Goal: Task Accomplishment & Management: Manage account settings

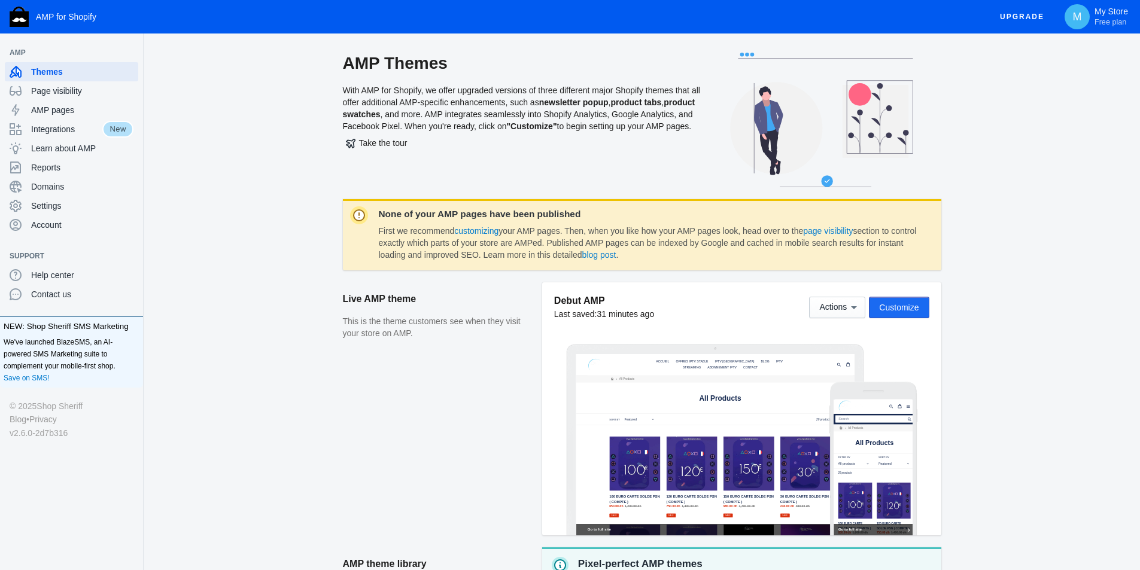
click at [908, 304] on span "Customize" at bounding box center [898, 308] width 39 height 10
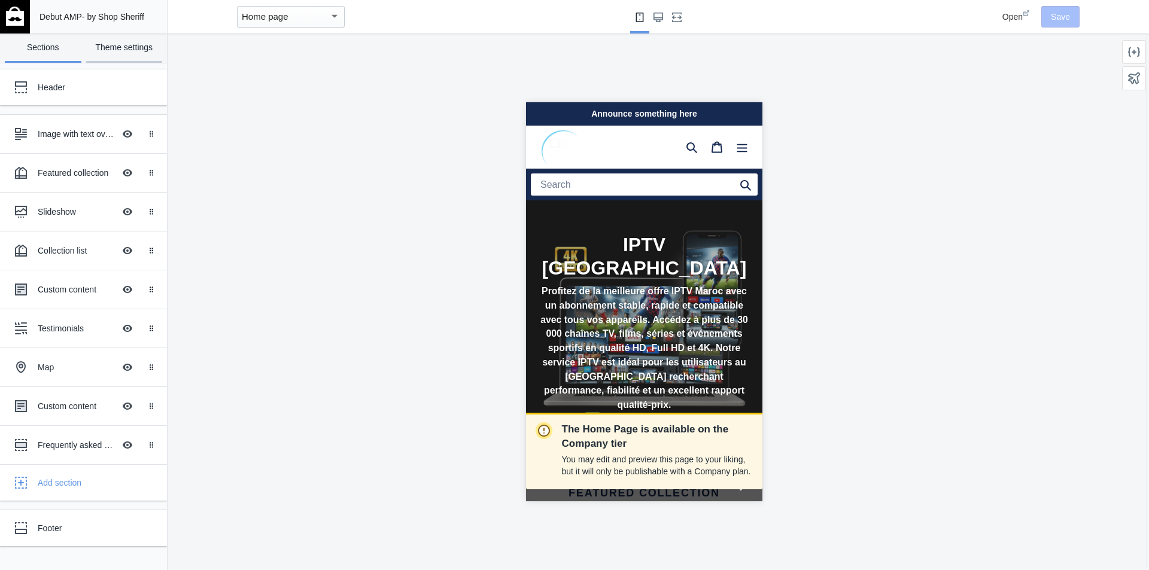
click at [133, 54] on link "Theme settings" at bounding box center [124, 48] width 77 height 29
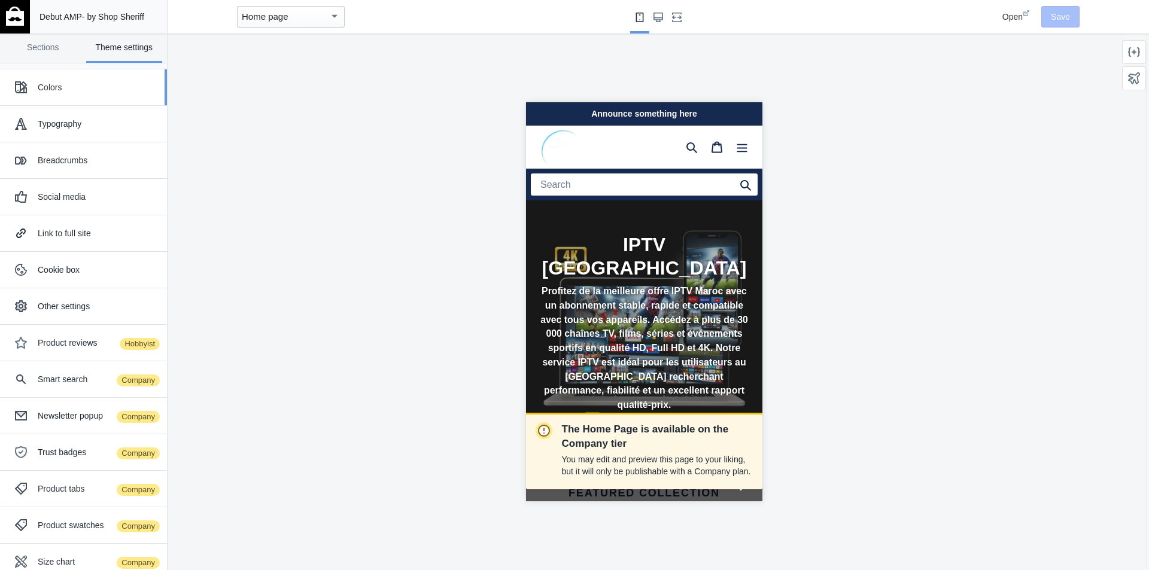
click at [63, 89] on div "Colors" at bounding box center [98, 87] width 120 height 12
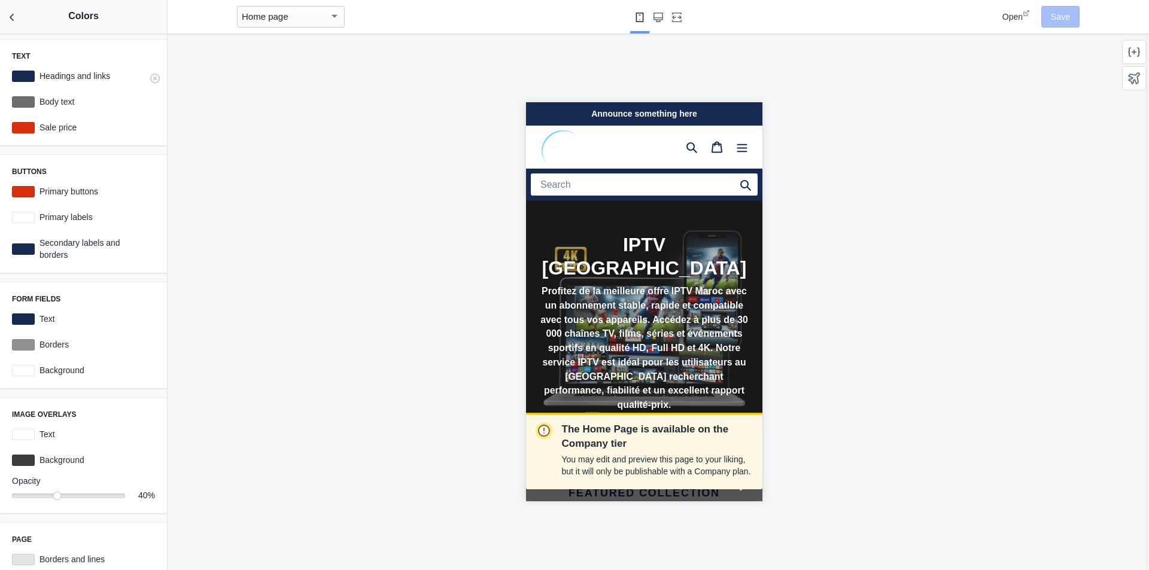
click at [26, 73] on div at bounding box center [23, 76] width 23 height 11
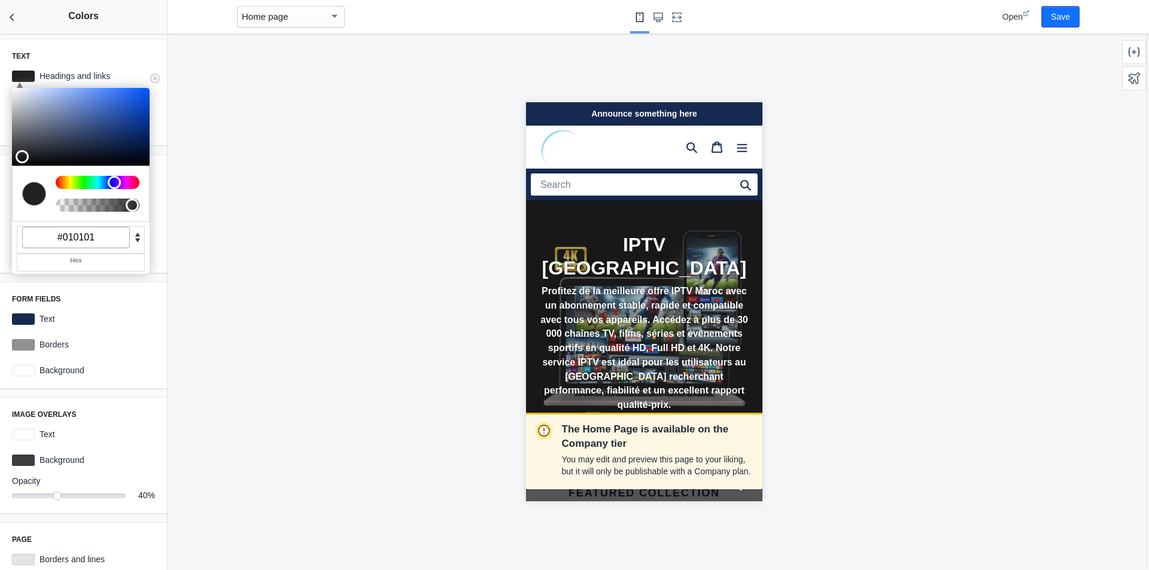
type input "#000000"
drag, startPoint x: 54, startPoint y: 126, endPoint x: 12, endPoint y: 167, distance: 58.8
click at [12, 167] on div "C M Y K A 220 0 0 1 H S L A 0 0 0 1 R G B A #000000 Hex" at bounding box center [81, 181] width 138 height 186
click at [100, 45] on div "Text C M Y K A 220 0 0 1 H S L A 0 0 0 1 R G B A #000000 Hex Headings and links…" at bounding box center [83, 92] width 167 height 106
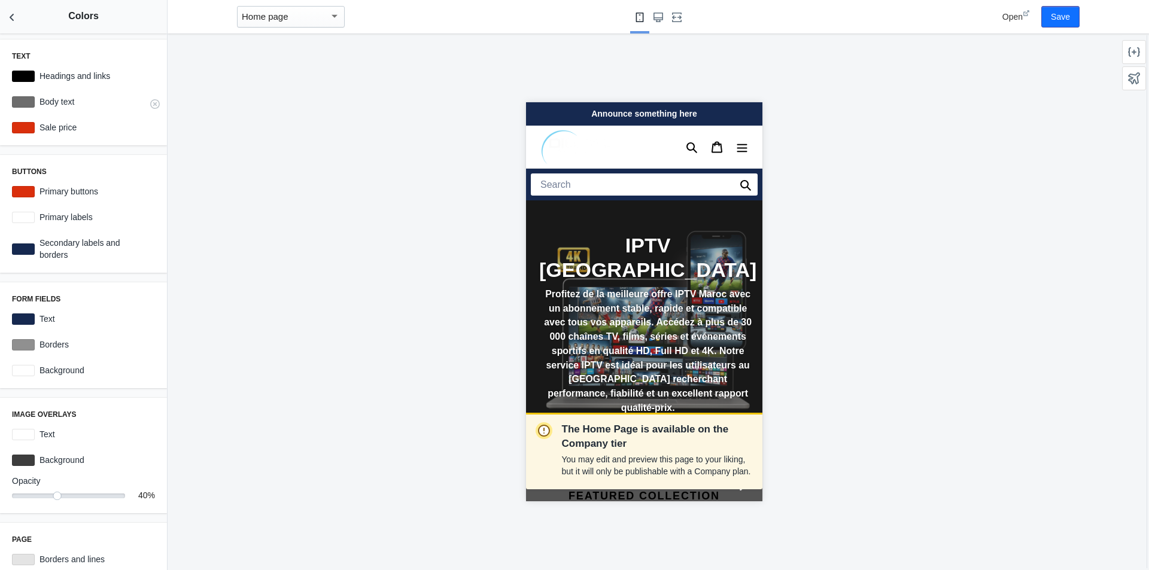
click at [18, 95] on div "Body text #6d6d6d" at bounding box center [83, 102] width 153 height 22
click at [26, 108] on div "Body text #6d6d6d" at bounding box center [83, 102] width 153 height 22
click at [31, 104] on div at bounding box center [23, 101] width 23 height 11
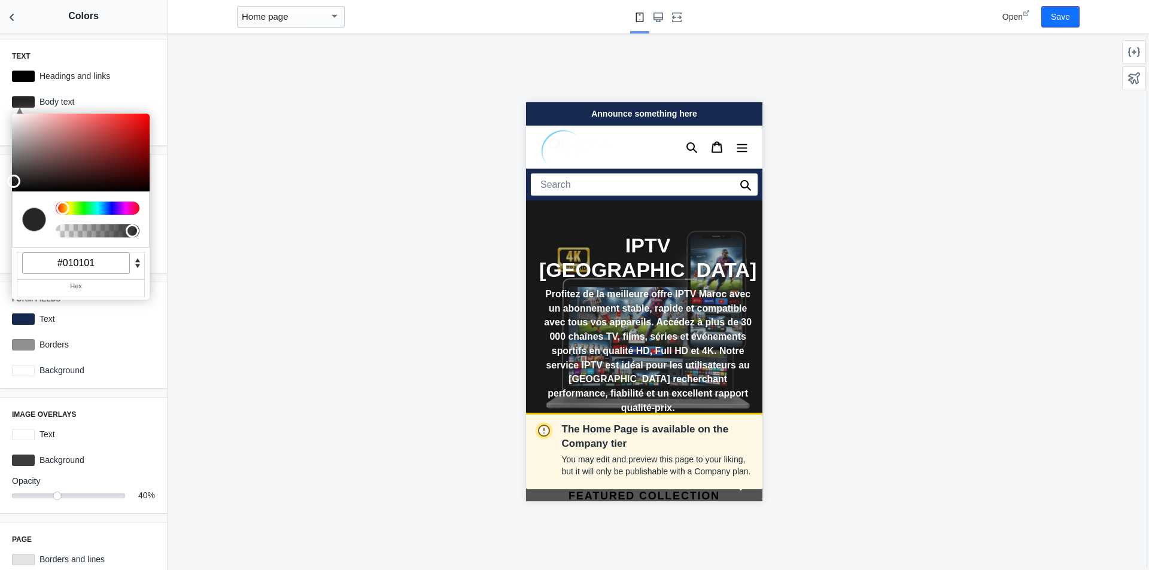
type input "#000000"
drag, startPoint x: 49, startPoint y: 165, endPoint x: 4, endPoint y: 194, distance: 53.6
click at [4, 194] on div "Text C M Y K A 220 0 0 1 H S L A 0 0 0 1 R G B A #000000 Hex Headings and links…" at bounding box center [83, 302] width 167 height 537
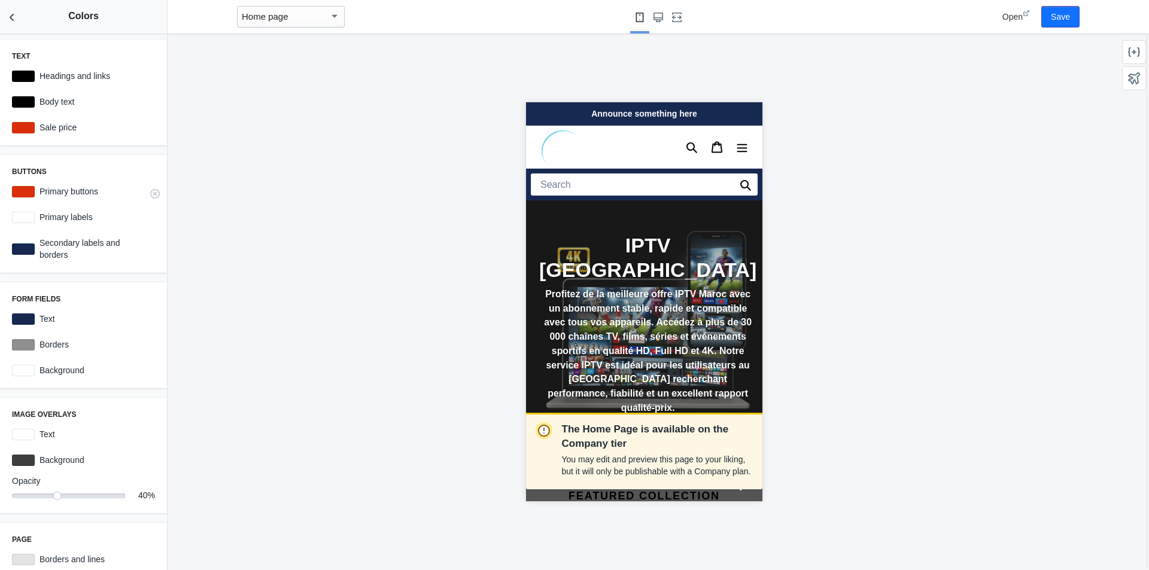
click at [25, 191] on div at bounding box center [23, 191] width 23 height 11
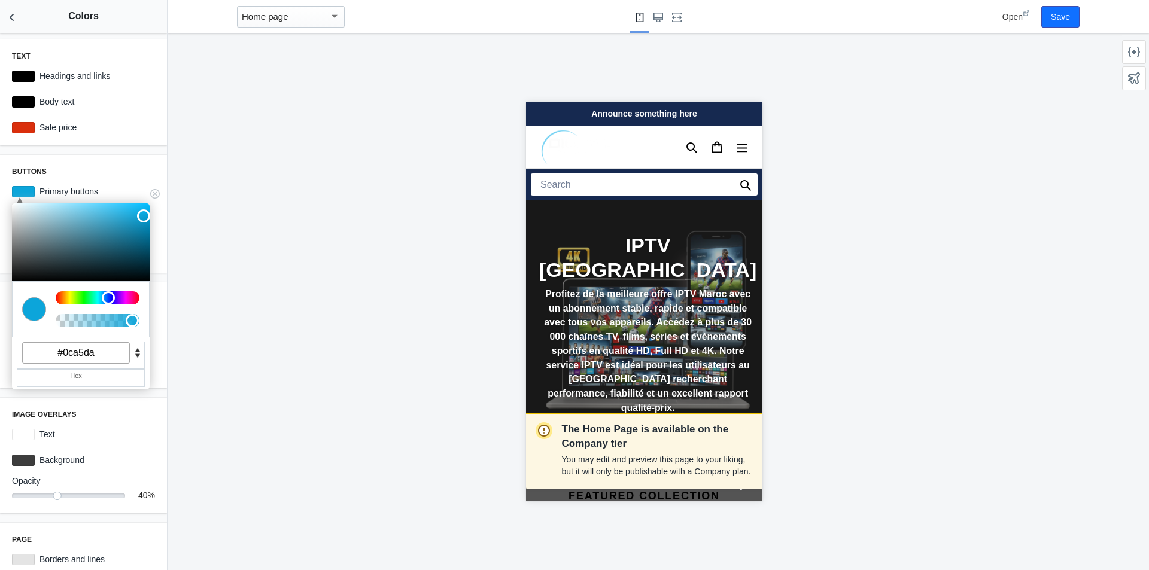
drag, startPoint x: 80, startPoint y: 297, endPoint x: 101, endPoint y: 301, distance: 21.2
click at [101, 301] on div at bounding box center [98, 297] width 84 height 13
type input "#28abd9"
drag, startPoint x: 105, startPoint y: 230, endPoint x: 124, endPoint y: 215, distance: 25.1
click at [124, 215] on div at bounding box center [81, 242] width 138 height 78
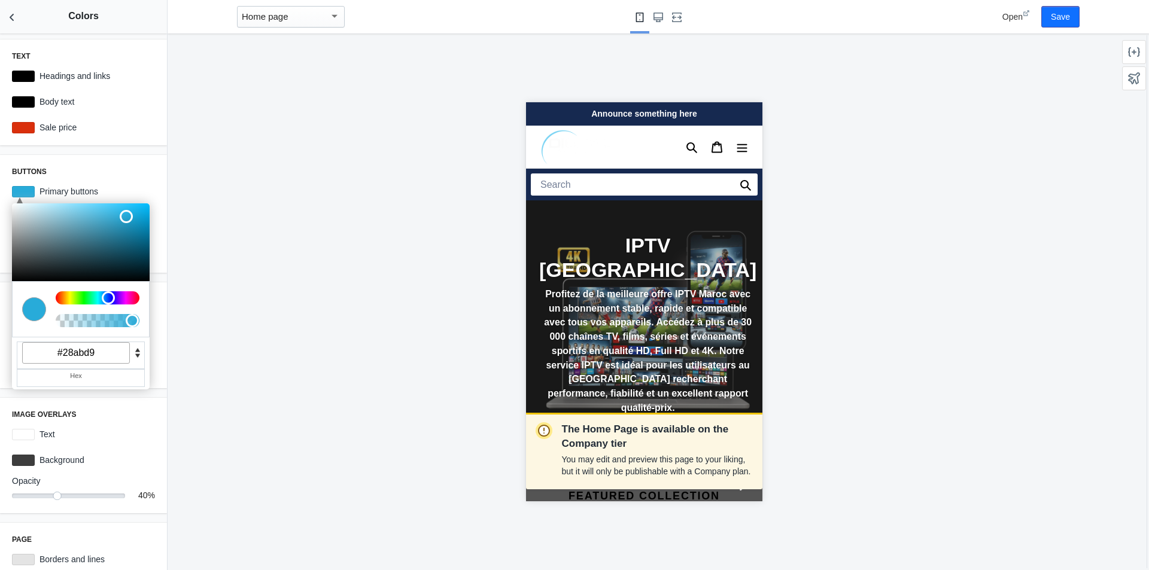
click at [134, 153] on div "Text C M Y K A 220 0 0 1 H S L A 0 0 0 1 R G B A #000000 Hex Headings and links…" at bounding box center [83, 302] width 167 height 537
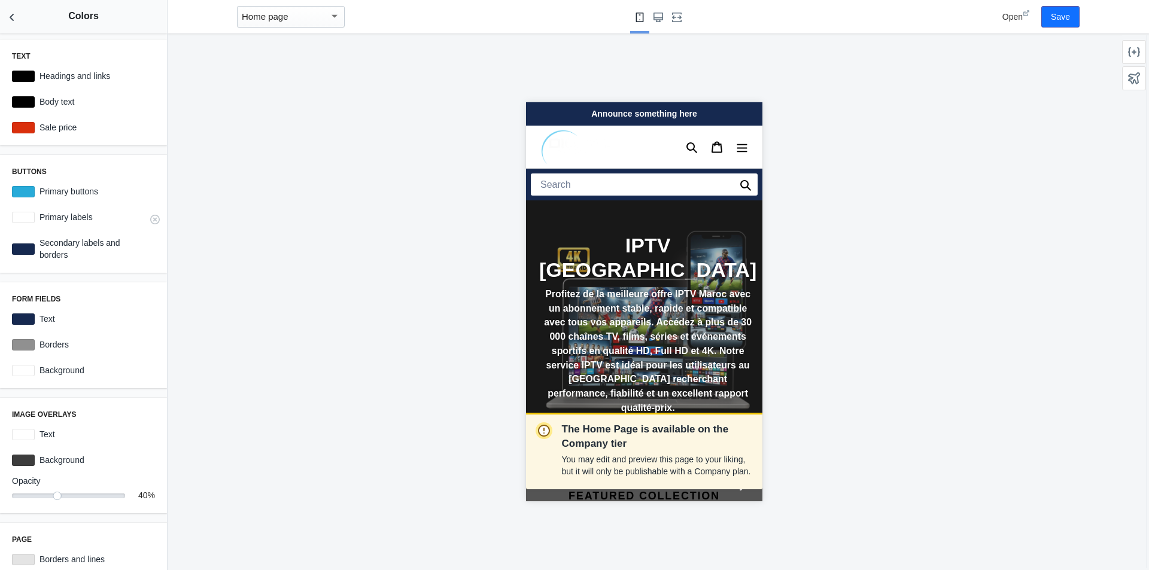
click at [28, 218] on div at bounding box center [23, 217] width 23 height 11
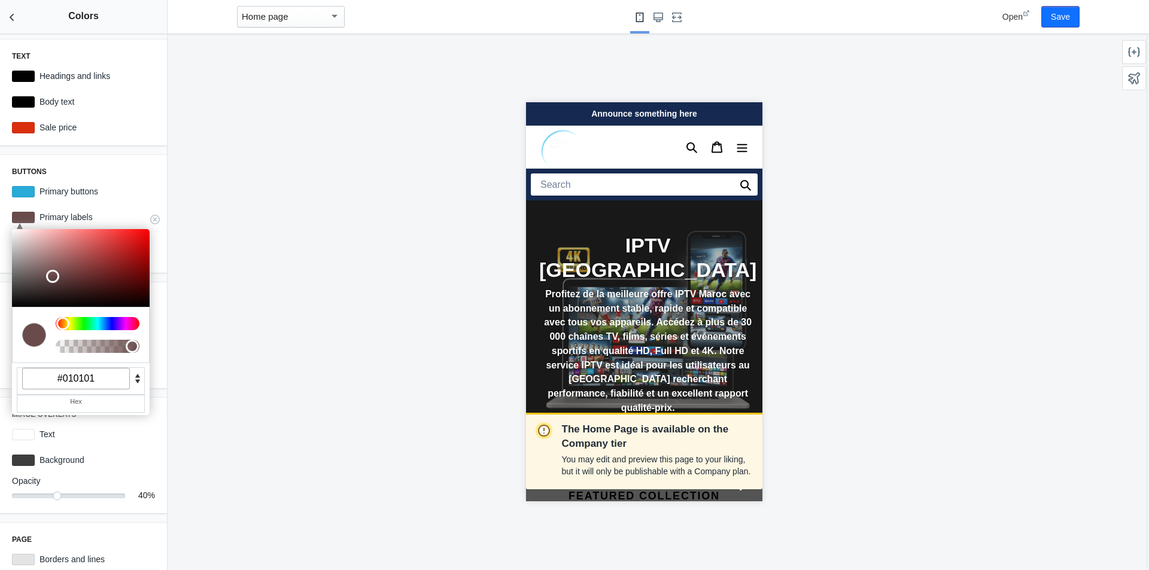
type input "#000000"
drag, startPoint x: 51, startPoint y: 275, endPoint x: 11, endPoint y: 309, distance: 52.6
click at [12, 311] on div "C M Y K A 0 0 0 1 H S L A 0 0 0 1 R G B A #000000 Hex" at bounding box center [81, 322] width 138 height 186
click at [108, 163] on div "Buttons C M Y K A 195 70 50 1 H S L A 40 171 217 1 R G B A #28abd9 Hex Primary …" at bounding box center [83, 214] width 167 height 118
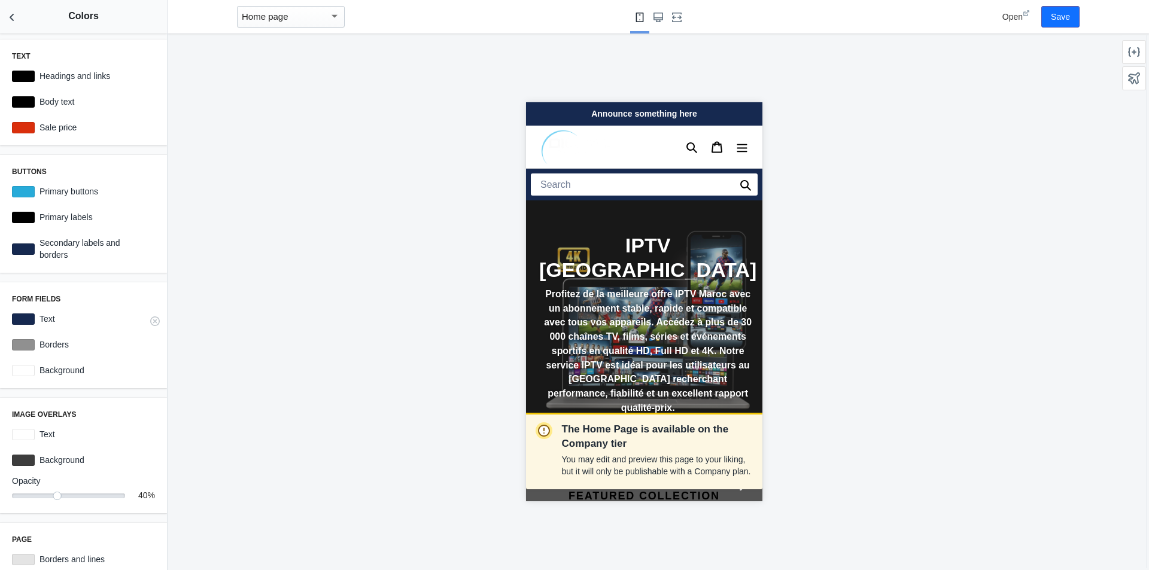
click at [31, 319] on div at bounding box center [23, 318] width 23 height 11
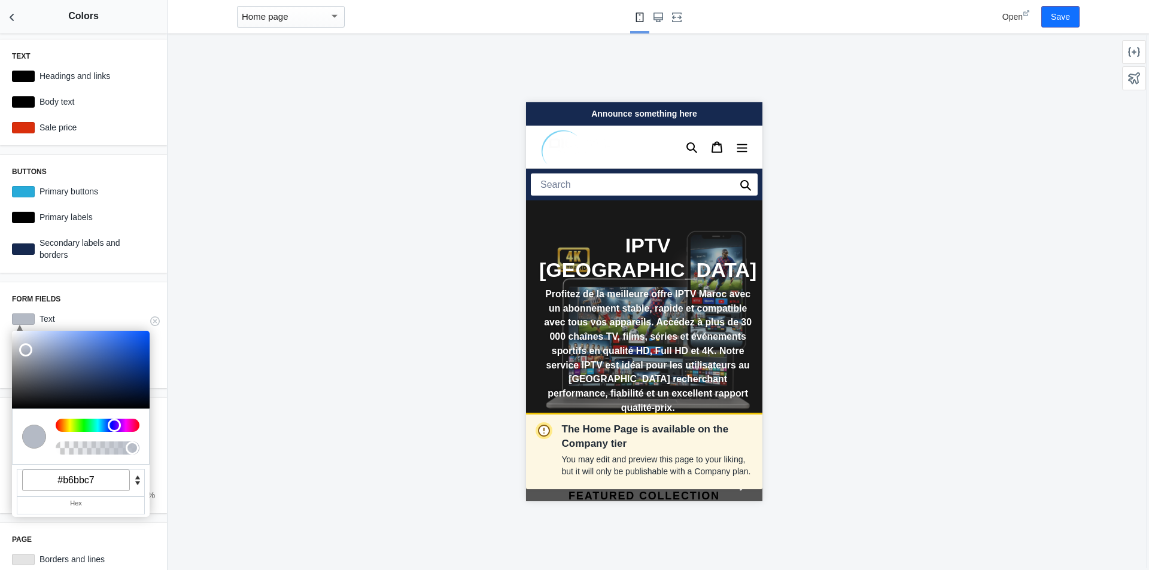
drag, startPoint x: 50, startPoint y: 354, endPoint x: 24, endPoint y: 348, distance: 26.4
click at [24, 348] on div at bounding box center [81, 370] width 138 height 78
type input "#eaedf4"
drag, startPoint x: 29, startPoint y: 351, endPoint x: 18, endPoint y: 334, distance: 19.9
click at [18, 334] on div at bounding box center [19, 335] width 13 height 13
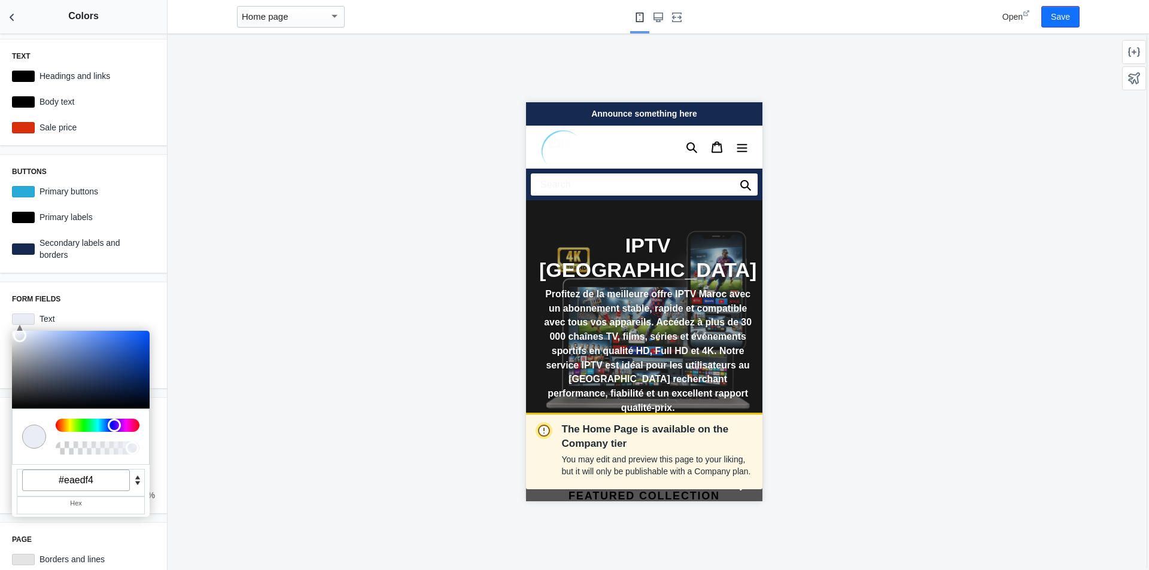
click at [92, 305] on div "Form fields C M Y K A 220 33 94 1 H S L A 234 237 244 1 R G B A #eaedf4 Hex Tex…" at bounding box center [83, 335] width 167 height 106
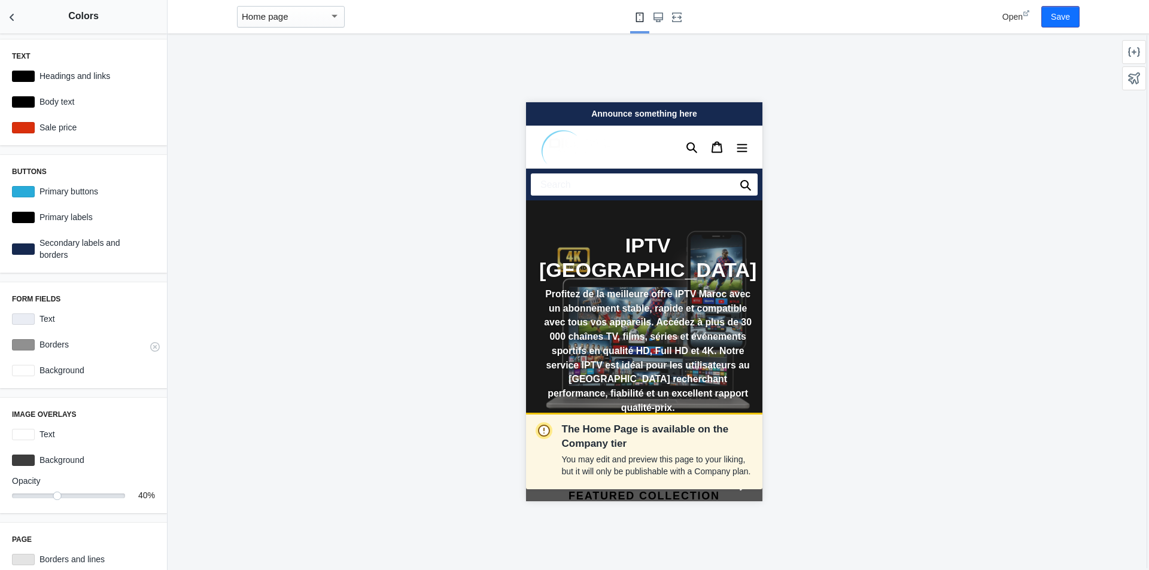
click at [24, 349] on div at bounding box center [23, 344] width 23 height 11
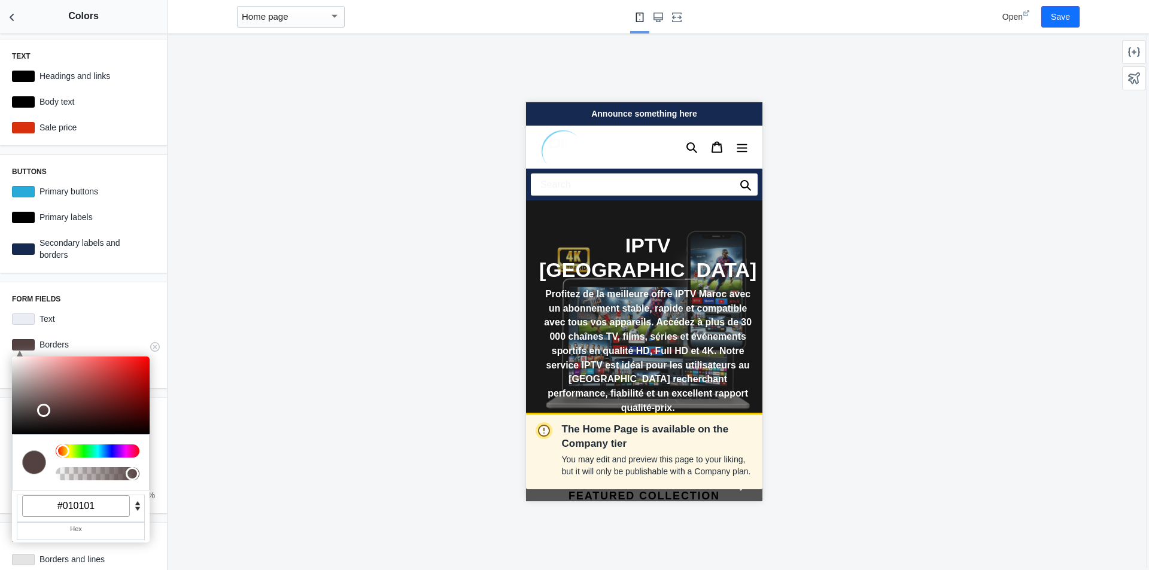
type input "#000000"
drag, startPoint x: 42, startPoint y: 409, endPoint x: 6, endPoint y: 438, distance: 46.3
click at [6, 438] on div "Text C M Y K A 220 0 0 1 H S L A 0 0 0 1 R G B A #000000 Hex Headings and links…" at bounding box center [83, 302] width 167 height 537
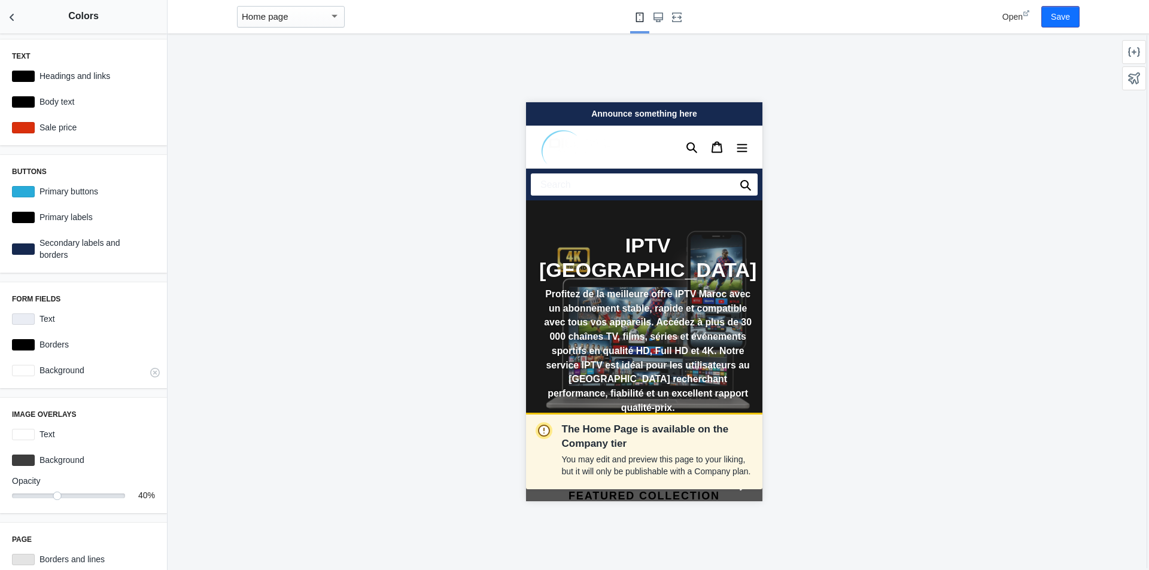
click at [23, 374] on div at bounding box center [23, 370] width 23 height 11
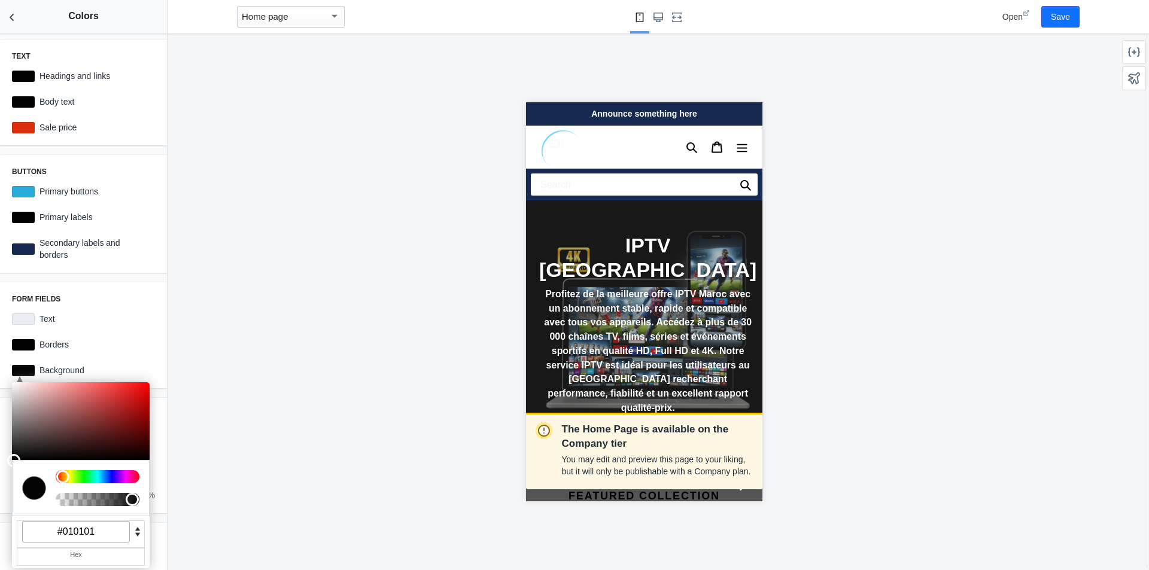
type input "#000000"
drag, startPoint x: 32, startPoint y: 431, endPoint x: 5, endPoint y: 464, distance: 42.1
click at [5, 464] on div "Text C M Y K A 220 0 0 1 H S L A 0 0 0 1 R G B A #000000 Hex Headings and links…" at bounding box center [83, 302] width 167 height 537
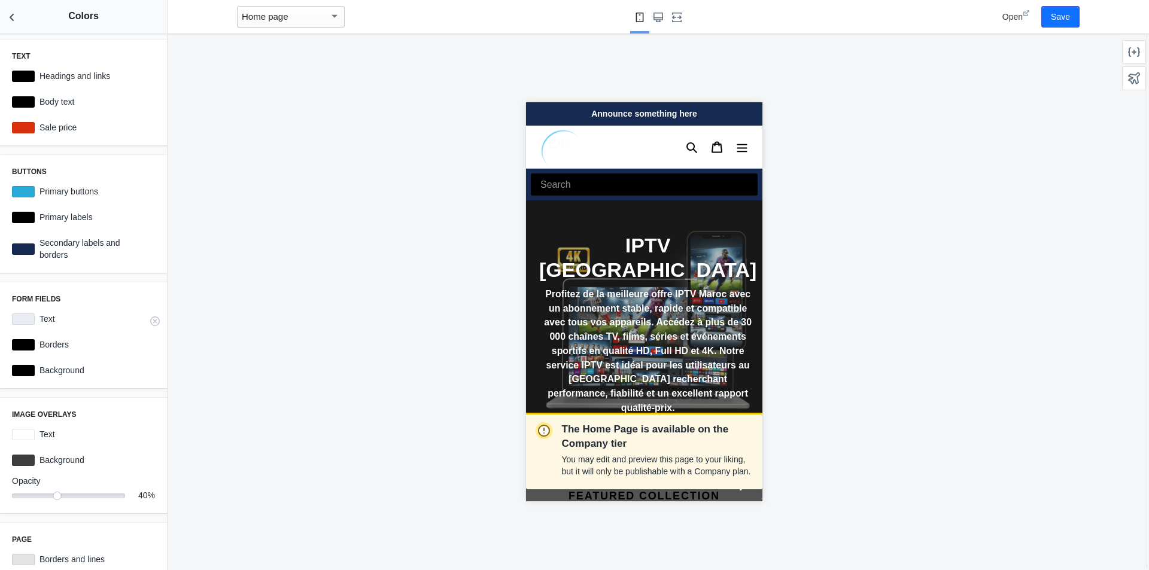
click at [34, 325] on div "C M Y K A 220 33 94 1 H S L A 234 237 244 1 R G B A #eaedf4 Hex Text #eaedf4" at bounding box center [83, 319] width 153 height 22
click at [34, 322] on div at bounding box center [23, 318] width 23 height 11
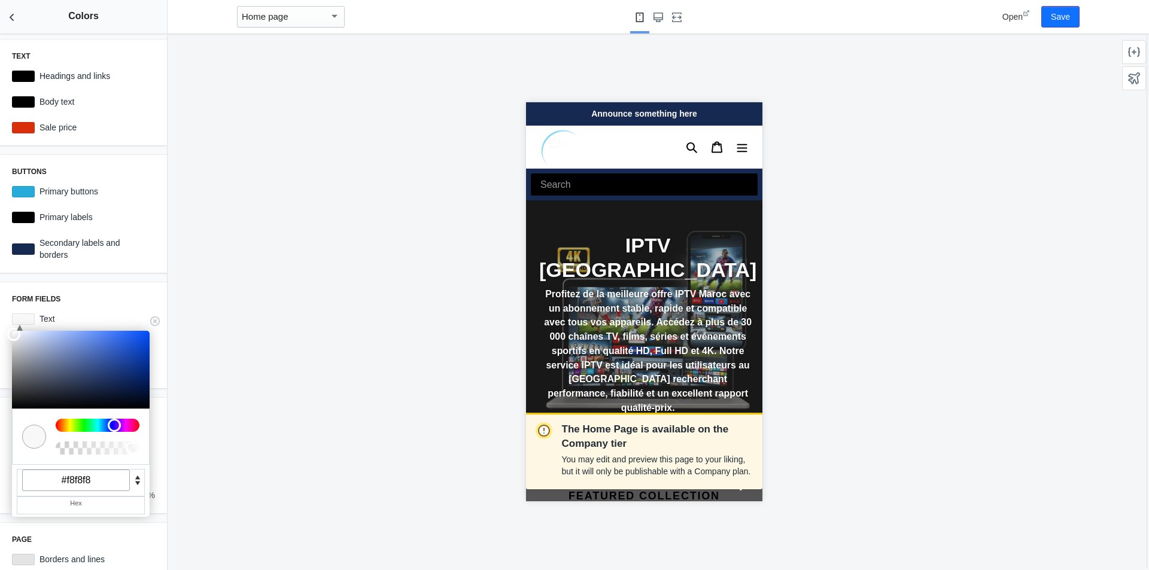
type input "#fafafa"
drag, startPoint x: 22, startPoint y: 343, endPoint x: 10, endPoint y: 332, distance: 16.1
click at [12, 332] on div at bounding box center [81, 370] width 138 height 78
click at [86, 301] on h3 "Form fields" at bounding box center [83, 299] width 143 height 10
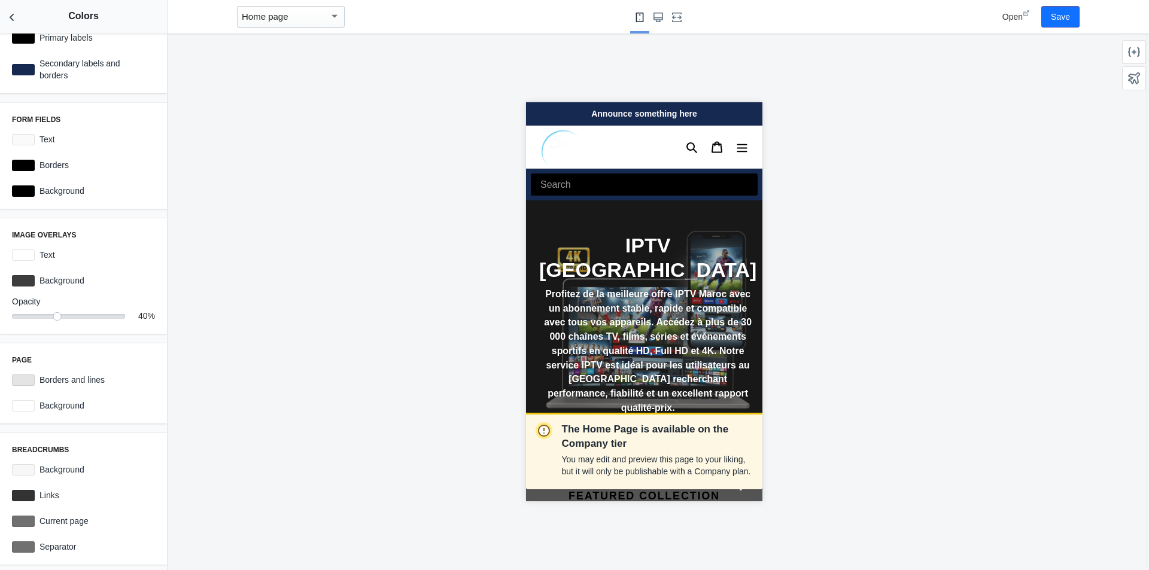
scroll to position [180, 0]
click at [26, 282] on div at bounding box center [23, 280] width 23 height 11
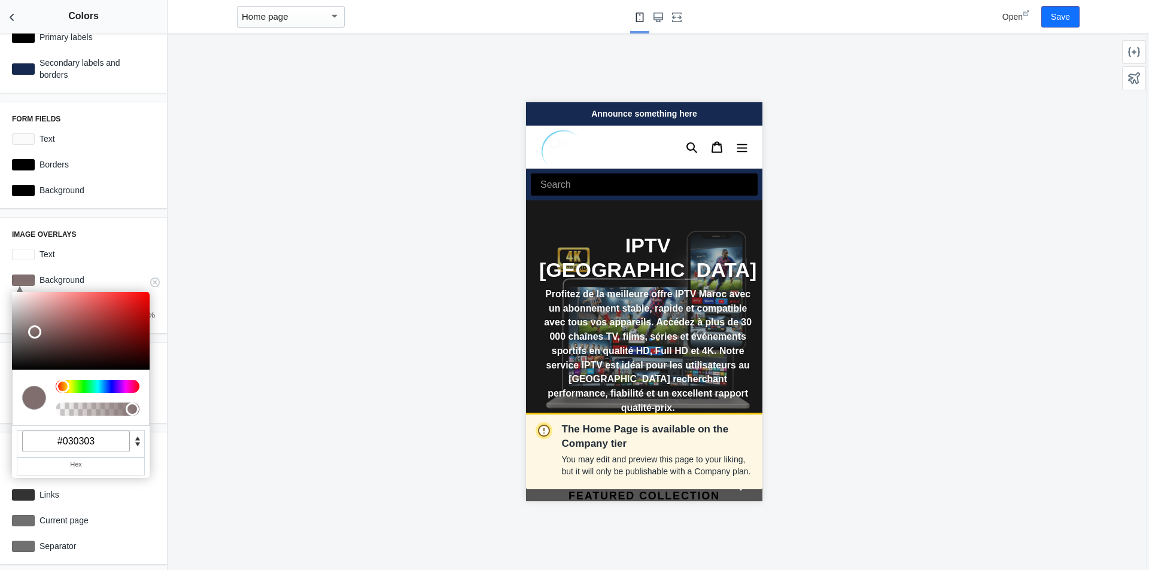
type input "#000000"
drag, startPoint x: 33, startPoint y: 330, endPoint x: 5, endPoint y: 374, distance: 52.4
click at [5, 374] on div "Text C M Y K A 220 0 0 1 H S L A 0 0 0 1 R G B A #000000 Hex Headings and links…" at bounding box center [83, 302] width 167 height 537
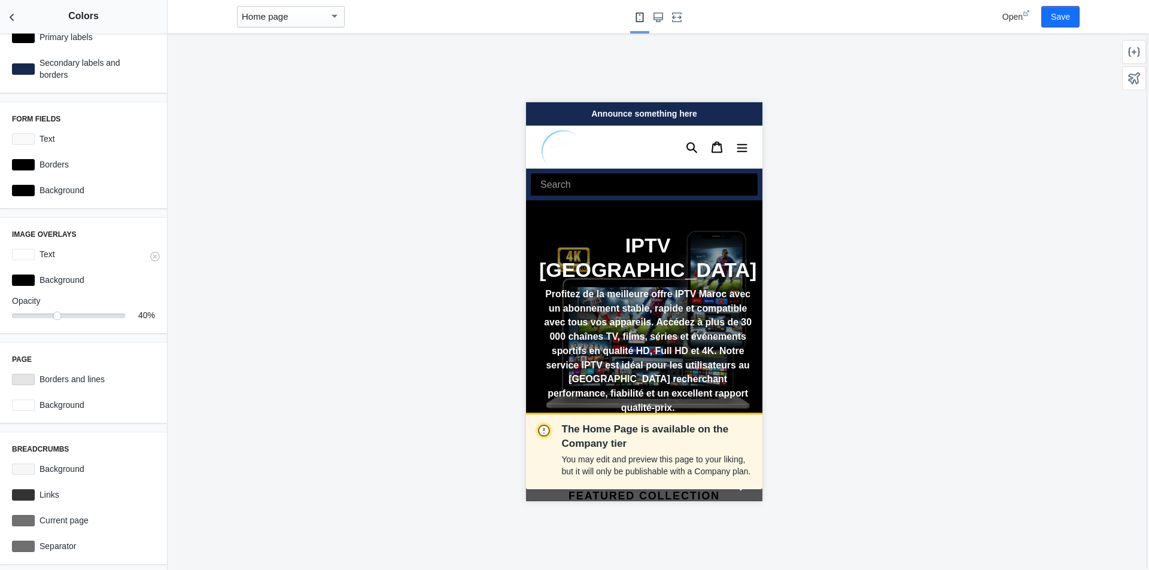
click at [27, 256] on div at bounding box center [23, 254] width 23 height 11
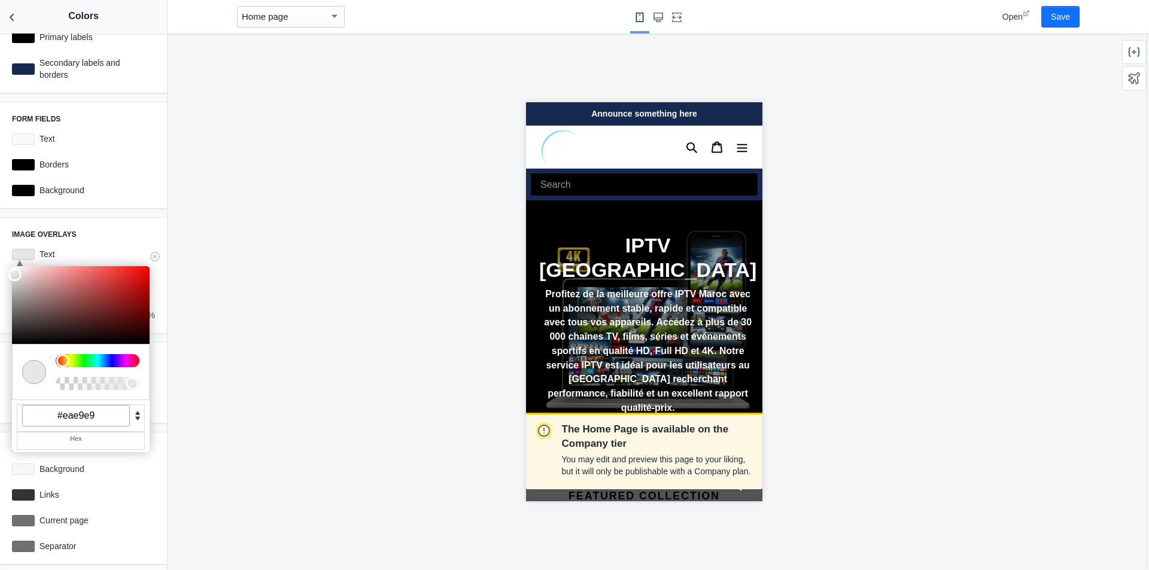
type input "#ececec"
drag, startPoint x: 21, startPoint y: 282, endPoint x: 12, endPoint y: 272, distance: 13.6
click at [12, 272] on div at bounding box center [81, 305] width 138 height 78
click at [83, 225] on div "Image overlays C M Y K A 0 0 93 1 H S L A 236 236 236 1 R G B A #ececec Hex Tex…" at bounding box center [83, 275] width 167 height 115
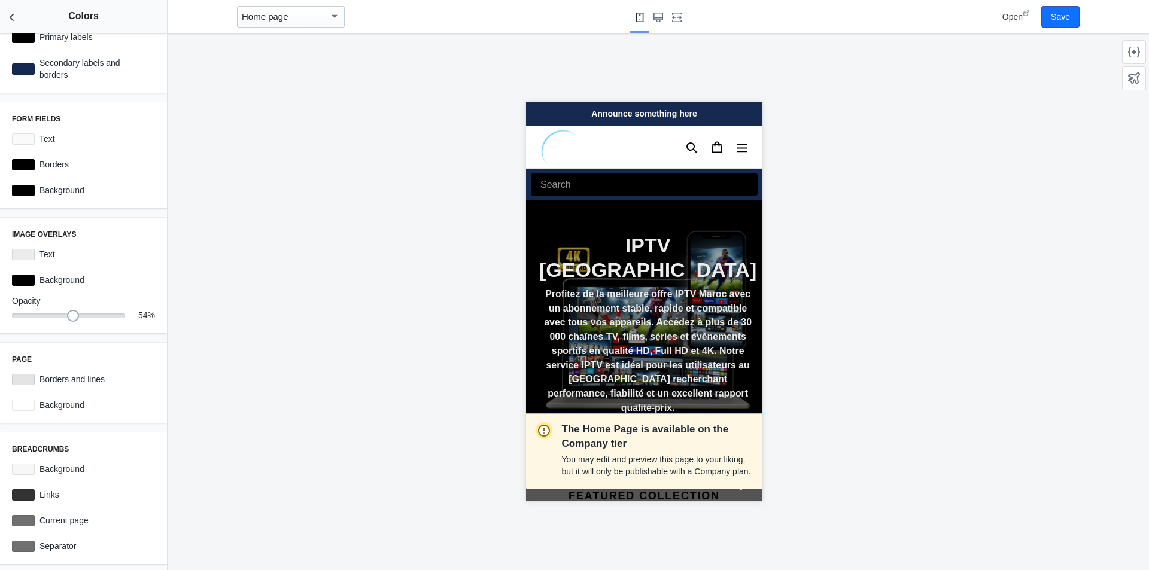
drag, startPoint x: 53, startPoint y: 312, endPoint x: 68, endPoint y: 310, distance: 15.1
click at [68, 310] on div at bounding box center [73, 316] width 12 height 12
click at [127, 206] on div "Form fields C M Y K A 222 0 98 1 H S L A 250 250 250 1 R G B A #fafafa Hex Text…" at bounding box center [83, 155] width 167 height 106
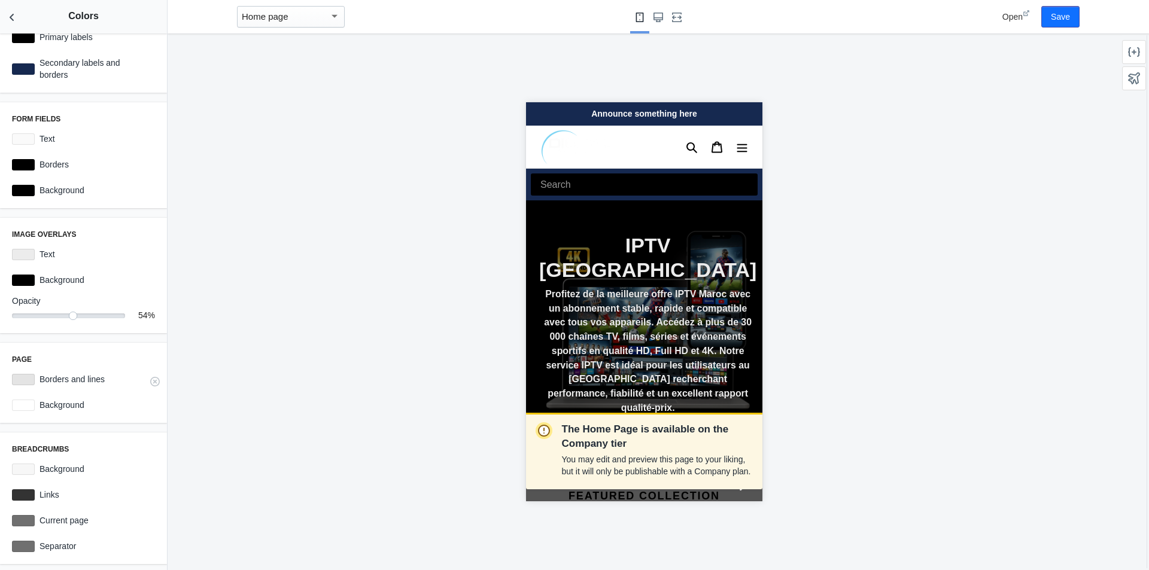
click at [28, 379] on div at bounding box center [23, 379] width 23 height 11
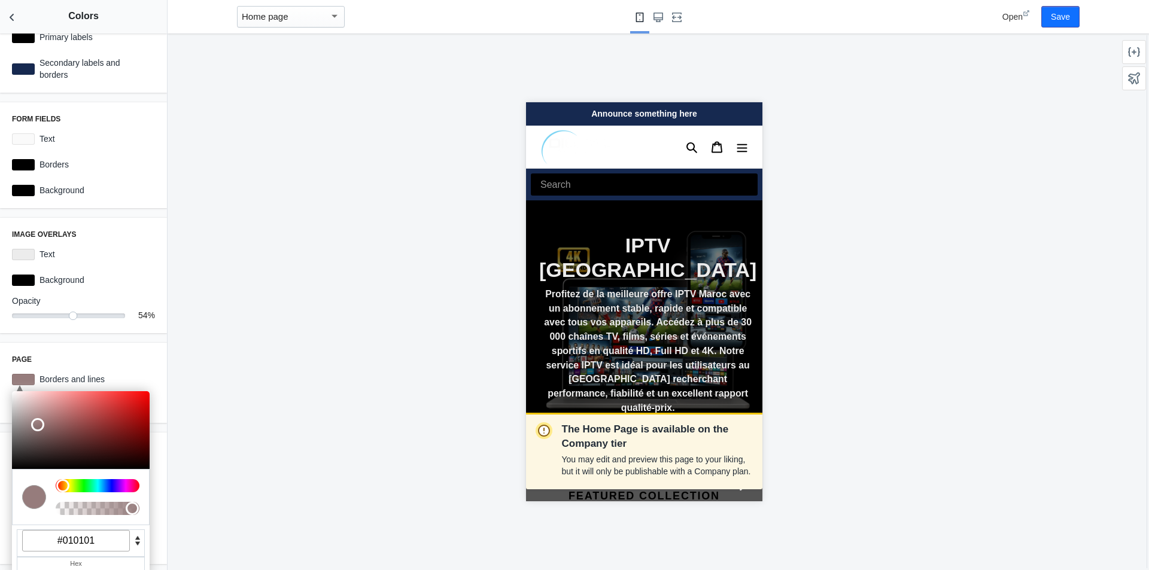
type input "#000000"
drag, startPoint x: 37, startPoint y: 421, endPoint x: 0, endPoint y: 481, distance: 70.9
click at [0, 481] on div "Text C M Y K A 220 0 0 1 H S L A 0 0 0 1 R G B A #000000 Hex Headings and links…" at bounding box center [83, 302] width 167 height 537
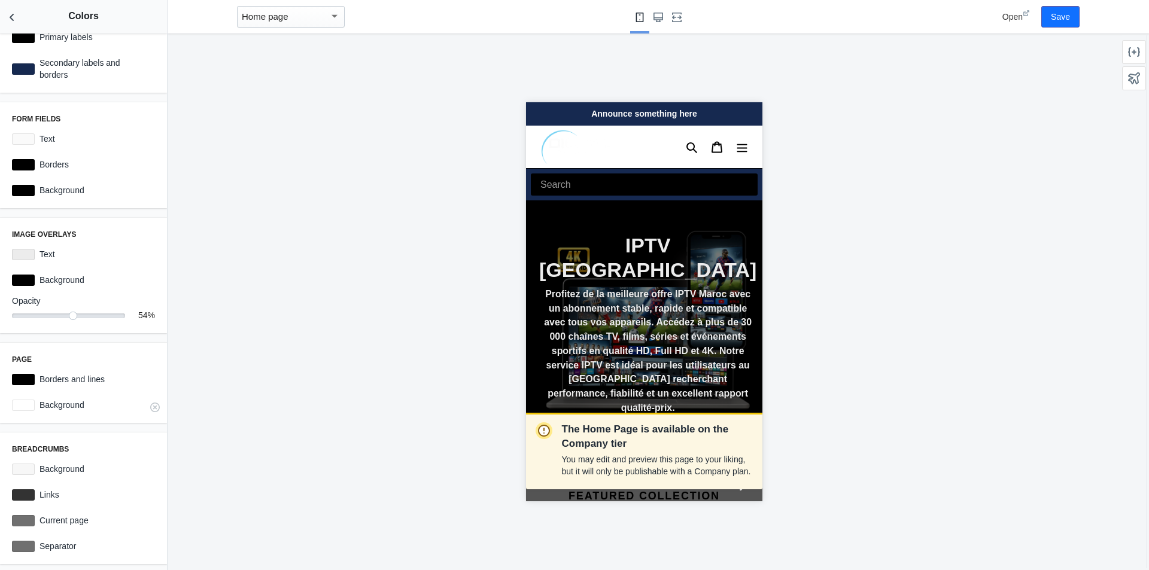
click at [18, 409] on div at bounding box center [23, 405] width 23 height 11
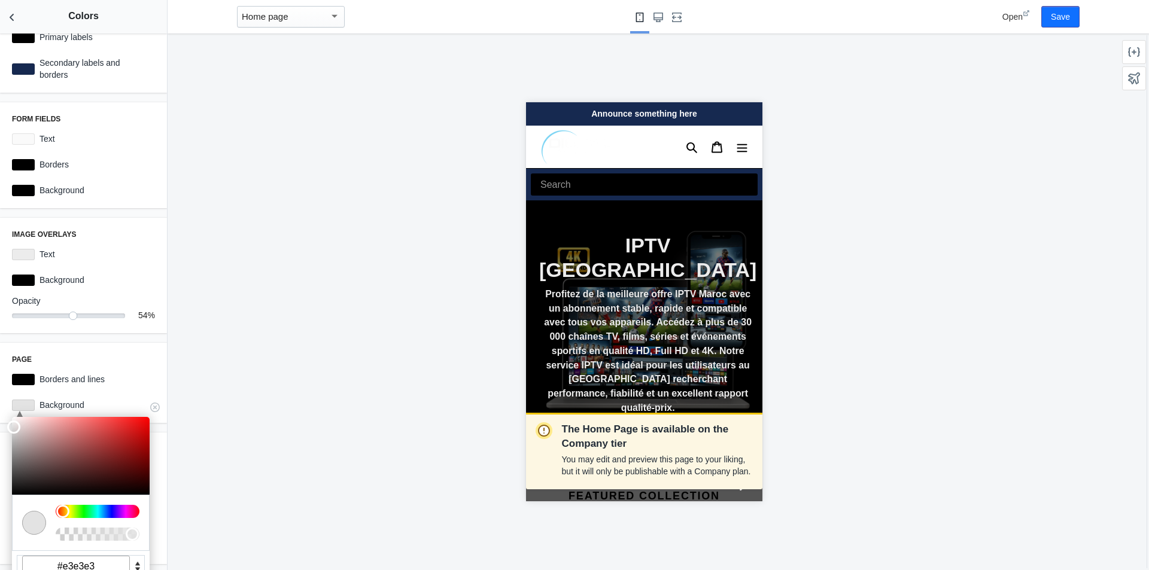
drag, startPoint x: 19, startPoint y: 425, endPoint x: 8, endPoint y: 425, distance: 10.2
click at [12, 425] on div at bounding box center [81, 456] width 138 height 78
click at [90, 355] on h3 "Page" at bounding box center [83, 360] width 143 height 10
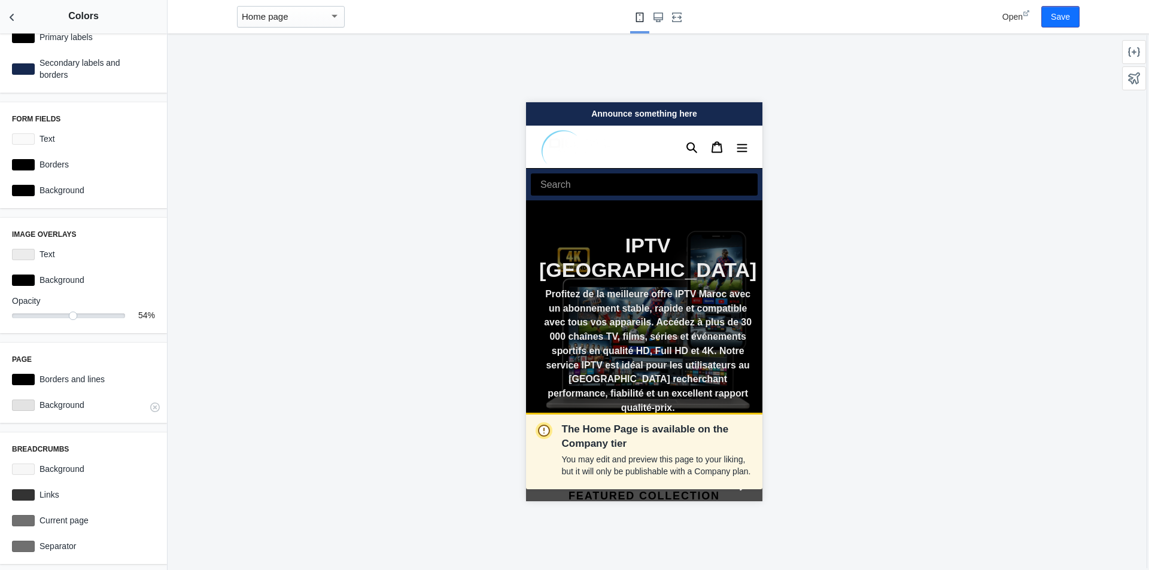
click at [29, 406] on div at bounding box center [23, 405] width 23 height 11
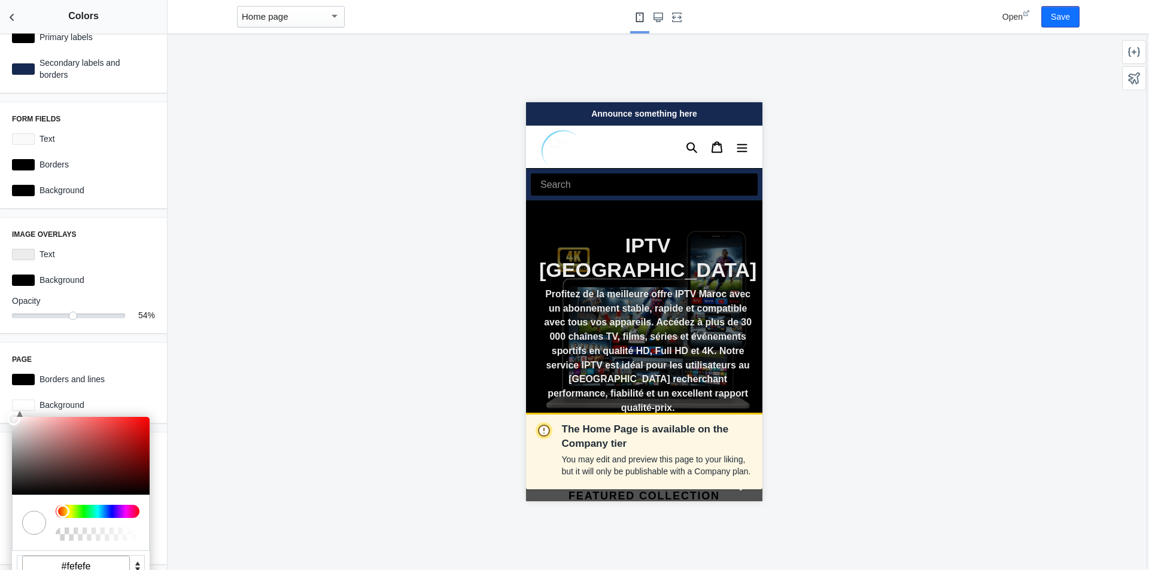
type input "#fcfcfc"
drag, startPoint x: 18, startPoint y: 428, endPoint x: 2, endPoint y: 418, distance: 19.4
click at [2, 418] on div "Page C M Y K A 0 0 0 1 H S L A 0 0 0 1 R G B A #000000 Hex Borders and lines #0…" at bounding box center [83, 383] width 167 height 80
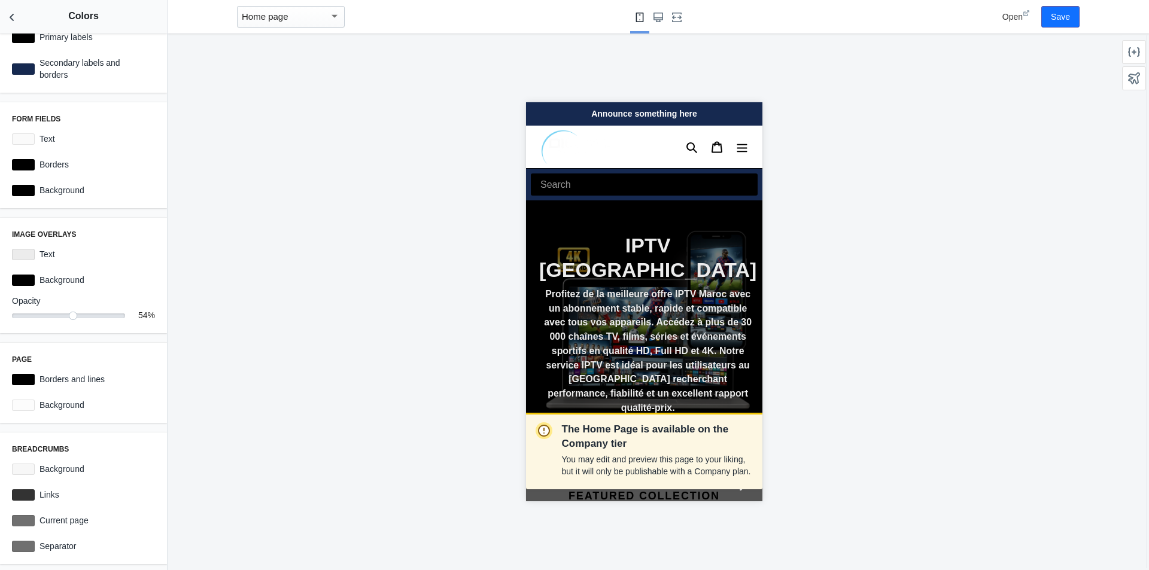
click at [88, 355] on h3 "Page" at bounding box center [83, 360] width 143 height 10
click at [32, 494] on div at bounding box center [23, 494] width 23 height 11
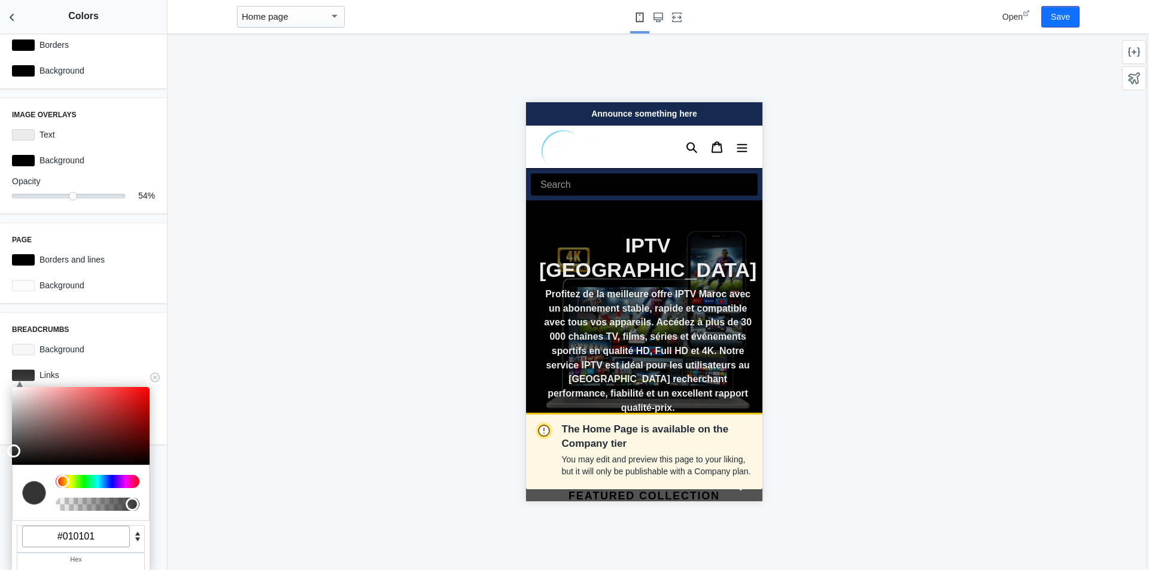
type input "#000000"
drag, startPoint x: 19, startPoint y: 465, endPoint x: 8, endPoint y: 471, distance: 12.6
click at [8, 471] on div "Text C M Y K A 220 0 0 1 H S L A 0 0 0 1 R G B A #000000 Hex Headings and links…" at bounding box center [83, 302] width 167 height 537
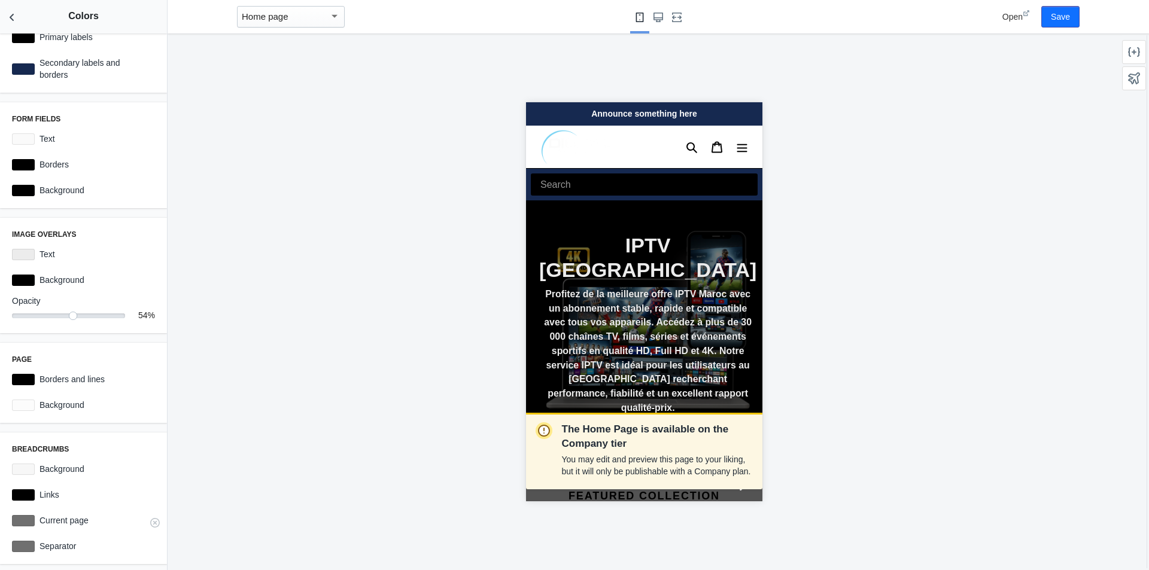
click at [22, 521] on div at bounding box center [23, 520] width 23 height 11
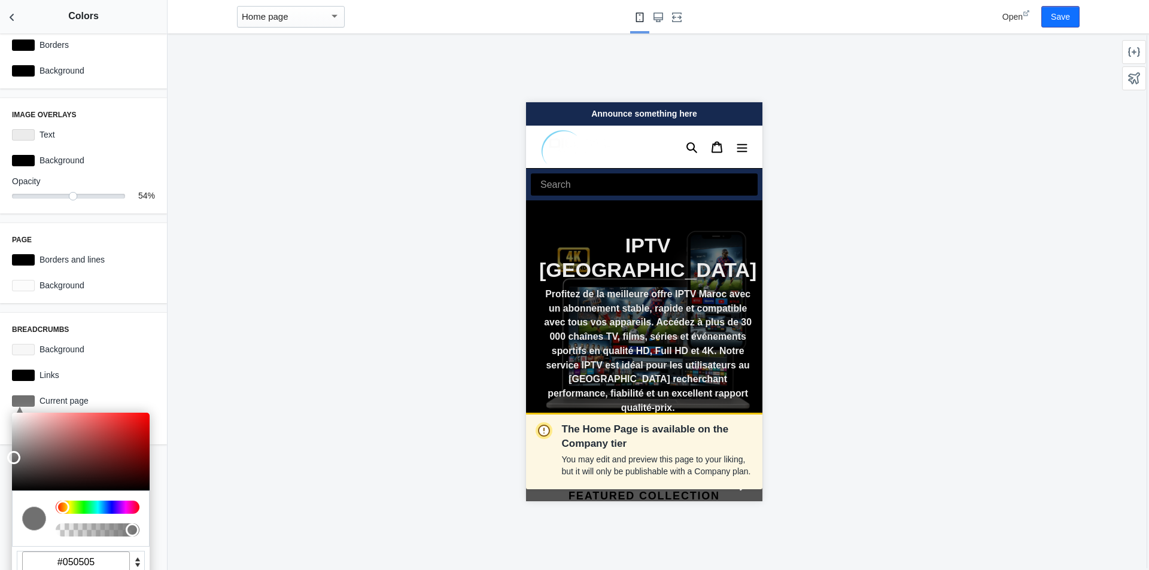
type input "#000000"
drag, startPoint x: 37, startPoint y: 468, endPoint x: 2, endPoint y: 508, distance: 53.0
click at [2, 508] on div "Text C M Y K A 220 0 0 1 H S L A 0 0 0 1 R G B A #000000 Hex Headings and links…" at bounding box center [83, 302] width 167 height 537
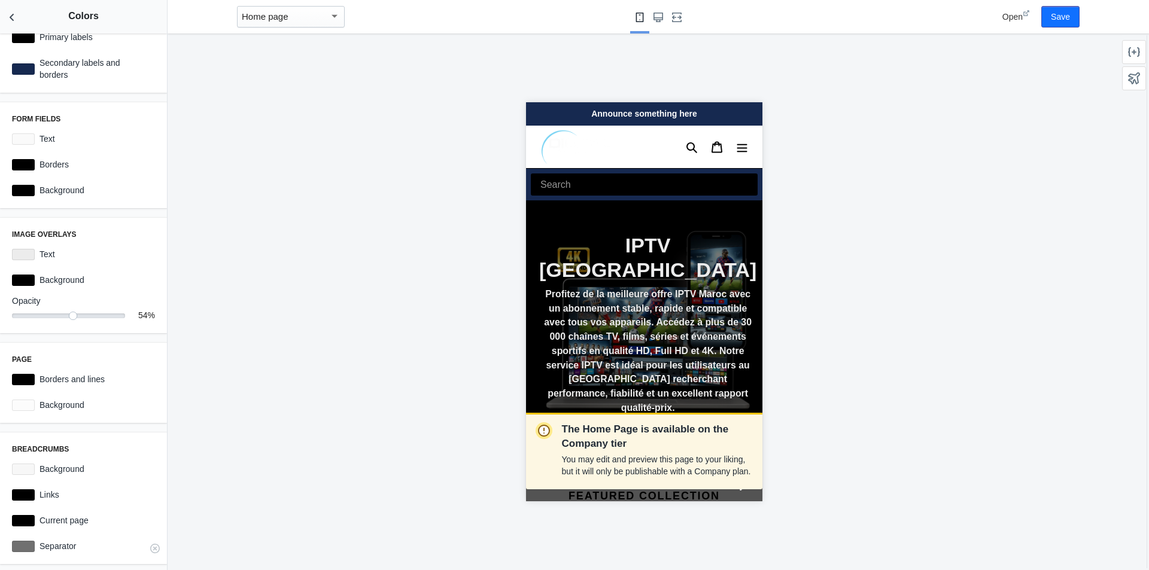
click at [25, 543] on div at bounding box center [23, 546] width 23 height 11
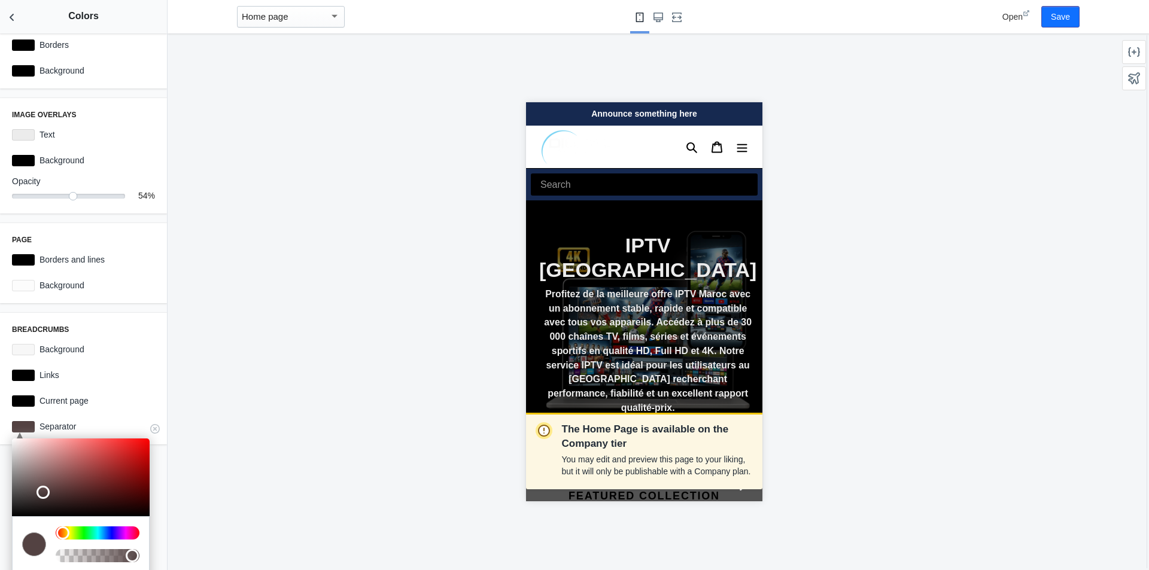
type input "#000000"
drag, startPoint x: 41, startPoint y: 491, endPoint x: 12, endPoint y: 531, distance: 49.7
click at [12, 531] on div "C M Y K A 0 0 0 1 H S L A 0 0 0 1 R G B A #000000 Hex" at bounding box center [81, 531] width 138 height 186
click at [144, 334] on h3 "Breadcrumbs" at bounding box center [83, 330] width 143 height 10
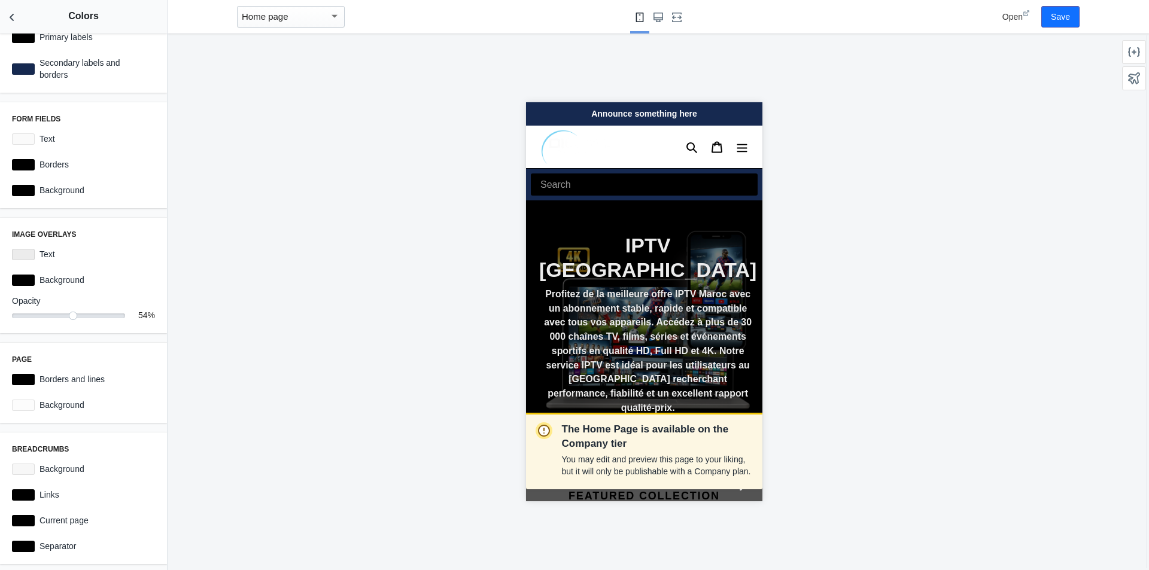
click at [216, 400] on div "The Home Page is available on the Company tier You may edit and preview this pa…" at bounding box center [644, 302] width 952 height 537
click at [1057, 15] on button "Save" at bounding box center [1060, 17] width 38 height 22
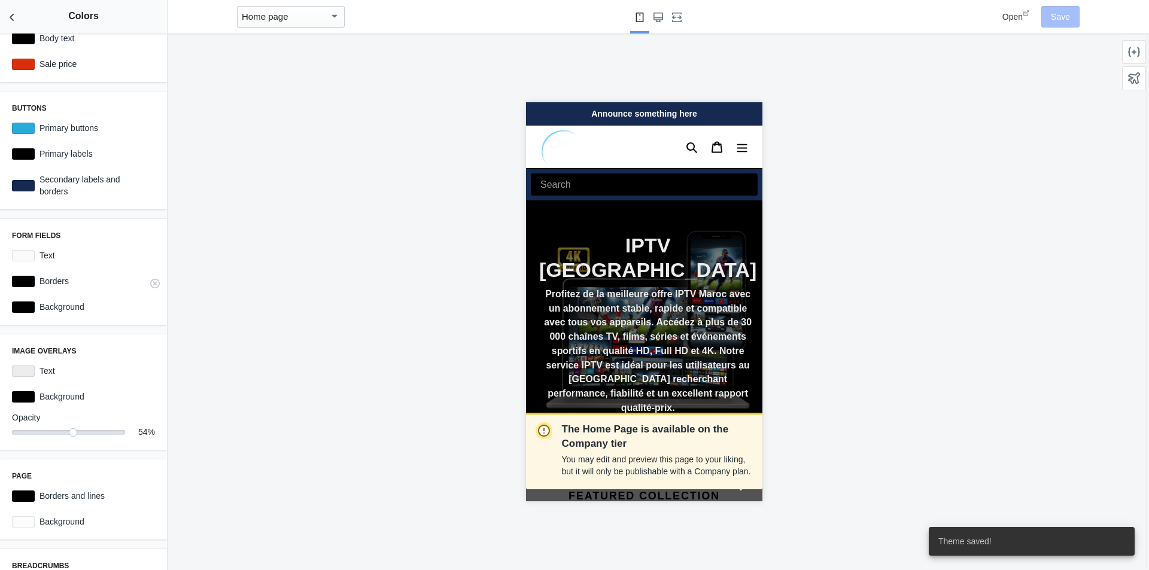
scroll to position [0, 0]
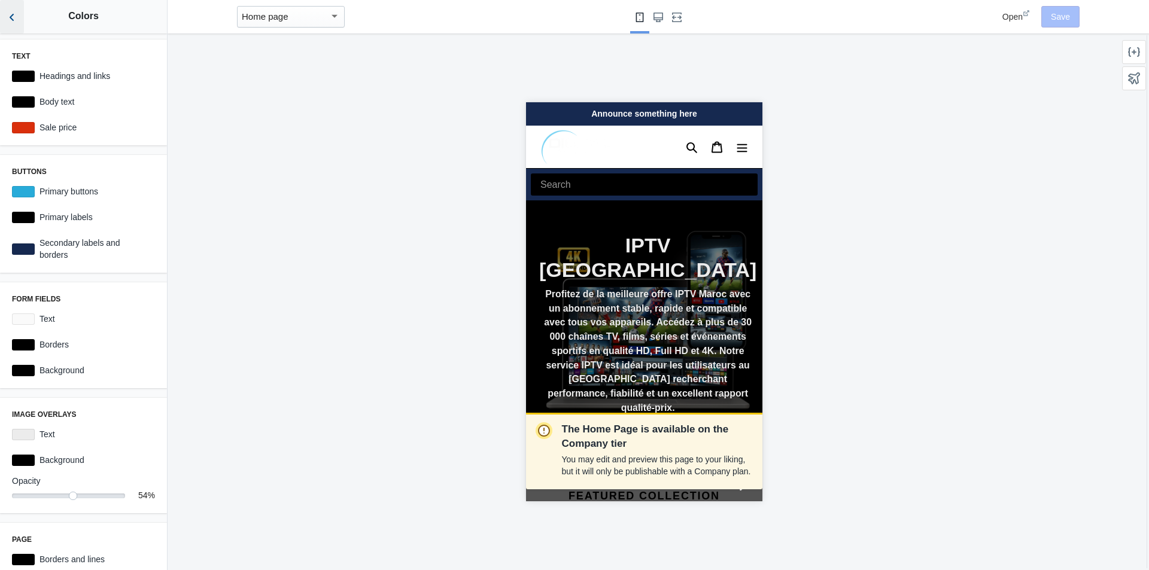
click at [12, 22] on icon "Back to sections" at bounding box center [12, 17] width 12 height 12
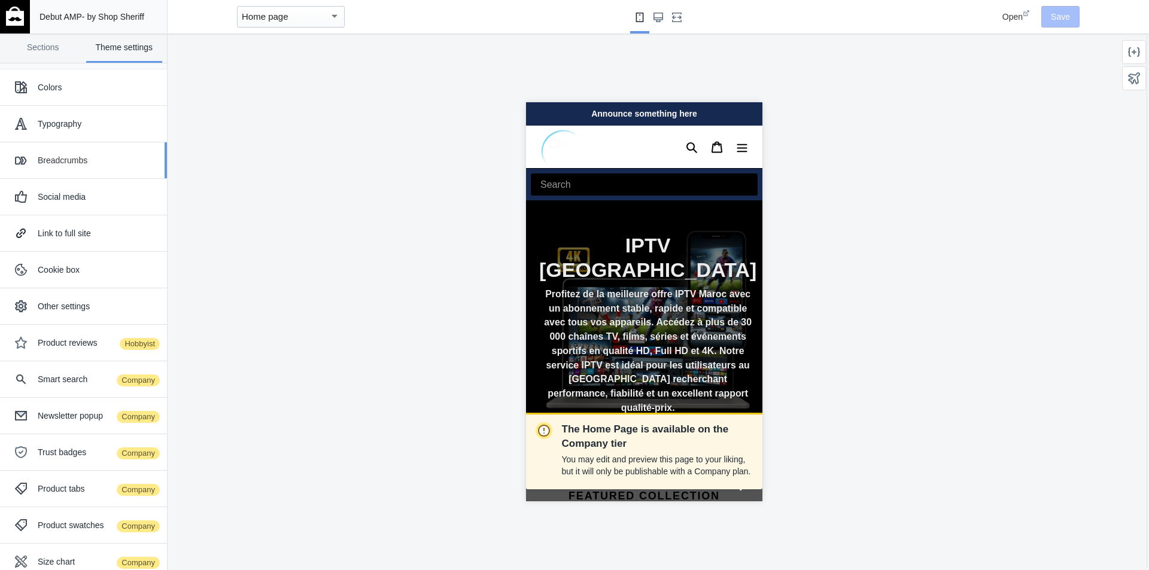
click at [91, 153] on div "Breadcrumbs" at bounding box center [83, 160] width 149 height 24
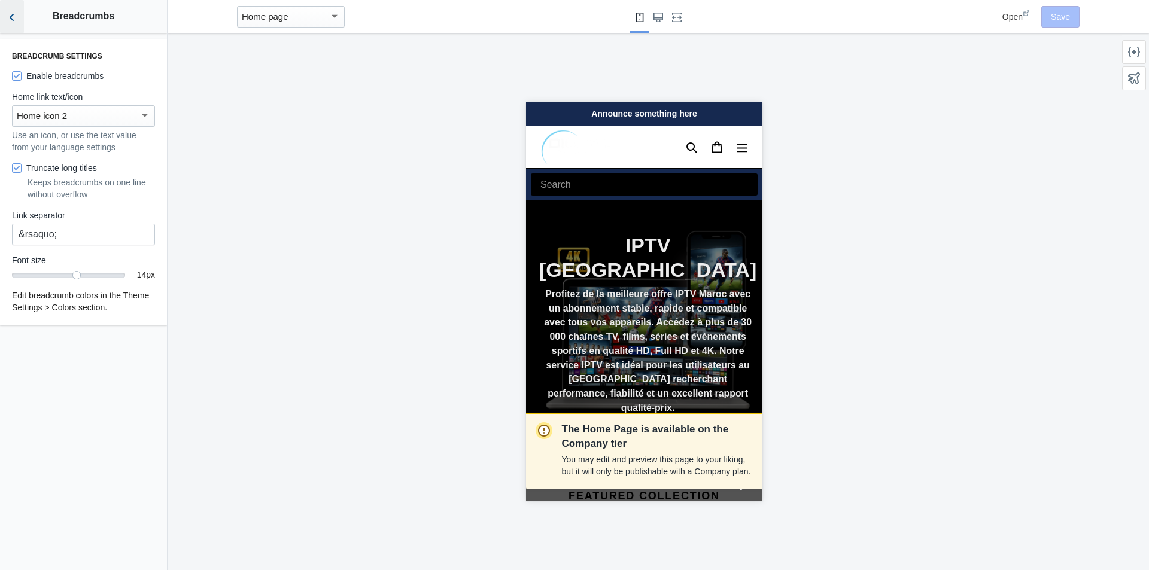
click at [12, 31] on button "Back to sections" at bounding box center [12, 17] width 24 height 34
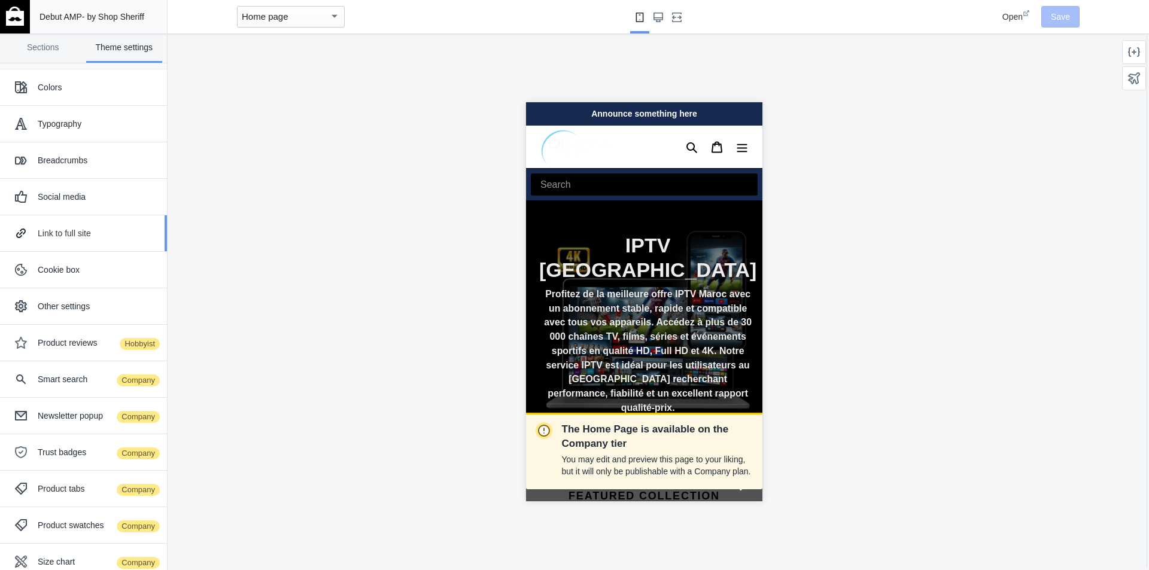
click at [99, 227] on div "Link to full site" at bounding box center [98, 233] width 120 height 12
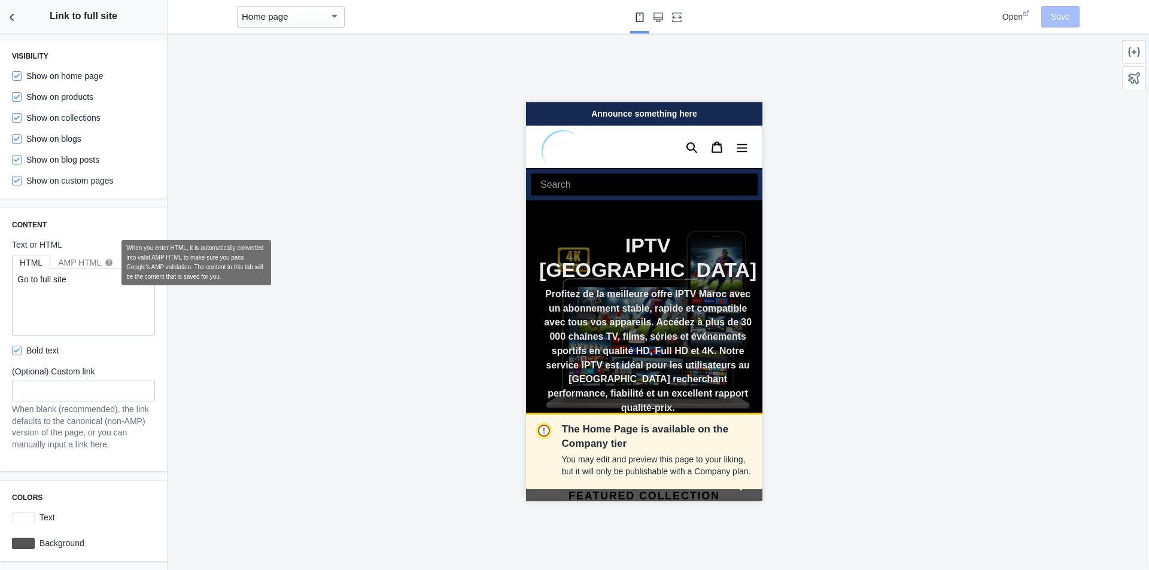
scroll to position [52, 0]
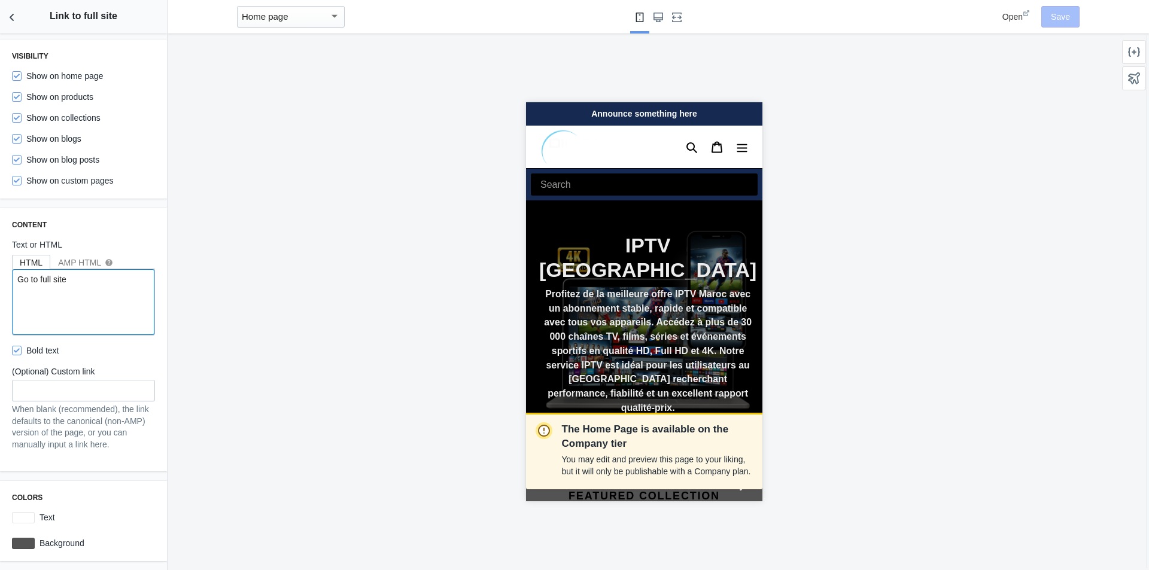
drag, startPoint x: 85, startPoint y: 287, endPoint x: 7, endPoint y: 290, distance: 78.4
click at [7, 290] on div "Content Text or HTML HTML AMP HTML help Go to full site Bold text (Optional) Cu…" at bounding box center [83, 339] width 167 height 263
paste textarea "<p style="color: #28a745; font-weight: bold; font-size: 18px;"> Aller sur le si…"
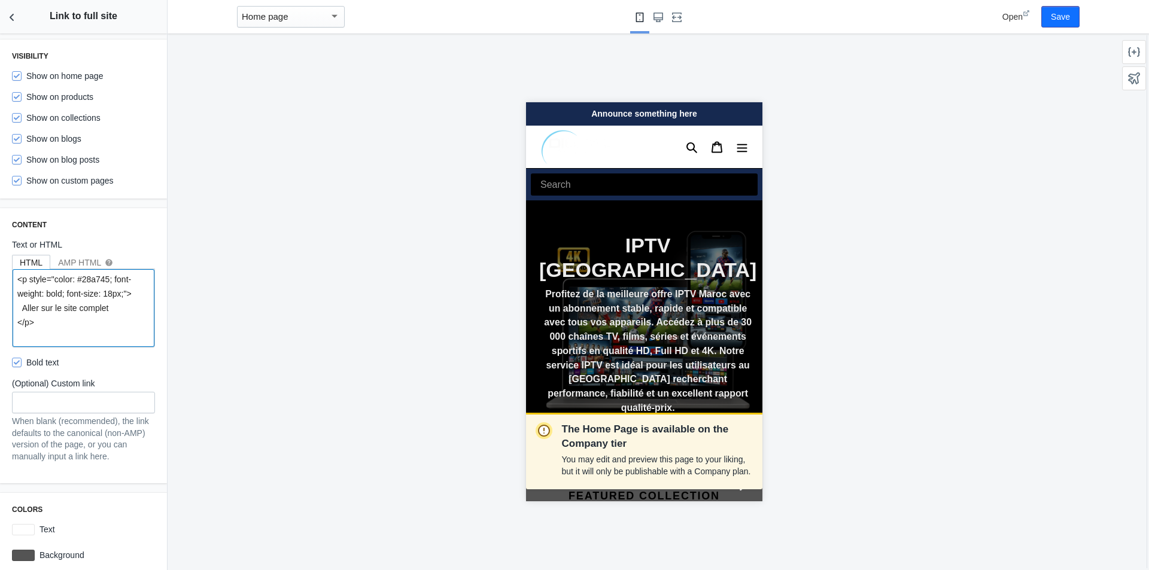
type textarea "<p style="color: #28a745; font-weight: bold; font-size: 18px;"> Aller sur le si…"
click at [117, 227] on h3 "Content" at bounding box center [83, 225] width 143 height 10
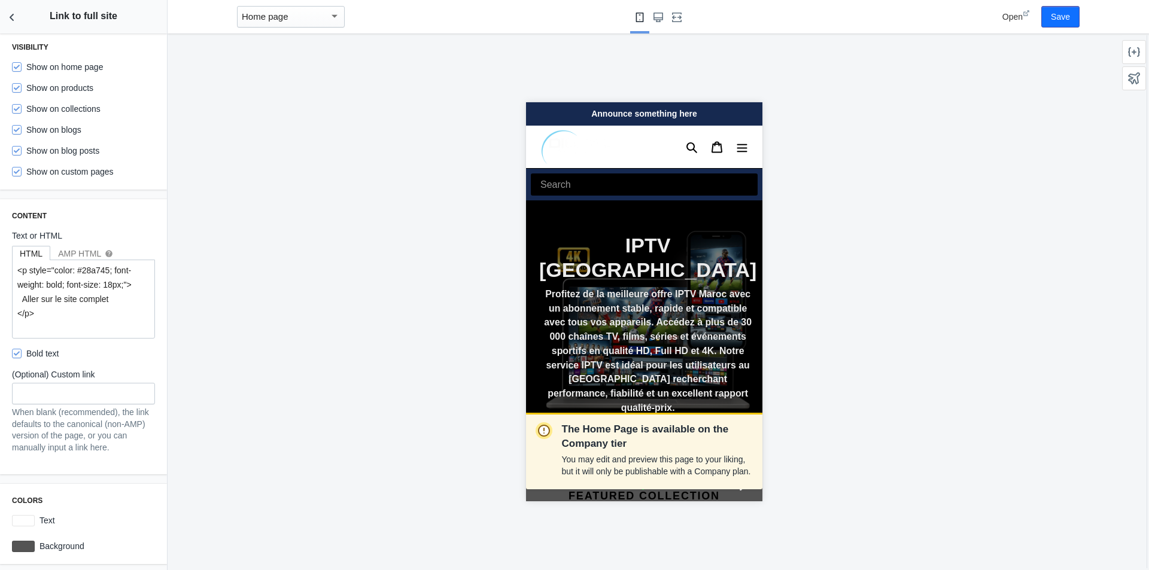
scroll to position [0, 0]
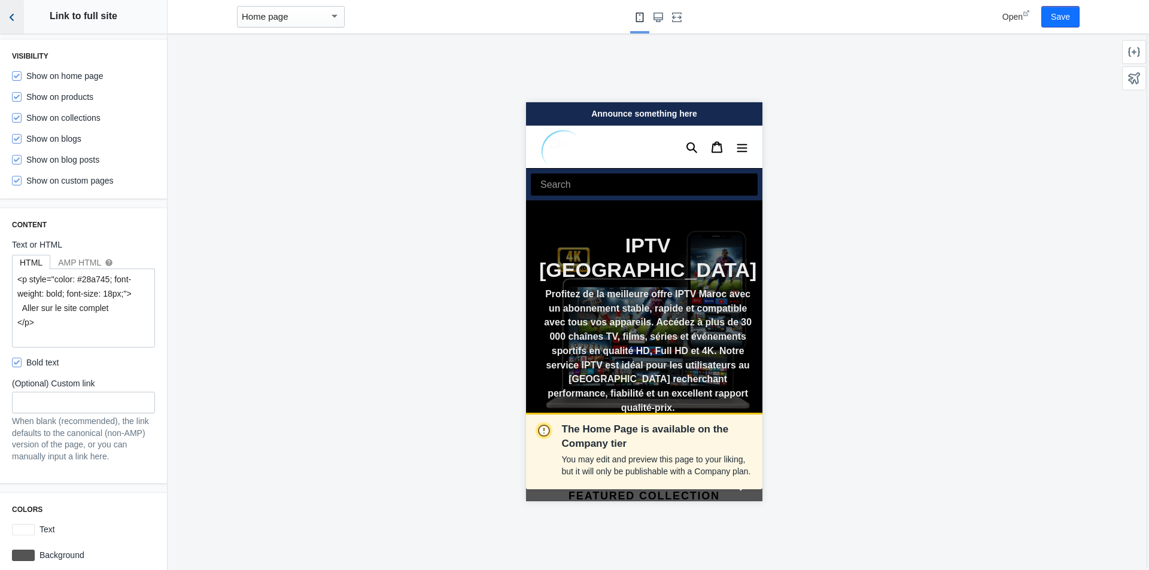
click at [17, 16] on icon "Back to sections" at bounding box center [12, 17] width 12 height 12
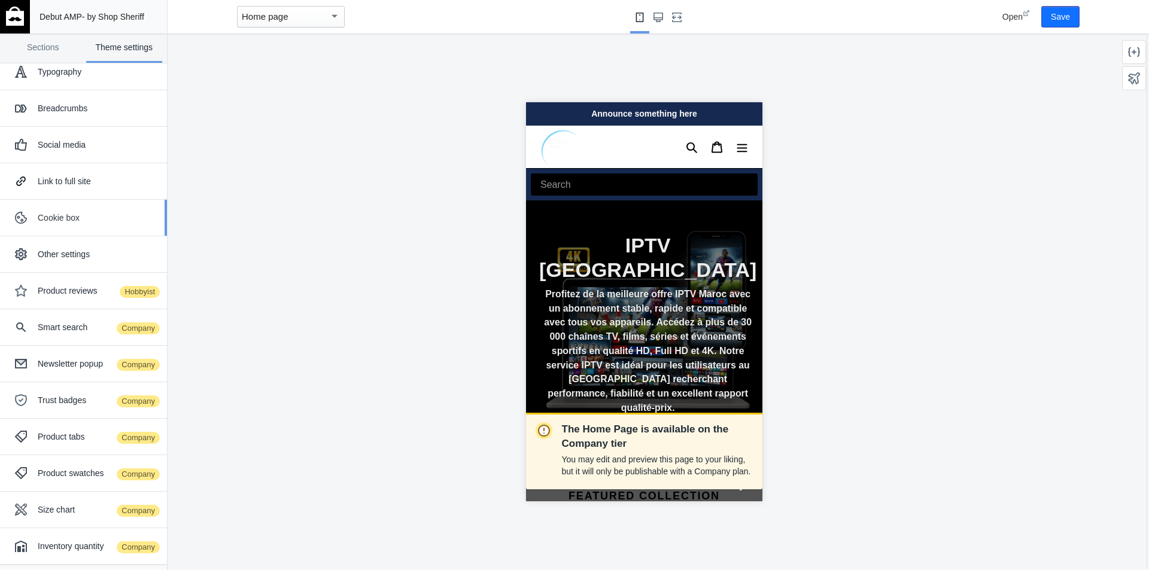
click at [69, 220] on div "Cookie box" at bounding box center [98, 218] width 120 height 12
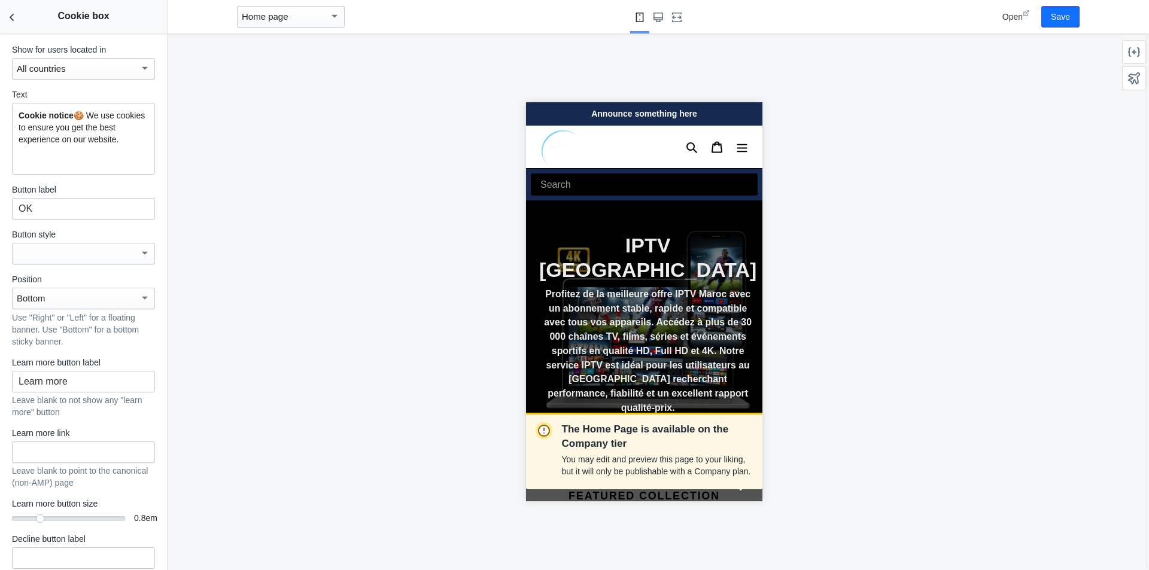
scroll to position [359, 0]
click at [15, 17] on icon "Back to sections" at bounding box center [12, 17] width 12 height 12
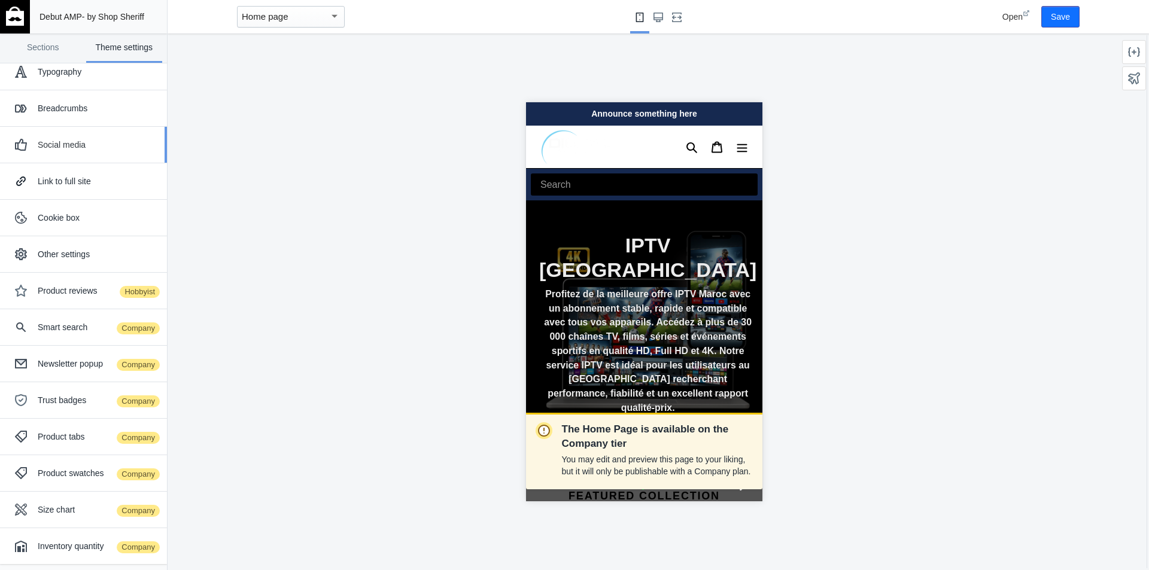
scroll to position [0, 0]
click at [74, 255] on div "Other settings" at bounding box center [98, 254] width 120 height 12
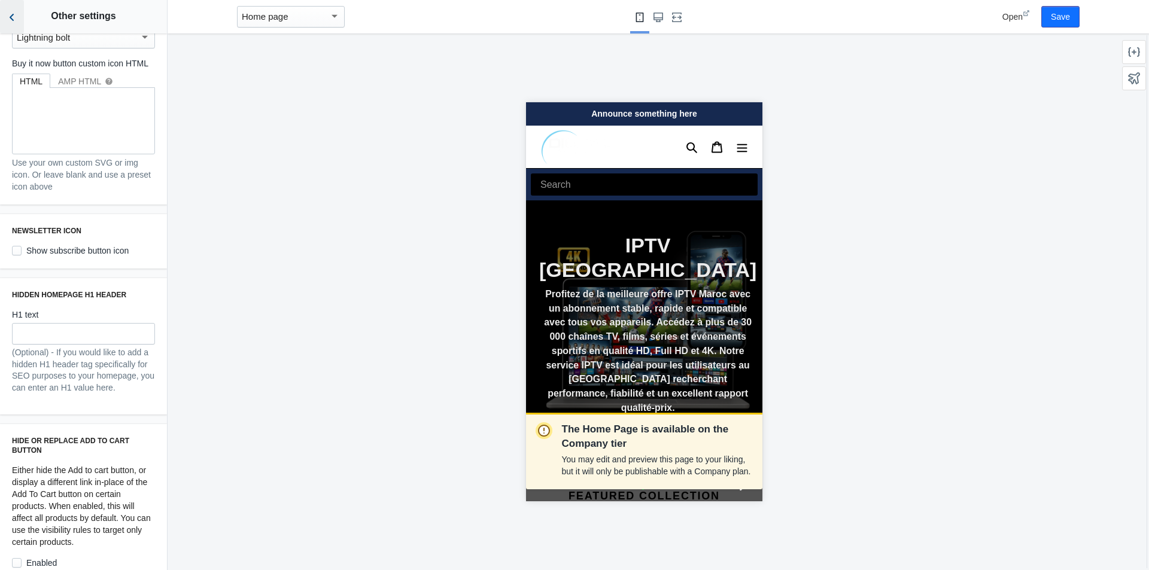
click at [13, 21] on icon "Back to sections" at bounding box center [12, 17] width 12 height 12
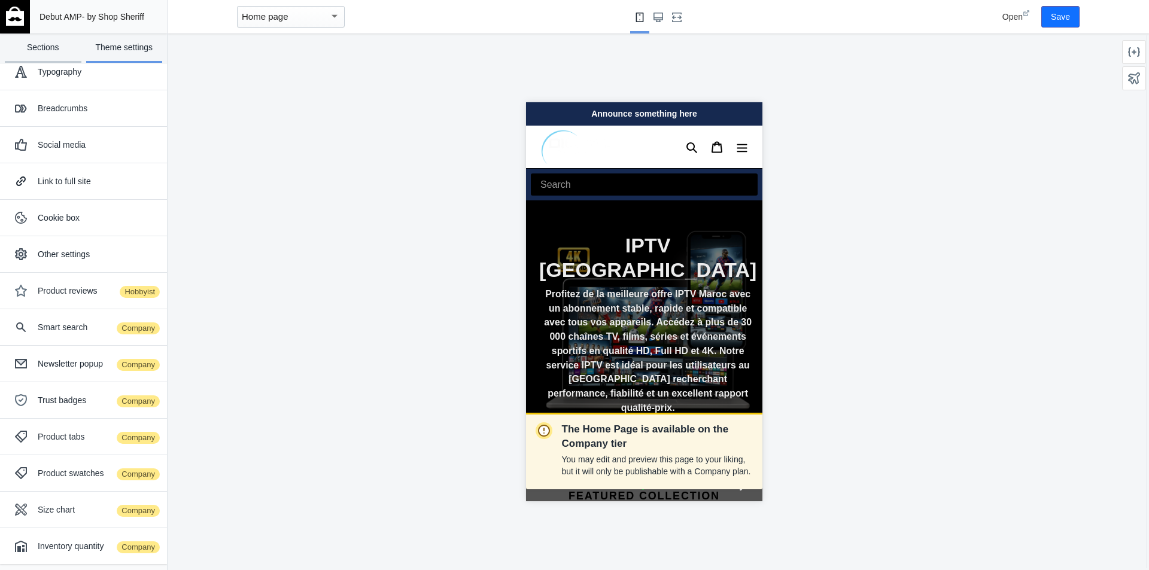
click at [44, 51] on link "Sections" at bounding box center [43, 48] width 77 height 29
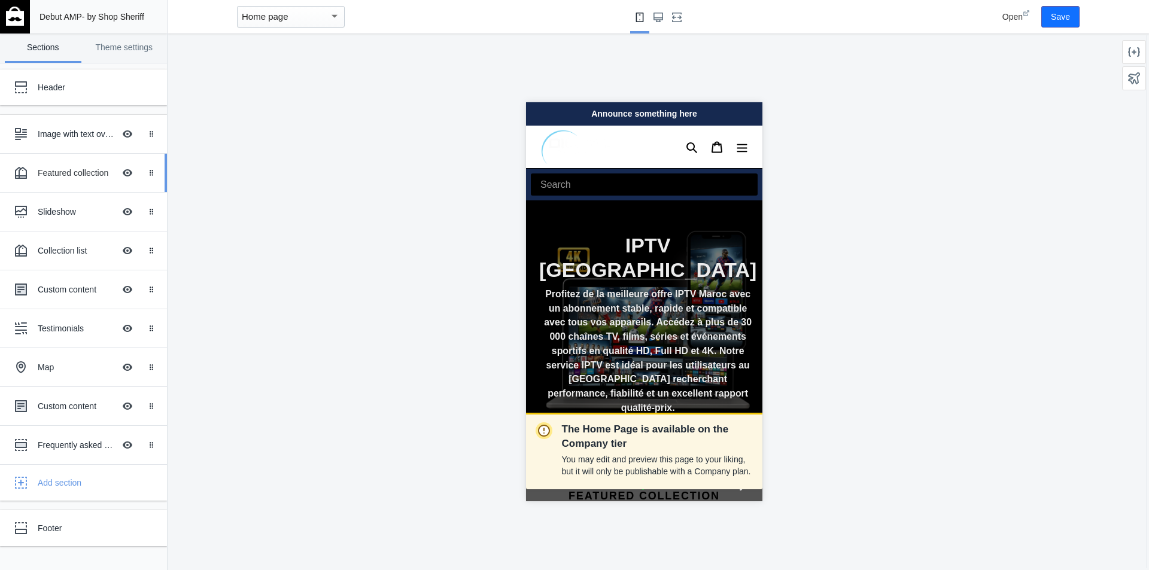
click at [80, 169] on div "Featured collection" at bounding box center [76, 173] width 77 height 12
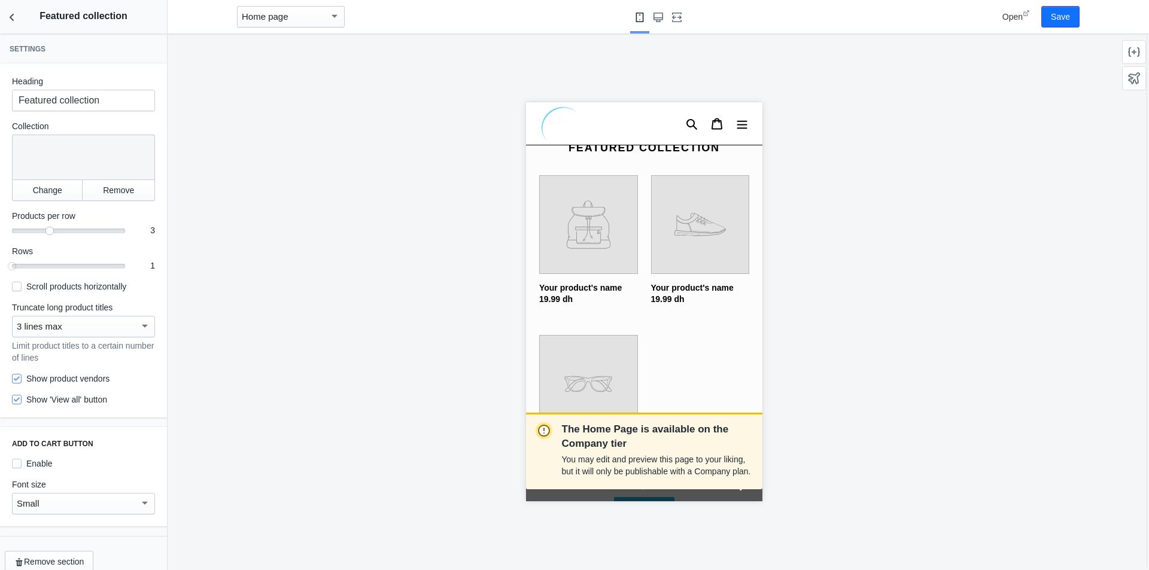
scroll to position [355, 0]
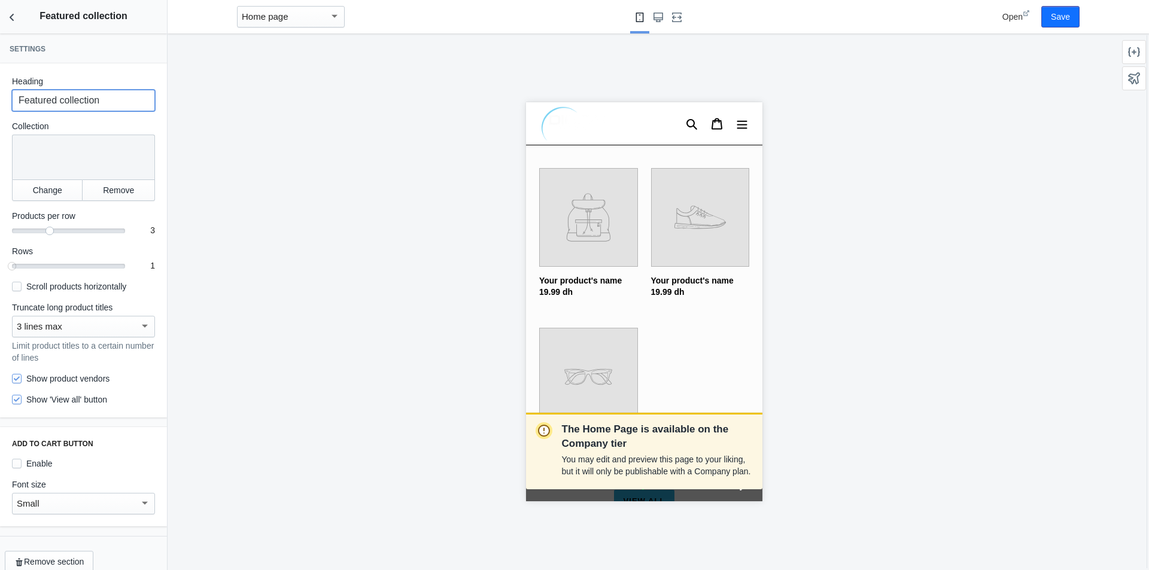
drag, startPoint x: 101, startPoint y: 101, endPoint x: 0, endPoint y: 105, distance: 100.6
click at [0, 105] on div "Heading Featured collection Collection Collection Change Remove Products per ro…" at bounding box center [83, 240] width 167 height 354
paste input "IPTV [GEOGRAPHIC_DATA]"
type input "IPTV [GEOGRAPHIC_DATA]"
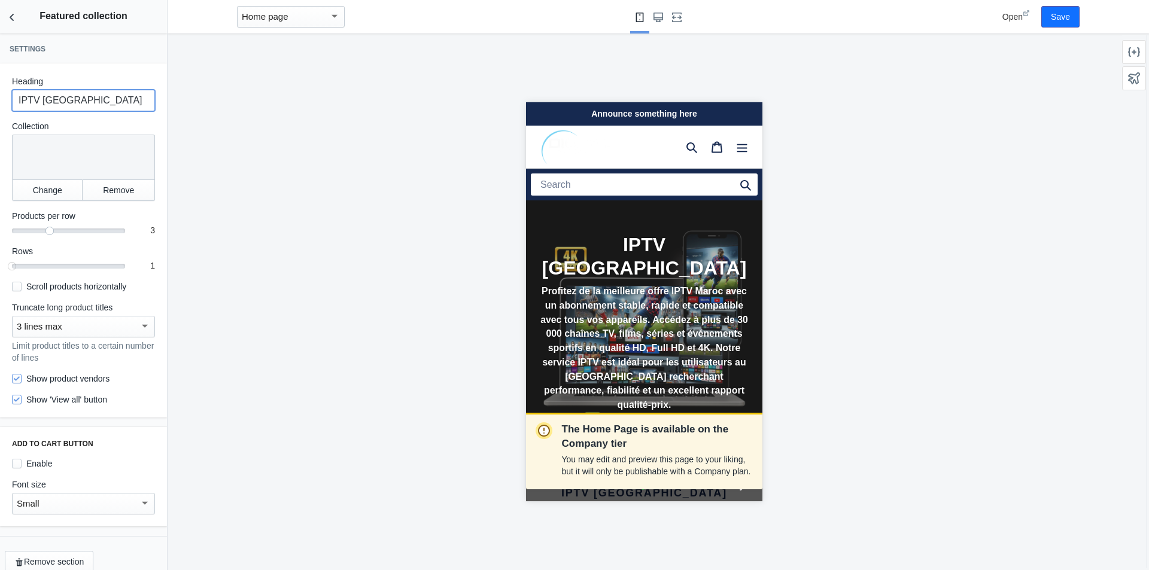
scroll to position [0, 0]
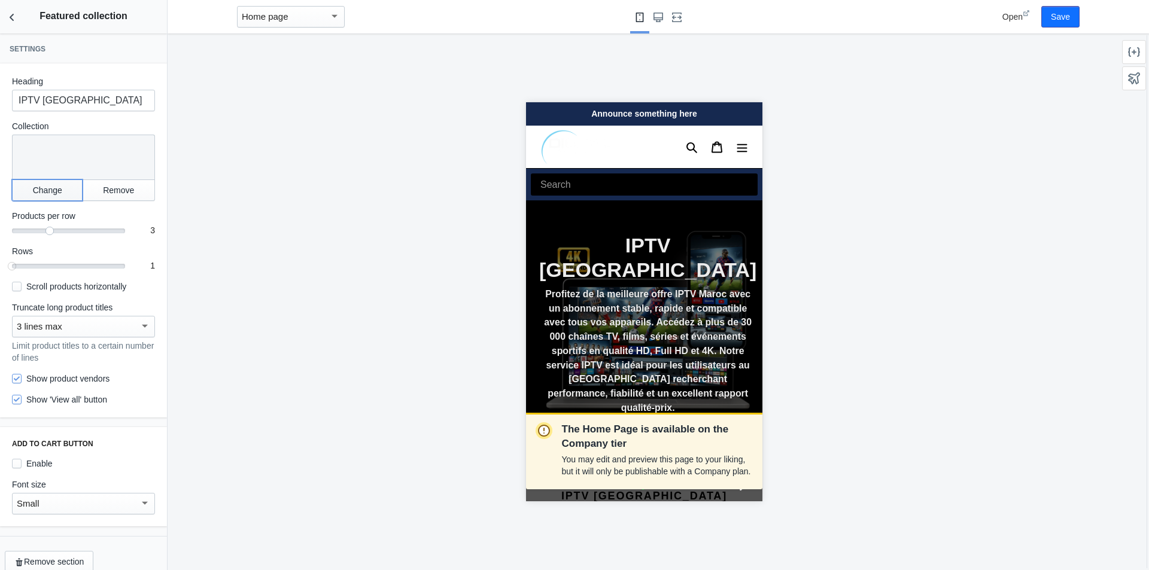
click at [67, 191] on button "Change" at bounding box center [47, 190] width 71 height 22
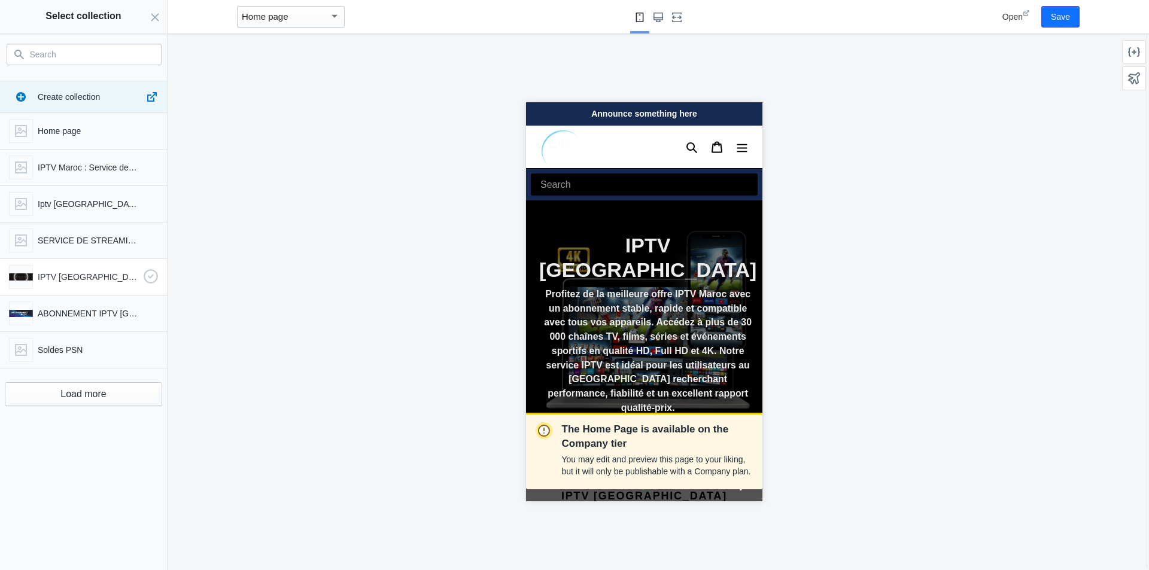
click at [81, 276] on p "IPTV [GEOGRAPHIC_DATA]" at bounding box center [88, 277] width 101 height 12
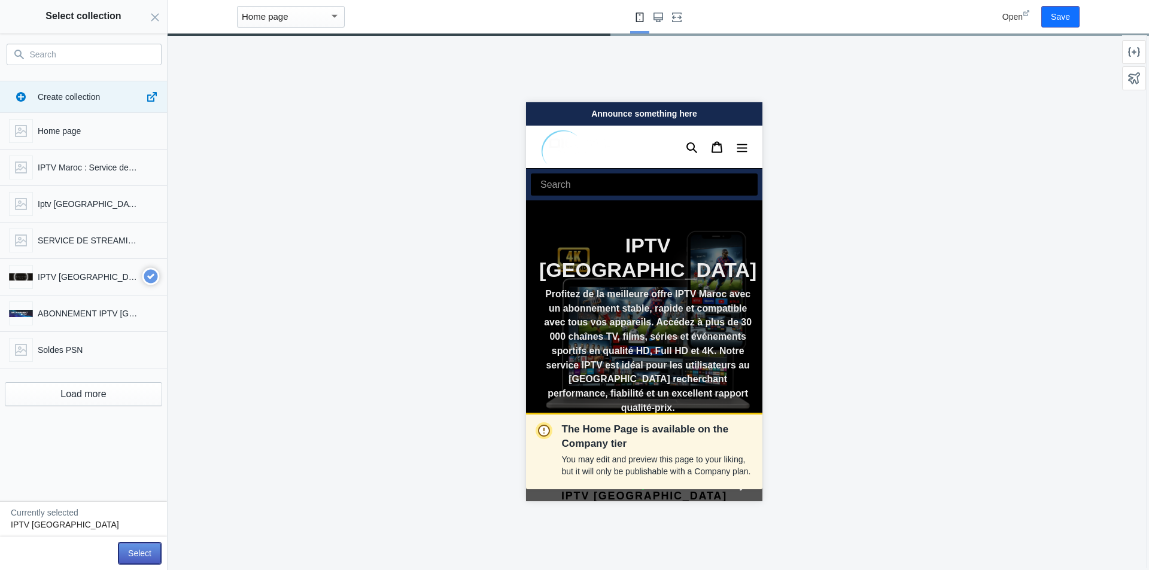
click at [144, 551] on button "Select" at bounding box center [139, 554] width 42 height 22
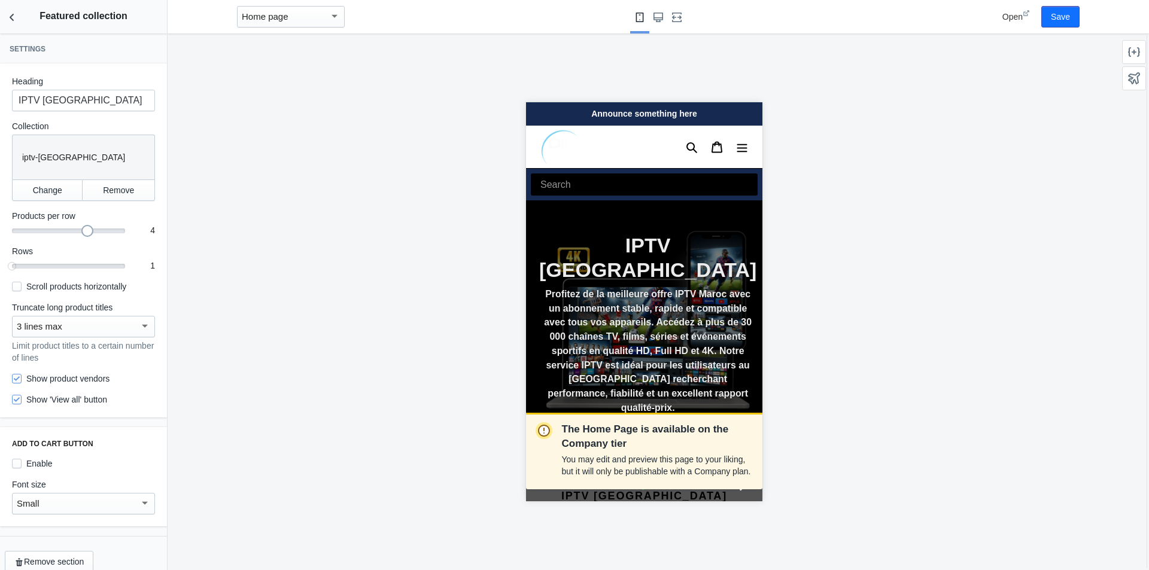
drag, startPoint x: 48, startPoint y: 235, endPoint x: 66, endPoint y: 230, distance: 19.2
click at [66, 230] on div "4" at bounding box center [68, 229] width 113 height 1
drag, startPoint x: 14, startPoint y: 265, endPoint x: 36, endPoint y: 273, distance: 22.9
click at [36, 273] on div "Heading IPTV MAROC Collection Collection iptv-maroc Change Remove Products per …" at bounding box center [83, 240] width 167 height 354
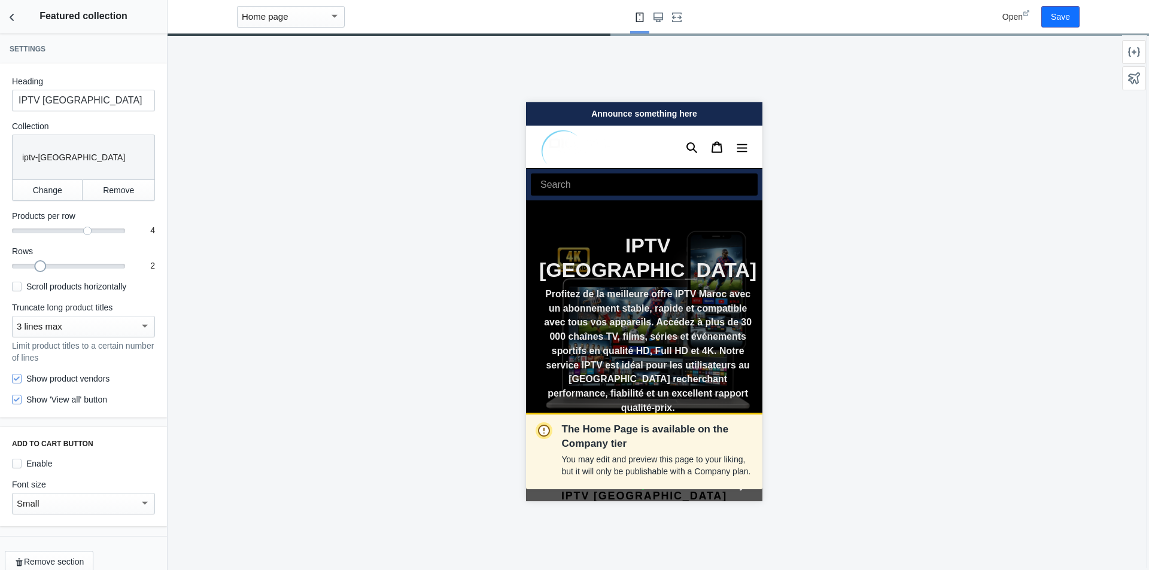
scroll to position [0, 201]
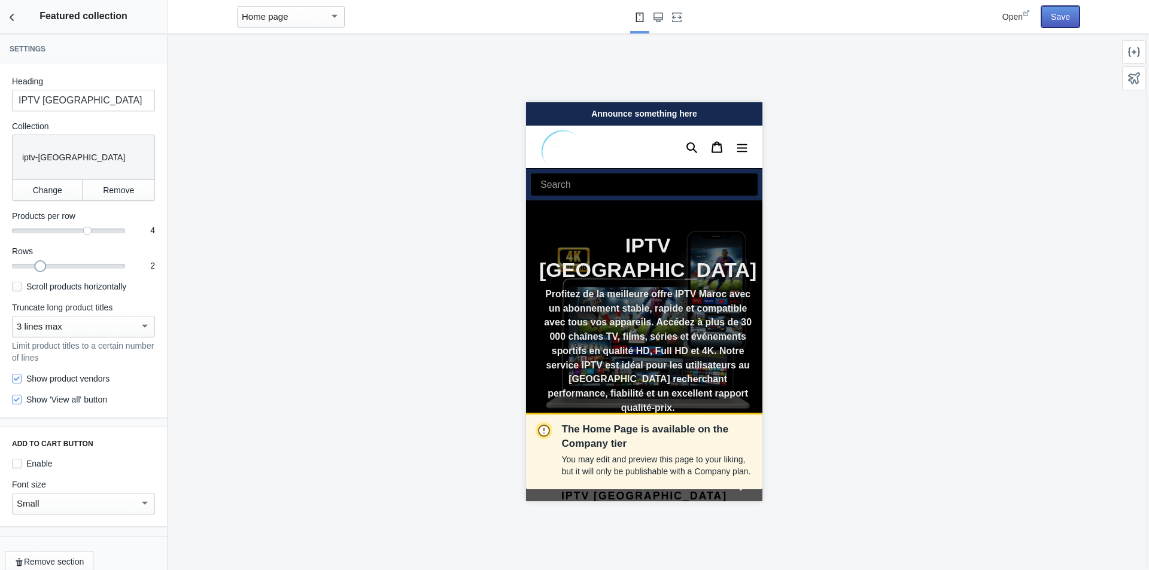
click at [1066, 12] on button "Save" at bounding box center [1060, 17] width 38 height 22
click at [20, 464] on input "Enable" at bounding box center [17, 464] width 10 height 10
checkbox input "true"
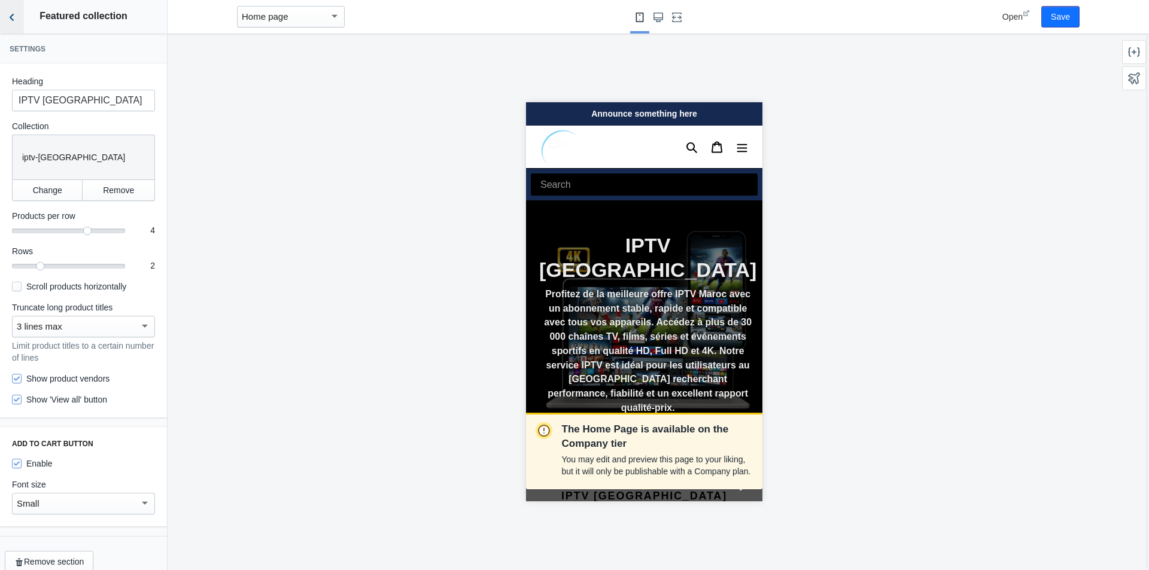
click at [11, 17] on icon "Back to sections" at bounding box center [12, 17] width 12 height 12
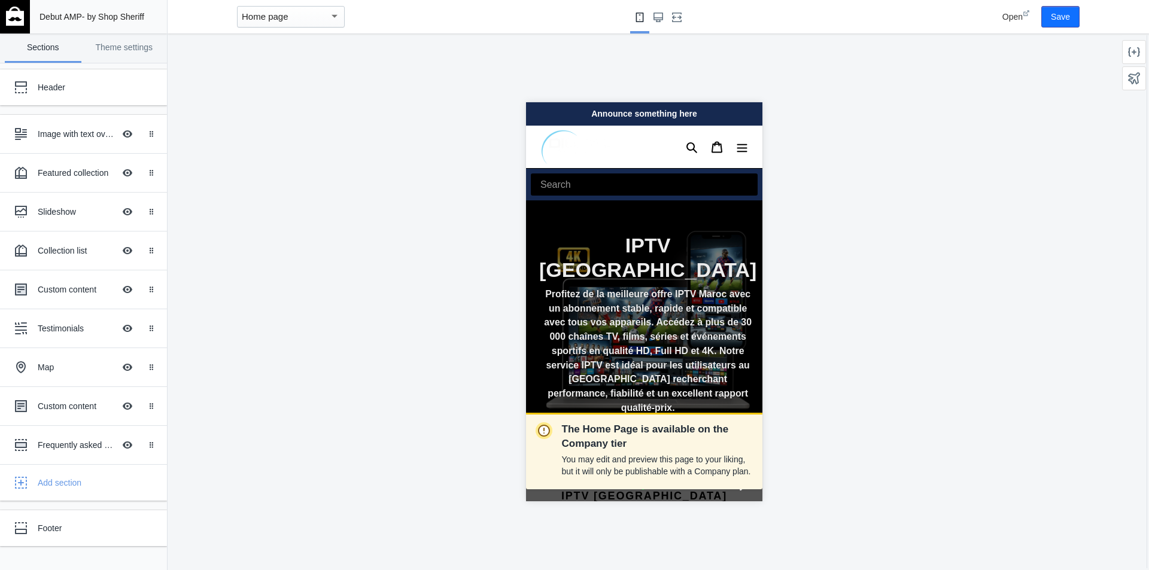
scroll to position [0, 0]
click at [63, 486] on div "Add section" at bounding box center [98, 483] width 120 height 12
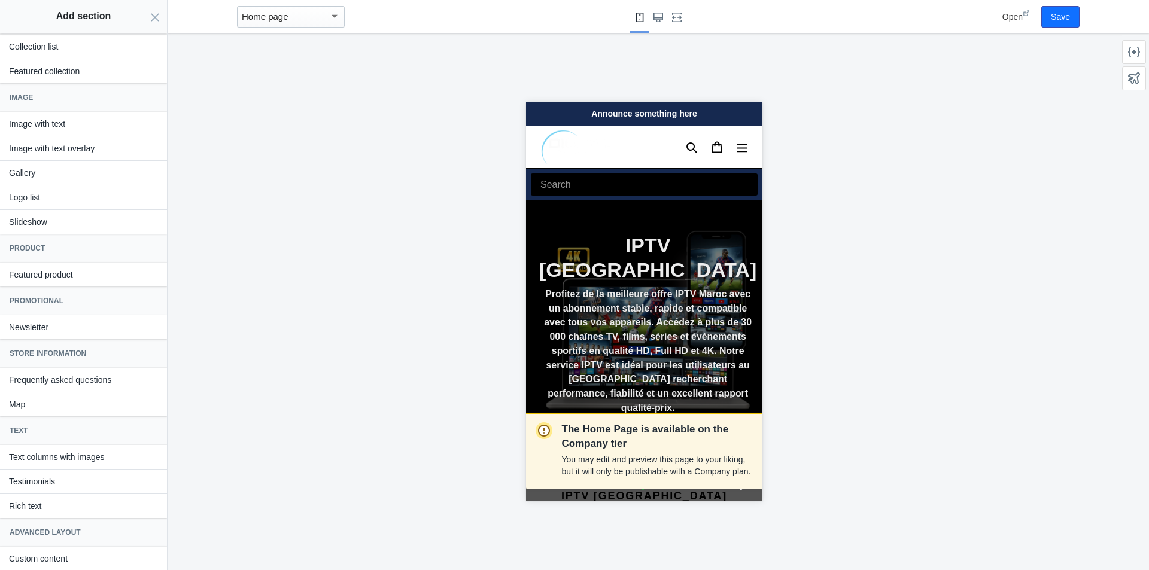
scroll to position [88, 0]
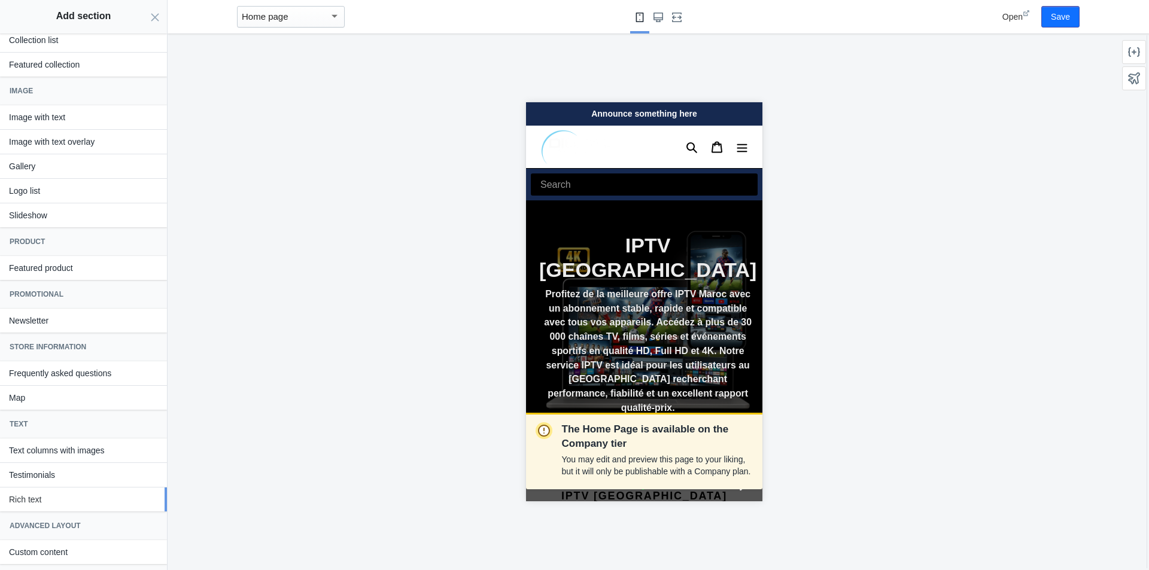
click at [56, 500] on button "Rich text" at bounding box center [83, 500] width 167 height 24
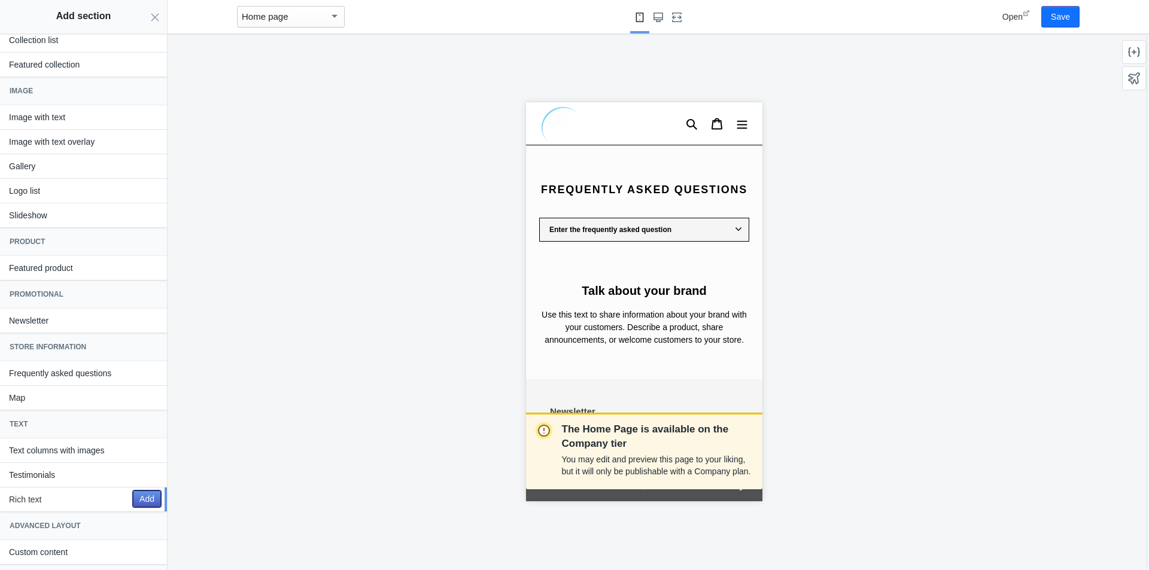
click at [138, 498] on button "Add" at bounding box center [147, 499] width 28 height 17
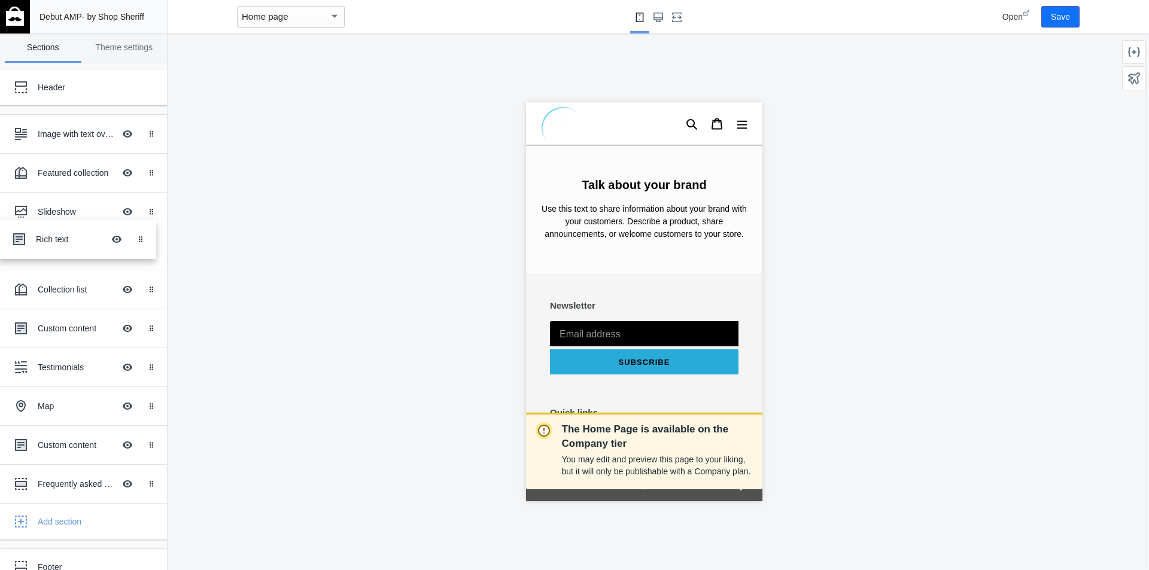
scroll to position [0, 201]
drag, startPoint x: 58, startPoint y: 484, endPoint x: 56, endPoint y: 240, distance: 244.1
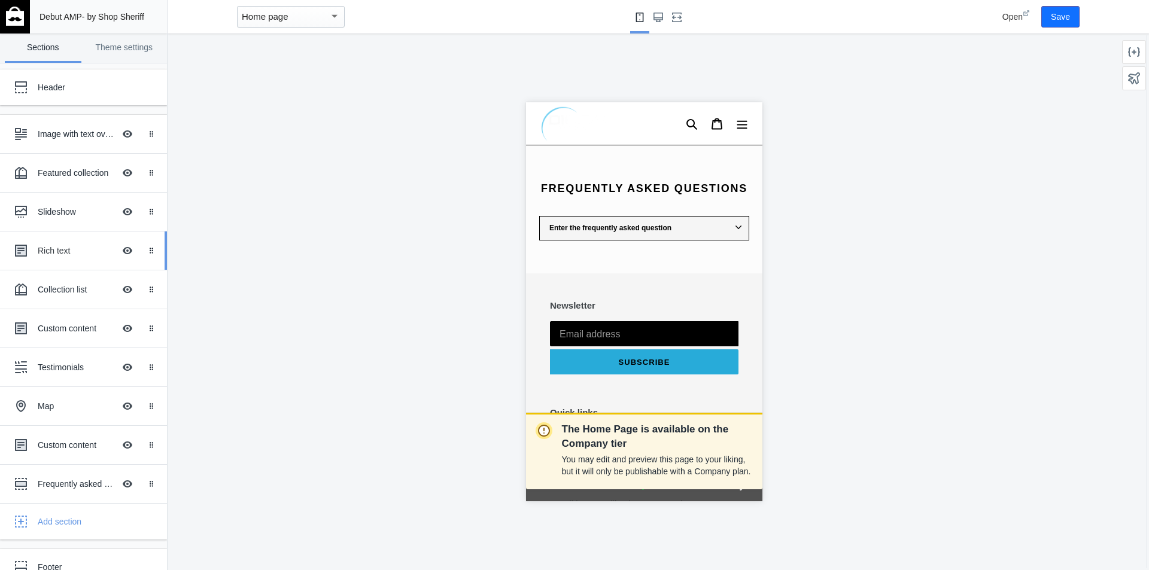
click at [71, 245] on div "Rich text" at bounding box center [76, 251] width 77 height 12
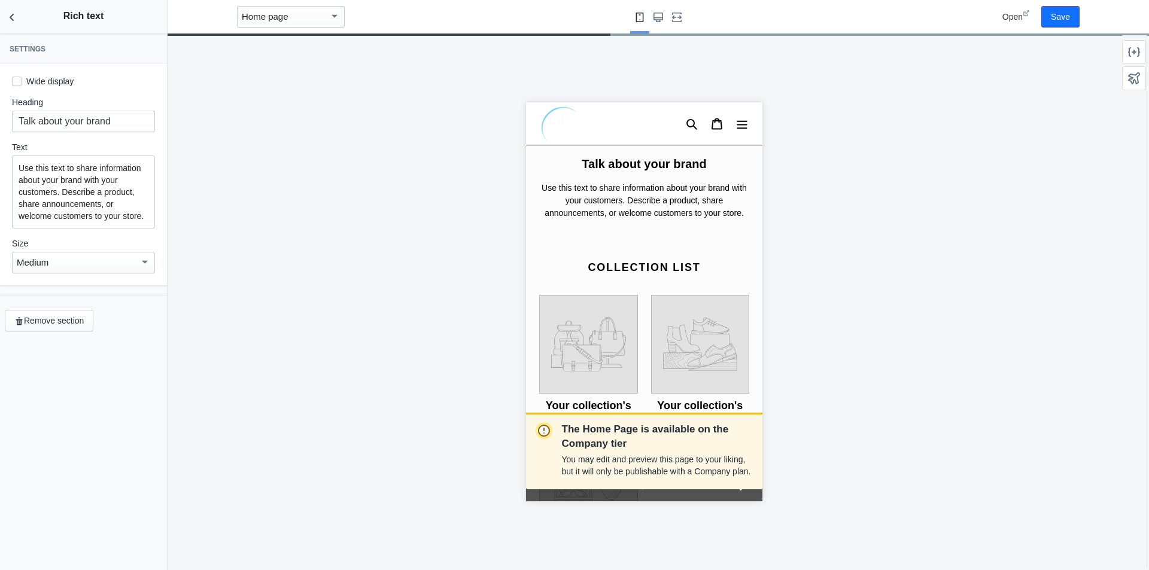
scroll to position [1308, 0]
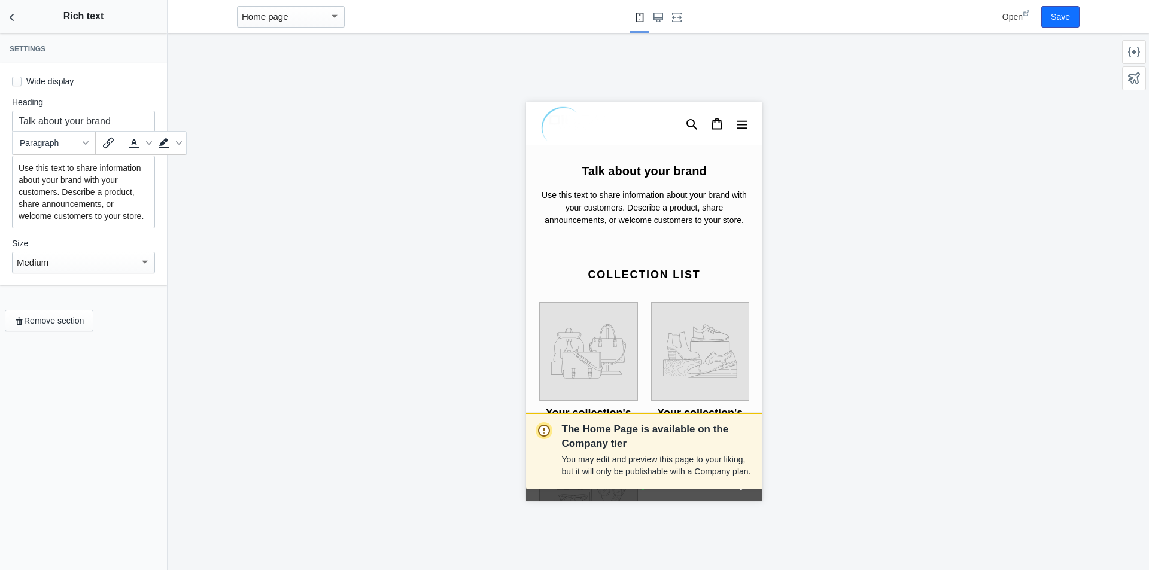
drag, startPoint x: 121, startPoint y: 216, endPoint x: 0, endPoint y: 155, distance: 135.9
click at [0, 155] on div "Wide display Heading Talk about your brand Text Use this text to share informat…" at bounding box center [83, 174] width 167 height 222
paste div
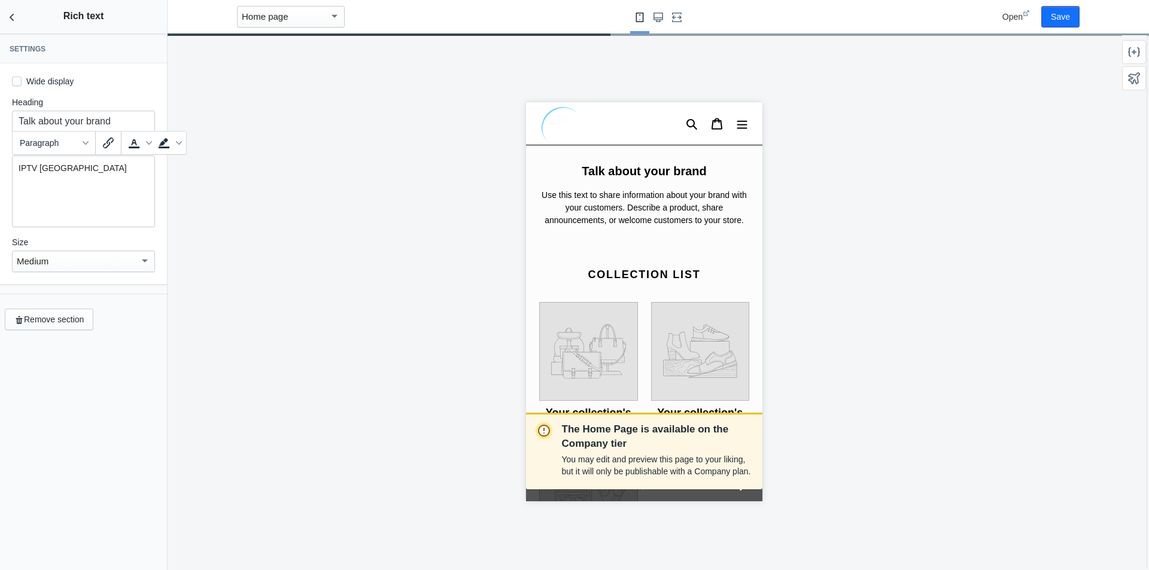
click at [92, 185] on div "IPTV [GEOGRAPHIC_DATA]" at bounding box center [83, 192] width 143 height 72
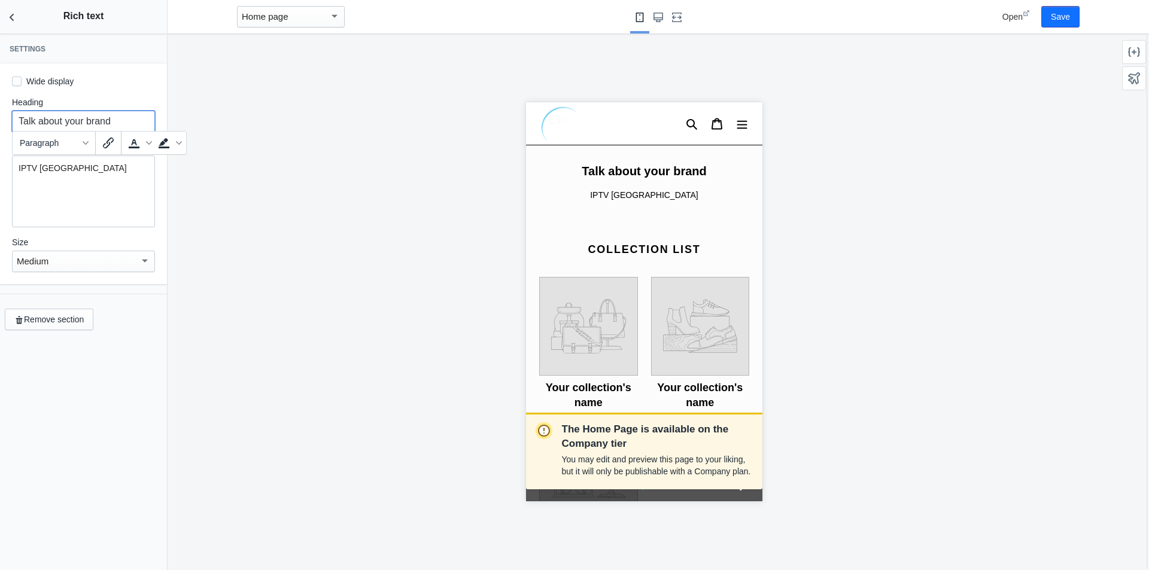
click at [109, 118] on input "Talk about your brand" at bounding box center [83, 122] width 143 height 22
paste input "🟢WHATSAPP🟢"
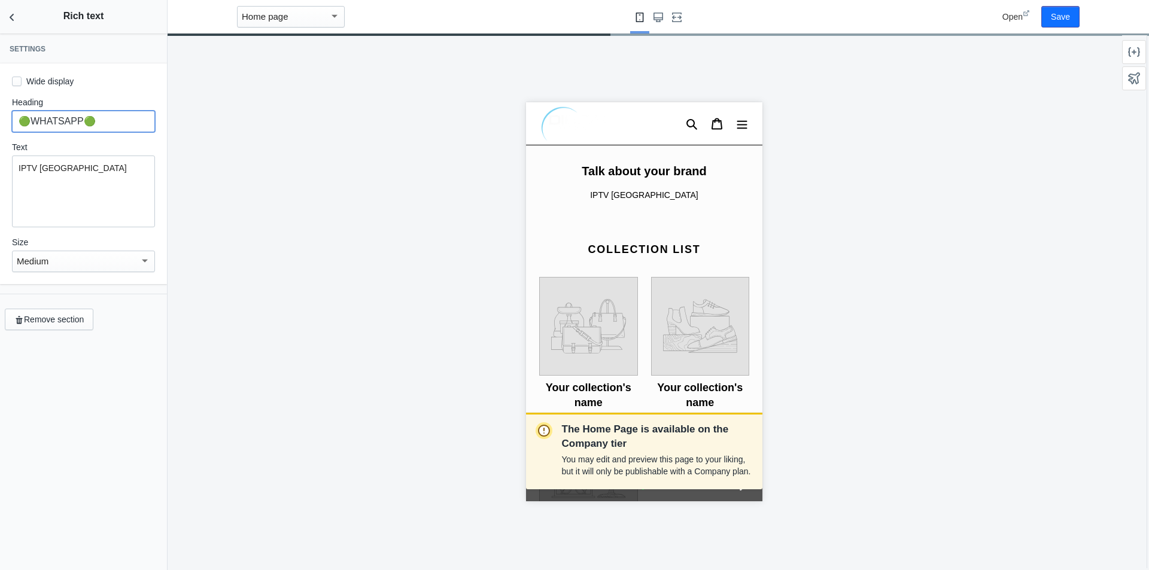
type input "🟢WHATSAPP🟢"
click at [38, 81] on label "Wide display" at bounding box center [43, 81] width 62 height 12
click at [22, 81] on input "Wide display" at bounding box center [17, 82] width 10 height 10
checkbox input "true"
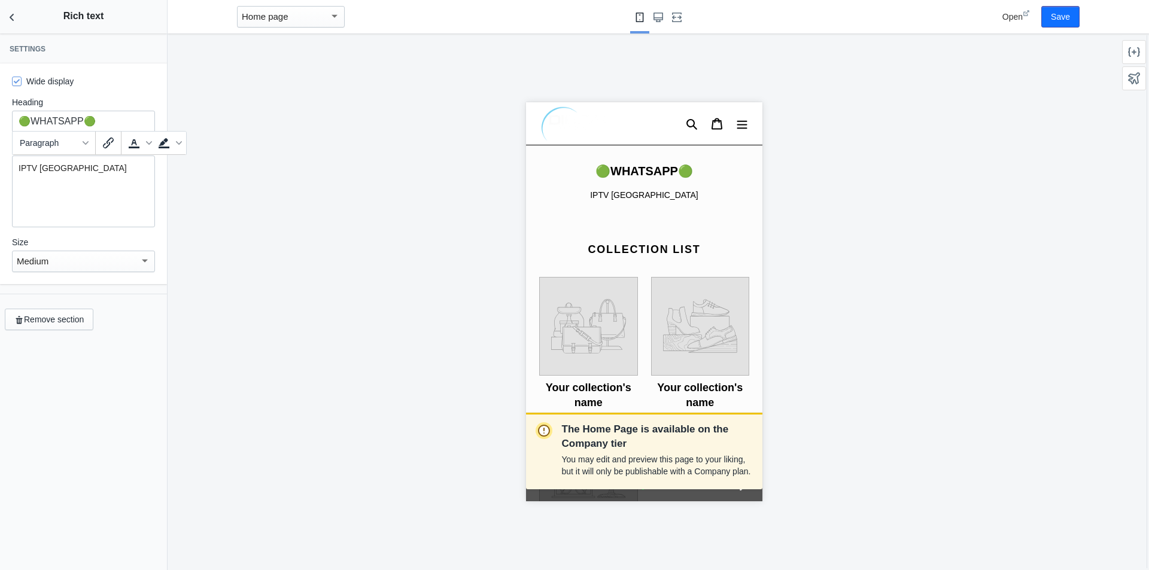
drag, startPoint x: 86, startPoint y: 173, endPoint x: 4, endPoint y: 167, distance: 82.2
click at [4, 167] on div "Wide display Heading 🟢WHATSAPP🟢 Text IPTV MAROC Size Medium" at bounding box center [83, 173] width 167 height 221
click at [108, 142] on icon "Insert/edit link" at bounding box center [108, 143] width 14 height 14
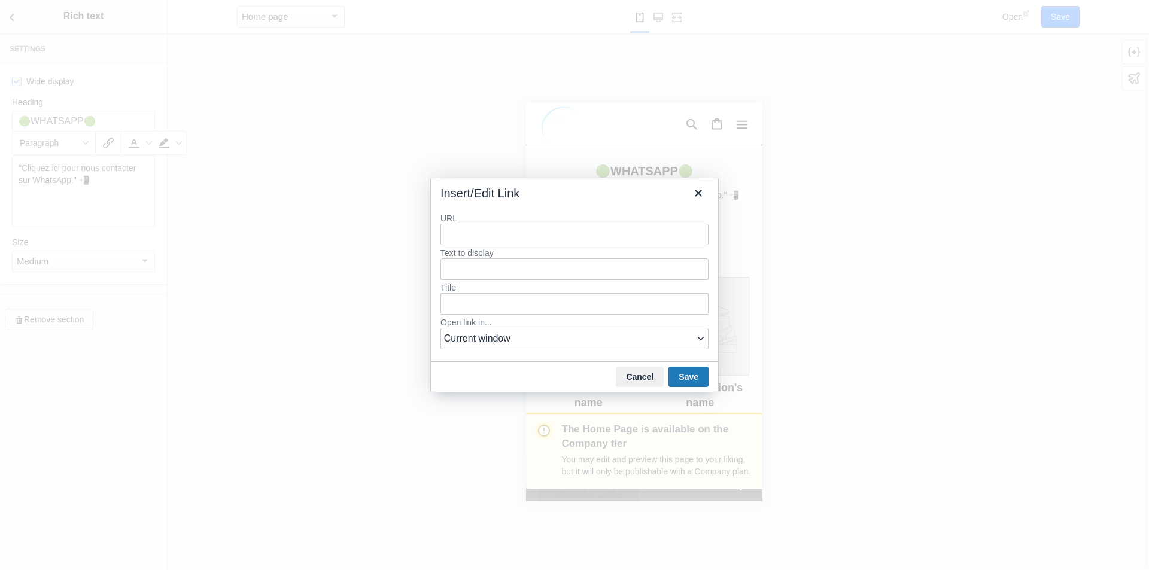
click at [459, 232] on input "URL" at bounding box center [574, 235] width 268 height 22
type input "https://api.whatsapp.com/send/?phone=%2B212645951380&text&type=phone_number&app…"
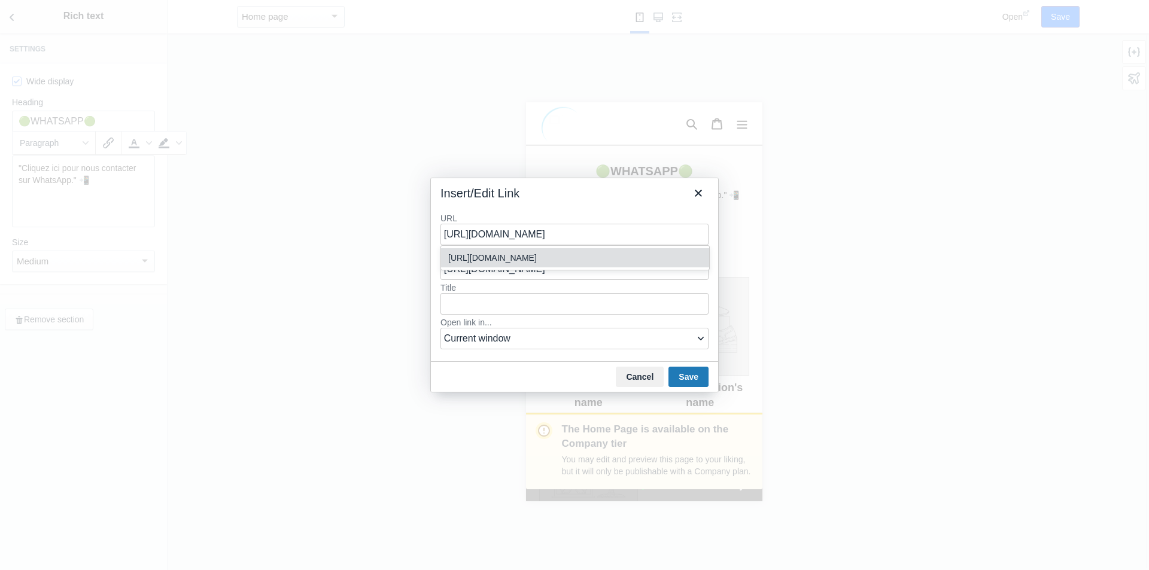
click at [577, 265] on div "https://api.whatsapp.com/send/?phone=%2B212645951380&text&type=phone_number&app…" at bounding box center [576, 258] width 256 height 14
click at [688, 374] on button "Save" at bounding box center [688, 377] width 40 height 20
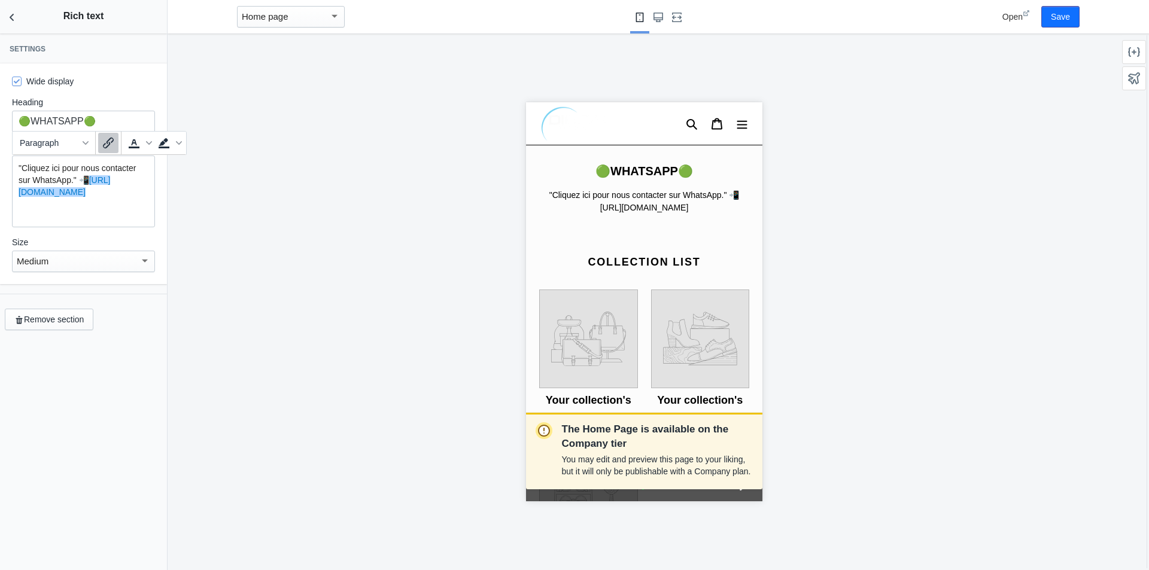
drag, startPoint x: 39, startPoint y: 230, endPoint x: 0, endPoint y: 190, distance: 56.3
click at [0, 190] on div "Wide display Heading 🟢WHATSAPP🟢 Text "Cliquez ici pour nous contacter sur Whats…" at bounding box center [83, 173] width 167 height 221
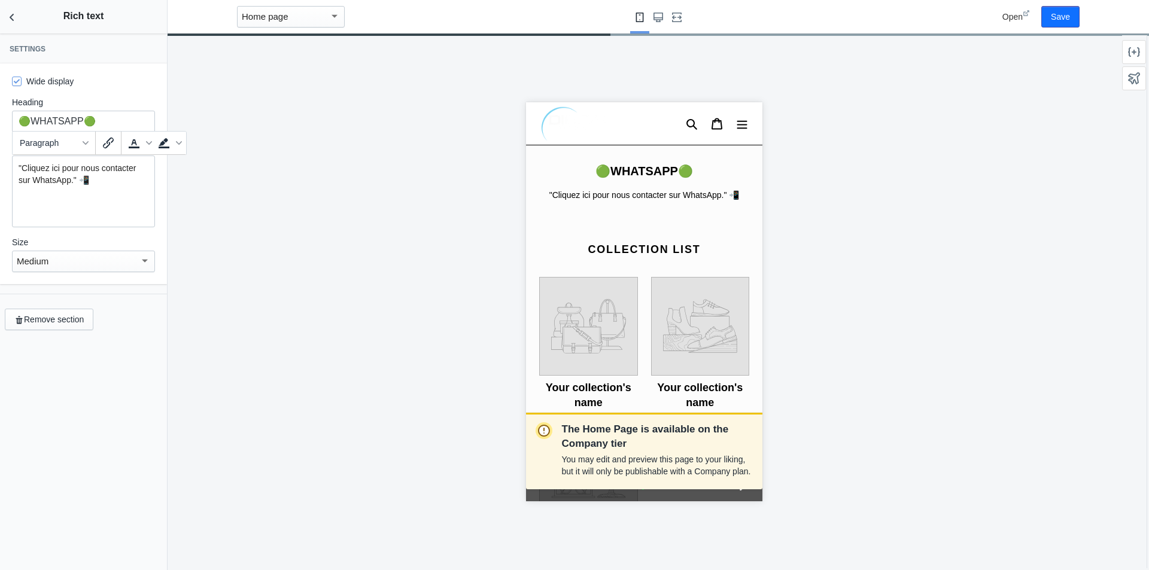
drag, startPoint x: 89, startPoint y: 177, endPoint x: 0, endPoint y: 169, distance: 89.5
click at [0, 169] on div "Wide display Heading 🟢WHATSAPP🟢 Text "Cliquez ici pour nous contacter sur Whats…" at bounding box center [83, 173] width 167 height 221
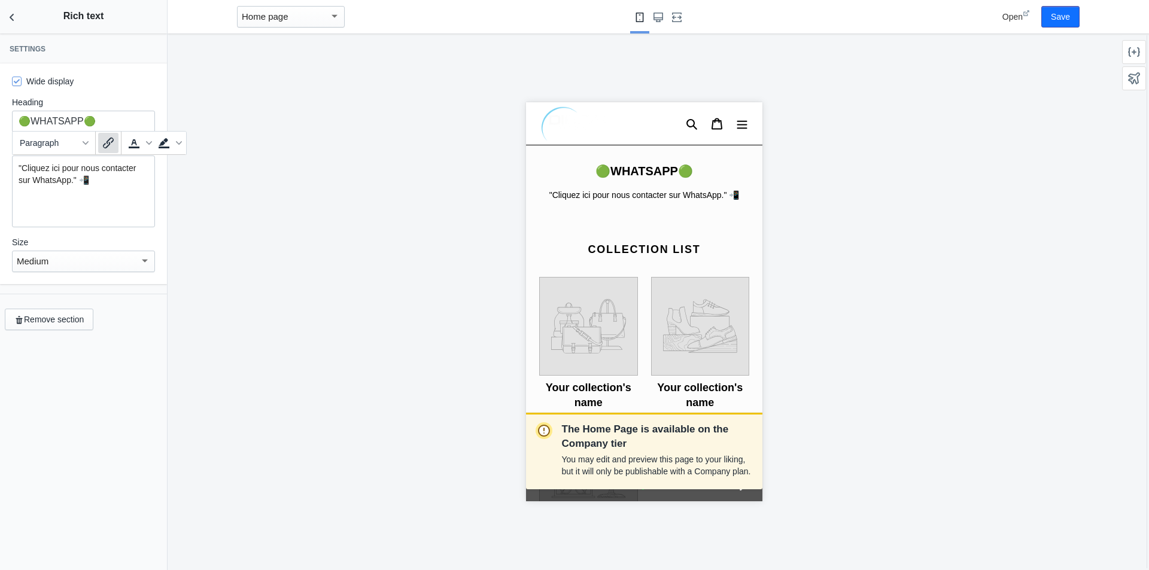
click at [106, 151] on button "Insert/edit link" at bounding box center [108, 143] width 20 height 20
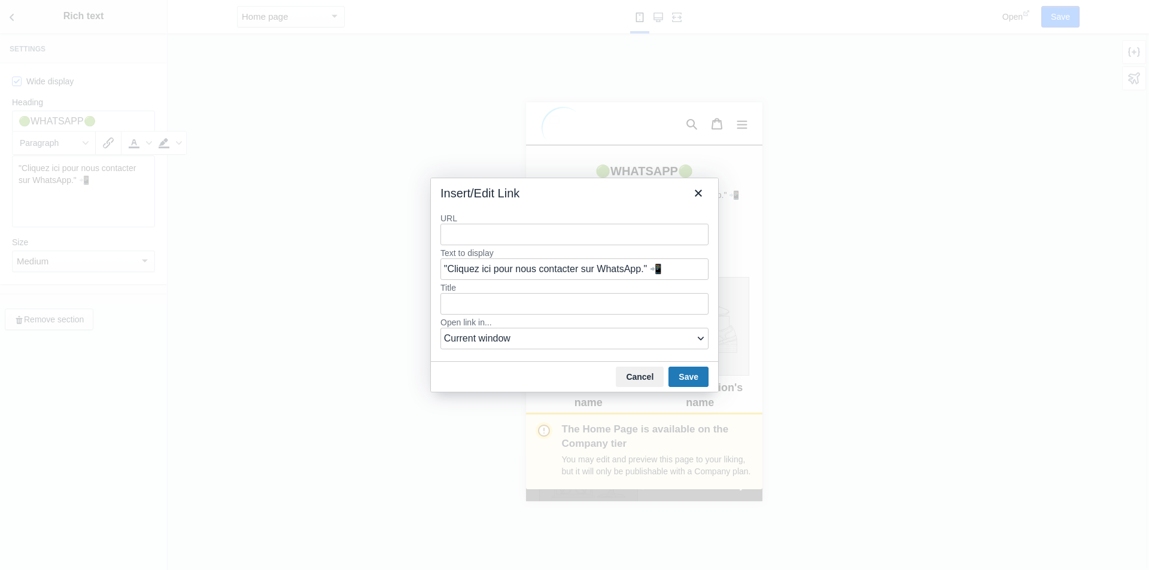
click at [497, 241] on input "URL" at bounding box center [574, 235] width 268 height 22
type input "https://api.whatsapp.com/send/?phone=%2B212645951380&text&type=phone_number&app…"
click at [546, 340] on select "Current window New window" at bounding box center [574, 339] width 268 height 22
drag, startPoint x: 481, startPoint y: 288, endPoint x: 487, endPoint y: 285, distance: 6.4
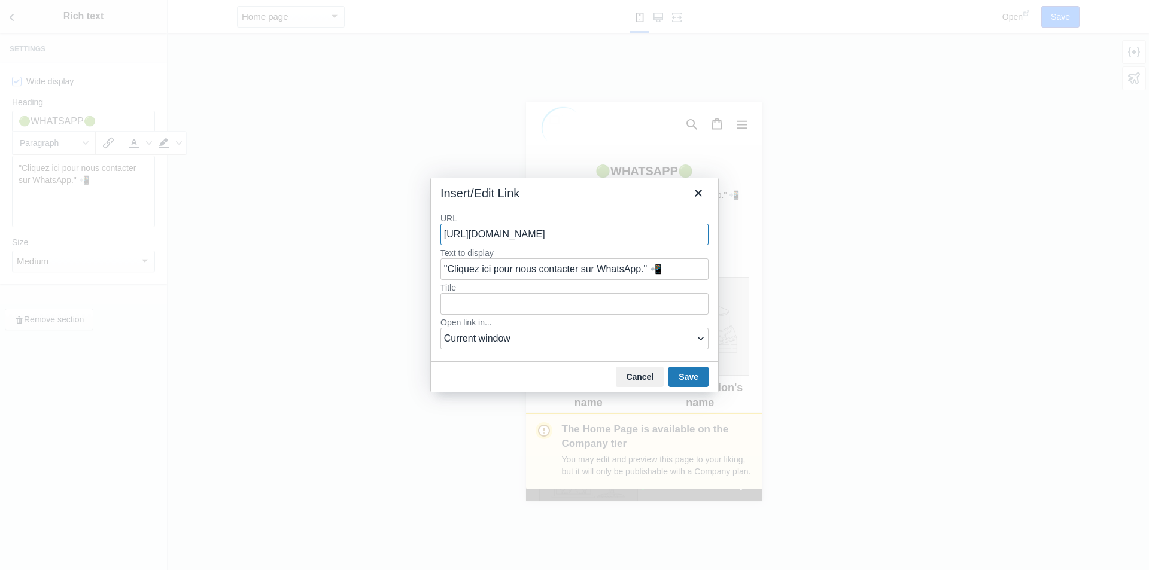
click at [481, 288] on label "Title" at bounding box center [574, 287] width 268 height 11
click at [481, 293] on input "Title" at bounding box center [574, 304] width 268 height 22
click at [688, 376] on button "Save" at bounding box center [688, 377] width 40 height 20
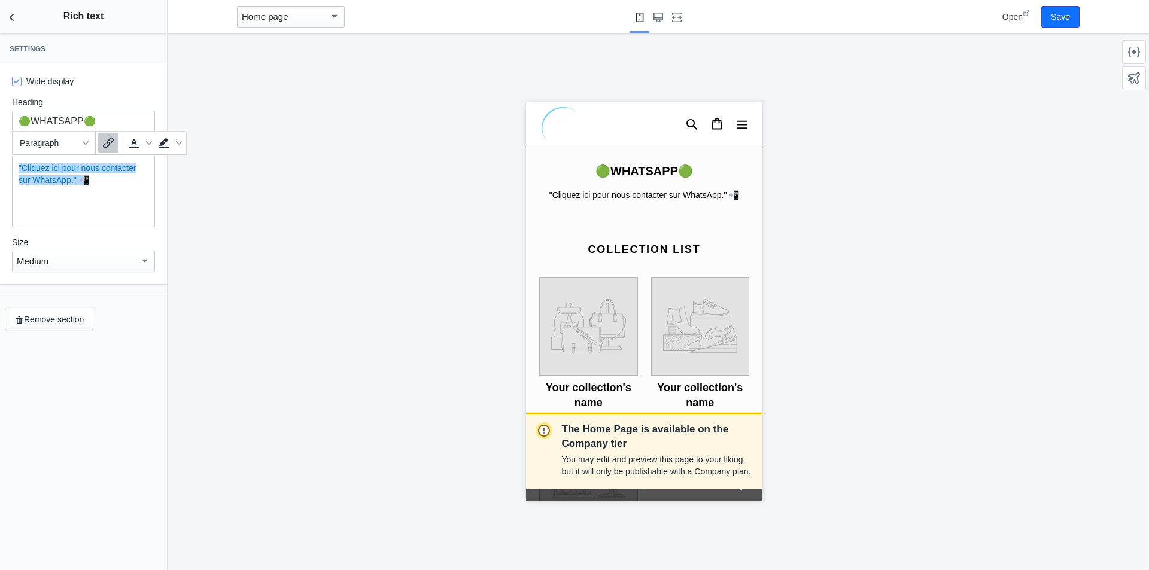
click at [118, 196] on div ""Cliquez ici pour nous contacter sur WhatsApp." 📲" at bounding box center [83, 192] width 143 height 72
click at [147, 145] on icon "Text color" at bounding box center [149, 143] width 6 height 6
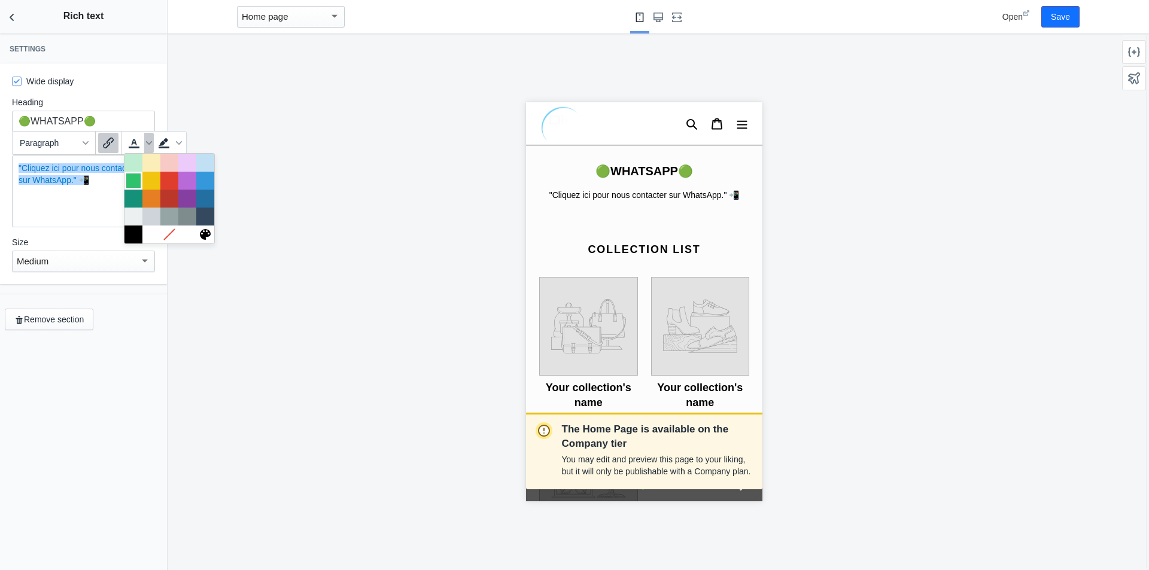
click at [136, 184] on div at bounding box center [133, 180] width 14 height 14
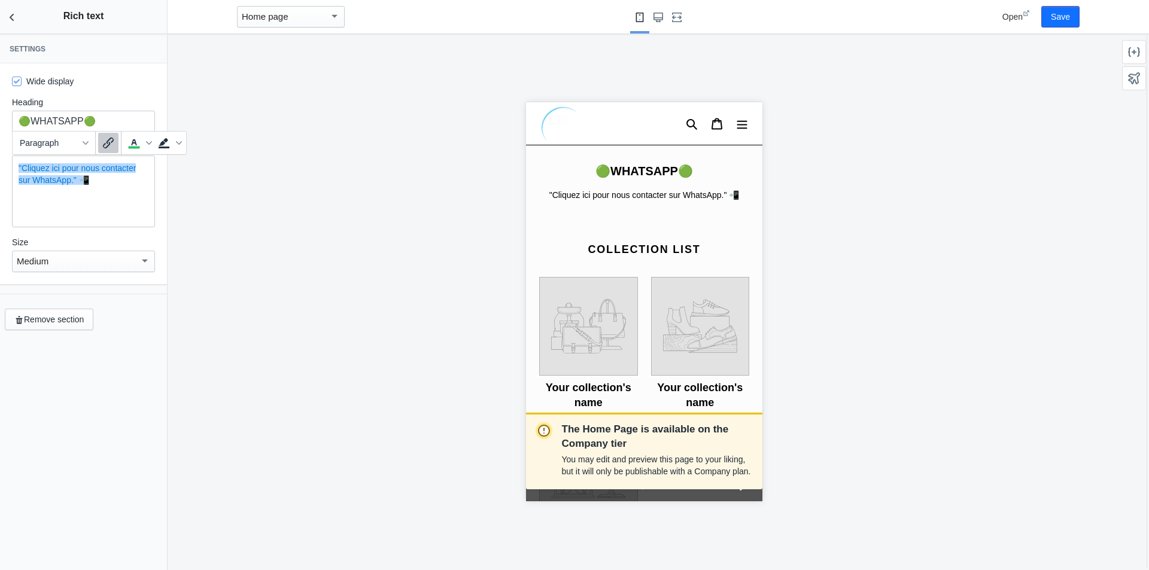
click at [95, 196] on div ""Cliquez ici pour nous contacter sur WhatsApp." 📲﻿ ﻿" at bounding box center [83, 192] width 143 height 72
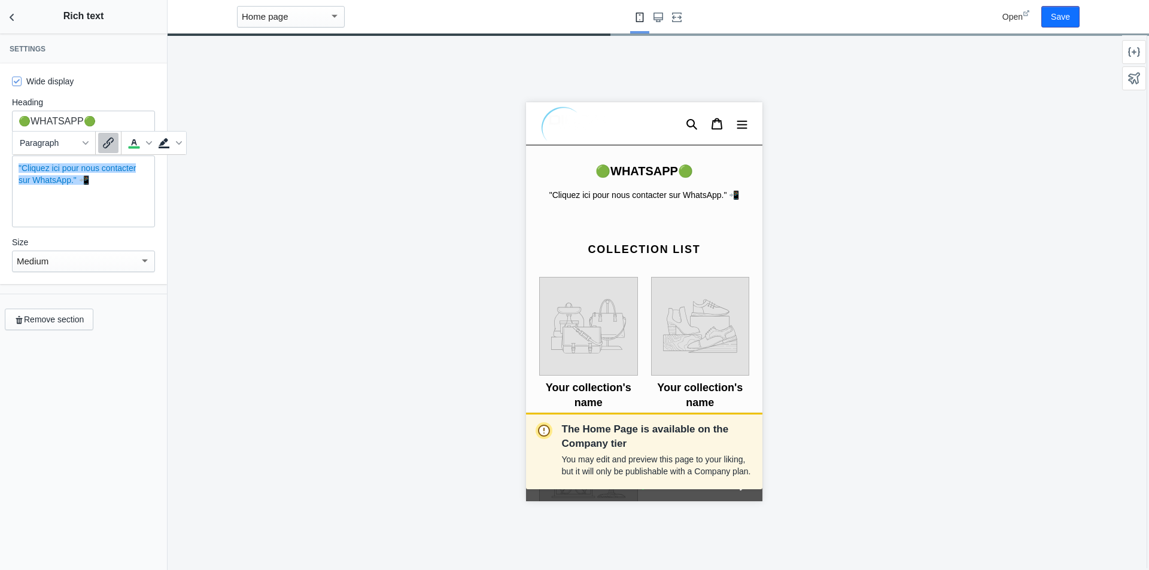
click at [110, 184] on p ""Cliquez ici pour nous contacter sur WhatsApp." 📲﻿" at bounding box center [84, 174] width 130 height 24
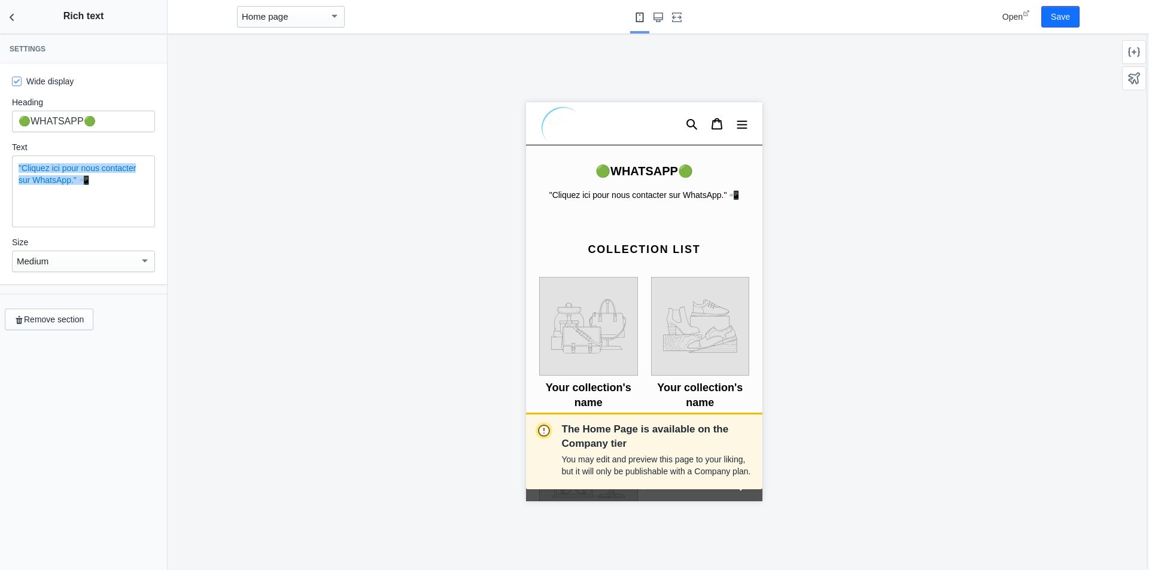
click at [128, 84] on div "Wide display" at bounding box center [83, 81] width 143 height 12
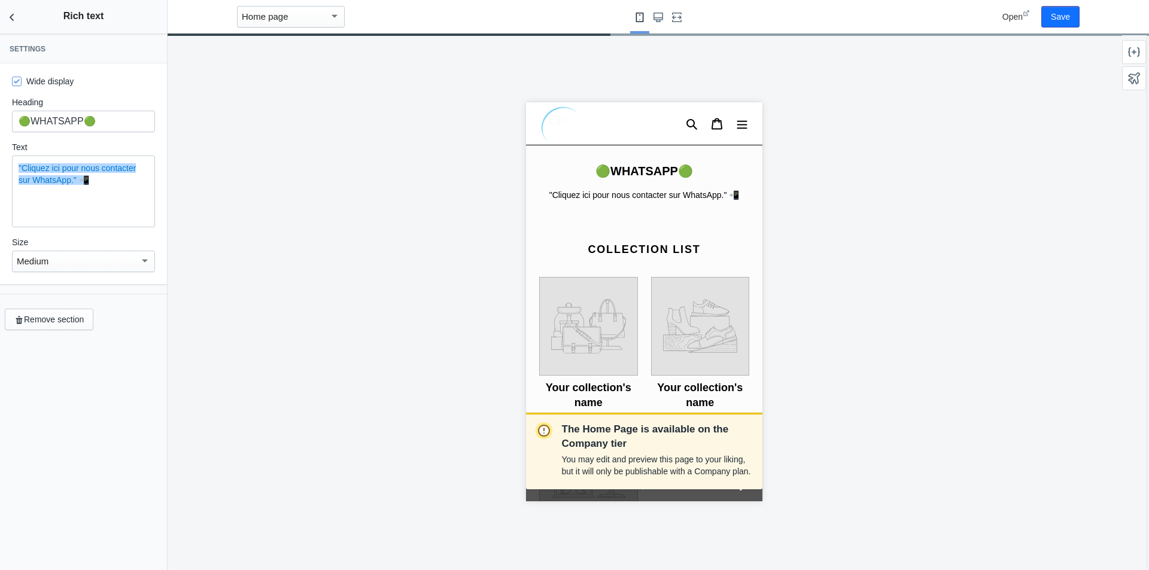
click at [119, 185] on p ""Cliquez ici pour nous contacter sur WhatsApp." 📲﻿" at bounding box center [84, 174] width 130 height 24
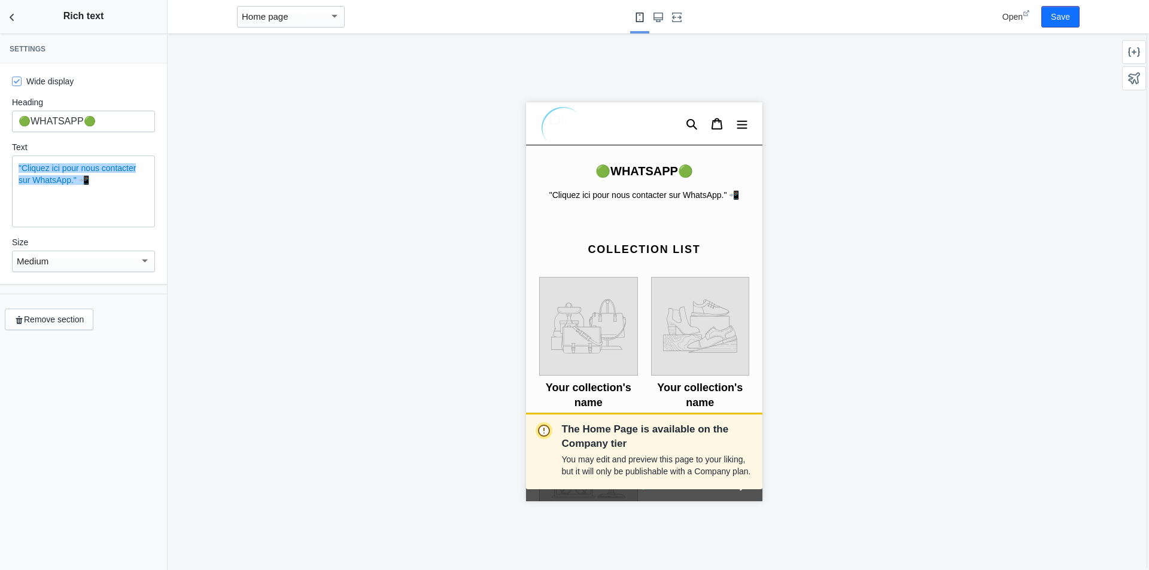
click at [108, 260] on div "Medium" at bounding box center [78, 261] width 123 height 14
click at [109, 260] on span "Medium" at bounding box center [83, 262] width 133 height 27
click at [115, 267] on div "Medium" at bounding box center [78, 261] width 123 height 14
click at [83, 291] on span "Large" at bounding box center [83, 289] width 133 height 27
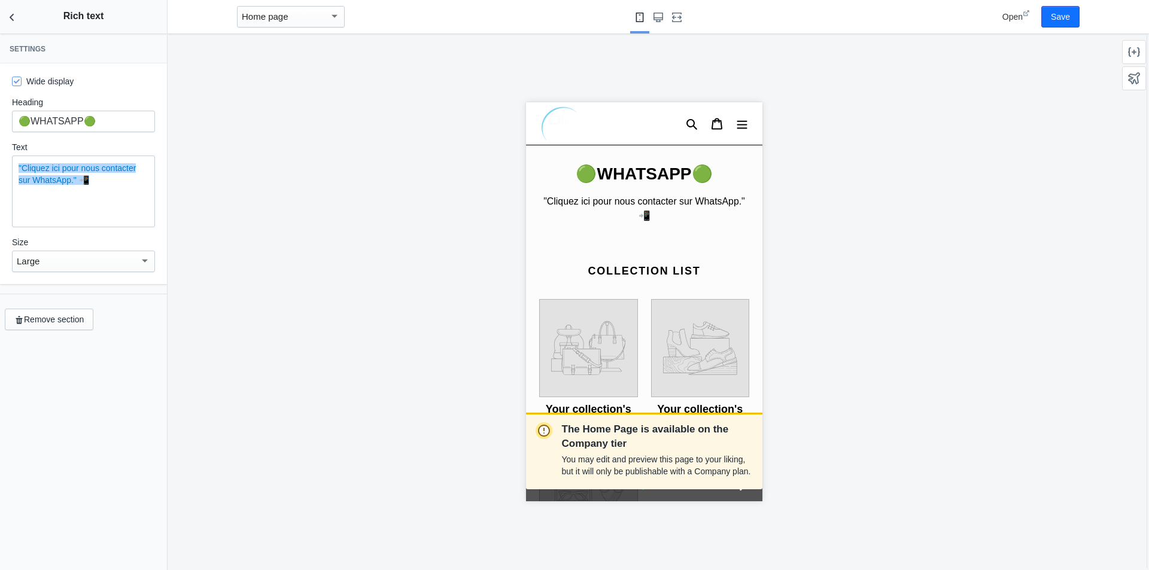
click at [1064, 5] on div "Open Save" at bounding box center [1018, 17] width 132 height 34
click at [1074, 19] on button "Save" at bounding box center [1060, 17] width 38 height 22
click at [392, 403] on div "The Home Page is available on the Company tier You may edit and preview this pa…" at bounding box center [644, 302] width 952 height 537
click at [9, 10] on button "Back to sections" at bounding box center [12, 17] width 24 height 34
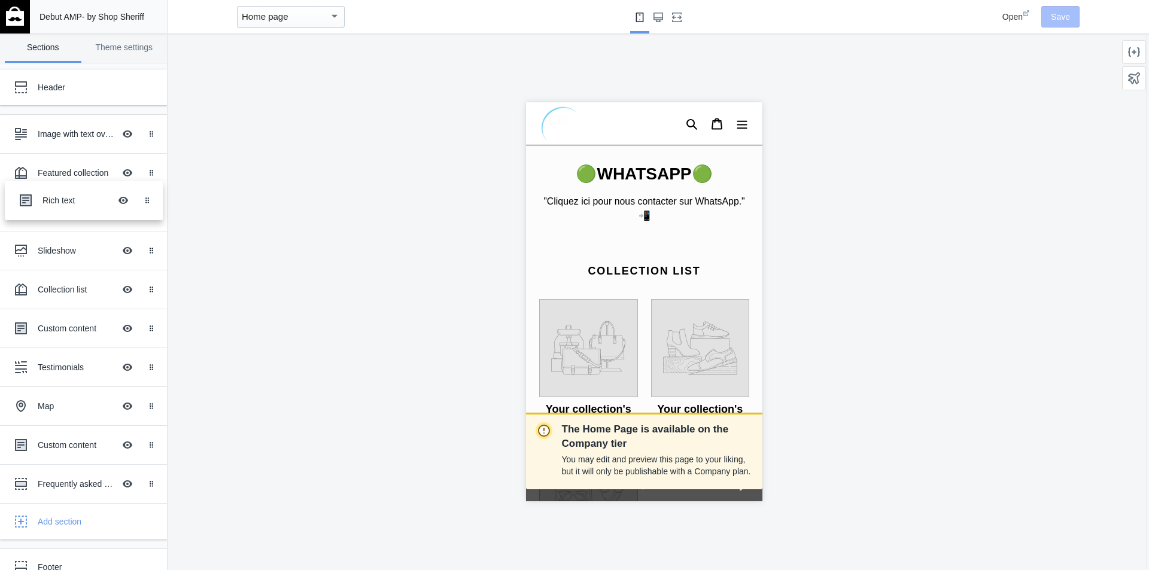
drag, startPoint x: 29, startPoint y: 247, endPoint x: 33, endPoint y: 197, distance: 49.8
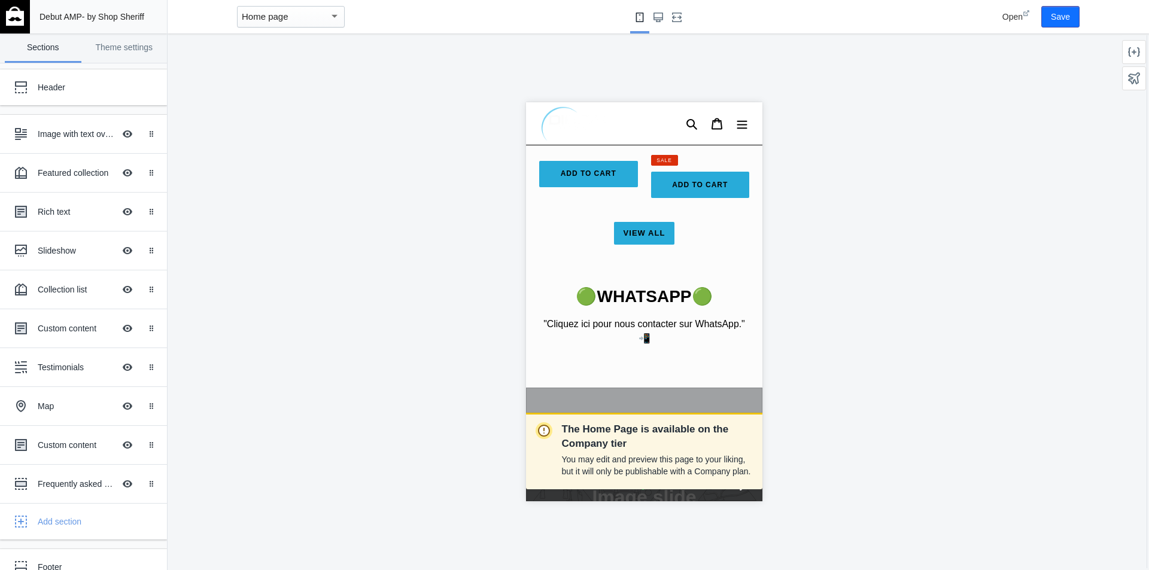
scroll to position [897, 0]
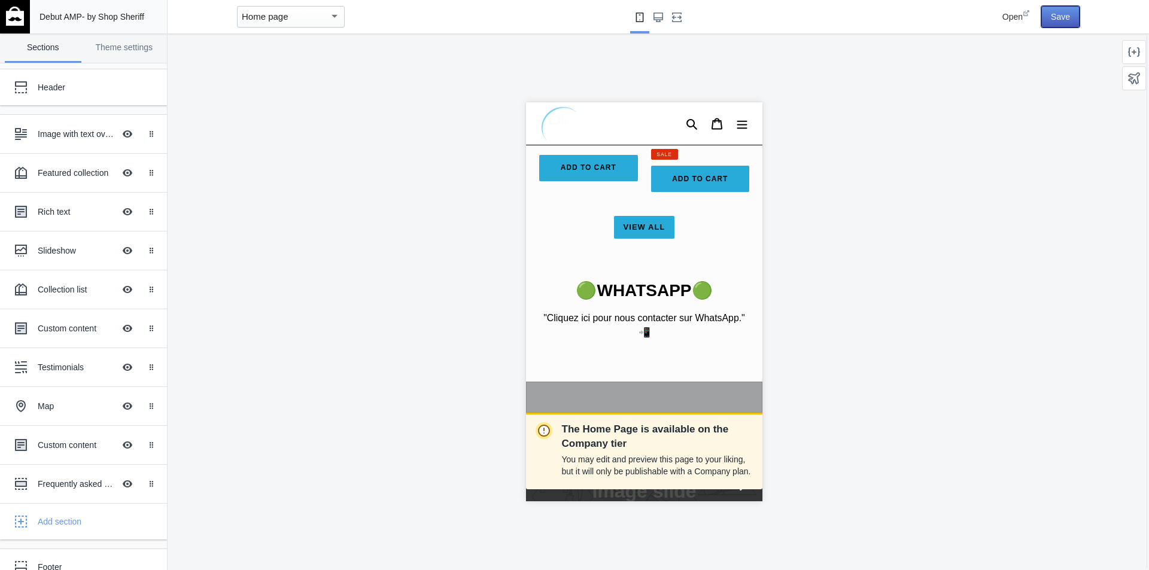
click at [1043, 8] on button "Save" at bounding box center [1060, 17] width 38 height 22
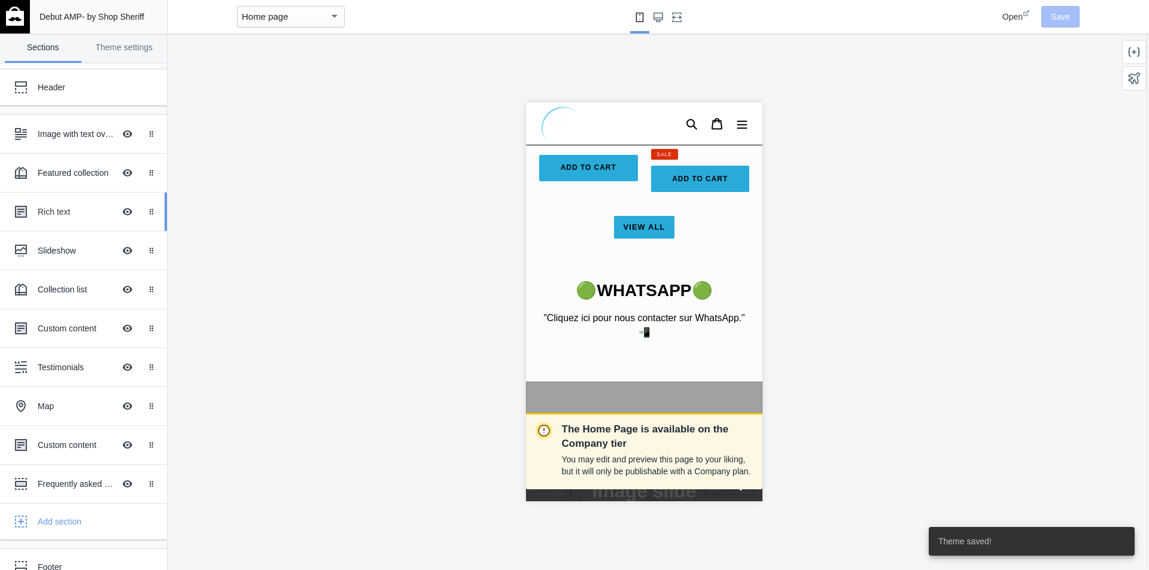
click at [39, 211] on div "Rich text" at bounding box center [76, 212] width 77 height 12
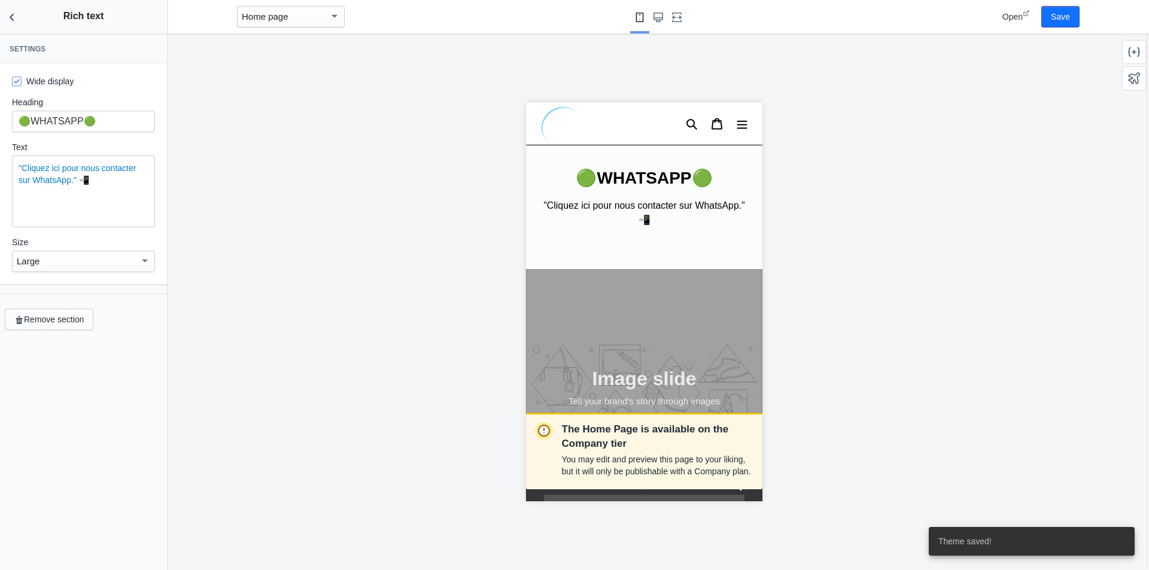
scroll to position [1014, 0]
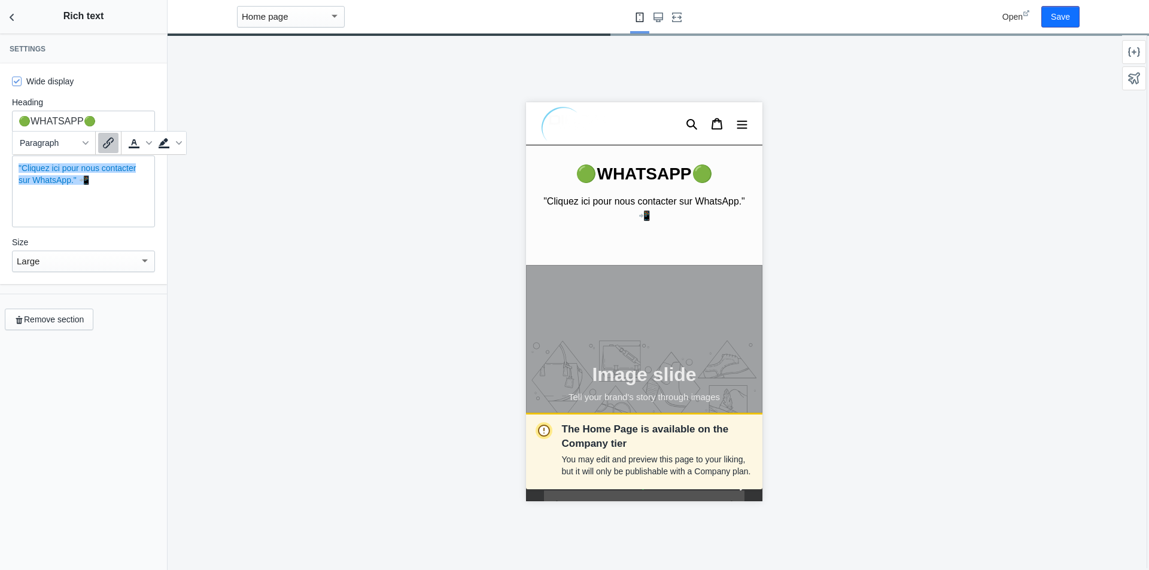
click at [96, 193] on div ""Cliquez ici pour nous contacter sur WhatsApp." 📲﻿" at bounding box center [83, 192] width 143 height 72
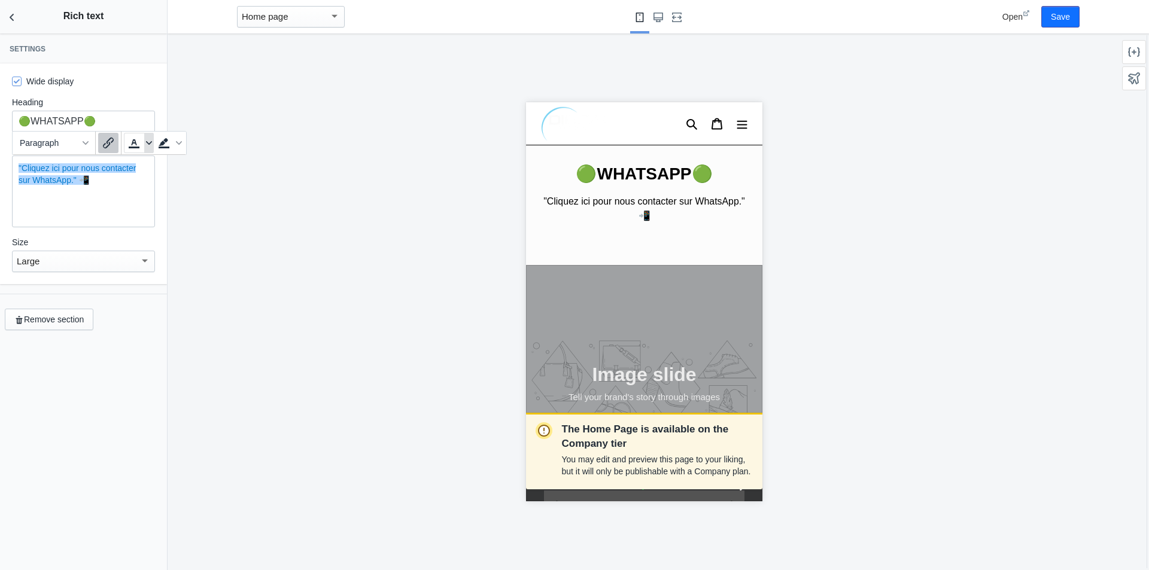
click at [151, 141] on icon "Text color" at bounding box center [149, 143] width 6 height 6
click at [136, 179] on div at bounding box center [133, 180] width 14 height 14
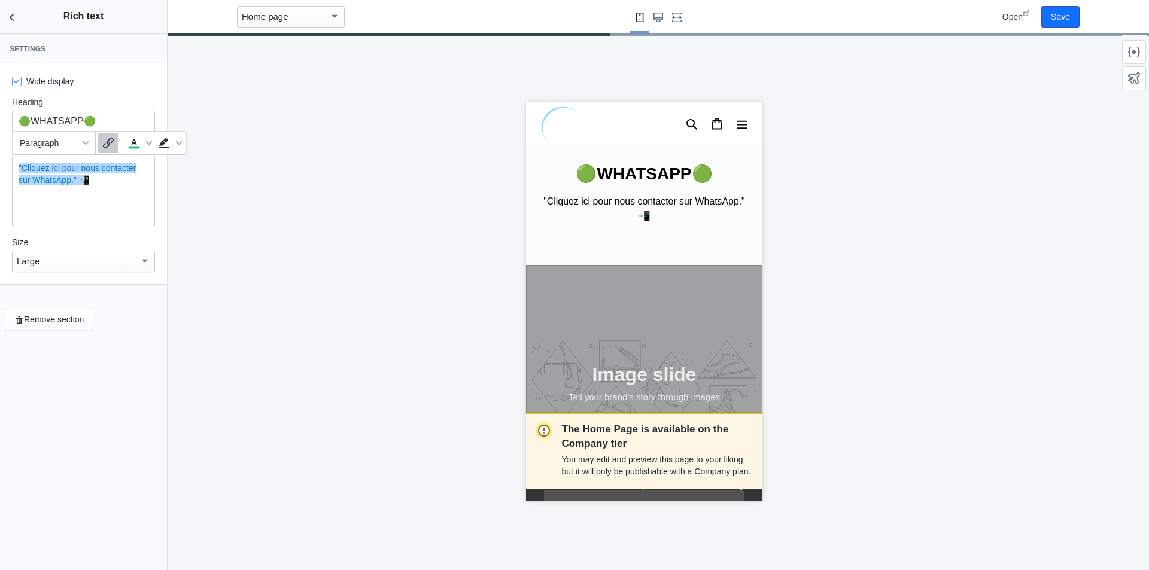
click at [123, 193] on div ""Cliquez ici pour nous contacter sur WhatsApp." 📲 ﻿ ﻿" at bounding box center [83, 192] width 143 height 72
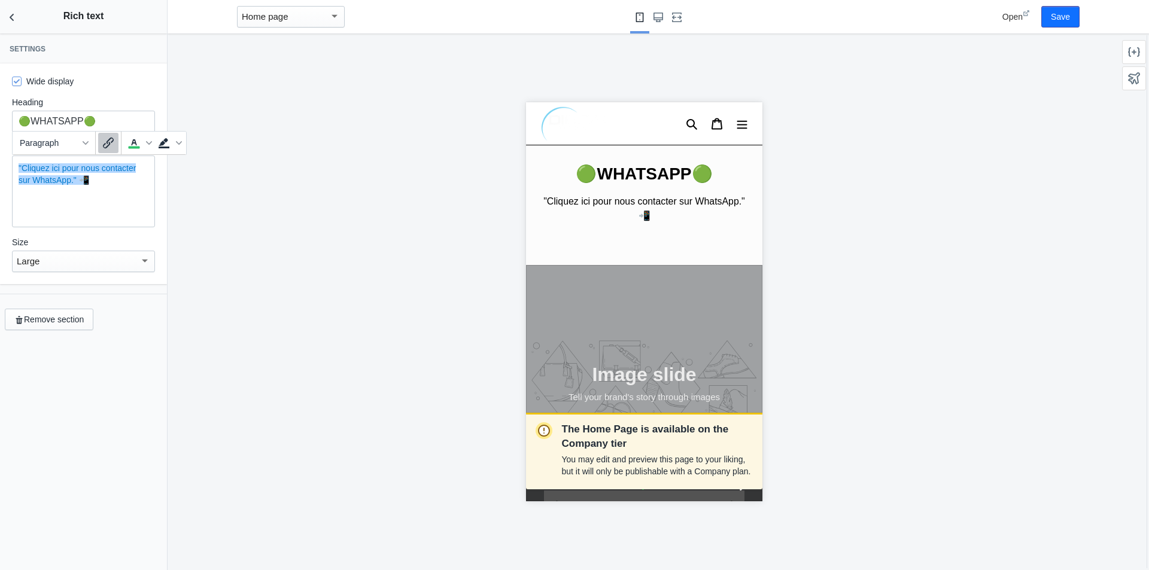
click at [102, 183] on p ""Cliquez ici pour nous contacter sur WhatsApp." 📲﻿" at bounding box center [84, 174] width 130 height 24
click at [84, 187] on div ""Cliquez ici pour nous contacter sur WhatsApp." 📲﻿" at bounding box center [83, 192] width 143 height 72
click at [45, 179] on link ""Cliquez ici pour nous contacter sur WhatsApp." 📲﻿" at bounding box center [77, 174] width 117 height 22
click at [111, 187] on div ""Cliquez ici pour nous contacter sur WhatsApp." 📲" at bounding box center [83, 192] width 143 height 72
click at [1056, 19] on button "Save" at bounding box center [1060, 17] width 38 height 22
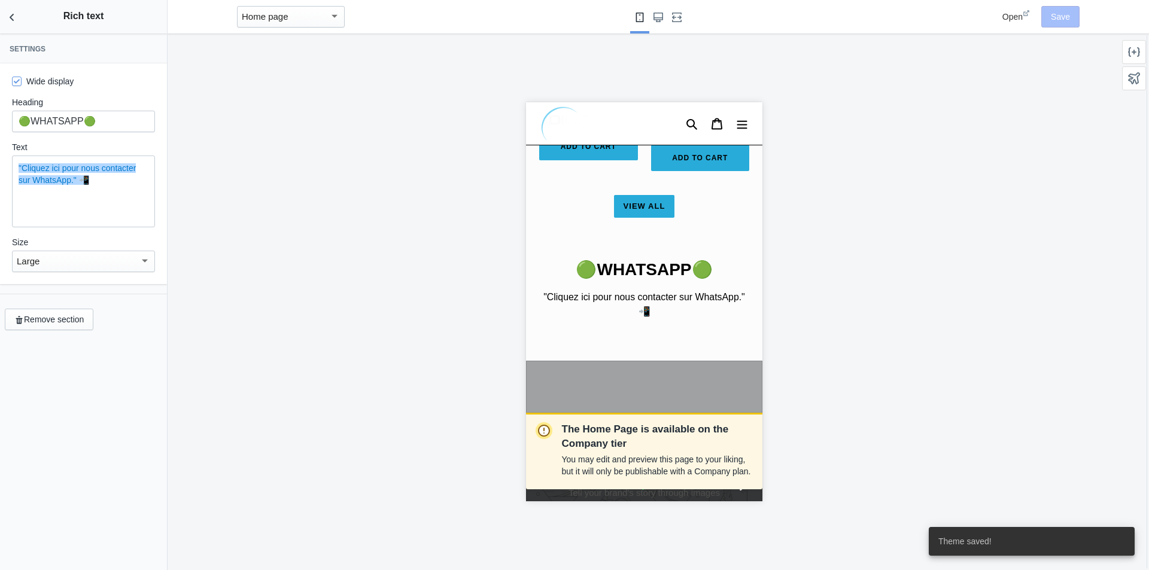
scroll to position [894, 0]
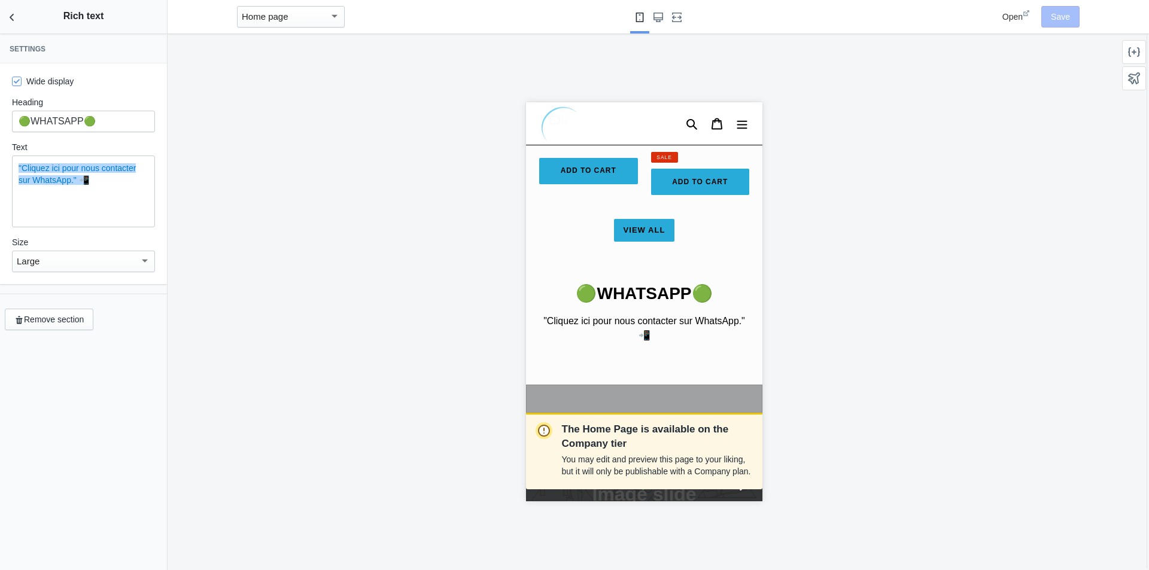
click at [114, 207] on div ""Cliquez ici pour nous contacter sur WhatsApp." 📲﻿" at bounding box center [83, 192] width 143 height 72
click at [90, 181] on p ""Cliquez ici pour nous contacter sur WhatsApp." 📲﻿" at bounding box center [84, 174] width 130 height 24
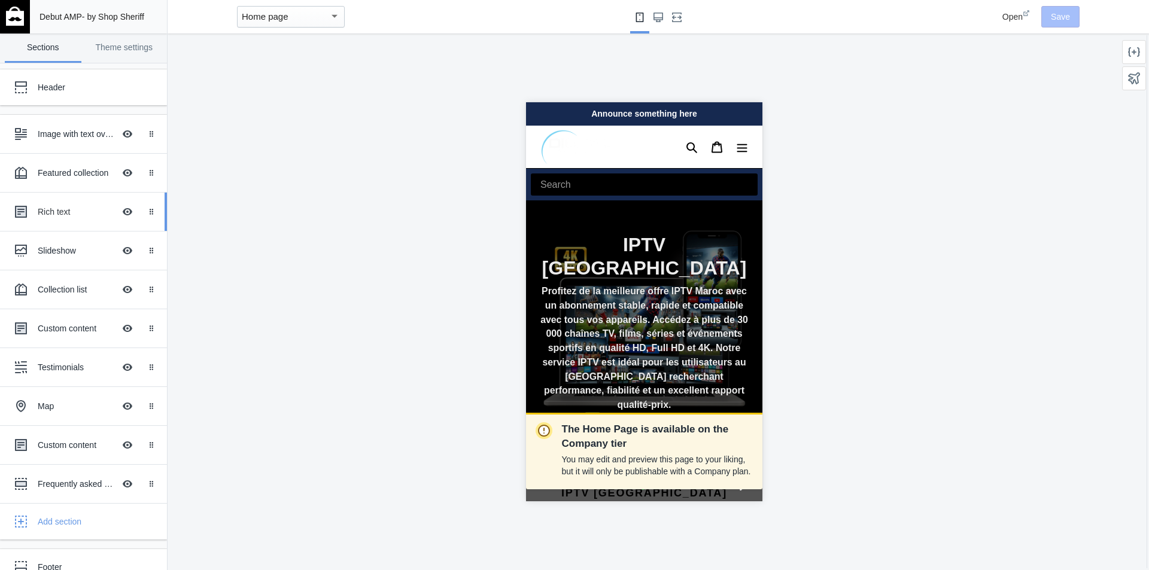
click at [58, 209] on div "Rich text" at bounding box center [76, 212] width 77 height 12
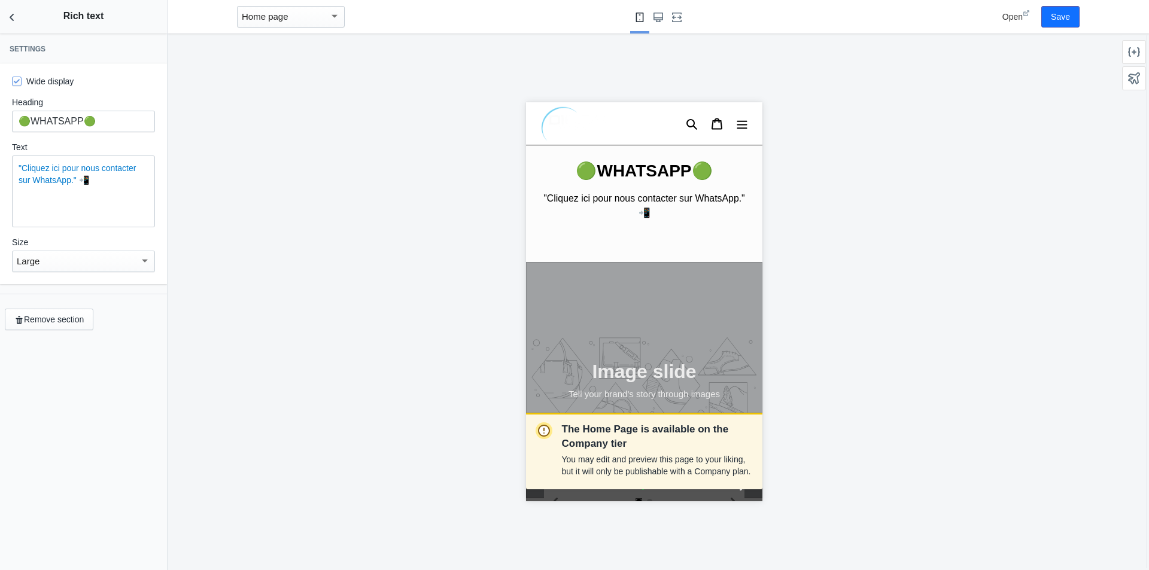
scroll to position [0, 201]
drag, startPoint x: 17, startPoint y: 163, endPoint x: 117, endPoint y: 185, distance: 102.8
click at [117, 185] on div "﻿"Cliquez ici pour nous contacter sur WhatsApp." 📲" at bounding box center [83, 192] width 143 height 72
click at [133, 135] on span "Text color" at bounding box center [134, 143] width 20 height 20
click at [151, 142] on icon "Text color" at bounding box center [149, 143] width 6 height 4
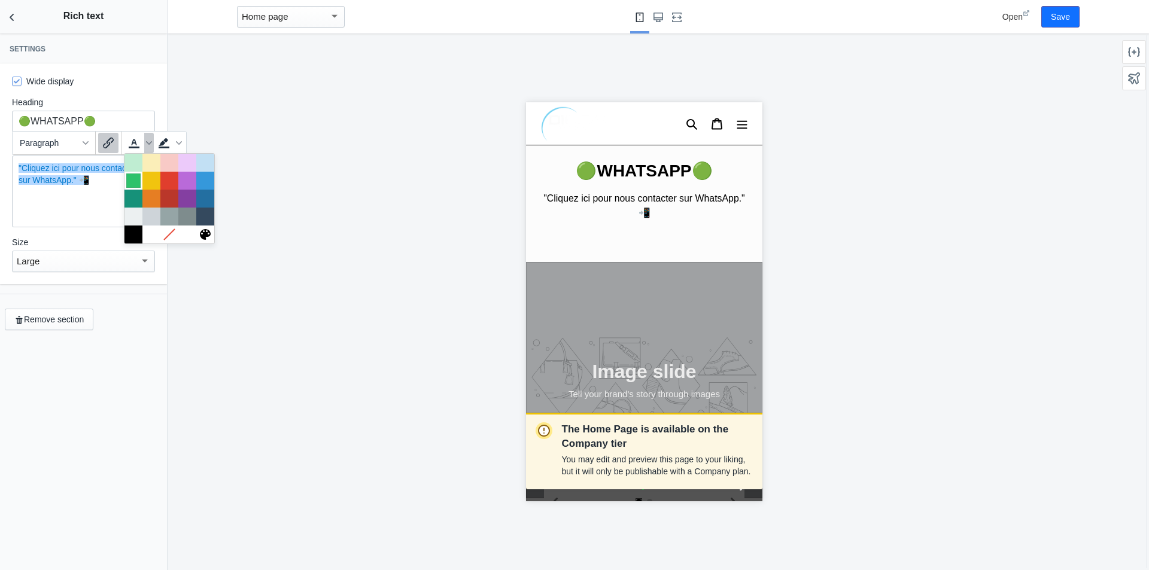
click at [132, 181] on div at bounding box center [133, 180] width 14 height 14
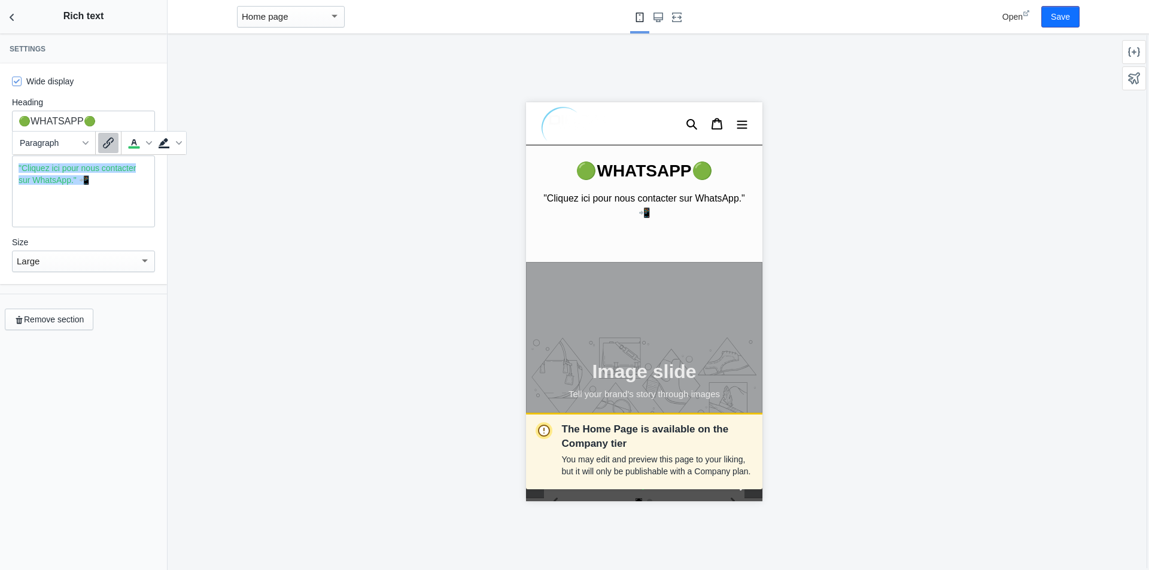
scroll to position [0, 0]
click at [121, 193] on div "﻿"Cliquez ici pour nous contacter sur WhatsApp." 📲" at bounding box center [83, 192] width 143 height 72
click at [1048, 20] on button "Save" at bounding box center [1060, 17] width 38 height 22
click at [13, 19] on use "Back to sections" at bounding box center [12, 17] width 4 height 7
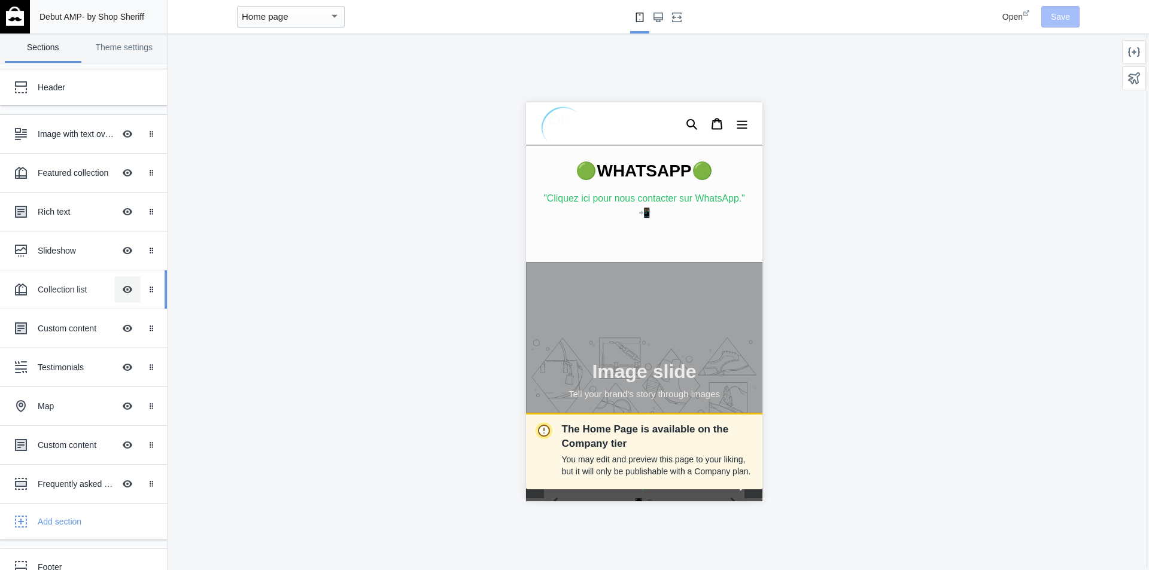
click at [118, 284] on button "Hide Image with text overlay" at bounding box center [127, 289] width 26 height 26
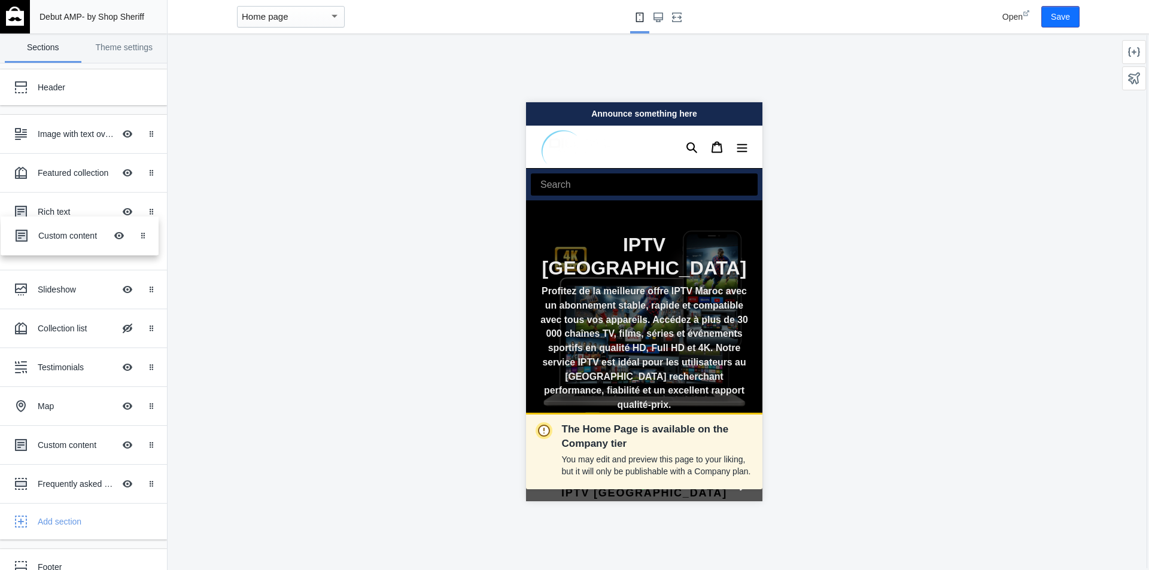
drag, startPoint x: 64, startPoint y: 327, endPoint x: 63, endPoint y: 236, distance: 90.9
click at [62, 248] on div "Custom content" at bounding box center [76, 251] width 77 height 12
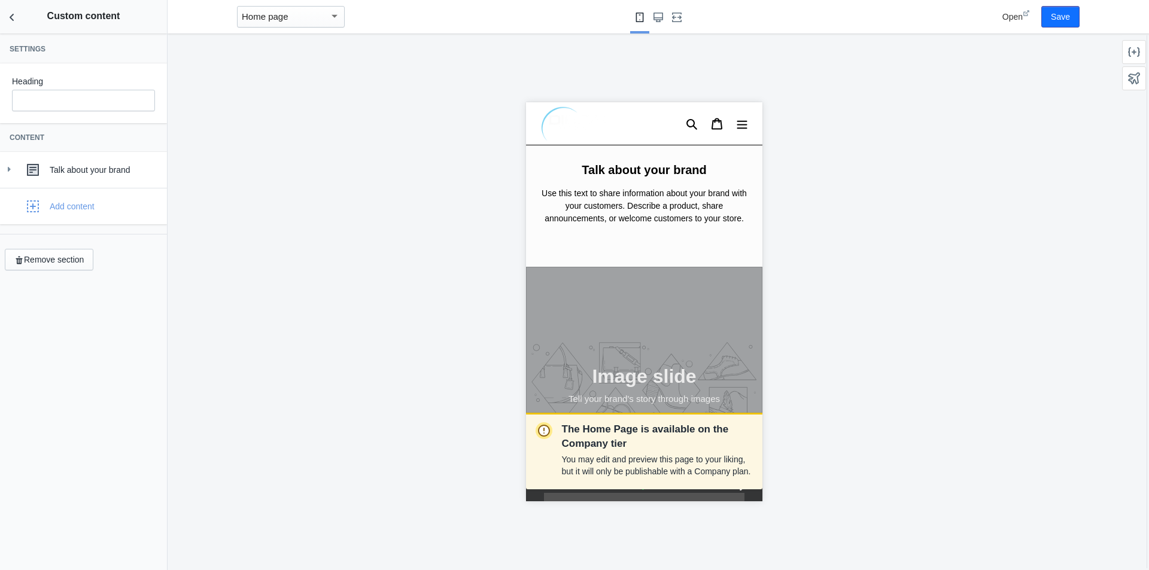
scroll to position [1115, 0]
click at [89, 165] on div "Talk about your brand" at bounding box center [104, 170] width 108 height 12
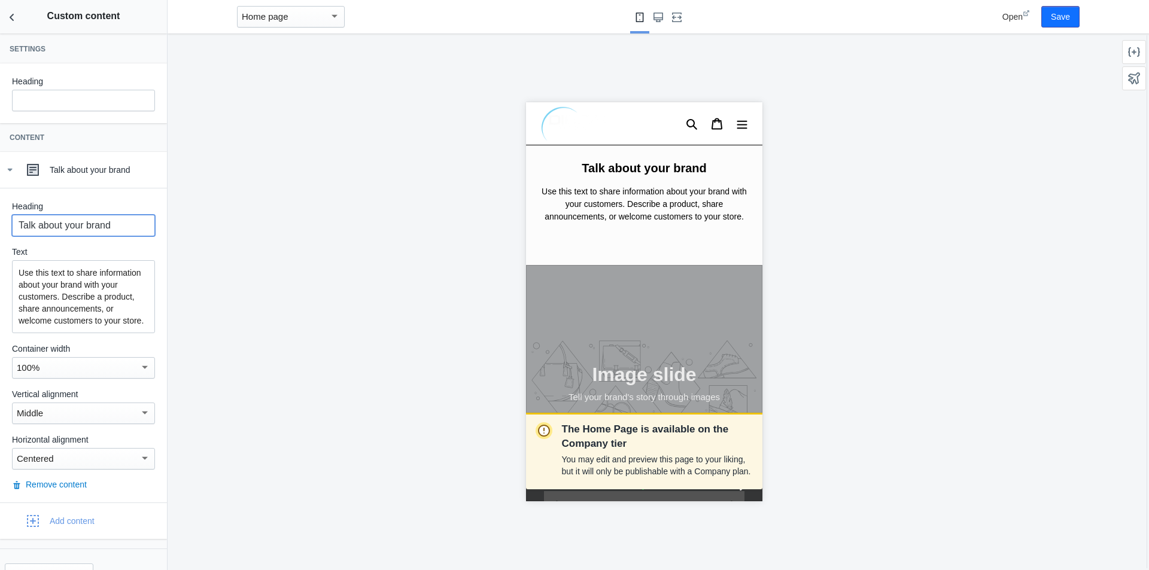
drag, startPoint x: 130, startPoint y: 225, endPoint x: 0, endPoint y: 221, distance: 129.9
click at [0, 221] on div "Heading Talk about your brand Text Use this text to share information about you…" at bounding box center [83, 345] width 167 height 315
paste input "✅ IPTV [GEOGRAPHIC_DATA] – Votre Référence en Abonnement IPTV Fiable ✅"
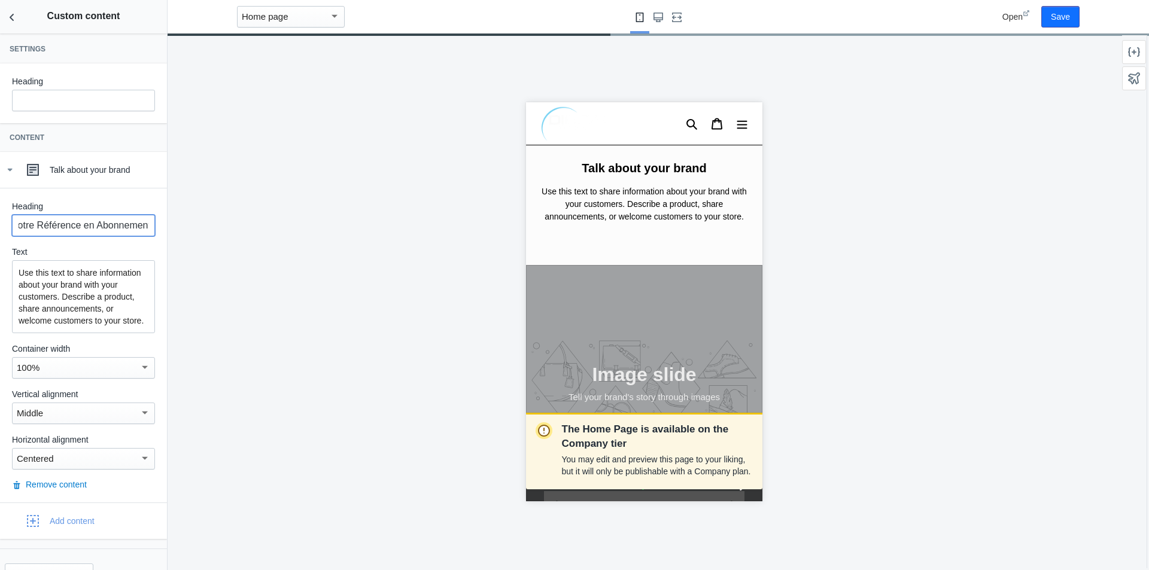
scroll to position [1129, 0]
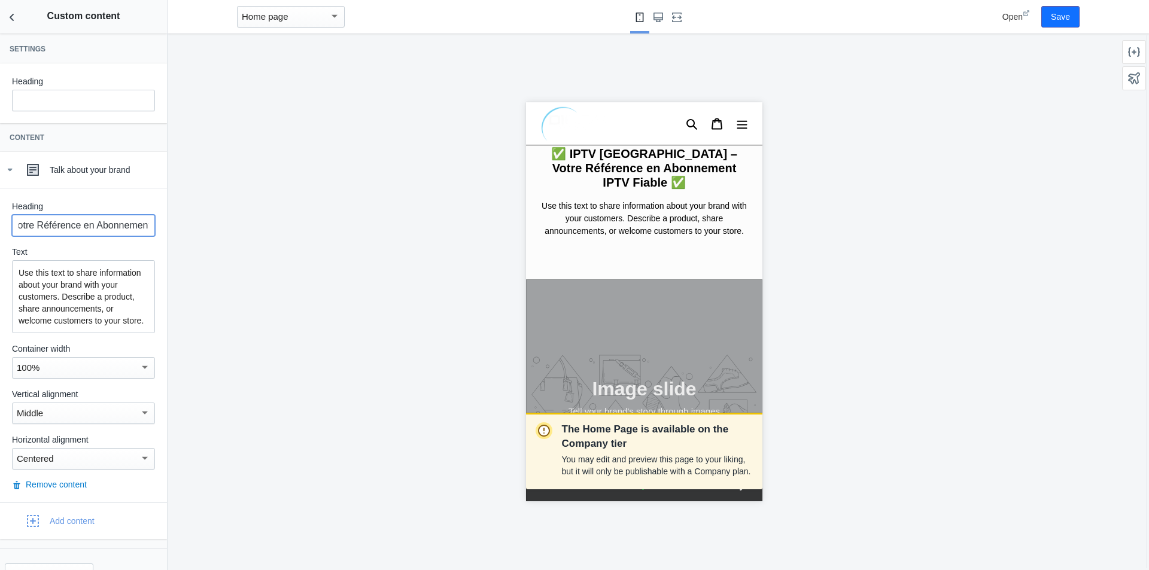
type input "✅ IPTV [GEOGRAPHIC_DATA] – Votre Référence en Abonnement IPTV Fiable ✅"
drag, startPoint x: 50, startPoint y: 337, endPoint x: 0, endPoint y: 242, distance: 107.8
click at [0, 242] on div "Heading ✅ IPTV Maroc – Votre Référence en Abonnement IPTV Fiable ✅ Text Use thi…" at bounding box center [83, 345] width 167 height 315
paste div
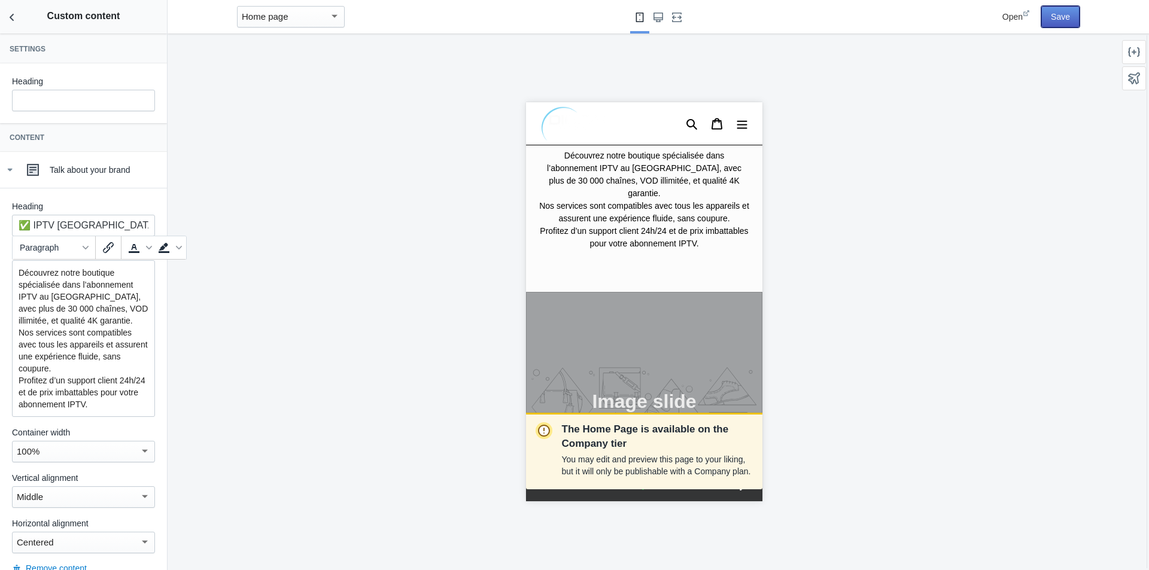
click at [1062, 25] on button "Save" at bounding box center [1060, 17] width 38 height 22
click at [13, 33] on button "Back to sections" at bounding box center [12, 17] width 24 height 34
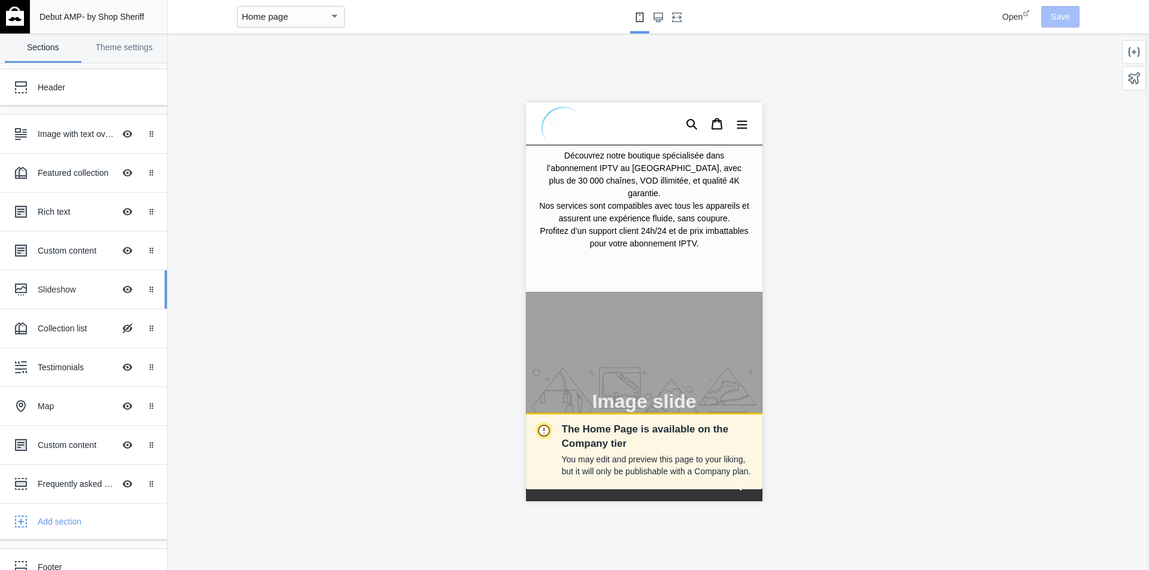
click at [60, 285] on div "Slideshow" at bounding box center [76, 290] width 77 height 12
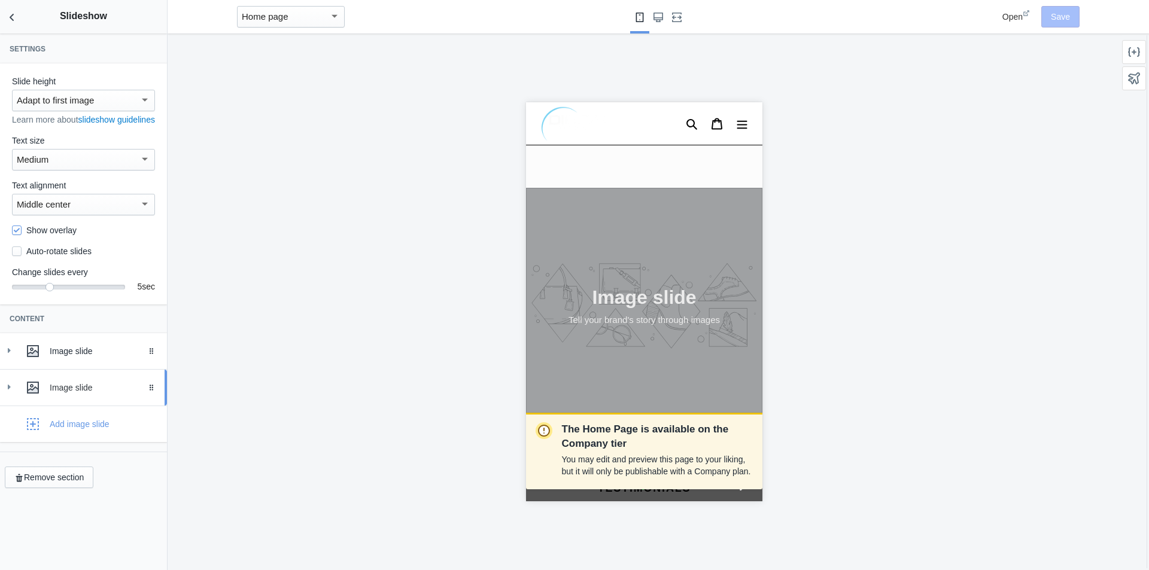
scroll to position [21, 0]
click at [77, 488] on button "Remove section" at bounding box center [49, 478] width 89 height 22
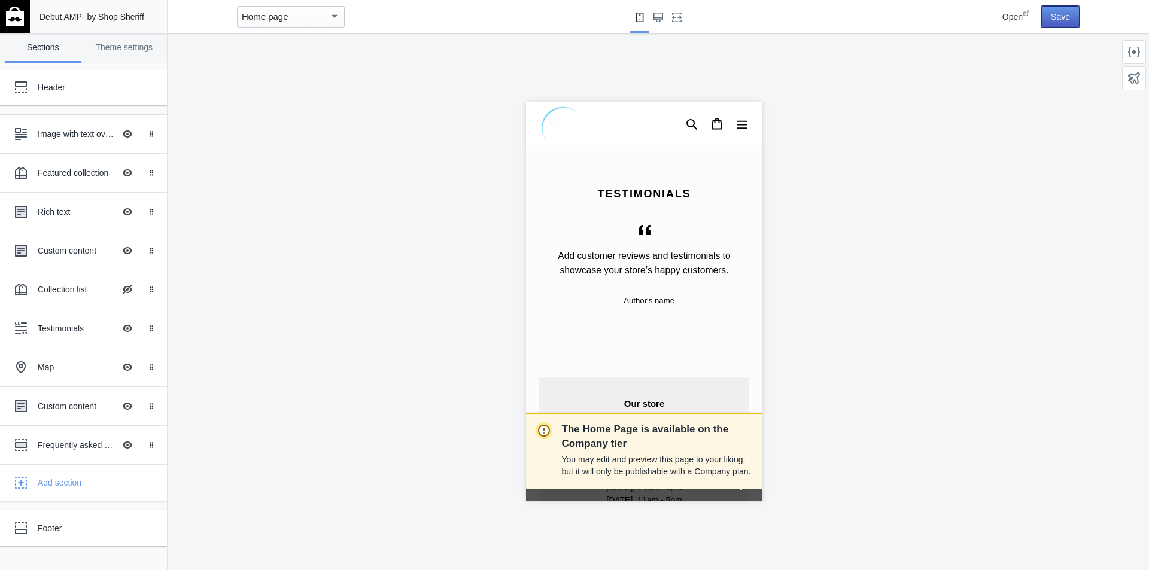
click at [1070, 14] on button "Save" at bounding box center [1060, 17] width 38 height 22
click at [69, 324] on div "Testimonials" at bounding box center [76, 328] width 77 height 12
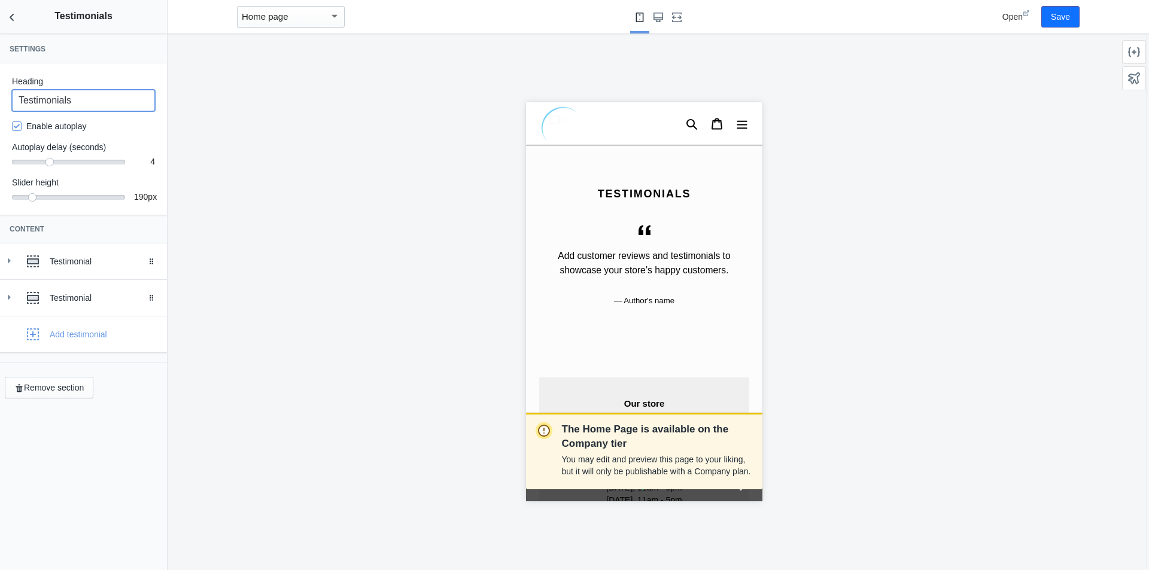
click at [0, 108] on div "Heading Testimonials Enable autoplay Autoplay delay (seconds) 4 4 Slider height…" at bounding box center [83, 138] width 167 height 151
paste input "⭐ Avis ⭐"
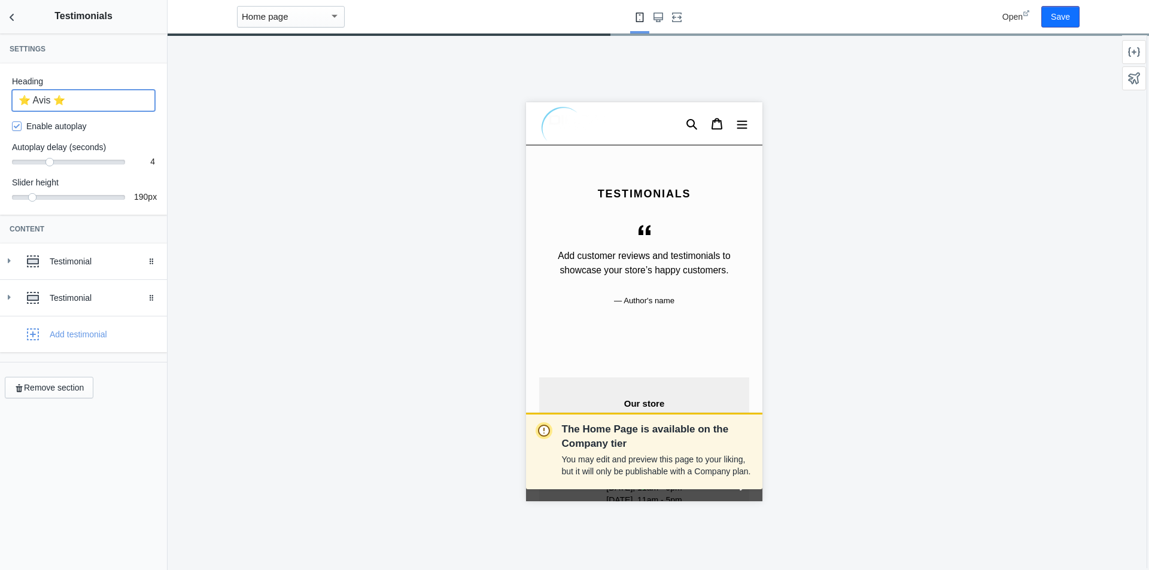
type input "⭐ Avis ⭐"
click at [257, 187] on div "The Home Page is available on the Company tier You may edit and preview this pa…" at bounding box center [644, 302] width 952 height 537
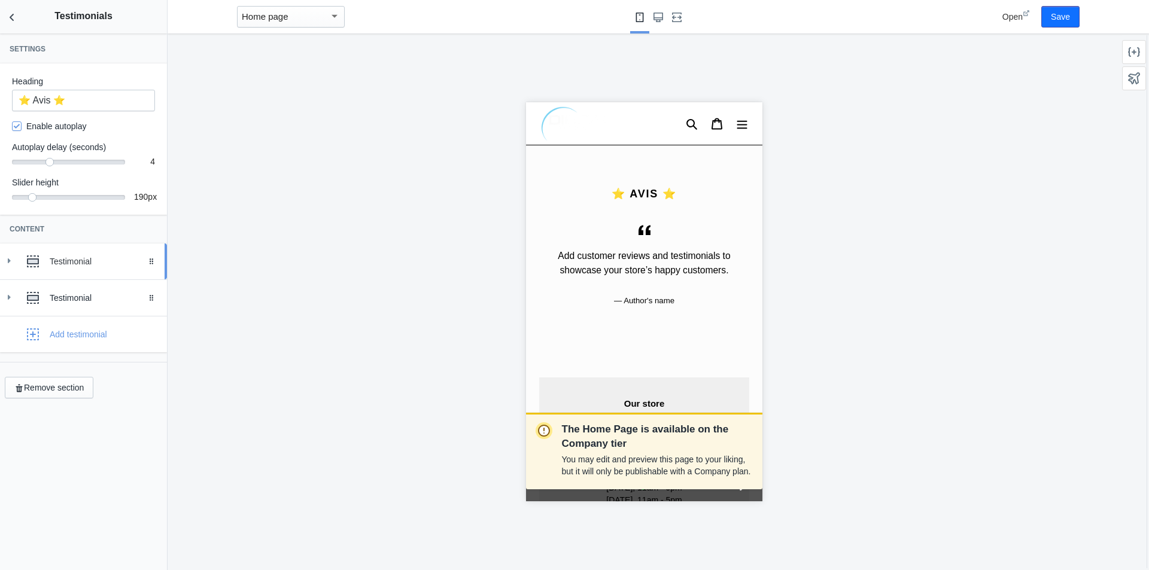
click at [94, 259] on div "Testimonial" at bounding box center [104, 261] width 108 height 12
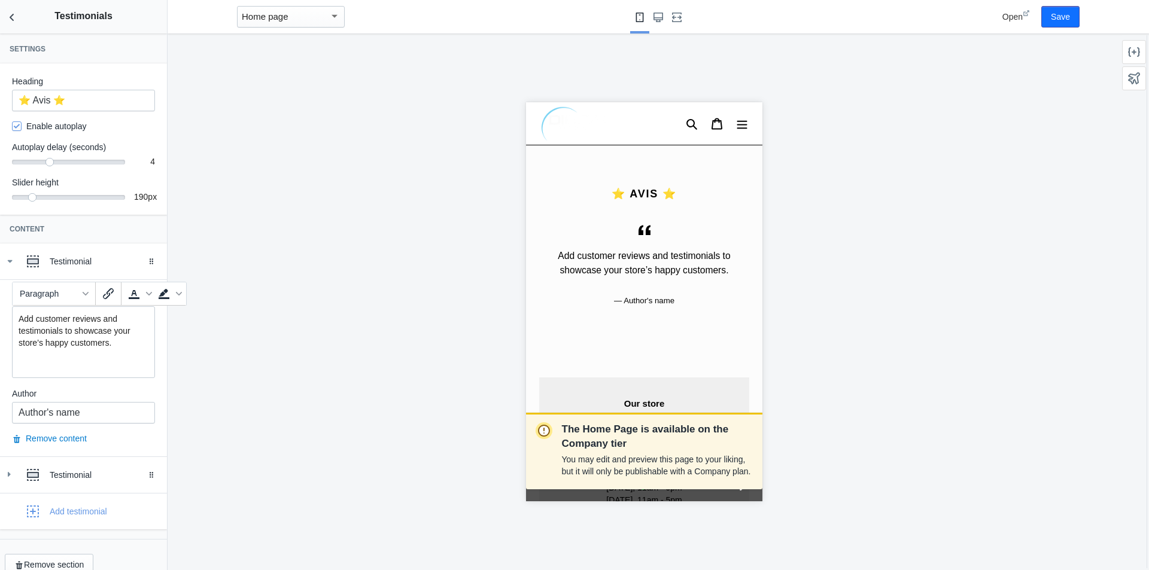
drag, startPoint x: 111, startPoint y: 342, endPoint x: 0, endPoint y: 296, distance: 120.1
click at [0, 297] on div "Text Add customer reviews and testimonials to showcase your store’s happy custo…" at bounding box center [83, 367] width 167 height 177
paste div
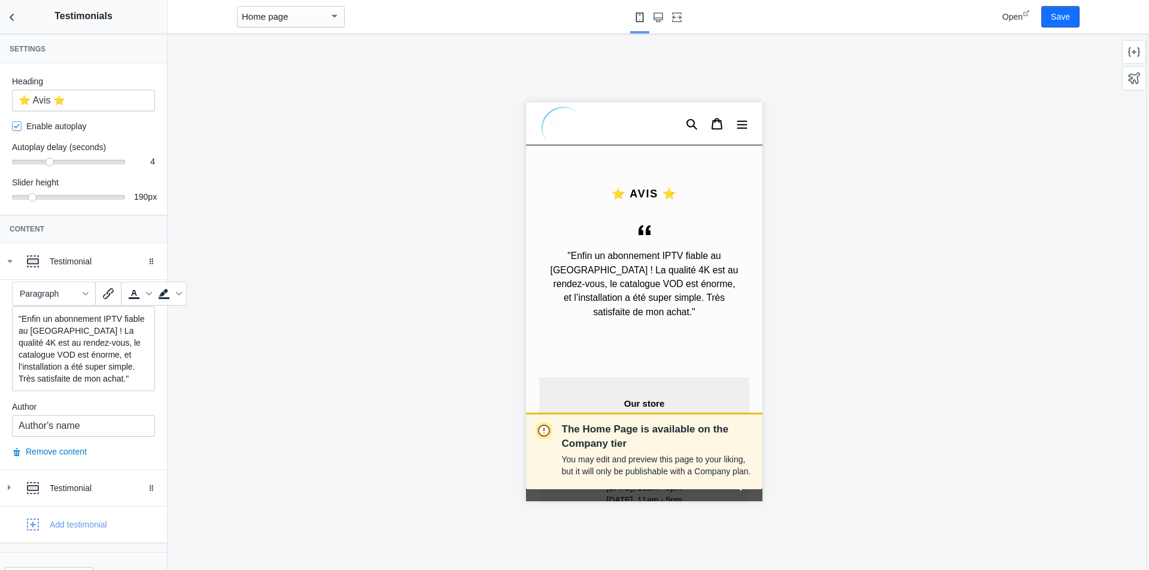
drag, startPoint x: 115, startPoint y: 374, endPoint x: 0, endPoint y: 297, distance: 138.4
click at [0, 297] on div "Text "Enfin un abonnement IPTV fiable au Maroc ! La qualité 4K est au rendez-vo…" at bounding box center [83, 374] width 167 height 190
click at [130, 294] on icon "Text color" at bounding box center [134, 294] width 14 height 14
click at [138, 342] on p ""Enfin un abonnement IPTV fiable au [GEOGRAPHIC_DATA] ! La qualité 4K est au re…" at bounding box center [84, 349] width 130 height 72
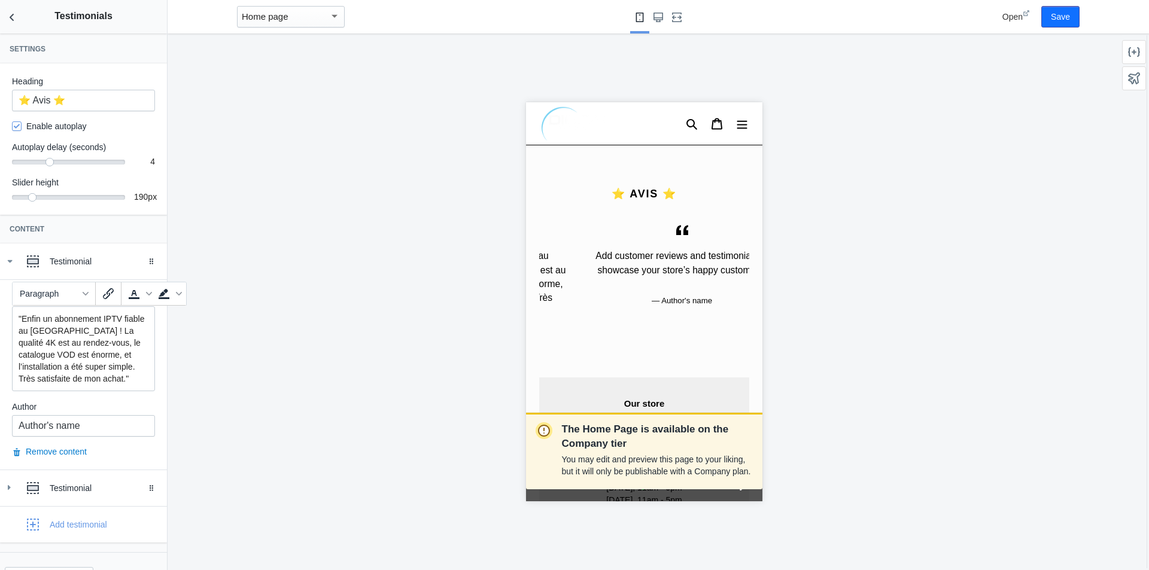
scroll to position [0, 201]
drag, startPoint x: 138, startPoint y: 371, endPoint x: 11, endPoint y: 348, distance: 129.0
click at [11, 348] on div "Text "Enfin un abonnement IPTV fiable au Maroc ! La qualité 4K est au rendez-vo…" at bounding box center [83, 374] width 167 height 190
click at [20, 336] on p ""Enfin un abonnement IPTV fiable au [GEOGRAPHIC_DATA] ! La qualité 4K est au re…" at bounding box center [84, 349] width 130 height 72
drag, startPoint x: 20, startPoint y: 312, endPoint x: 134, endPoint y: 385, distance: 135.9
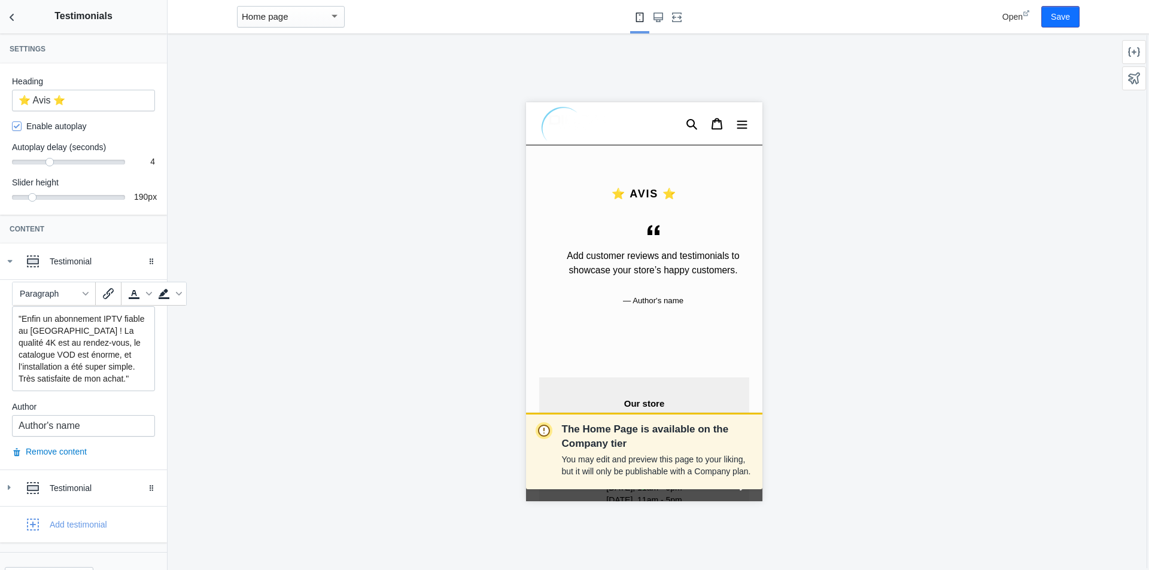
click at [134, 385] on div ""Enfin un abonnement IPTV fiable au [GEOGRAPHIC_DATA] ! La qualité 4K est au re…" at bounding box center [83, 348] width 143 height 85
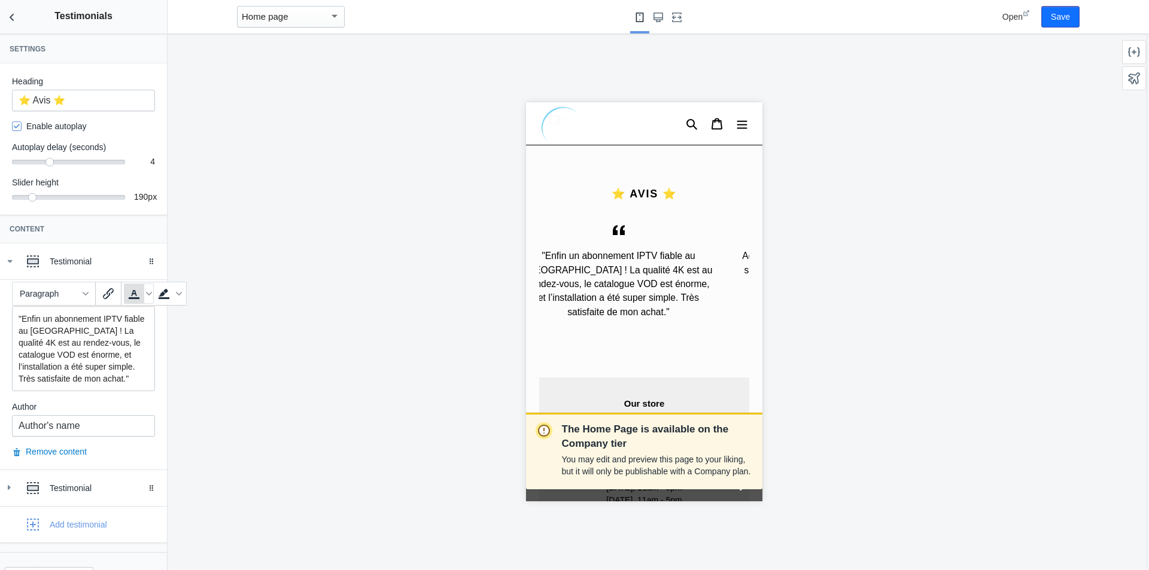
scroll to position [0, 0]
click at [132, 288] on icon "Text color" at bounding box center [134, 294] width 14 height 14
click at [145, 294] on span "Text color" at bounding box center [149, 294] width 10 height 20
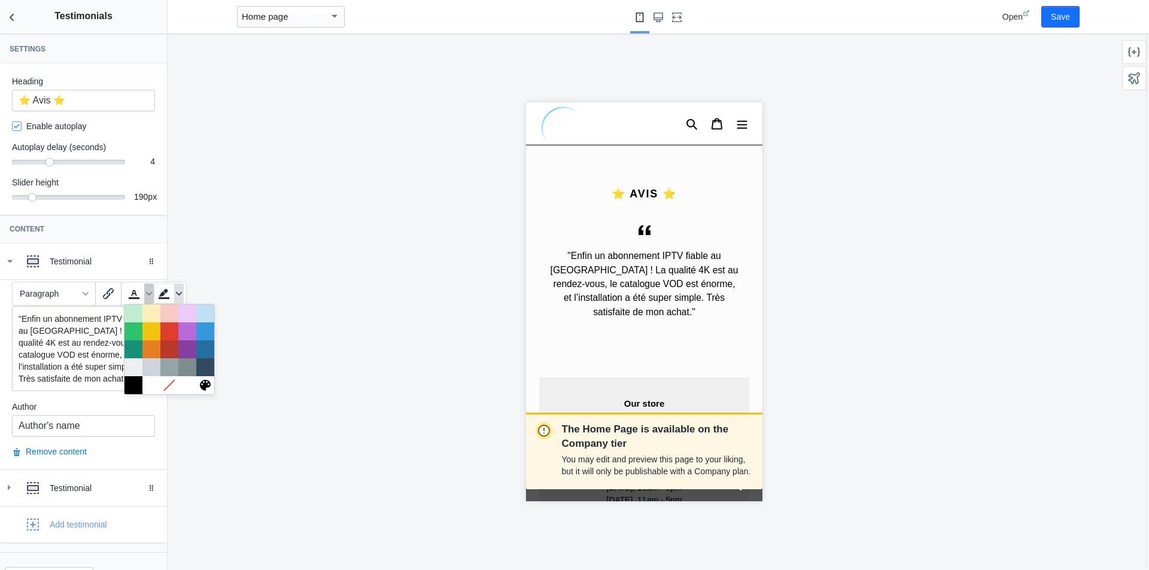
click at [182, 294] on span "Background color" at bounding box center [179, 294] width 10 height 20
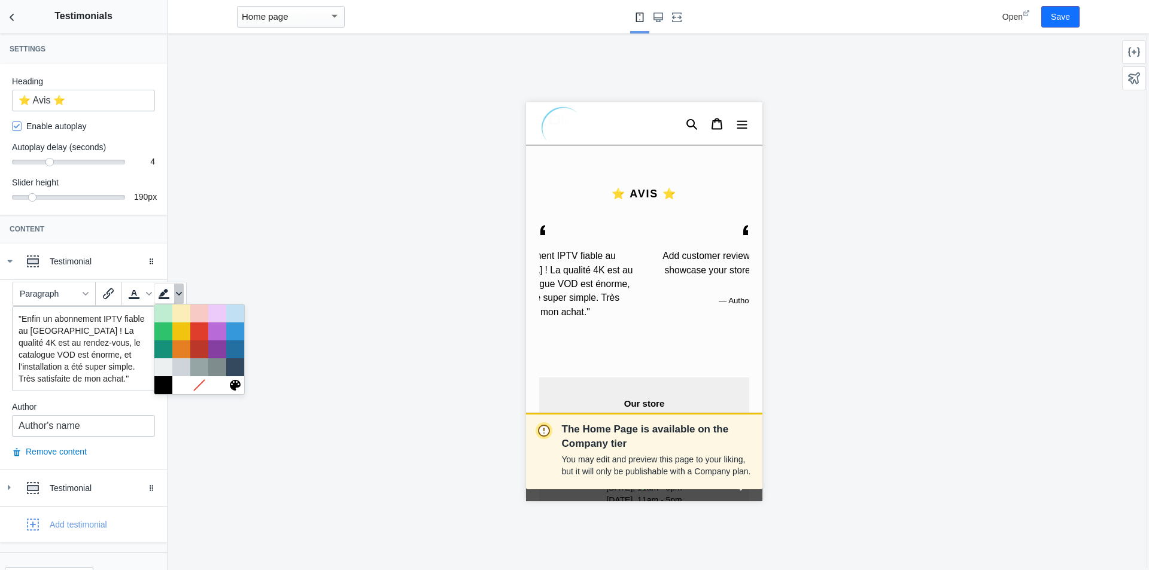
click at [175, 296] on span "Background color" at bounding box center [179, 294] width 10 height 20
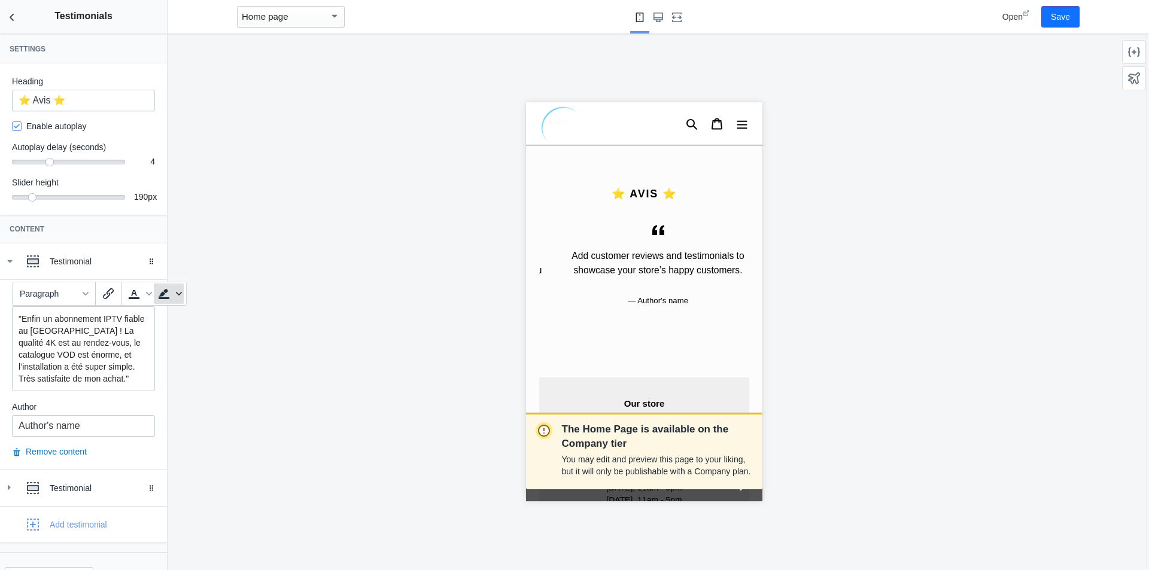
scroll to position [0, 201]
click at [168, 291] on icon "Background color" at bounding box center [164, 293] width 10 height 8
click at [130, 372] on p ""Enfin un abonnement IPTV fiable au [GEOGRAPHIC_DATA] ! La qualité 4K est au re…" at bounding box center [84, 349] width 130 height 72
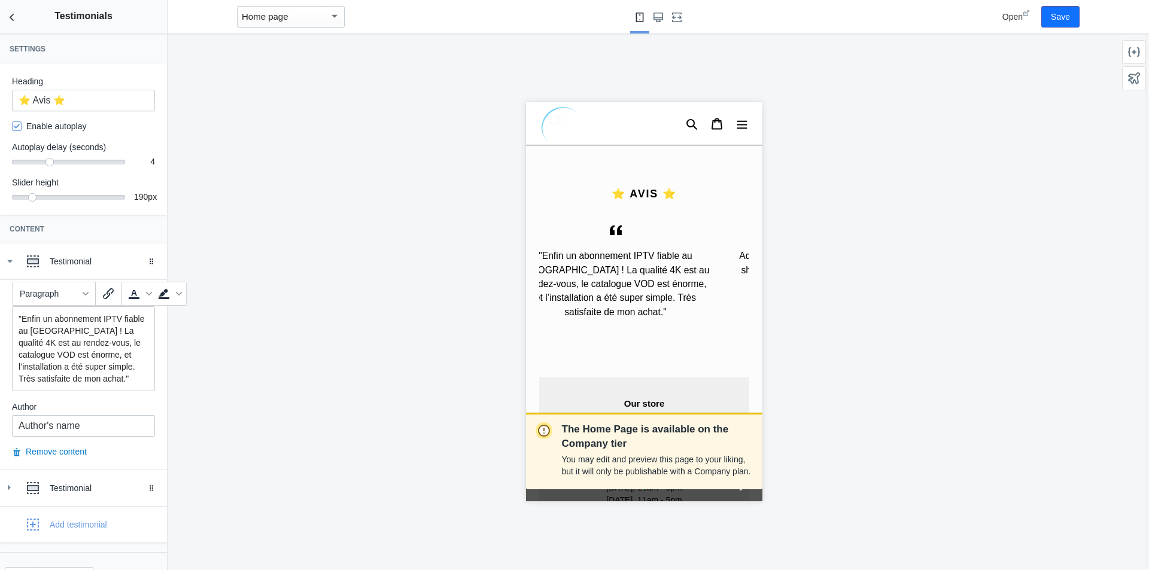
scroll to position [0, 0]
drag, startPoint x: 130, startPoint y: 380, endPoint x: 2, endPoint y: 300, distance: 151.0
click at [0, 303] on div "Text "Enfin un abonnement IPTV fiable au Maroc ! La qualité 4K est au rendez-vo…" at bounding box center [83, 374] width 167 height 190
click at [77, 291] on span "Paragraph" at bounding box center [49, 294] width 59 height 10
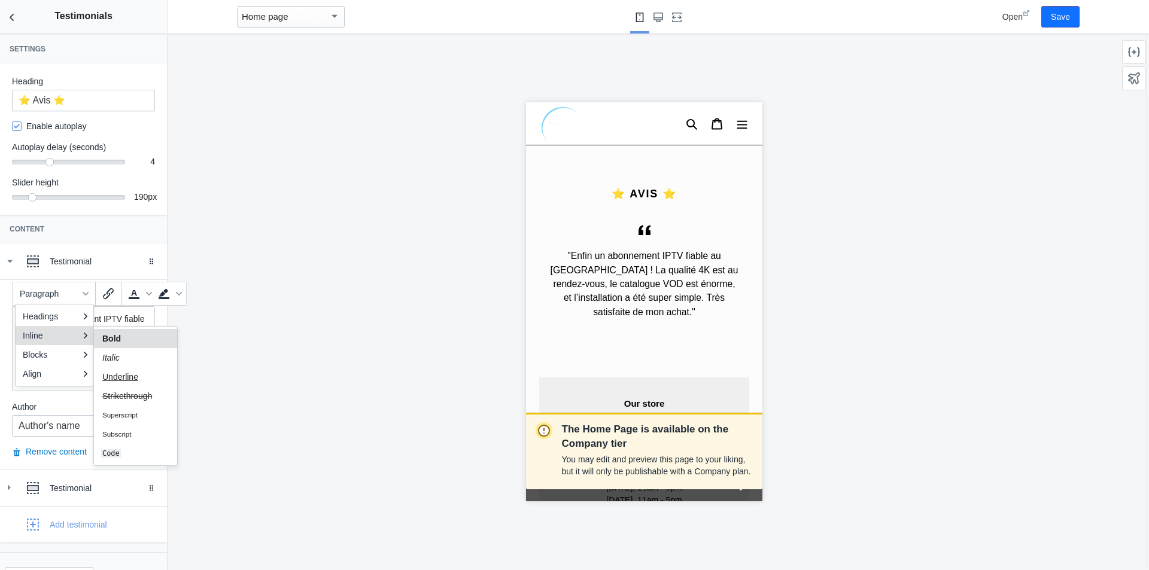
click at [122, 337] on div "Bold" at bounding box center [127, 338] width 52 height 14
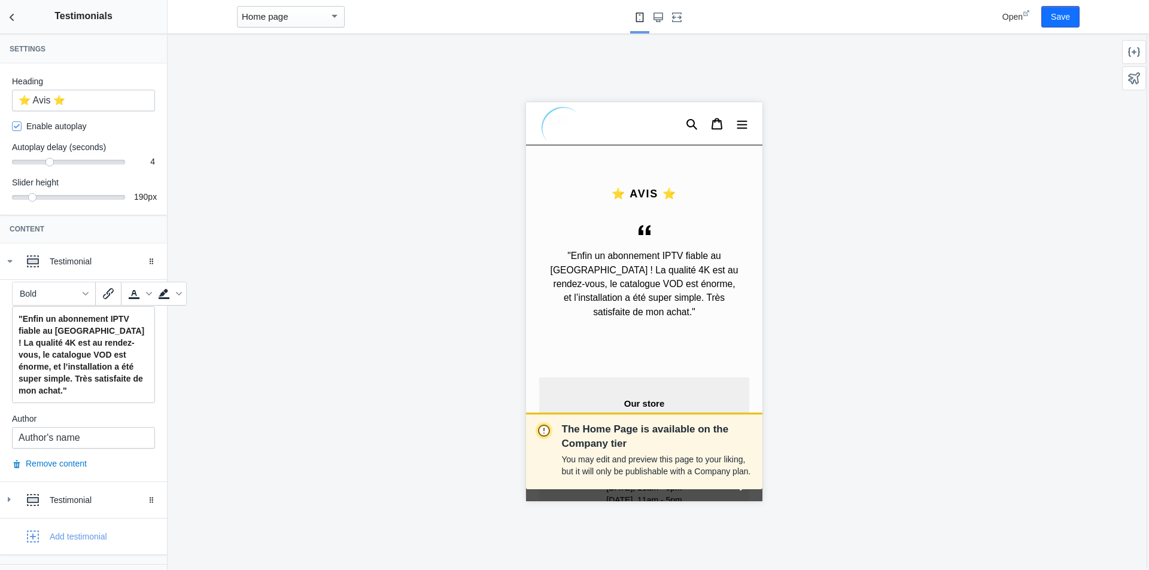
click at [133, 328] on strong ""Enfin un abonnement IPTV fiable au [GEOGRAPHIC_DATA] ! La qualité 4K est au re…" at bounding box center [82, 354] width 126 height 81
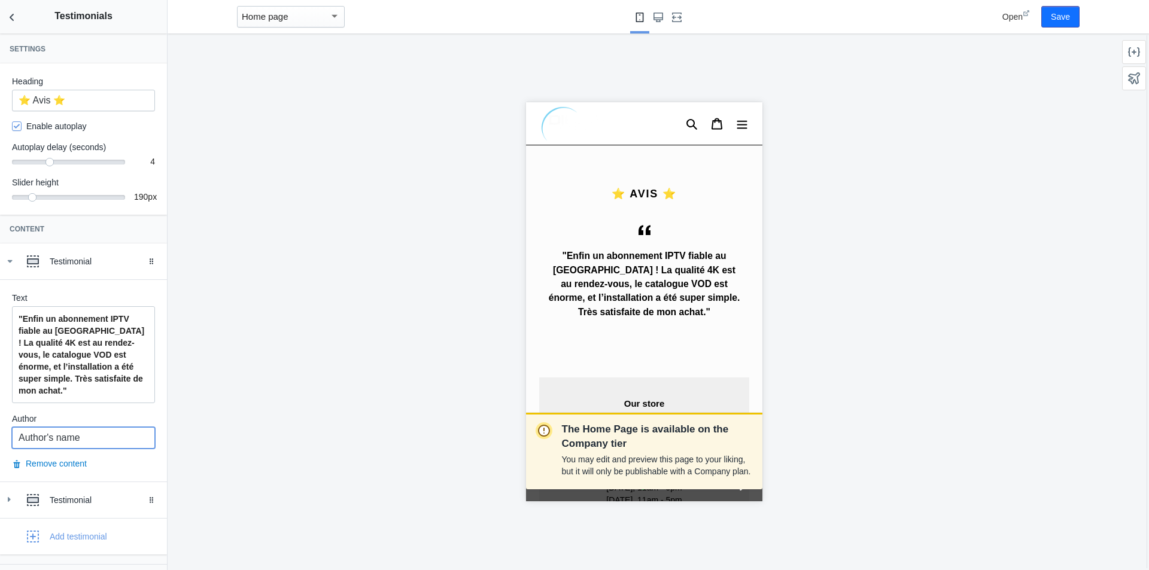
drag, startPoint x: 99, startPoint y: 441, endPoint x: 0, endPoint y: 437, distance: 98.8
click at [0, 437] on div "Text "Enfin un abonnement IPTV fiable au Maroc ! La qualité 4K est au rendez-vo…" at bounding box center [83, 380] width 167 height 202
paste input "⭐⭐⭐⭐⭐ [PERSON_NAME]. – [GEOGRAPHIC_DATA]"
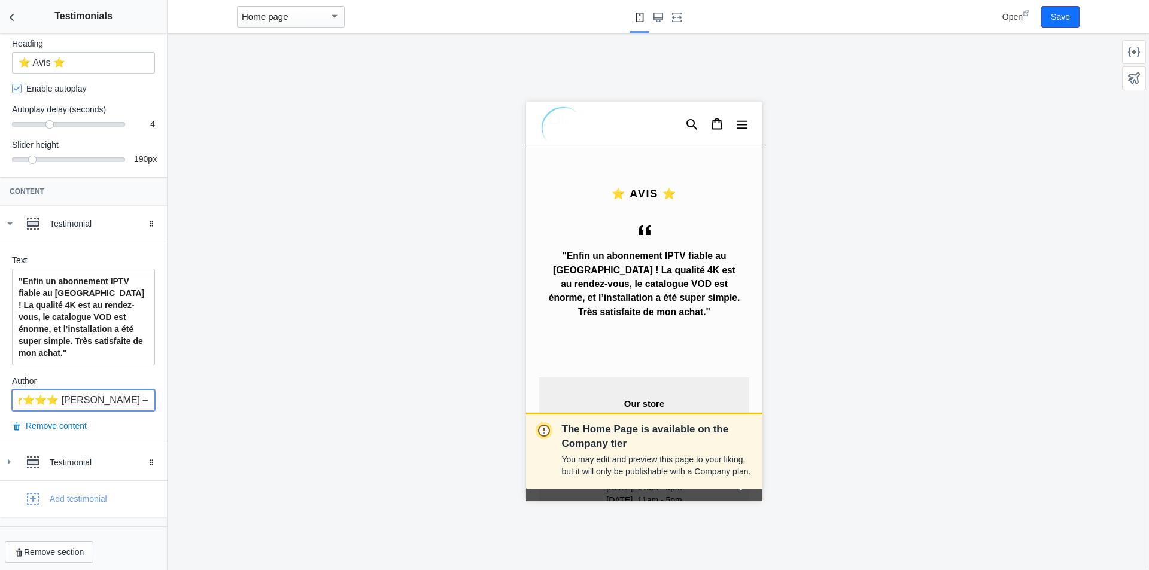
scroll to position [41, 0]
type input "⭐⭐⭐⭐⭐ [PERSON_NAME]. – [GEOGRAPHIC_DATA]"
click at [101, 461] on div "Testimonial" at bounding box center [104, 459] width 108 height 12
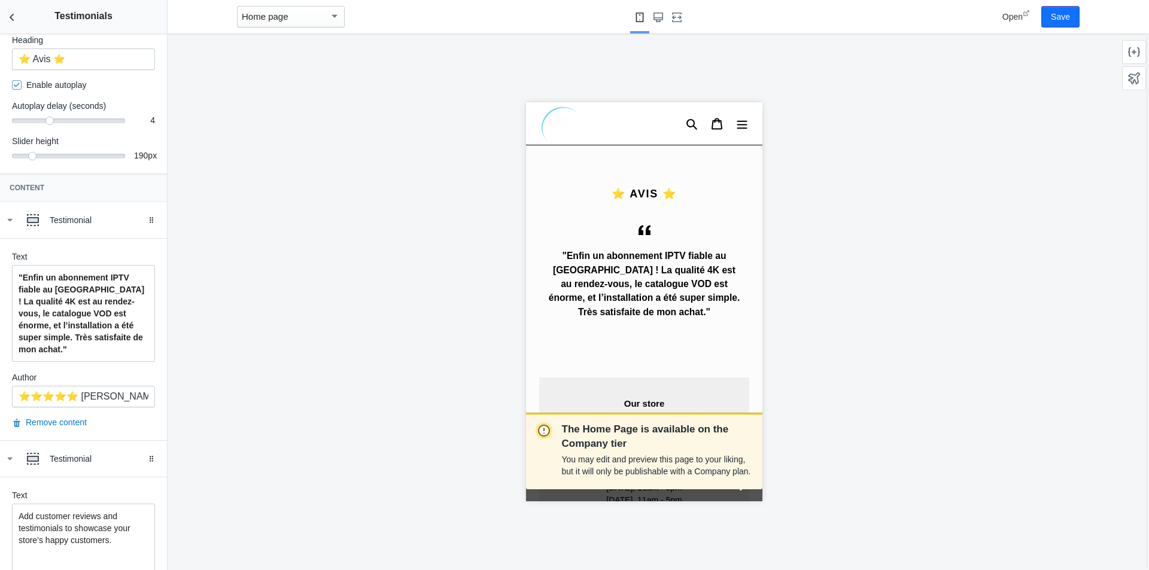
scroll to position [218, 0]
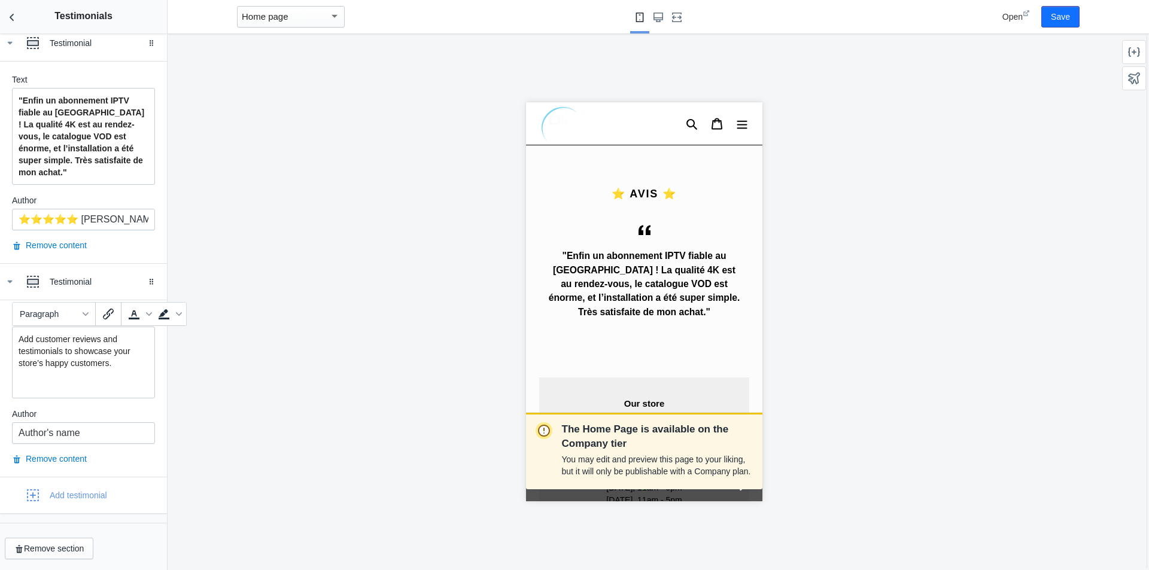
drag, startPoint x: 129, startPoint y: 361, endPoint x: 0, endPoint y: 313, distance: 137.4
click at [0, 313] on div "Text Add customer reviews and testimonials to showcase your store’s happy custo…" at bounding box center [83, 388] width 167 height 177
paste div
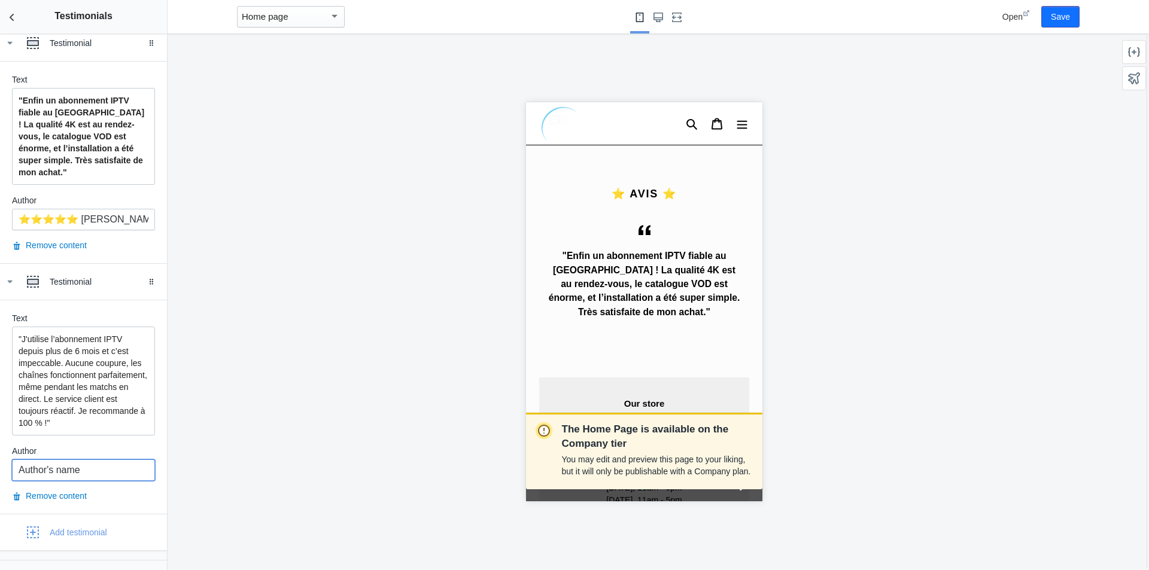
drag, startPoint x: 118, startPoint y: 470, endPoint x: 0, endPoint y: 465, distance: 118.5
click at [0, 465] on div "Text "J'utilise l’abonnement IPTV depuis plus de 6 mois et c’est impeccable. Au…" at bounding box center [83, 407] width 167 height 214
paste input "⭐⭐⭐⭐⭐ [PERSON_NAME] – [GEOGRAPHIC_DATA]"
type input "⭐⭐⭐⭐⭐ [PERSON_NAME] – [GEOGRAPHIC_DATA]"
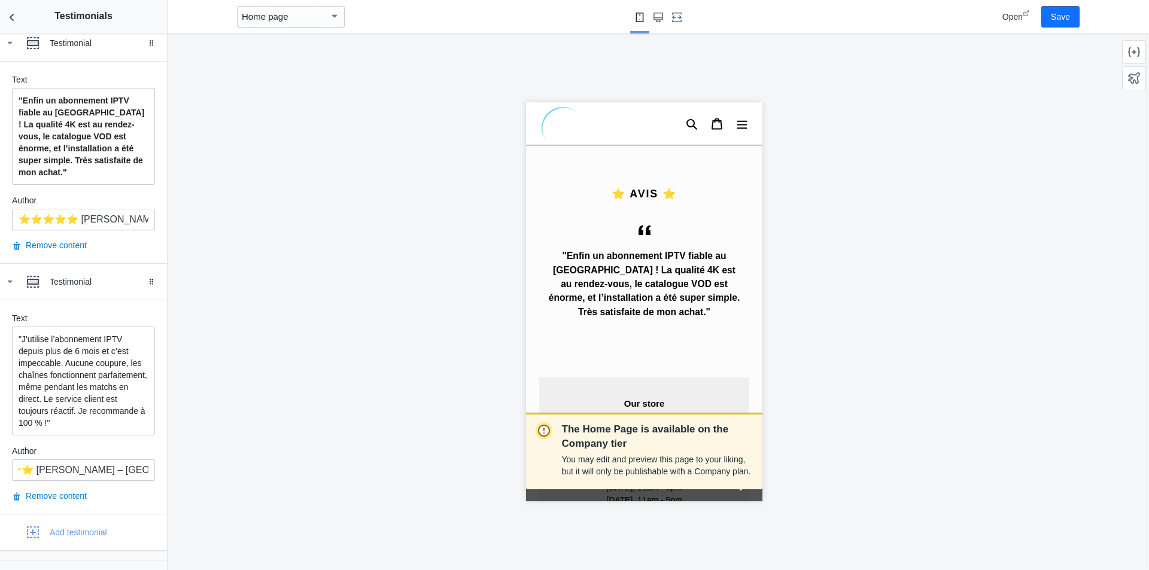
scroll to position [0, 0]
drag, startPoint x: 120, startPoint y: 428, endPoint x: 0, endPoint y: 301, distance: 174.8
click at [0, 301] on div "Text "J'utilise l’abonnement IPTV depuis plus de 6 mois et c’est impeccable. Au…" at bounding box center [83, 407] width 167 height 214
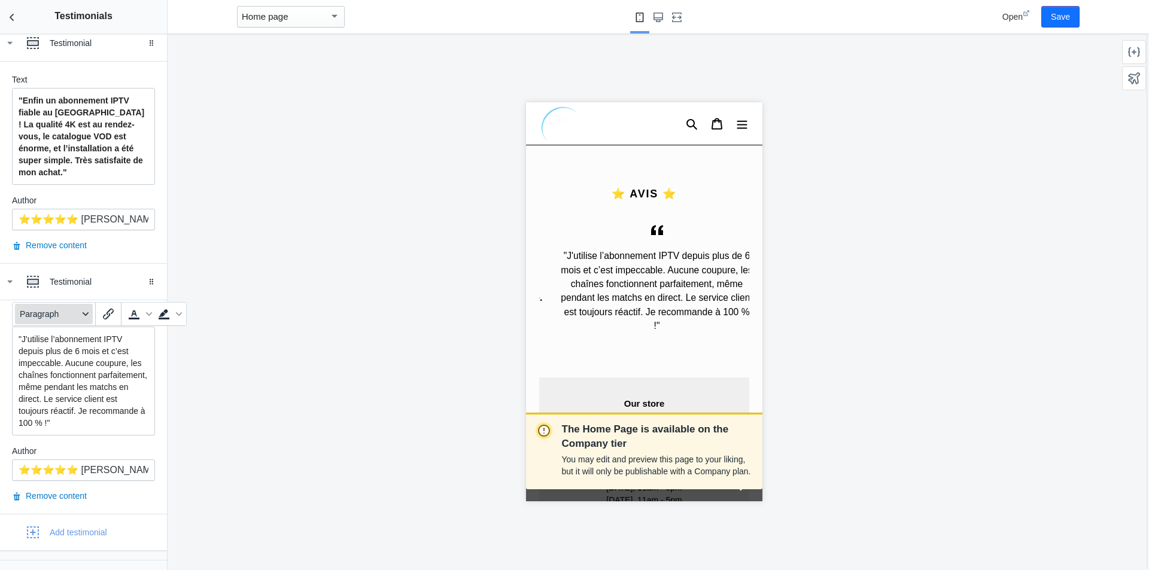
scroll to position [0, 201]
click at [80, 314] on button "Paragraph" at bounding box center [54, 314] width 78 height 20
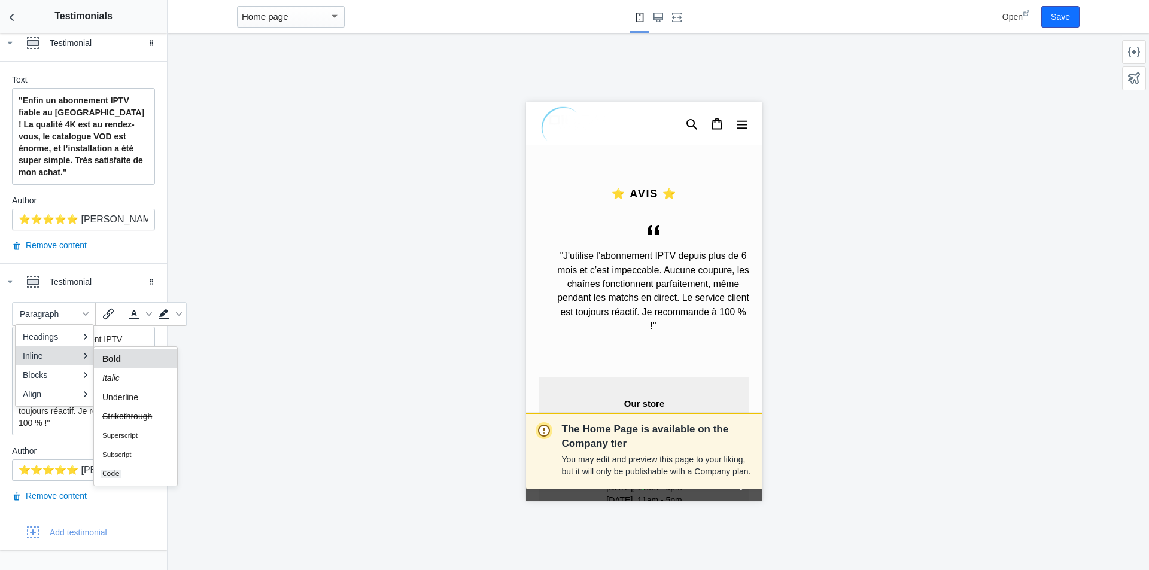
click at [133, 360] on div "Bold" at bounding box center [127, 359] width 52 height 14
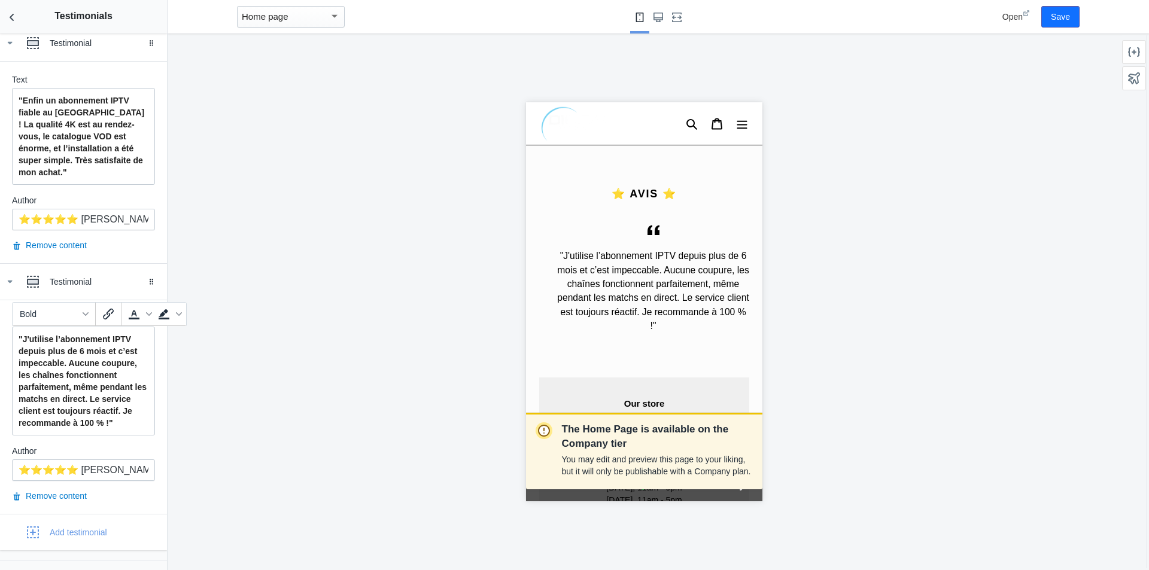
click at [143, 354] on div ""J'utilise l’abonnement IPTV depuis plus de 6 mois et c’est impeccable. Aucune …" at bounding box center [83, 381] width 143 height 109
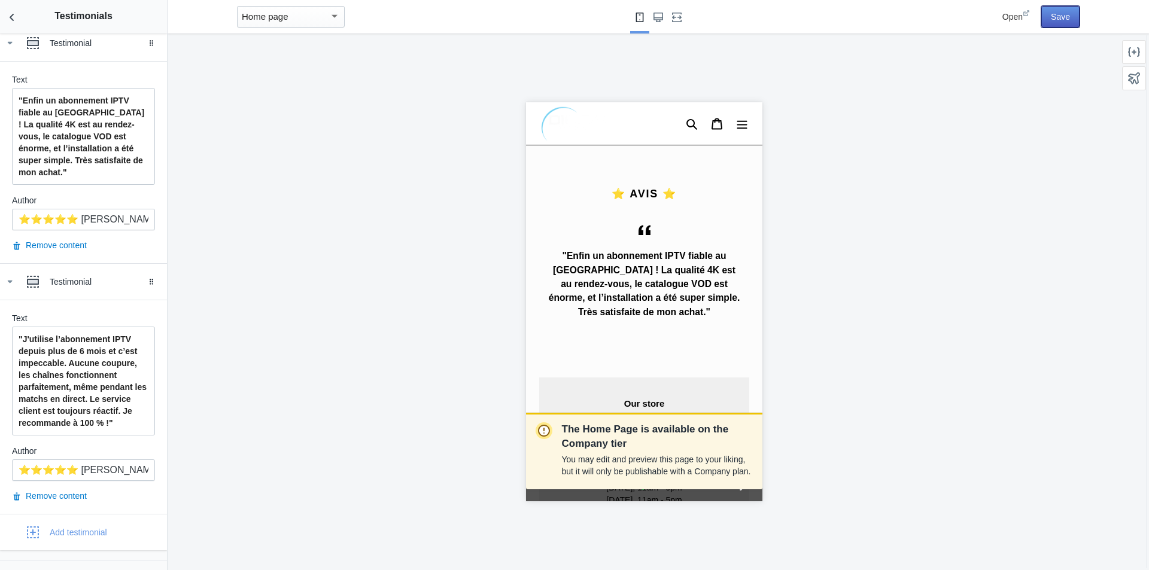
click at [1056, 16] on button "Save" at bounding box center [1060, 17] width 38 height 22
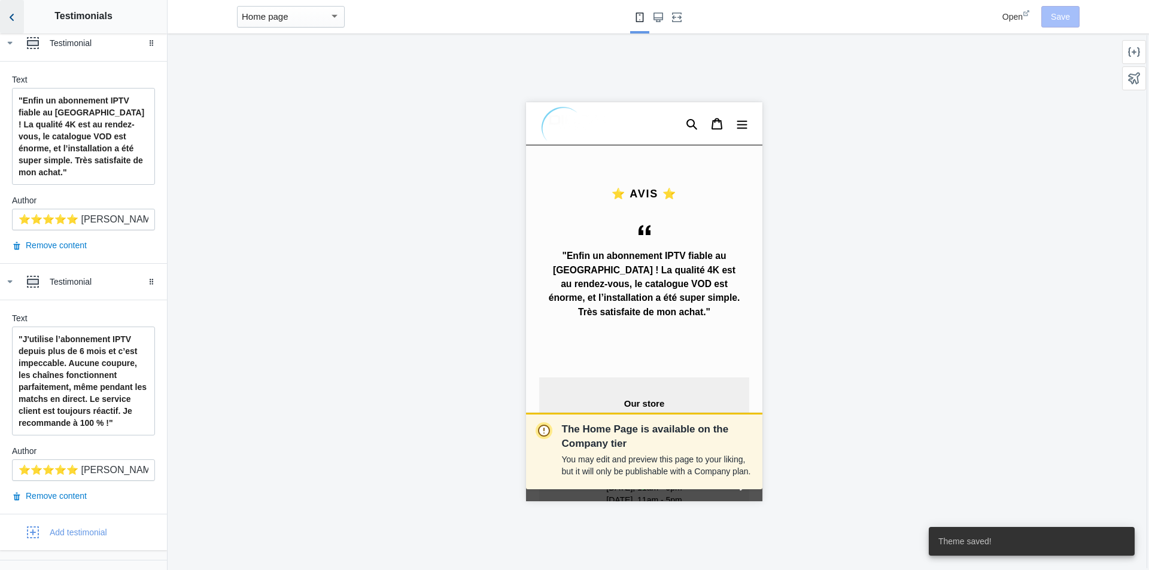
click at [7, 19] on icon "Back to sections" at bounding box center [12, 17] width 12 height 12
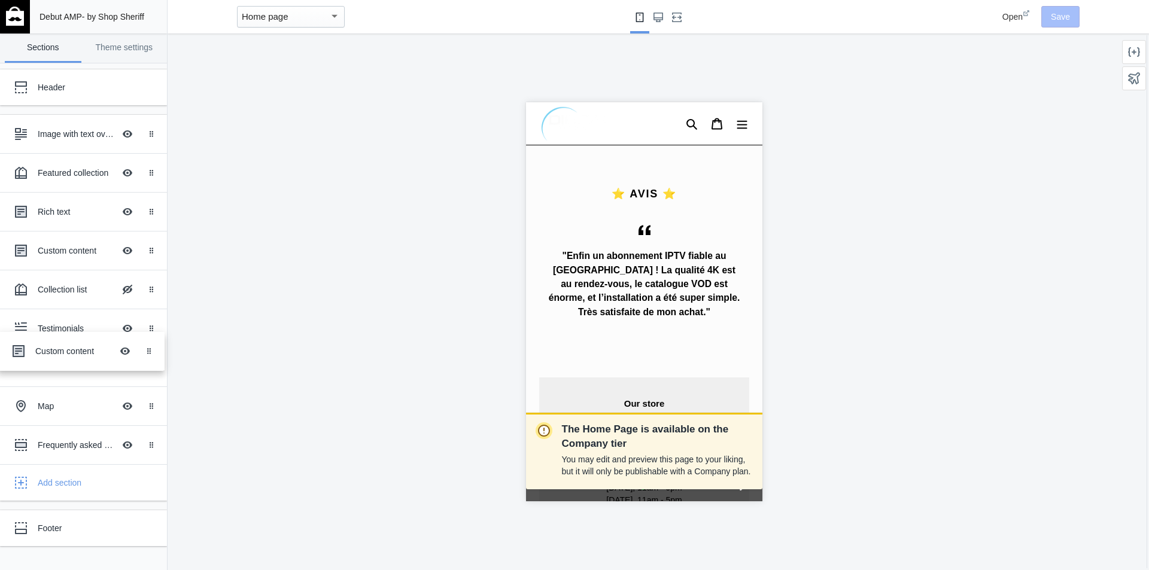
drag, startPoint x: 75, startPoint y: 408, endPoint x: 72, endPoint y: 354, distance: 54.5
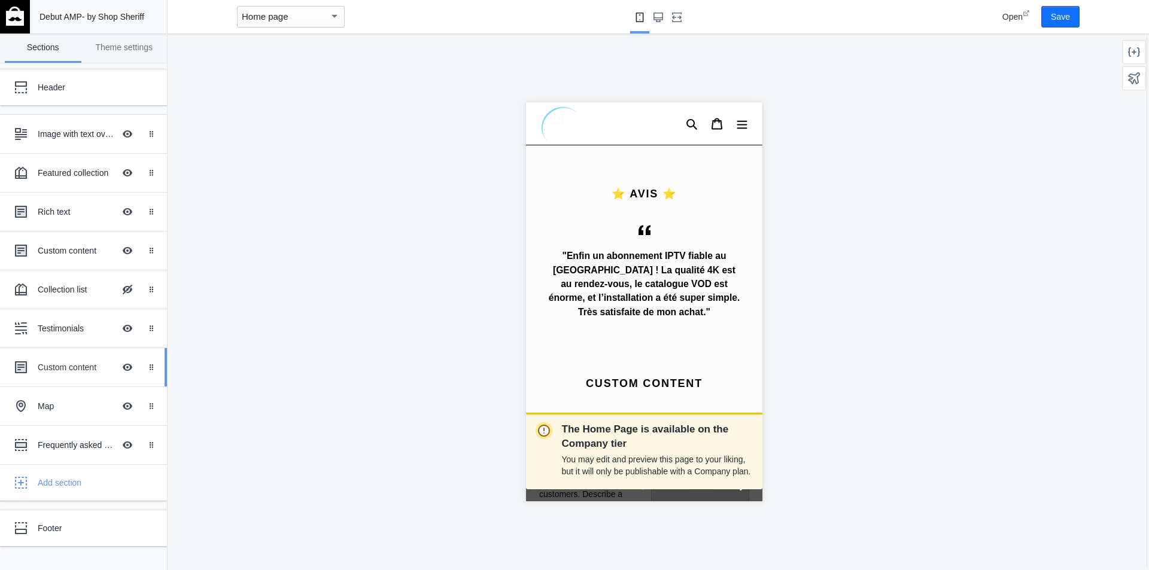
click at [64, 373] on div "Custom content" at bounding box center [76, 367] width 77 height 12
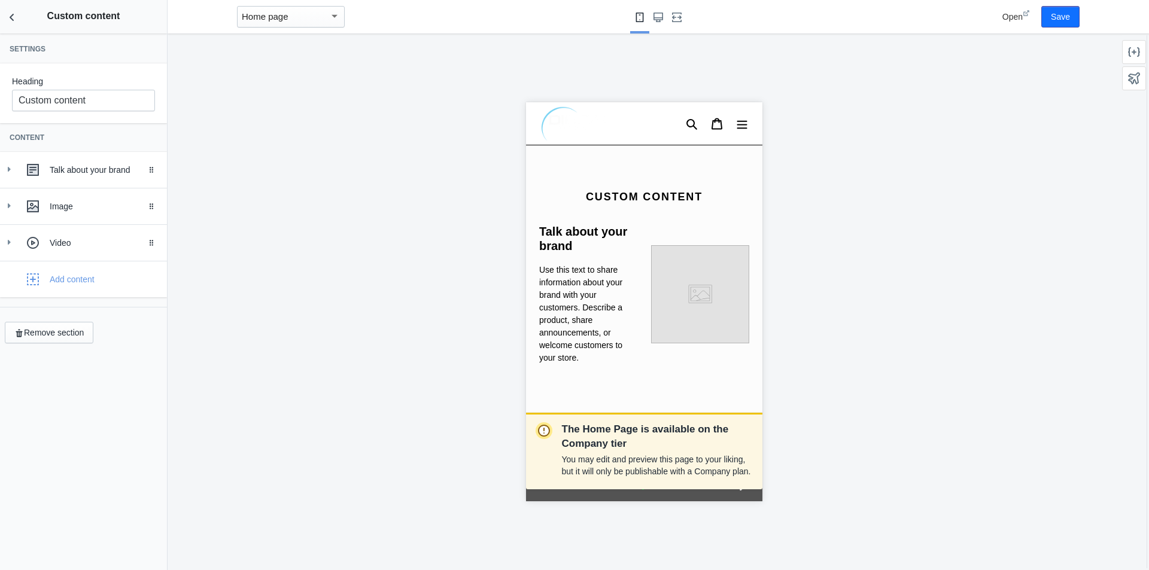
scroll to position [1473, 0]
click at [97, 170] on div "Talk about your brand" at bounding box center [104, 170] width 108 height 12
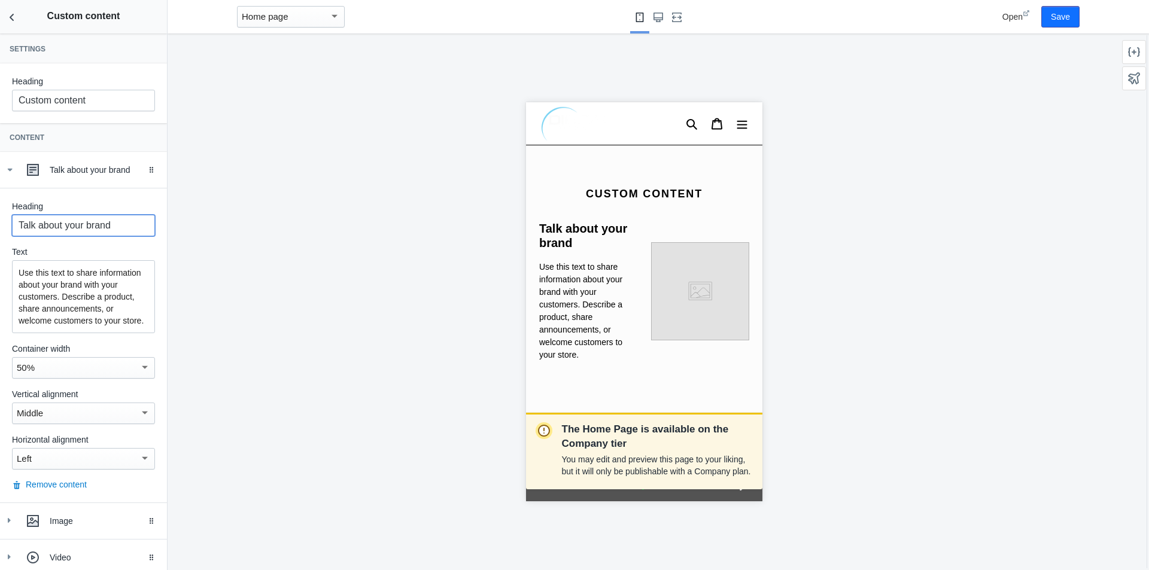
drag, startPoint x: 121, startPoint y: 224, endPoint x: 3, endPoint y: 209, distance: 118.8
click at [0, 214] on div "Heading Talk about your brand Text Use this text to share information about you…" at bounding box center [83, 345] width 167 height 315
paste input "IPTV [GEOGRAPHIC_DATA] – Le Meilleur du Divertissement"
type input "IPTV [GEOGRAPHIC_DATA] – Le Meilleur du Divertissement"
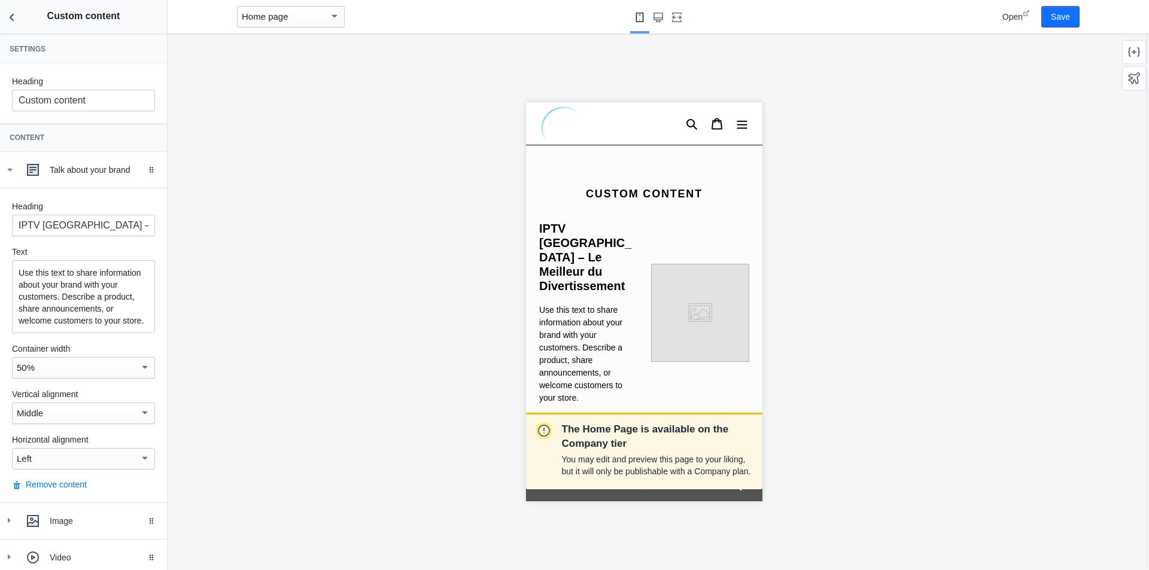
scroll to position [1488, 0]
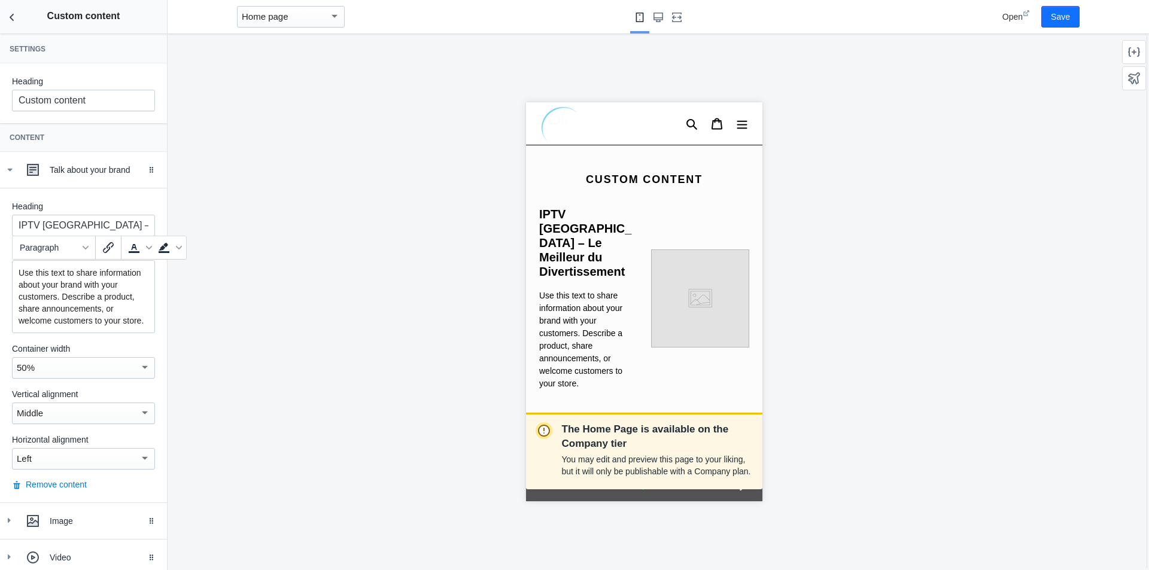
drag, startPoint x: 80, startPoint y: 337, endPoint x: 0, endPoint y: 215, distance: 145.7
click at [0, 215] on div "Heading IPTV Maroc – Le Meilleur du Divertissement Text Use this text to share …" at bounding box center [83, 345] width 167 height 315
paste div
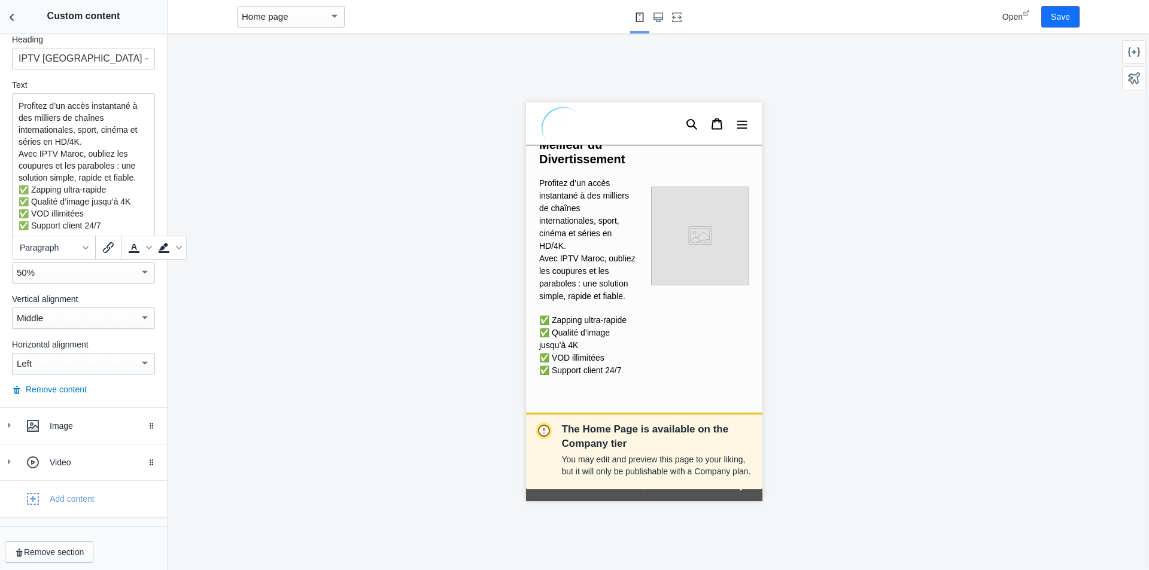
scroll to position [170, 0]
click at [90, 424] on div "Image" at bounding box center [104, 422] width 108 height 12
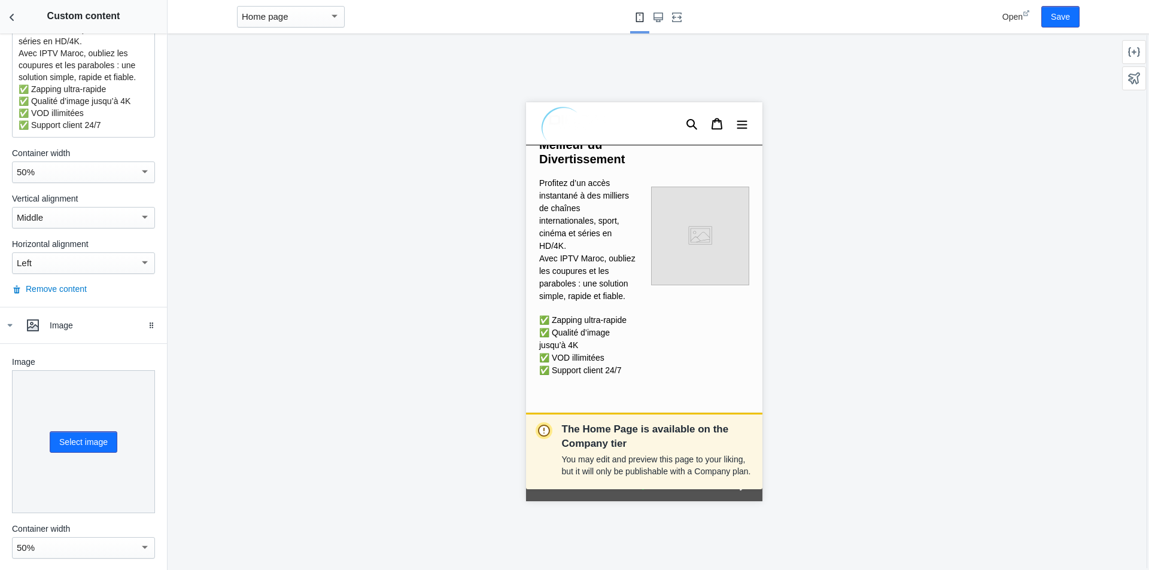
scroll to position [290, 0]
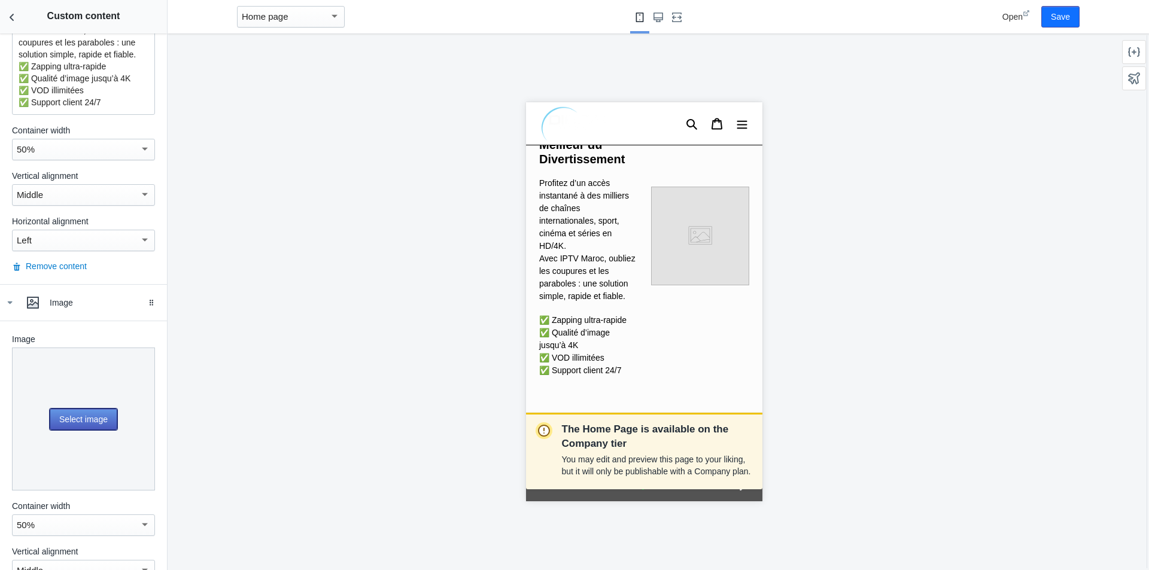
click at [91, 423] on button "Select image" at bounding box center [84, 420] width 68 height 22
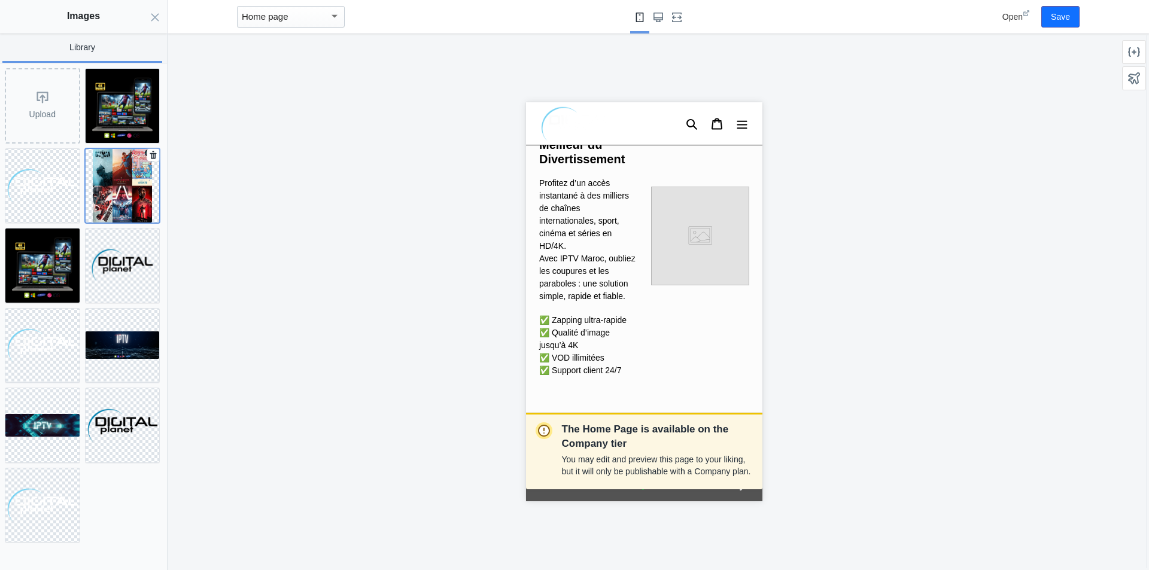
click at [135, 187] on img at bounding box center [122, 186] width 59 height 74
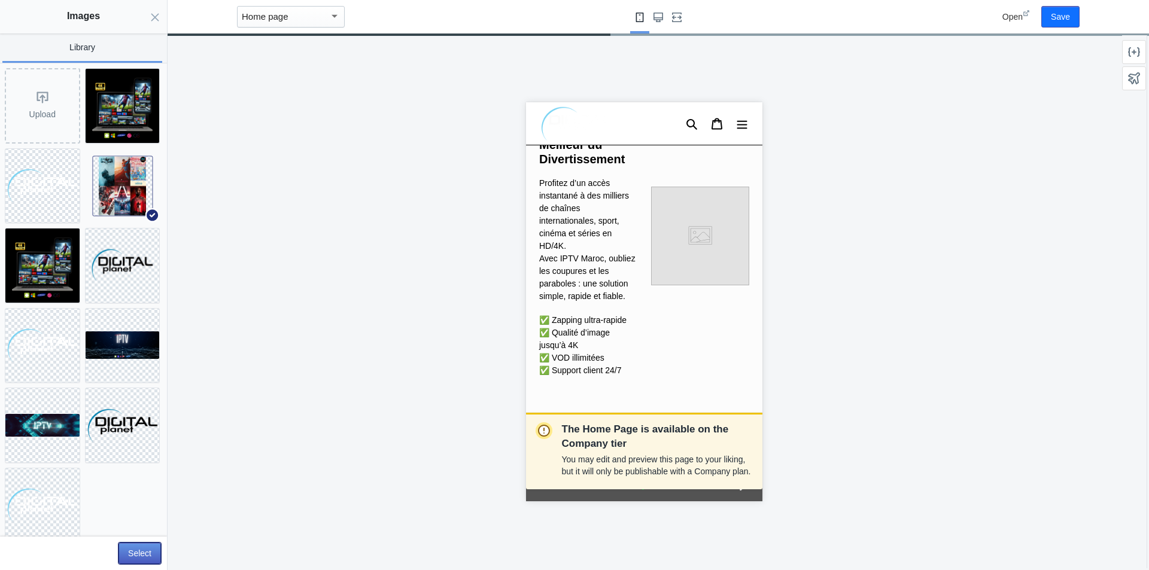
click at [144, 549] on button "Select" at bounding box center [139, 554] width 42 height 22
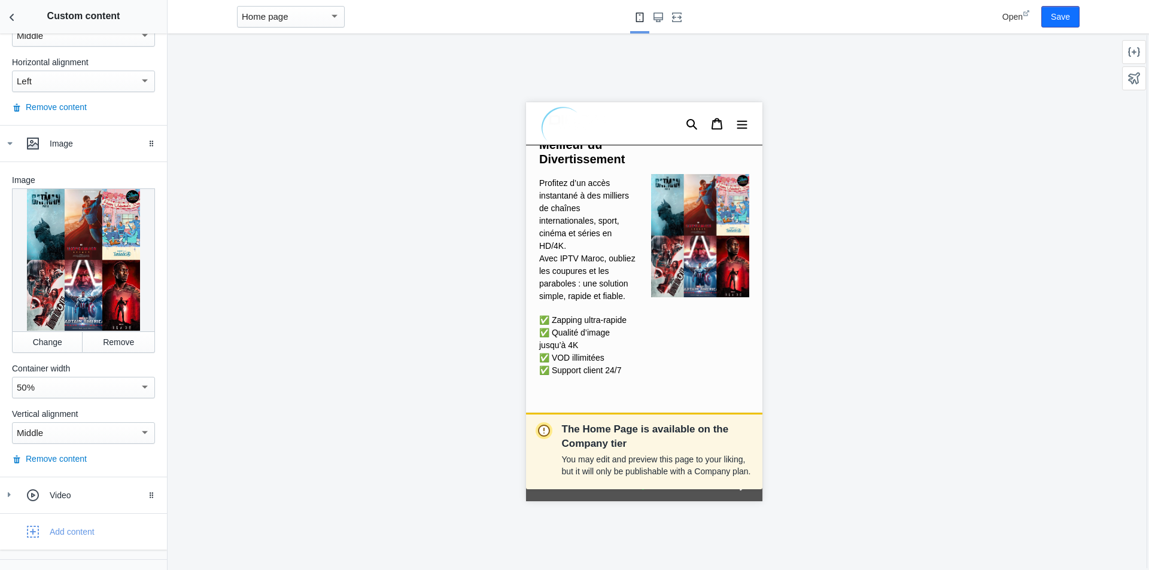
scroll to position [470, 0]
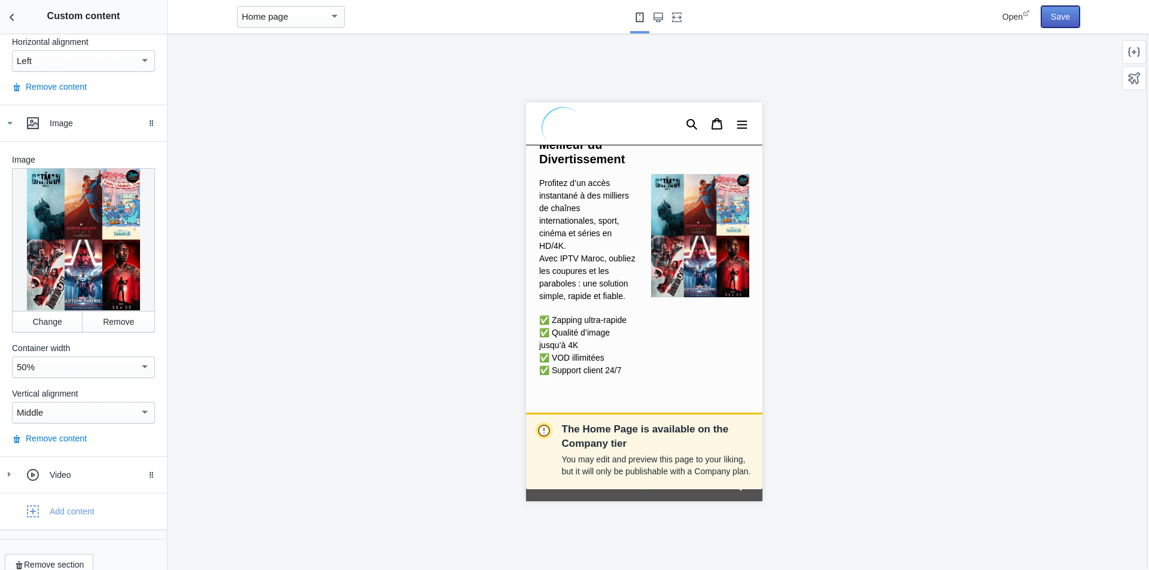
click at [1048, 22] on button "Save" at bounding box center [1060, 17] width 38 height 22
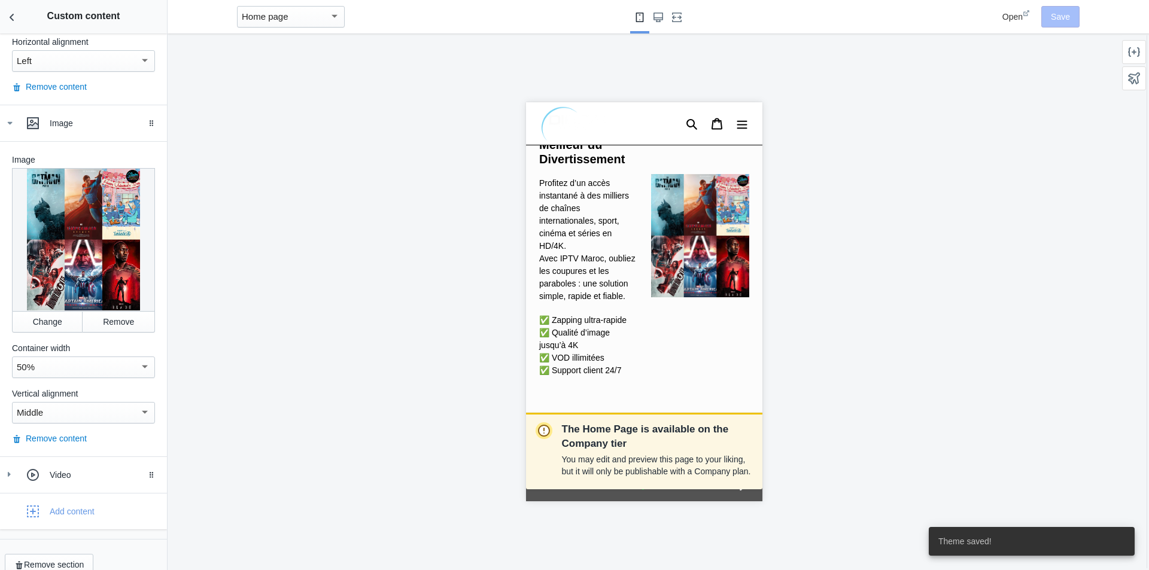
click at [31, 10] on h2 "Custom content" at bounding box center [83, 16] width 167 height 32
click at [10, 14] on icon "Back to sections" at bounding box center [12, 17] width 12 height 12
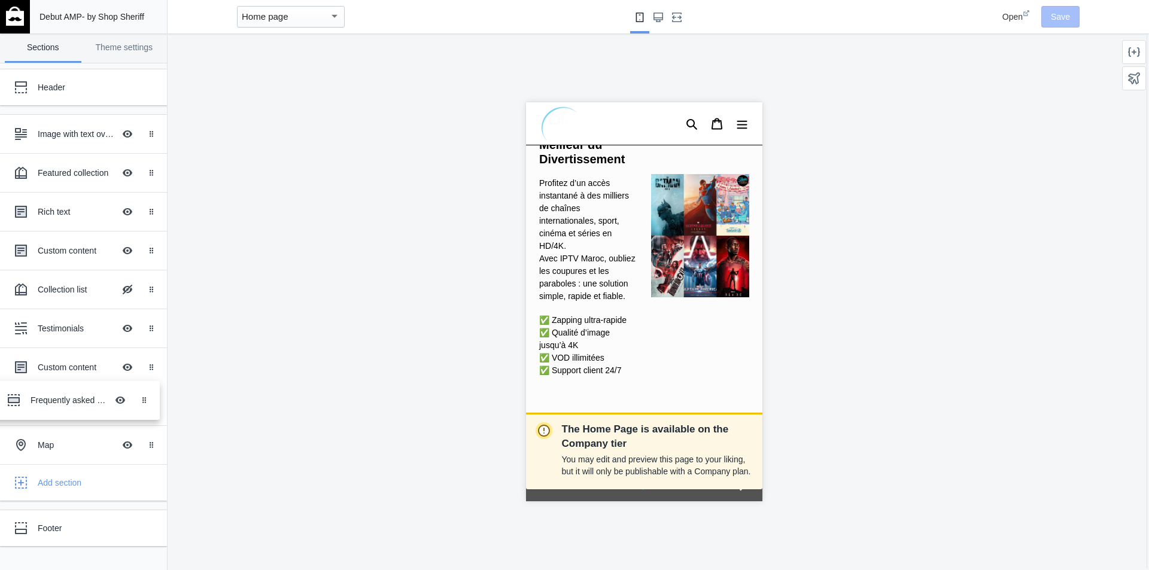
drag, startPoint x: 76, startPoint y: 438, endPoint x: 73, endPoint y: 389, distance: 49.1
click at [66, 401] on div "Frequently asked questions" at bounding box center [76, 406] width 77 height 12
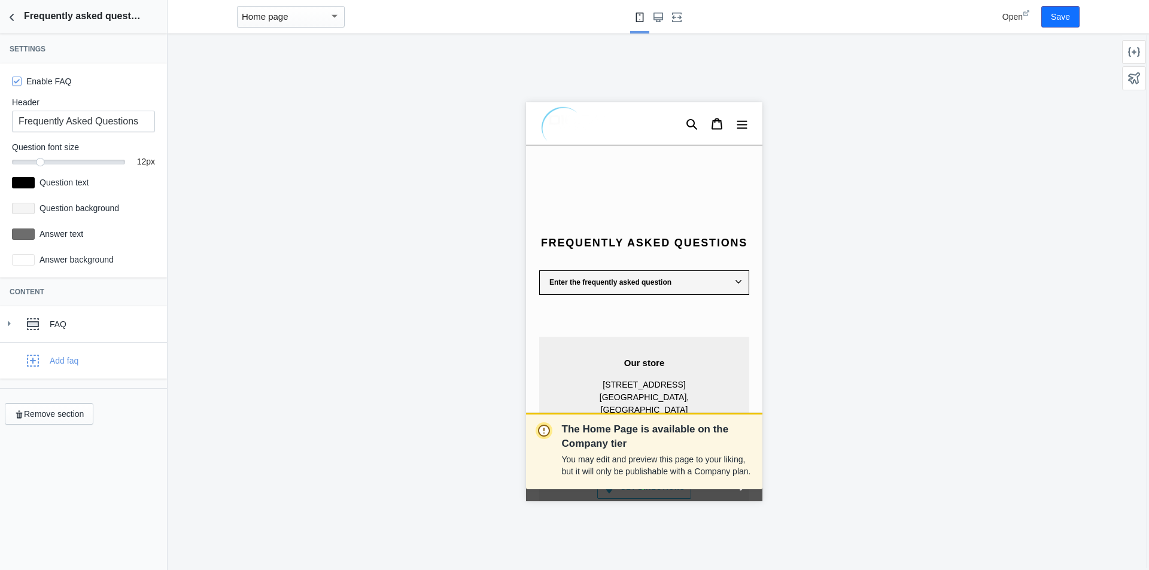
scroll to position [1941, 0]
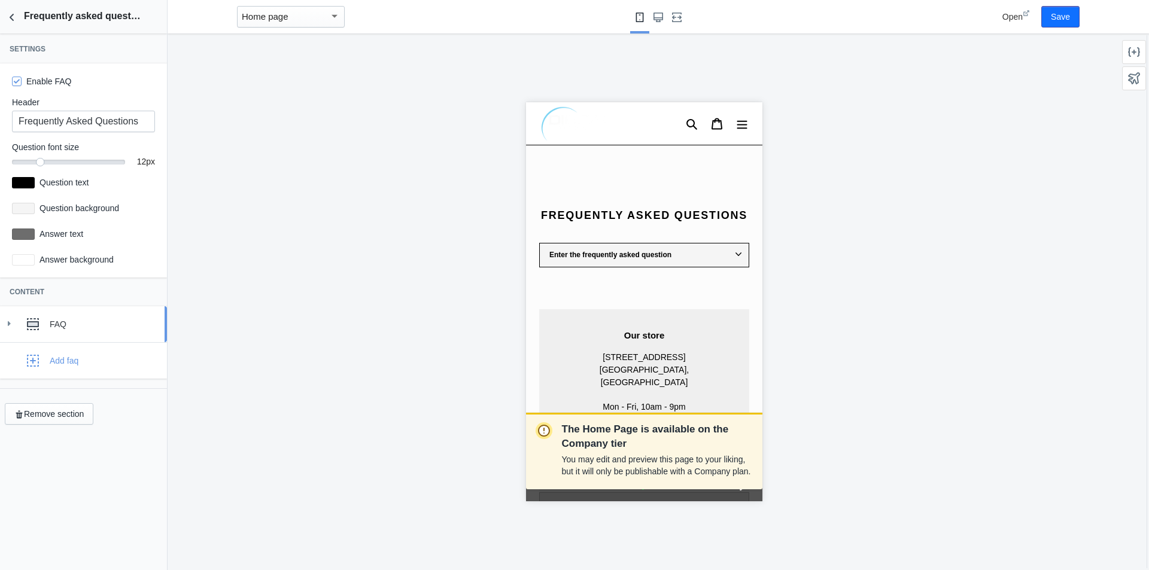
click at [72, 322] on div "FAQ" at bounding box center [104, 324] width 108 height 12
click at [101, 385] on input "Enter the frequently asked question" at bounding box center [83, 380] width 143 height 22
click at [104, 380] on input "Enter the frequently asked question" at bounding box center [83, 380] width 143 height 22
click at [103, 377] on input "Enter the frequently asked question" at bounding box center [83, 380] width 143 height 22
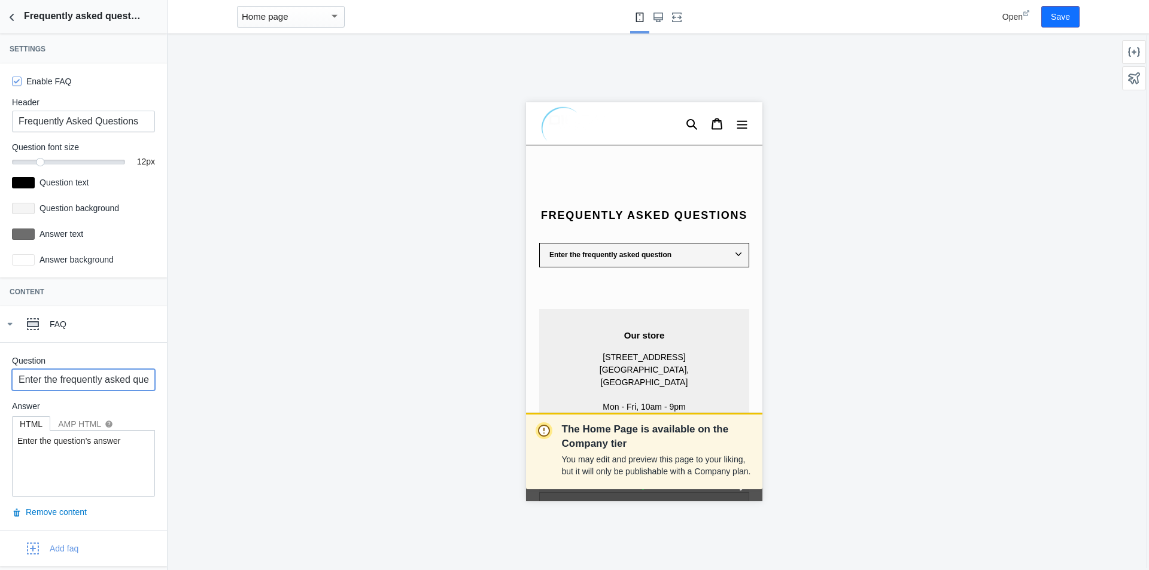
click at [103, 377] on input "Enter the frequently asked question" at bounding box center [83, 380] width 143 height 22
paste input "1. Qu’est-ce que l’IPTV et comment ça fonctionne ?"
type input "1. Qu’est-ce que l’IPTV et comment ça fonctionne ?"
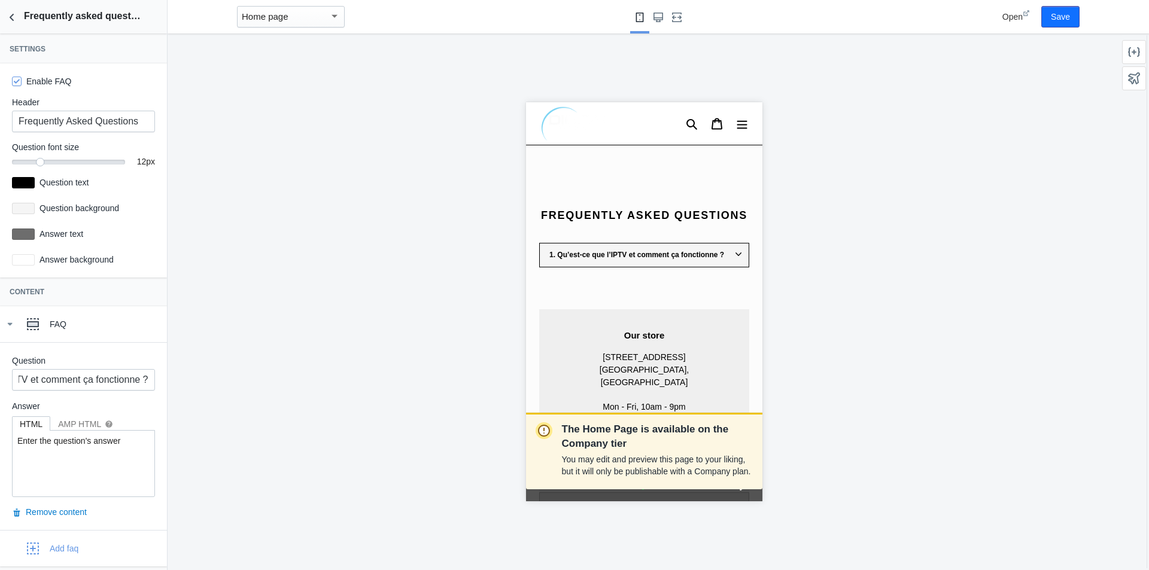
scroll to position [0, 0]
drag, startPoint x: 127, startPoint y: 447, endPoint x: 0, endPoint y: 431, distance: 128.4
click at [0, 431] on div "Question 1. Qu’est-ce que l’IPTV et comment ça fonctionne ? Answer HTML AMP HTM…" at bounding box center [83, 436] width 167 height 188
paste textarea "L&#x2019;IPTV (Internet Protocol Television) permet de regarder la t&#xE9;l&#xE…"
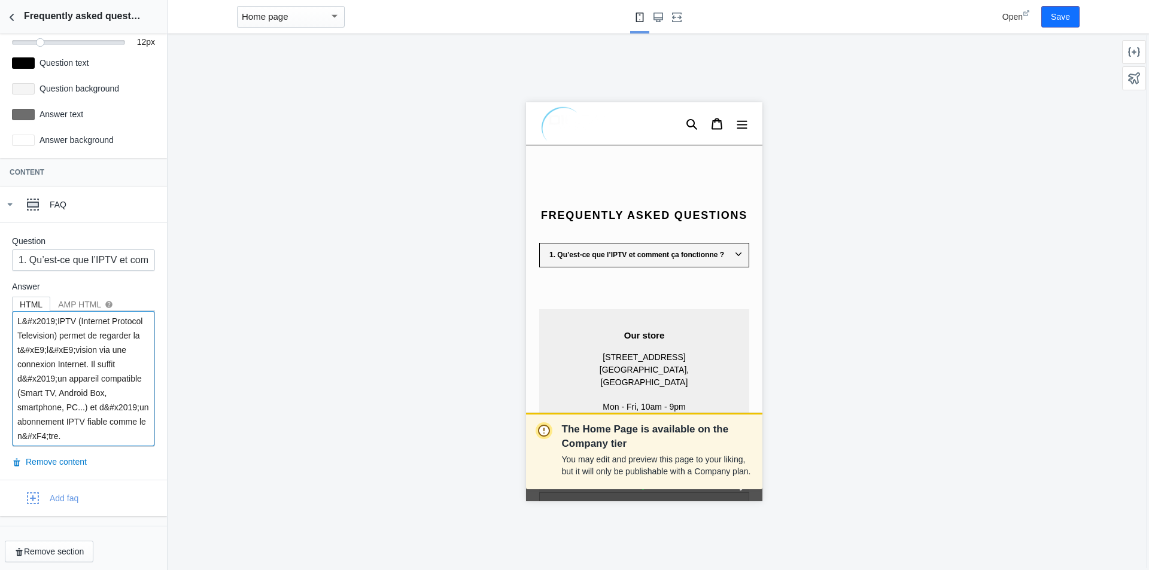
scroll to position [123, 0]
type textarea "L&#x2019;IPTV (Internet Protocol Television) permet de regarder la t&#xE9;l&#xE…"
click at [51, 492] on div "Add faq" at bounding box center [64, 495] width 29 height 12
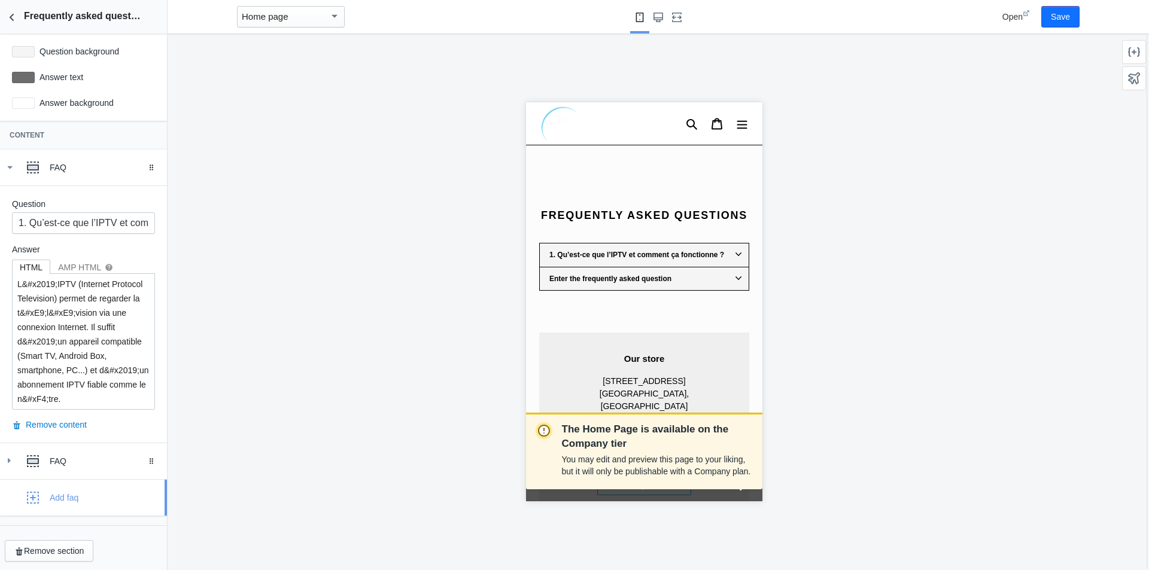
scroll to position [159, 0]
click at [78, 457] on div "FAQ" at bounding box center [104, 459] width 108 height 12
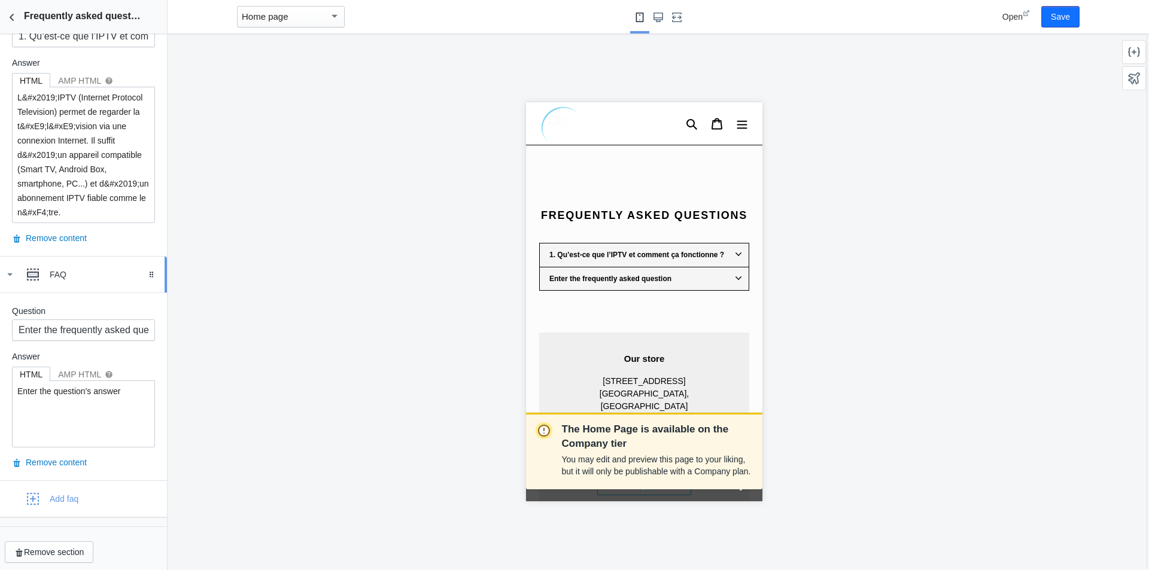
scroll to position [347, 0]
click at [84, 328] on input "Enter the frequently asked question" at bounding box center [83, 327] width 143 height 22
paste input "2. Quels sont les avantages de votre abonnement IPTV au [GEOGRAPHIC_DATA] ?"
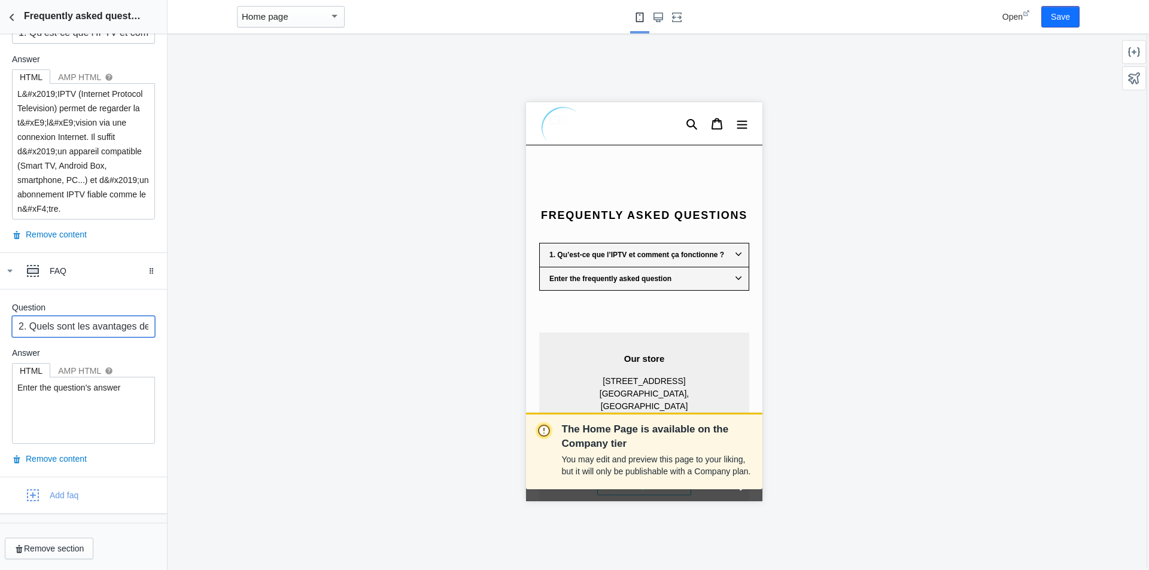
scroll to position [0, 158]
type input "2. Quels sont les avantages de votre abonnement IPTV au [GEOGRAPHIC_DATA] ?"
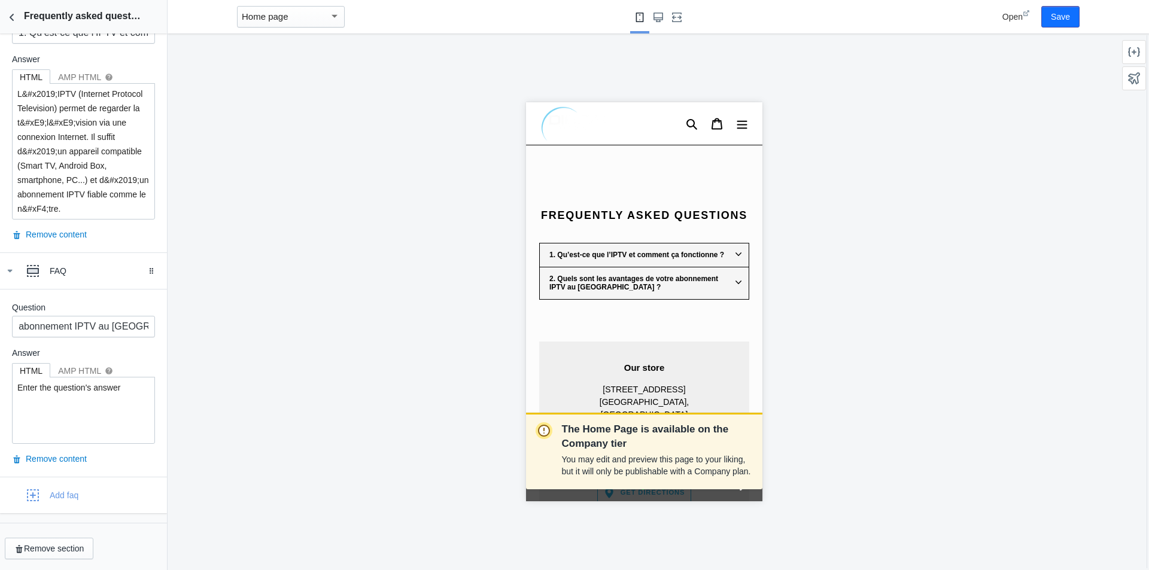
scroll to position [0, 0]
drag, startPoint x: 129, startPoint y: 391, endPoint x: 0, endPoint y: 372, distance: 129.9
click at [0, 372] on div "Question 2. Quels sont les avantages de votre abonnement IPTV au Maroc ? Answer…" at bounding box center [83, 383] width 167 height 188
paste textarea "Notre service offre plus de 30 000 cha&#xEE;nes, VOD illimit&#xE9;, qualit&#xE9…"
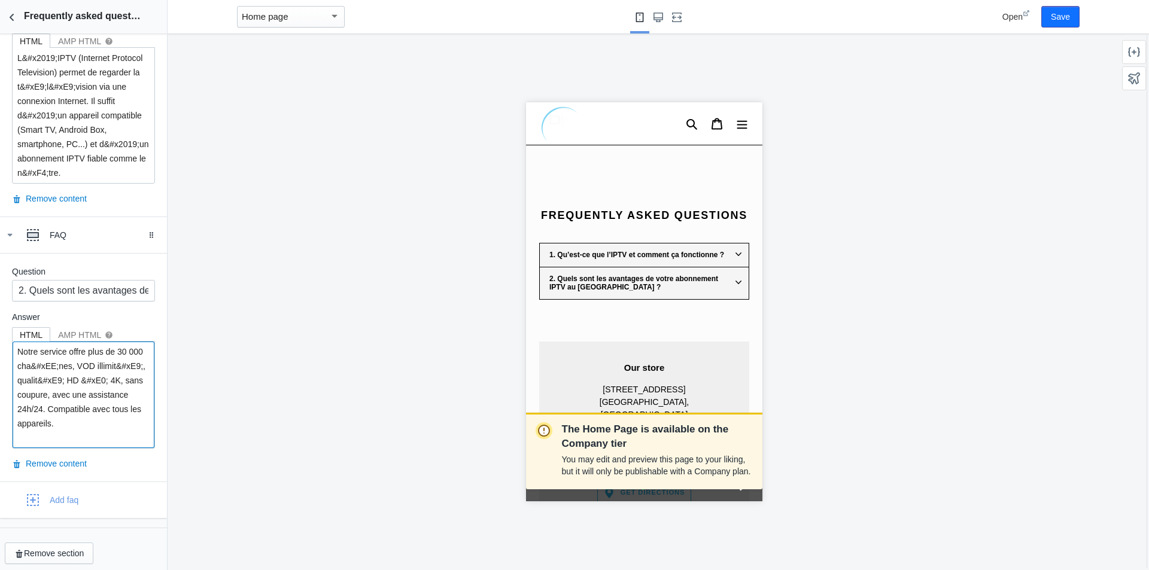
scroll to position [388, 0]
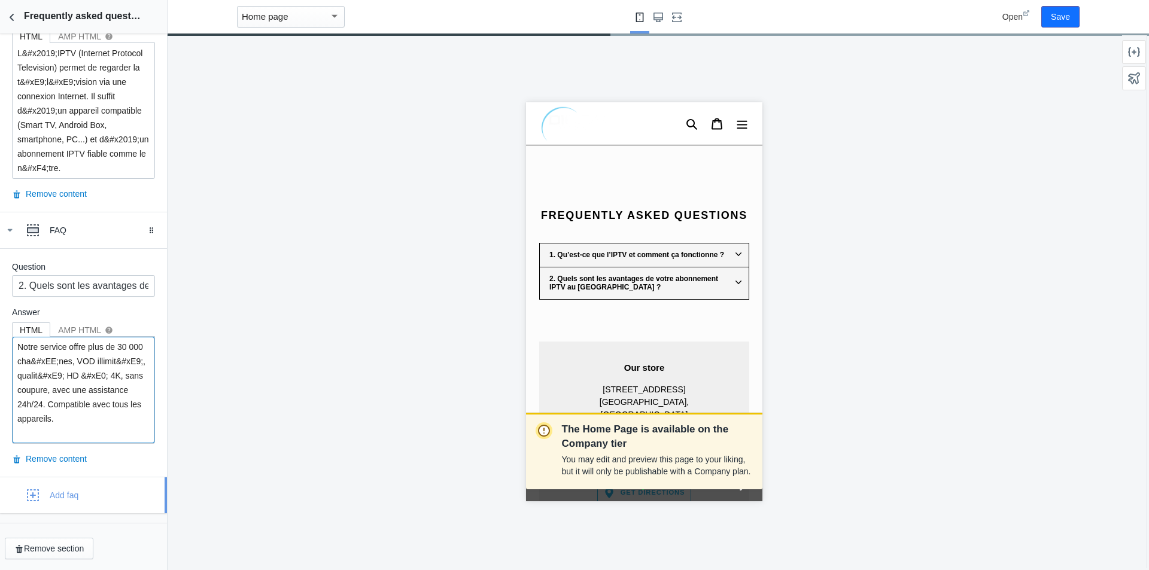
type textarea "Notre service offre plus de 30 000 cha&#xEE;nes, VOD illimit&#xE9;, qualit&#xE9…"
click at [72, 496] on div "Add faq" at bounding box center [64, 495] width 29 height 12
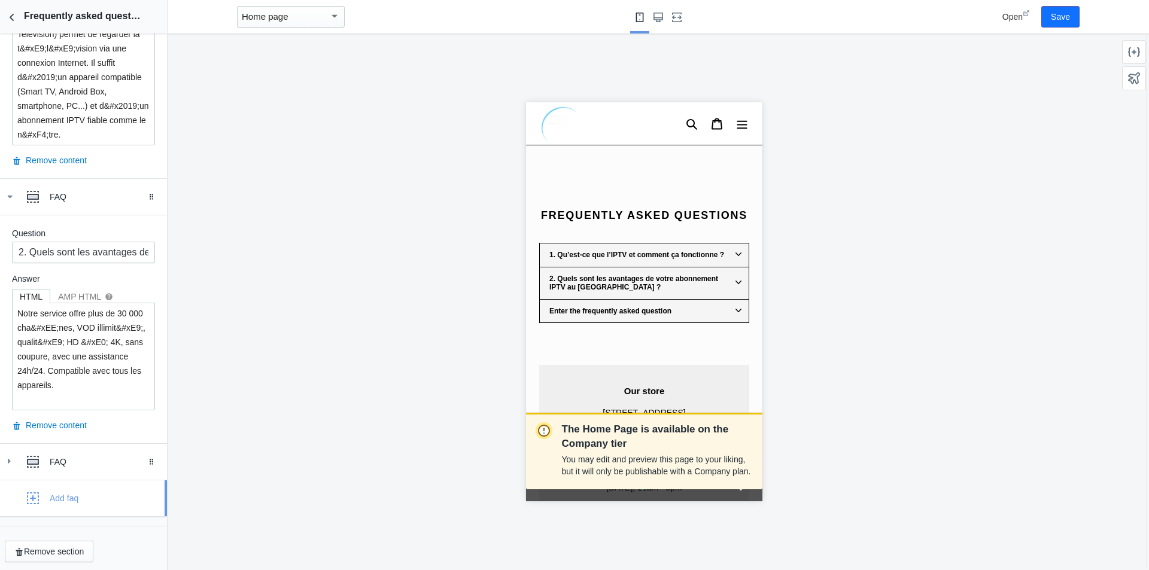
scroll to position [424, 0]
click at [66, 447] on div "FAQ" at bounding box center [83, 459] width 149 height 24
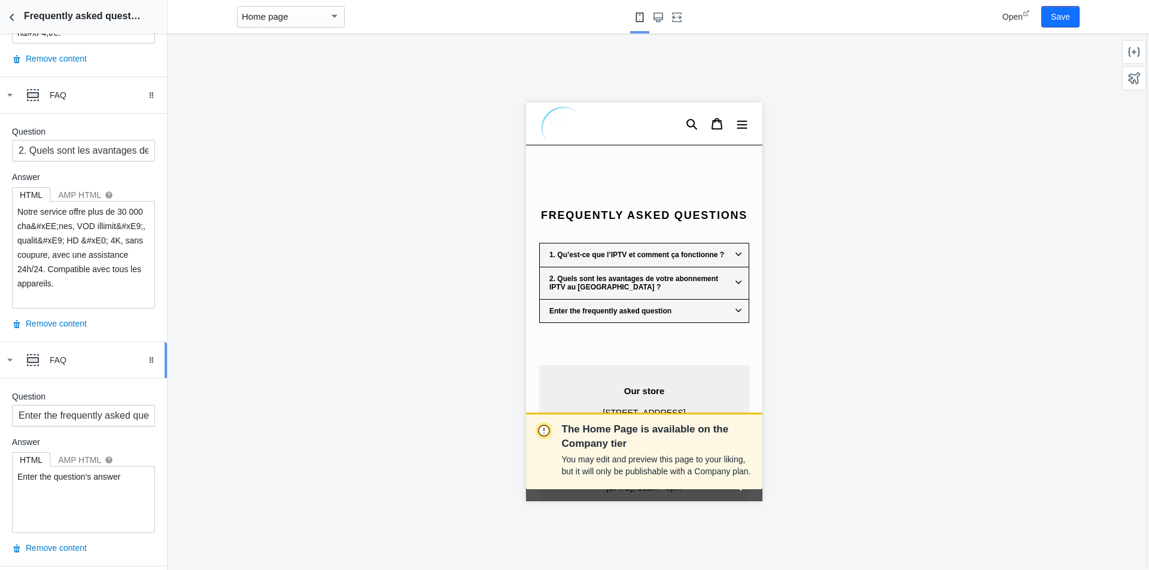
scroll to position [612, 0]
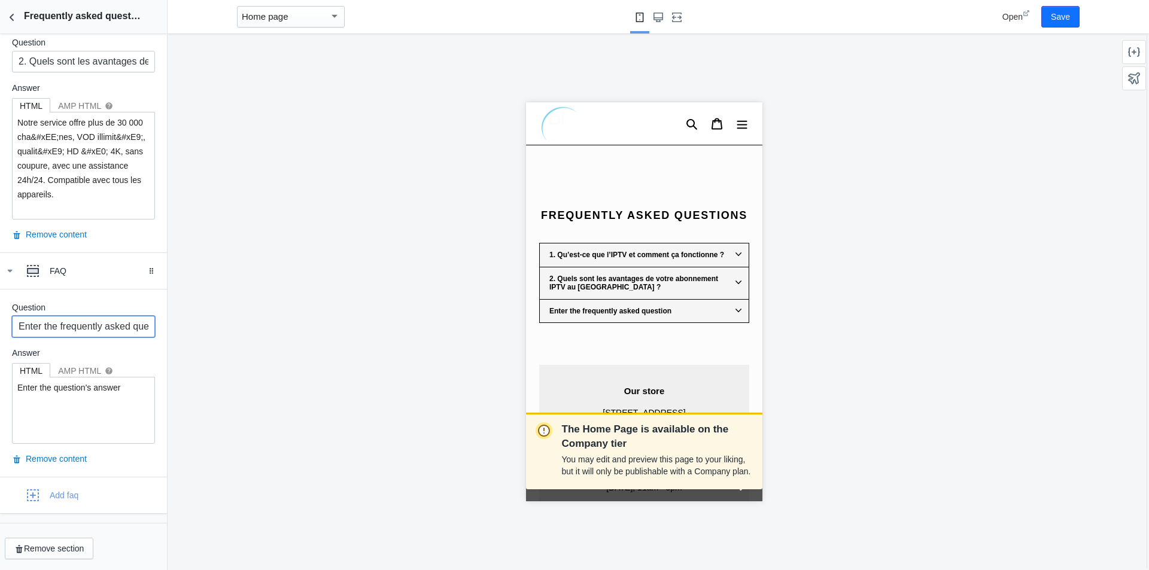
click at [73, 324] on input "Enter the frequently asked question" at bounding box center [83, 327] width 143 height 22
paste input "3. Puis-je tester le service avant de l’acheter ?"
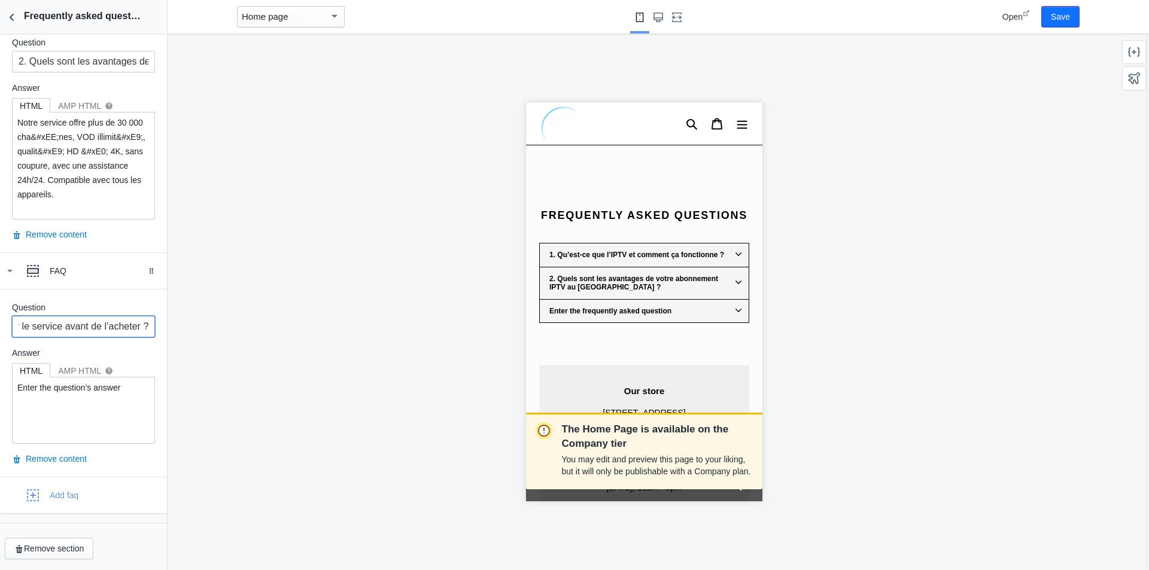
type input "3. Puis-je tester le service avant de l’acheter ?"
click at [91, 406] on textarea "Enter the question's answer" at bounding box center [84, 410] width 142 height 66
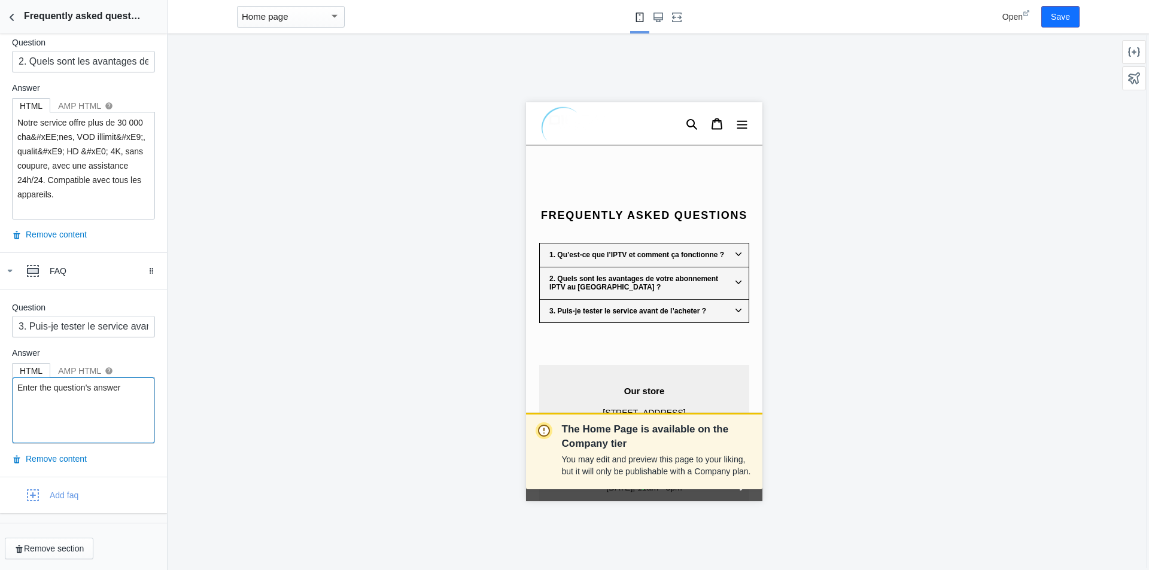
paste textarea "Oui, un test IPTV gratuit de 2 heures est propos&#xE9; pour vous permettre de v…"
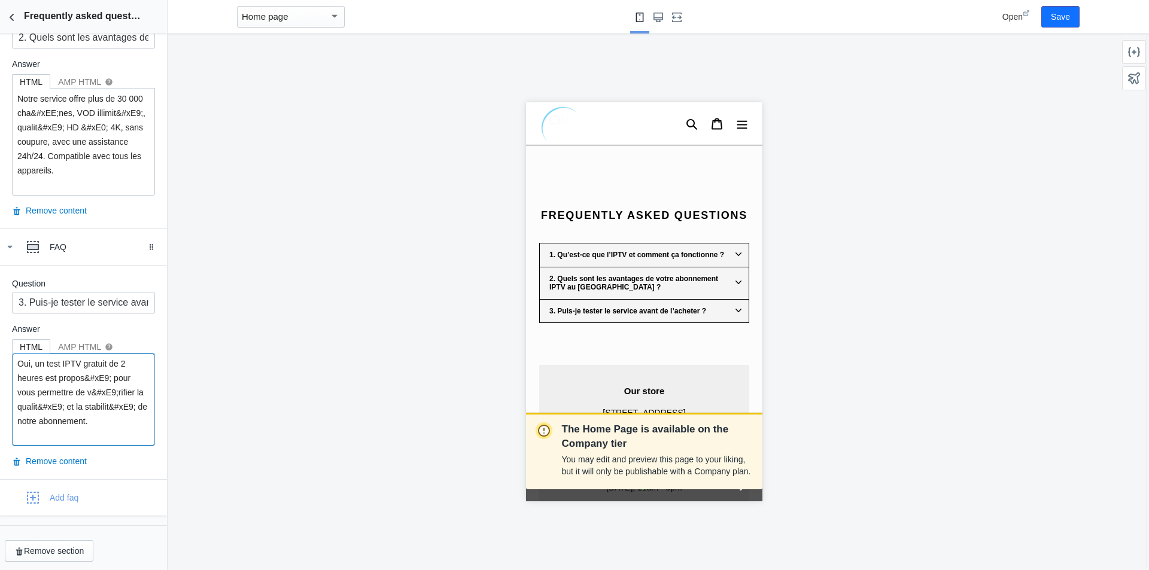
scroll to position [638, 0]
type textarea "Oui, un test IPTV gratuit de 2 heures est propos&#xE9; pour vous permettre de v…"
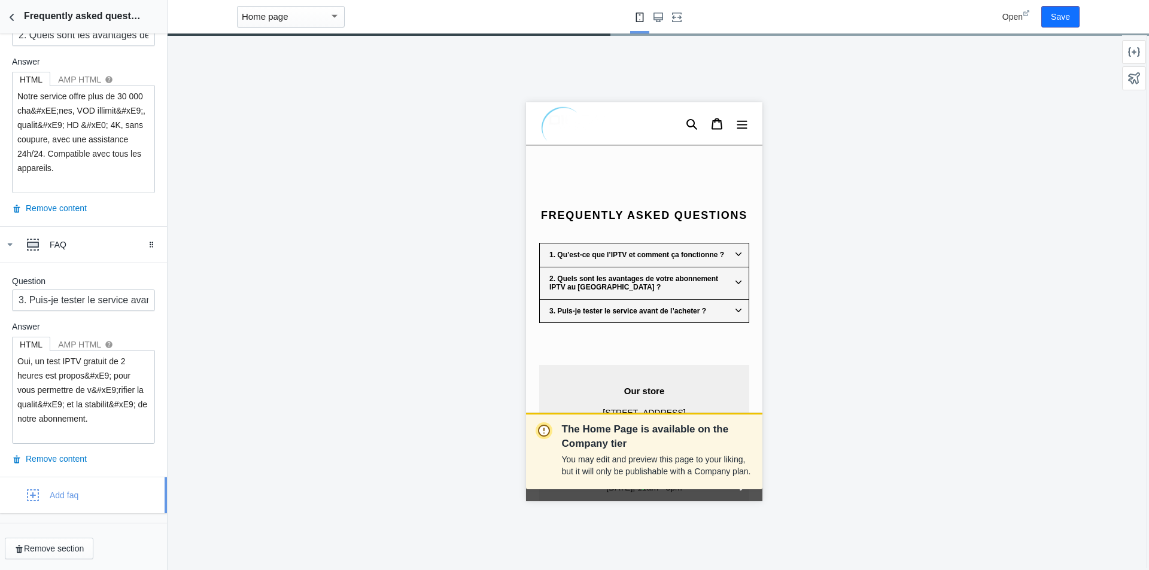
click at [80, 495] on div "Add faq" at bounding box center [83, 495] width 149 height 24
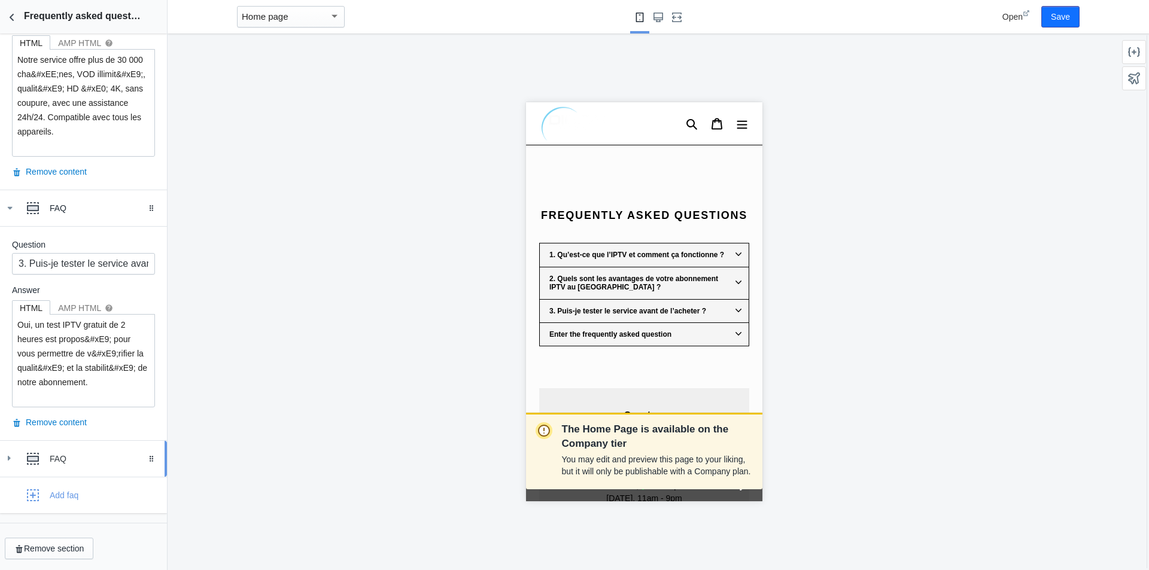
click at [77, 455] on div "FAQ" at bounding box center [104, 459] width 108 height 12
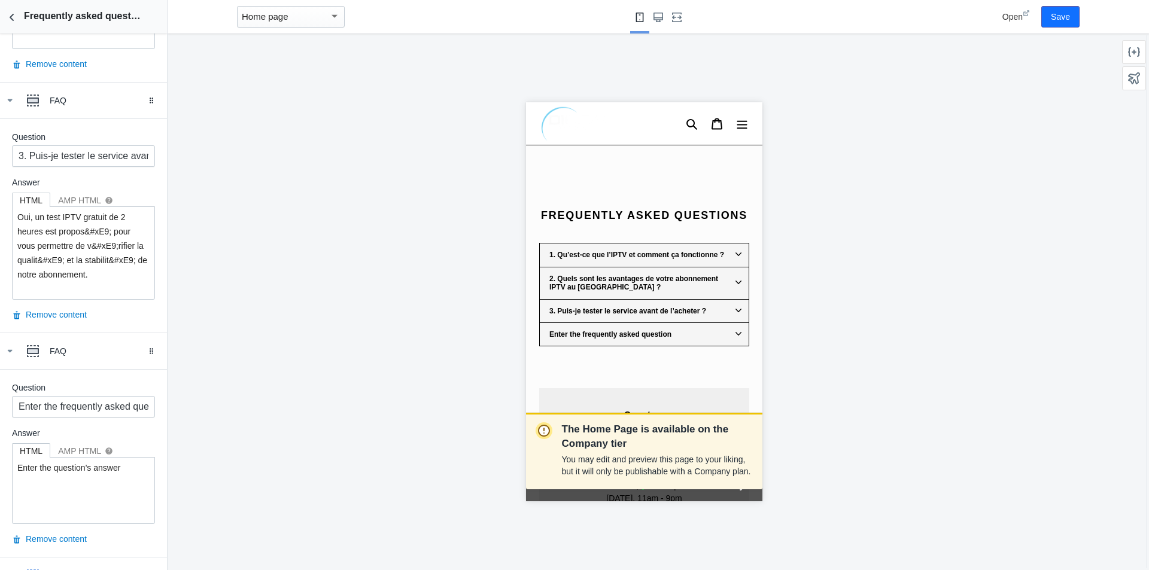
scroll to position [863, 0]
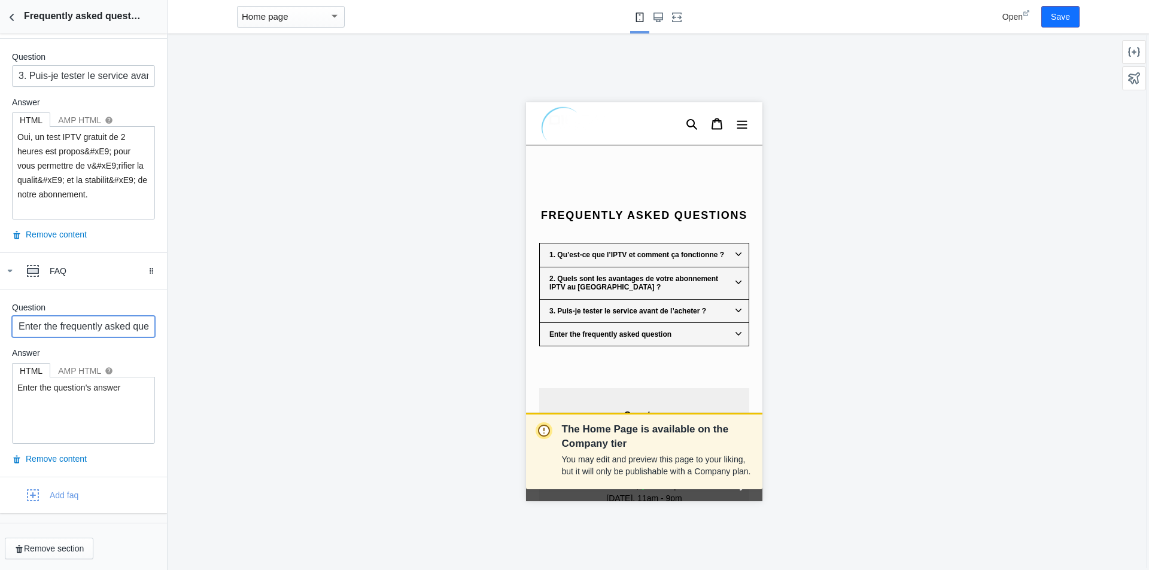
click at [98, 324] on input "Enter the frequently asked question" at bounding box center [83, 327] width 143 height 22
click at [97, 324] on input "Enter the frequently asked question" at bounding box center [83, 327] width 143 height 22
paste input "4. Quels appareils sont compatibles avec l’abonnement IPTV ?"
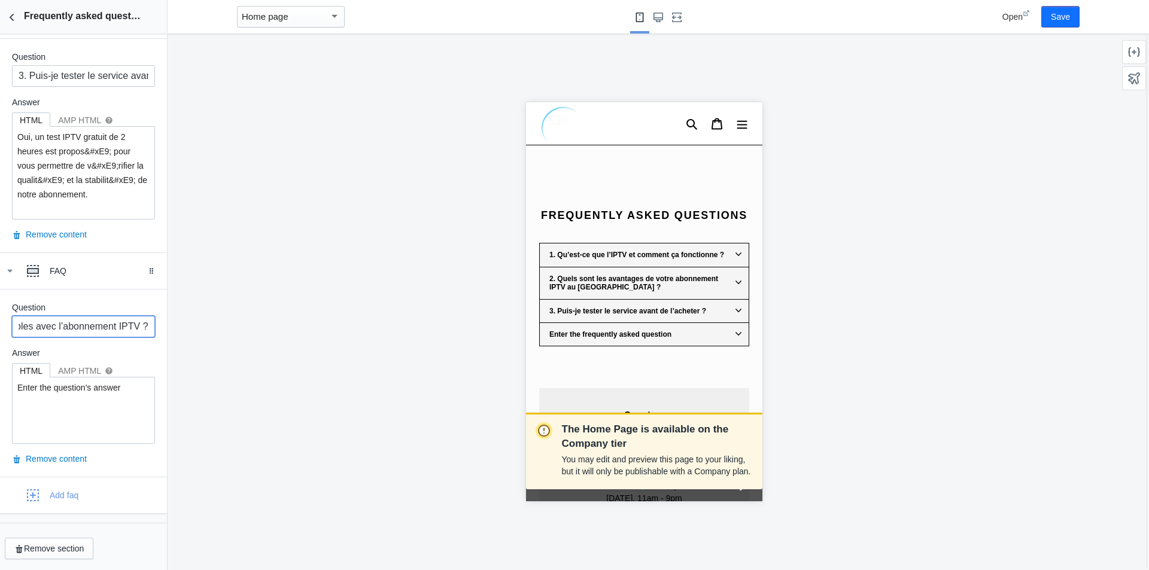
type input "4. Quels appareils sont compatibles avec l’abonnement IPTV ?"
click at [73, 397] on textarea "Enter the question's answer" at bounding box center [84, 410] width 142 height 66
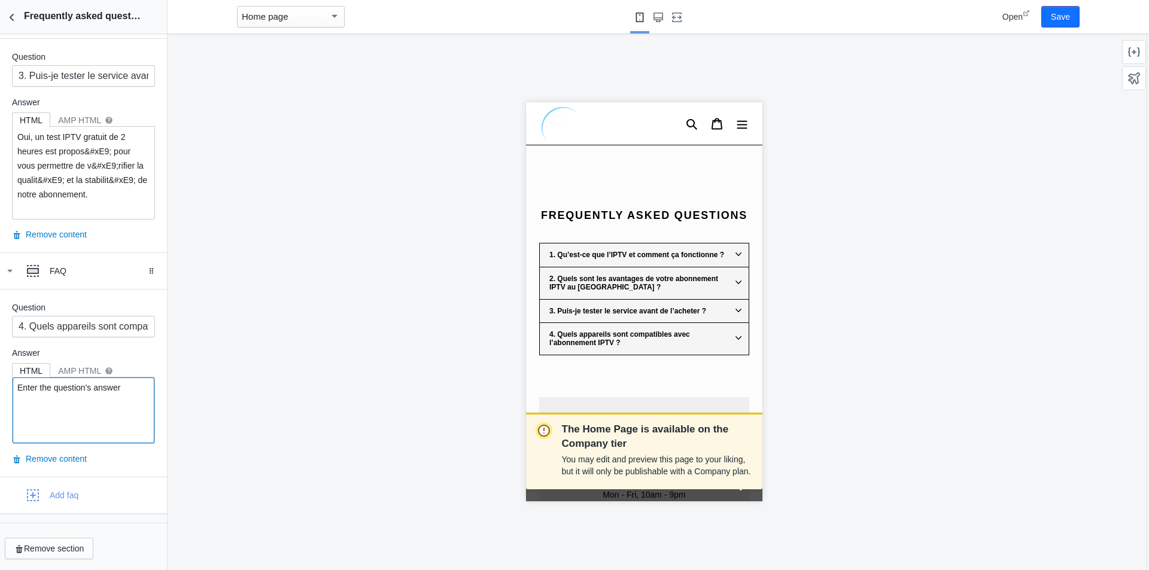
paste textarea "Notre abonnement IPTV fonctionne sur : Smart TV (Samsung, LG), Android Box, PC,…"
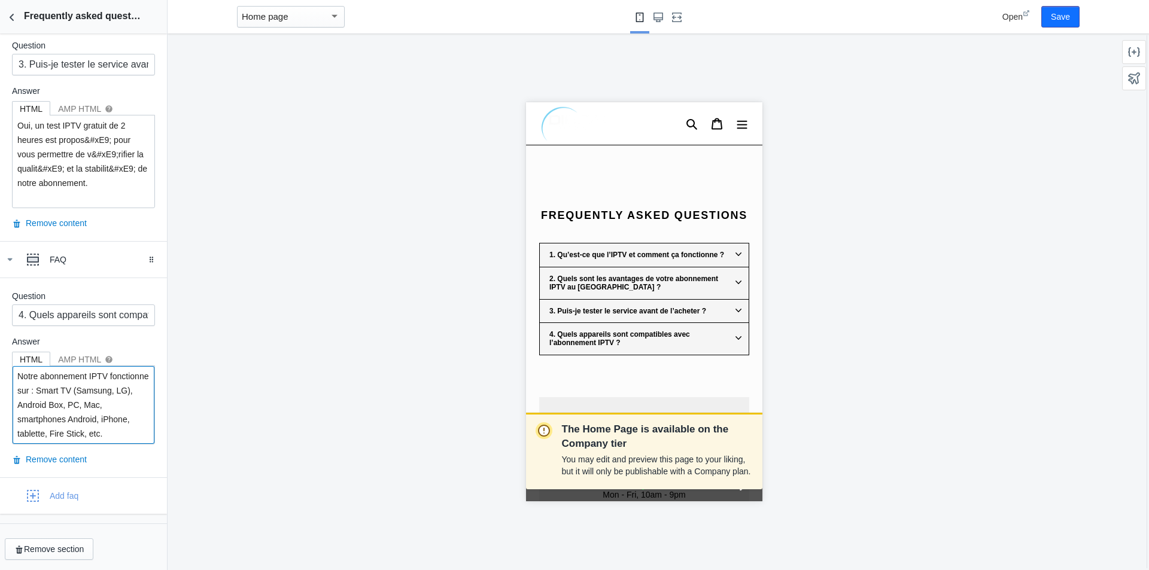
scroll to position [875, 0]
type textarea "Notre abonnement IPTV fonctionne sur : Smart TV (Samsung, LG), Android Box, PC,…"
click at [92, 507] on div "Add faq" at bounding box center [83, 495] width 149 height 24
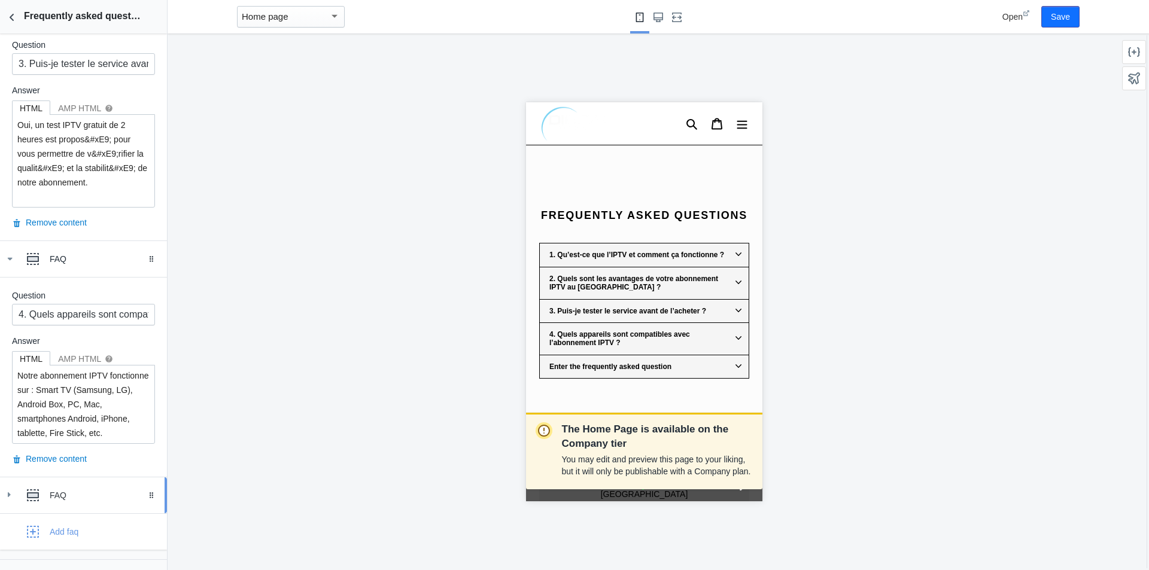
click at [92, 488] on div "FAQ" at bounding box center [83, 495] width 149 height 24
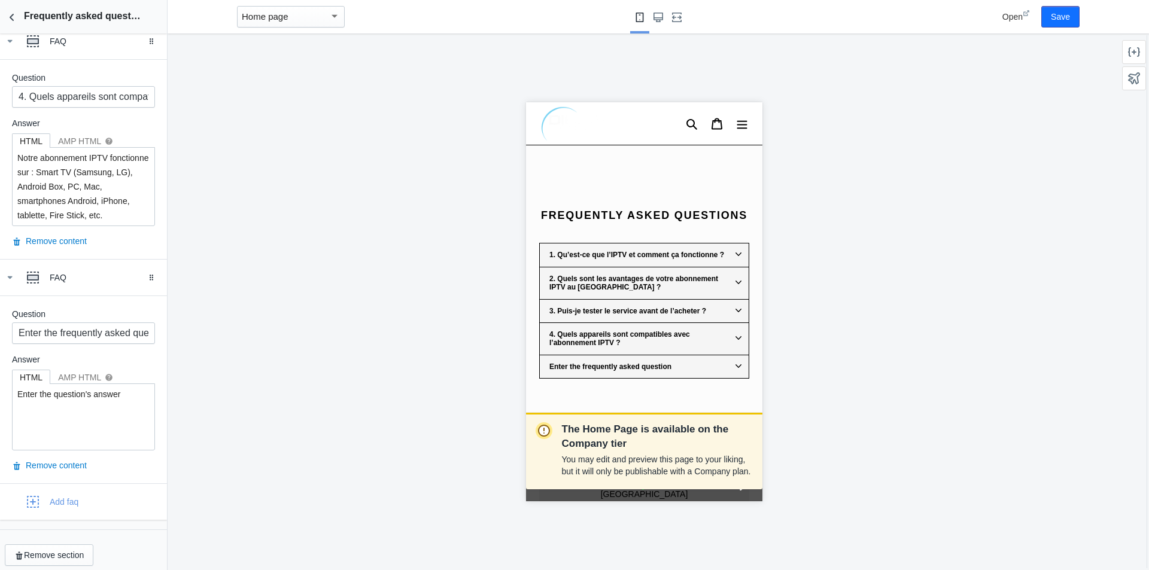
scroll to position [1099, 0]
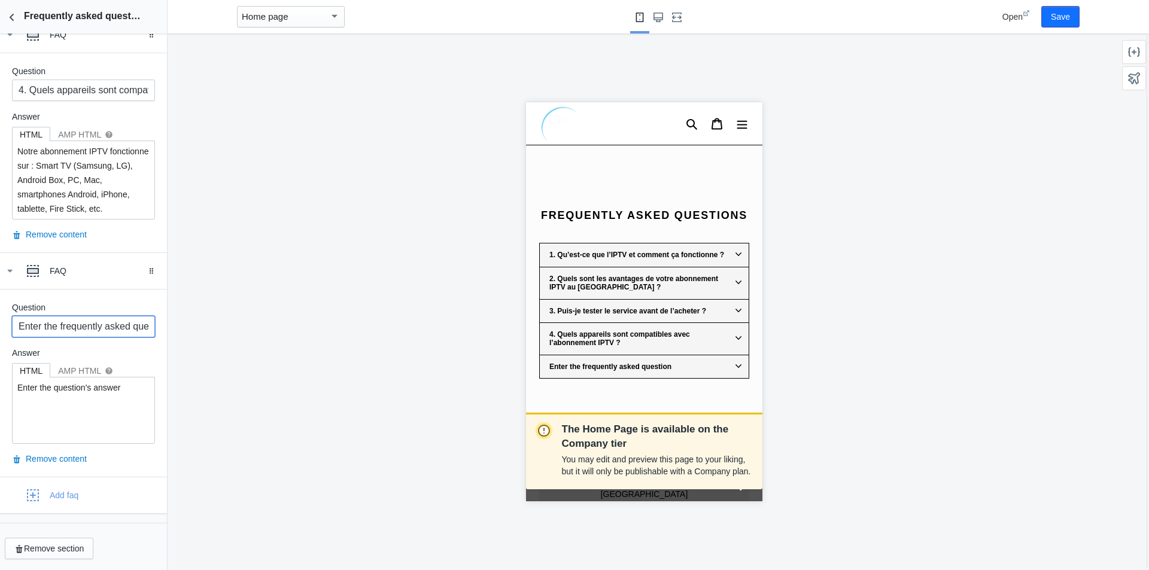
click at [95, 334] on input "Enter the frequently asked question" at bounding box center [83, 327] width 143 height 22
paste input "5. Avez-vous plusieurs formules d’abonnement ?"
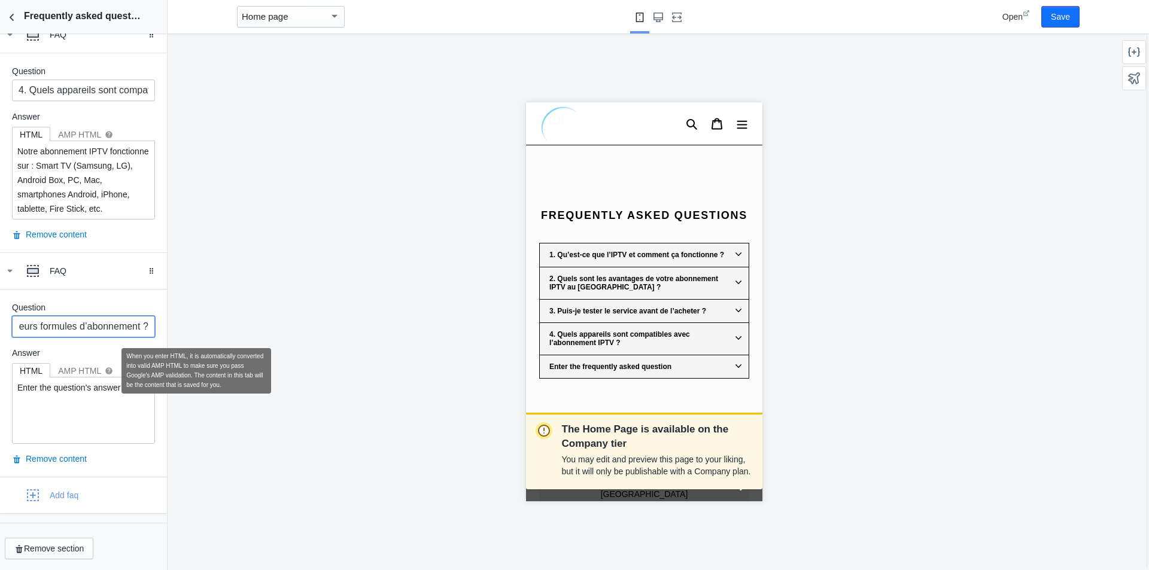
type input "5. Avez-vous plusieurs formules d’abonnement ?"
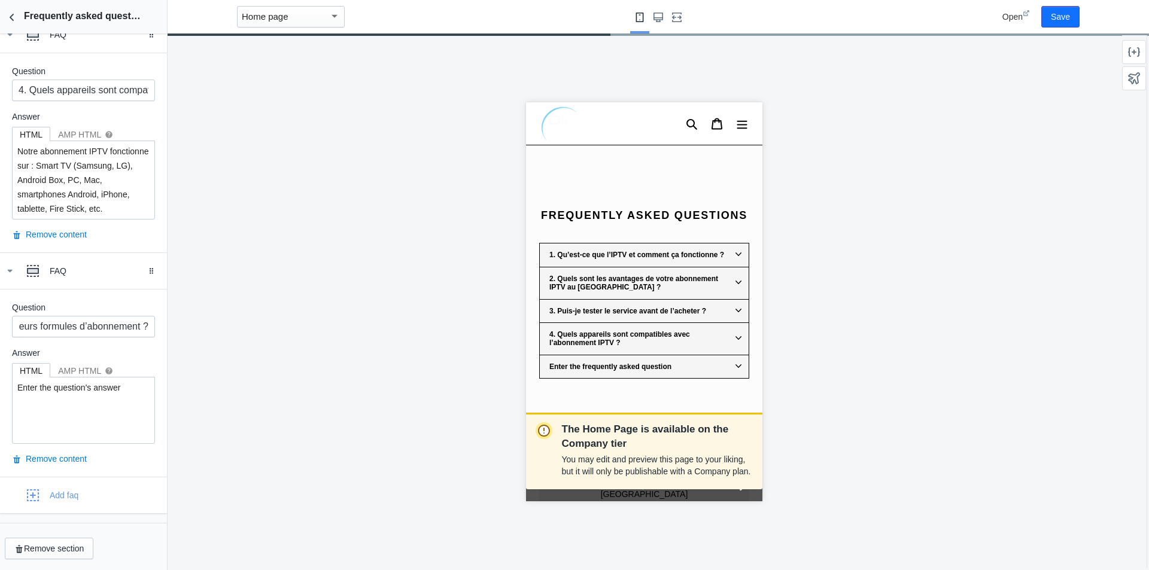
scroll to position [0, 0]
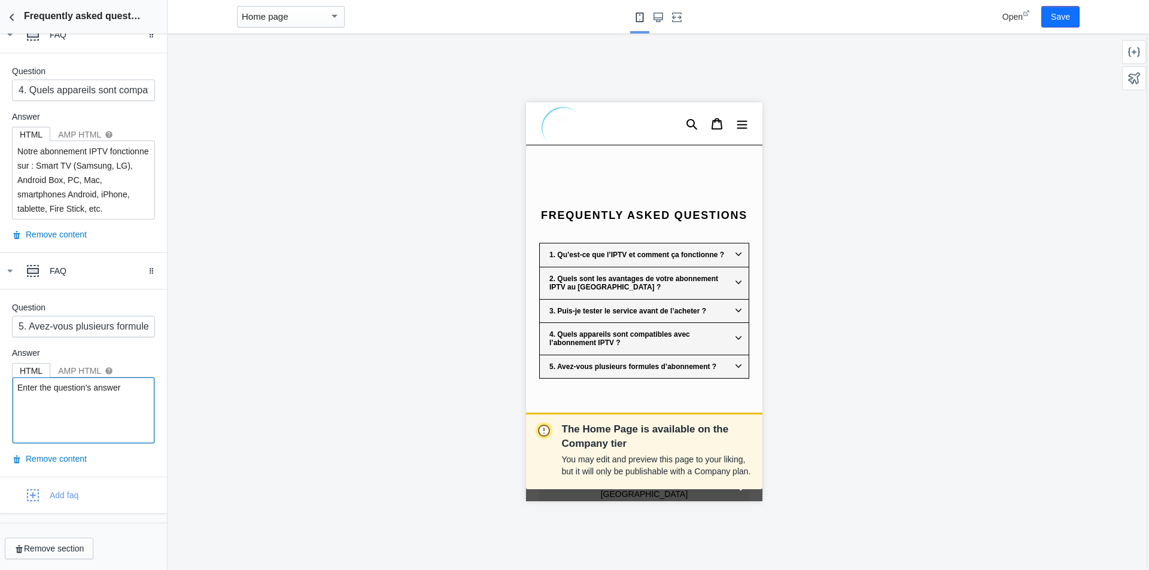
drag, startPoint x: 111, startPoint y: 393, endPoint x: 0, endPoint y: 386, distance: 110.9
click at [0, 386] on div "Question 5. Avez-vous plusieurs formules d’abonnement ? Answer HTML AMP HTML he…" at bounding box center [83, 383] width 167 height 188
paste textarea "Oui, nous proposons diff&#xE9;rentes offres : Gold, Gold Plus, Gold Extra et Pr…"
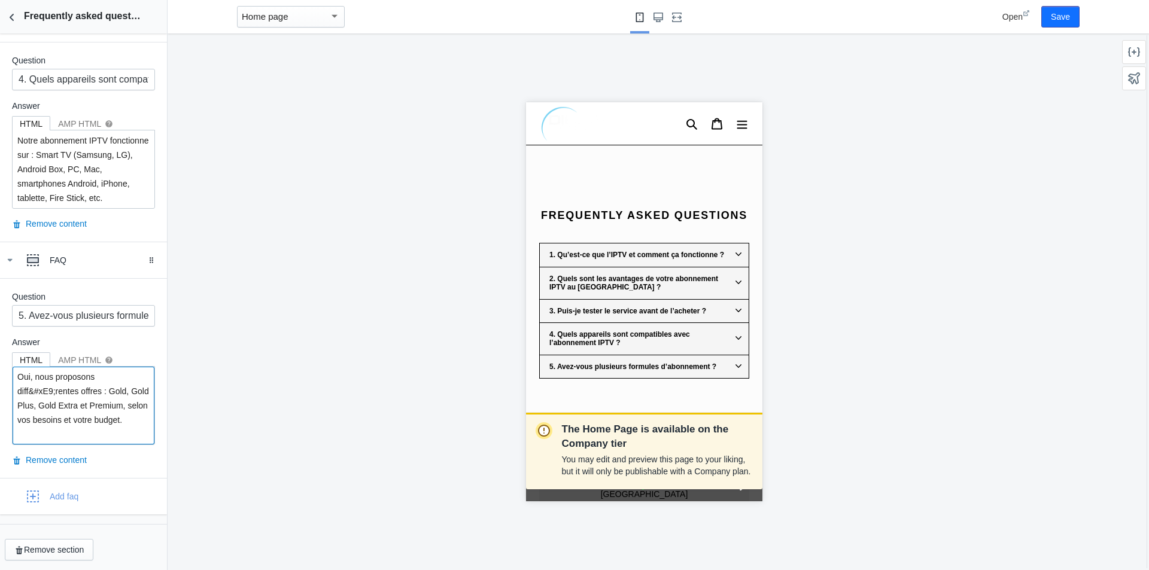
scroll to position [1111, 0]
type textarea "Oui, nous proposons diff&#xE9;rentes offres : Gold, Gold Plus, Gold Extra et Pr…"
click at [90, 503] on div "Add faq" at bounding box center [83, 495] width 149 height 24
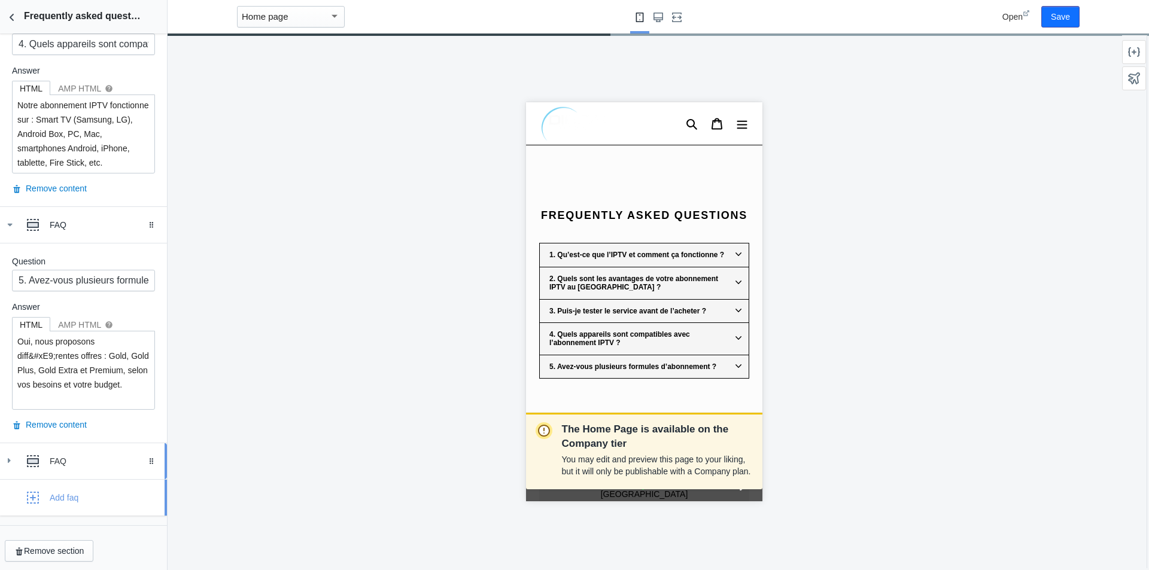
scroll to position [1147, 0]
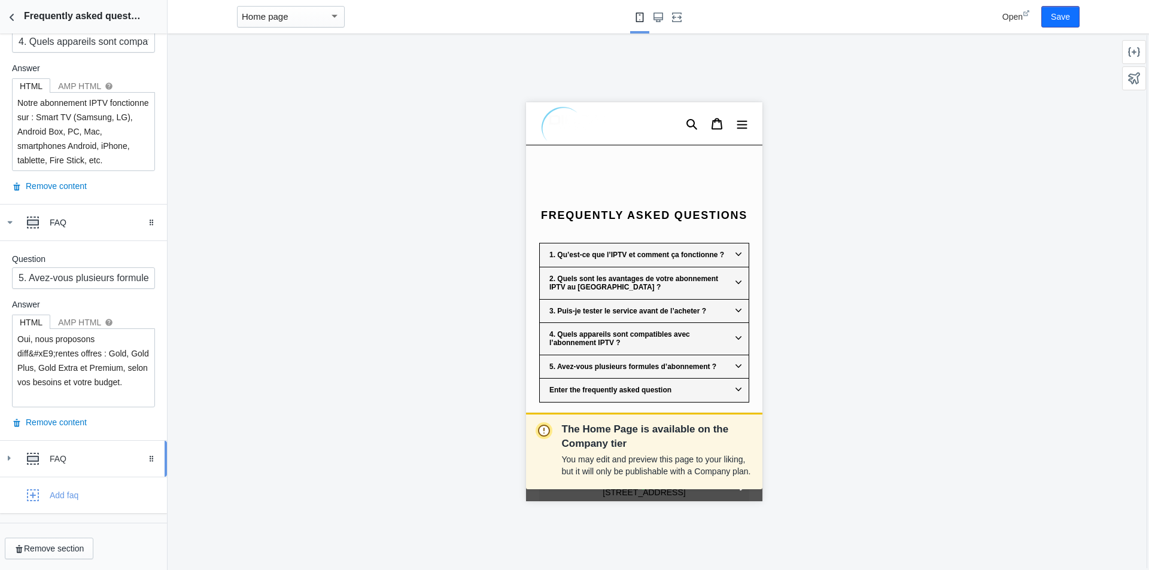
click at [88, 444] on link "FAQ Drag to reorder" at bounding box center [83, 459] width 167 height 36
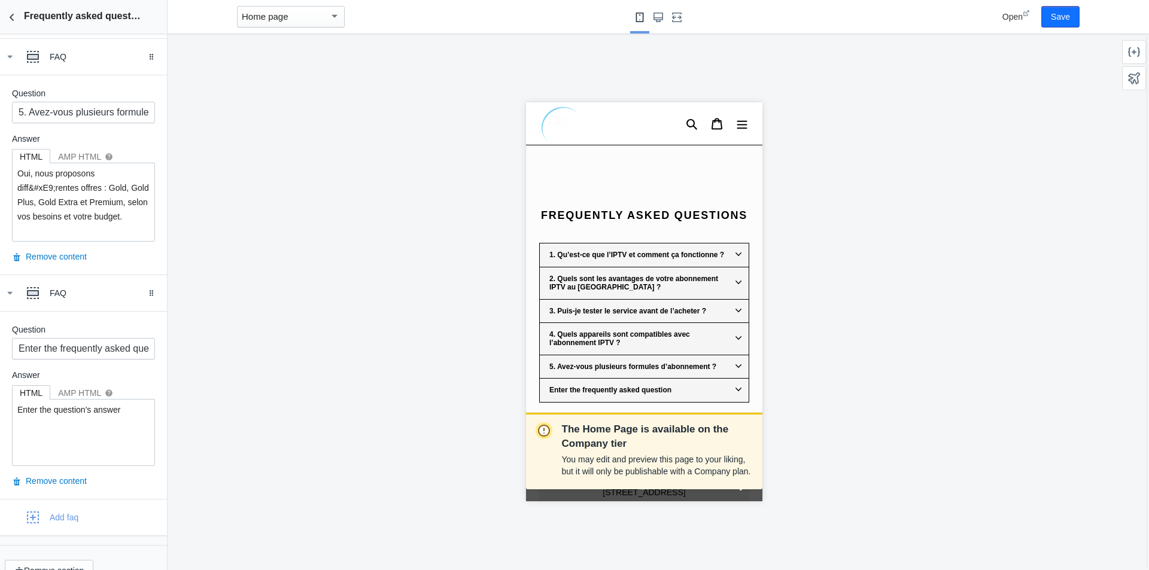
scroll to position [1327, 0]
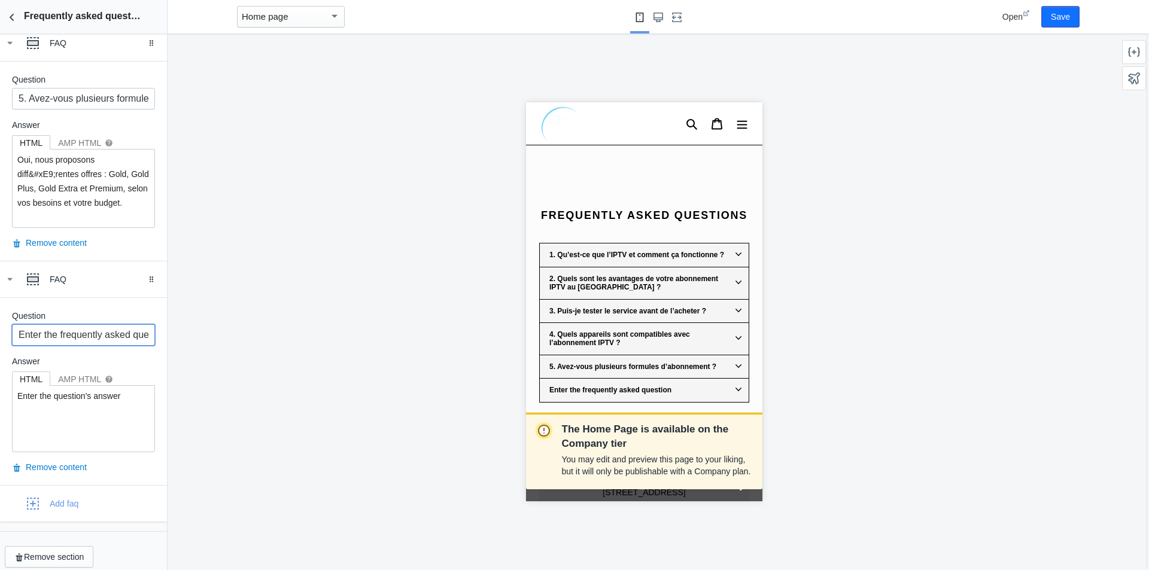
click at [95, 335] on input "Enter the frequently asked question" at bounding box center [83, 335] width 143 height 22
paste input "6. Est-ce que l’IPTV est légal au [GEOGRAPHIC_DATA] ?"
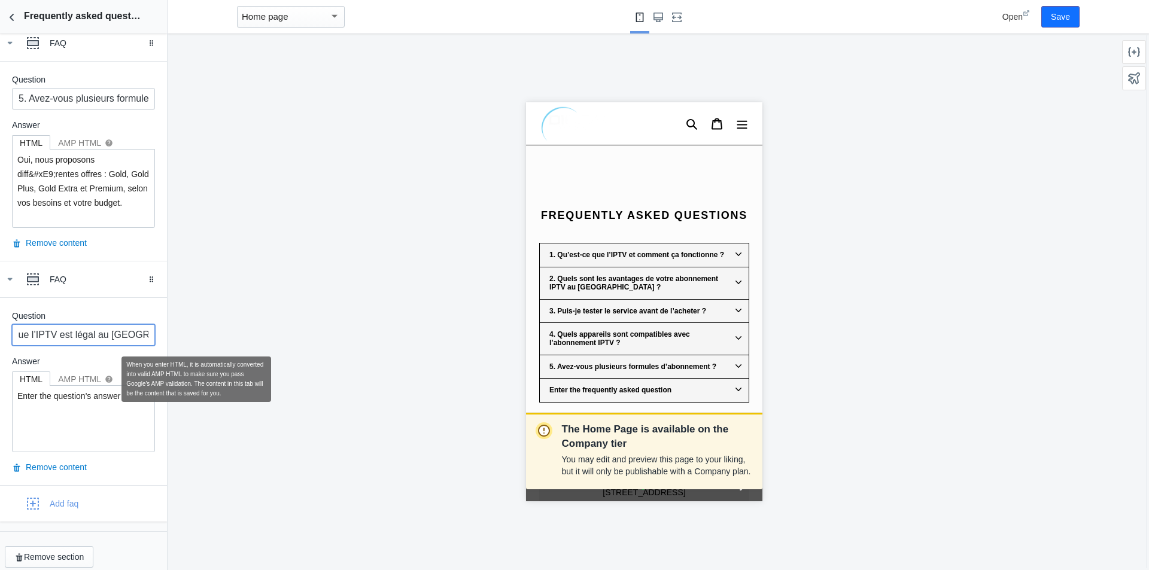
type input "6. Est-ce que l’IPTV est légal au [GEOGRAPHIC_DATA] ?"
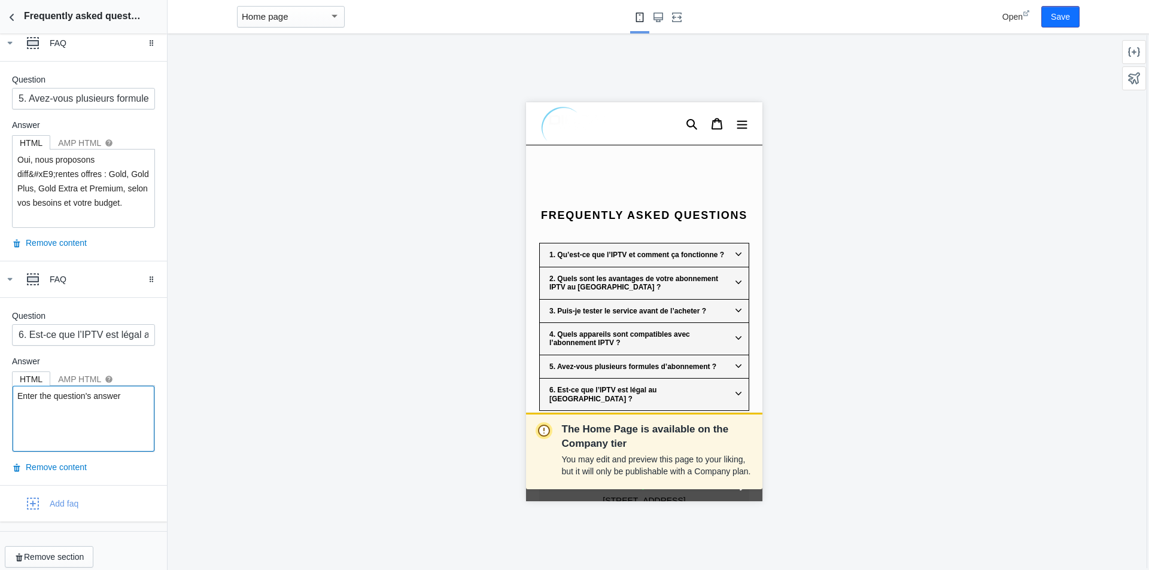
click at [82, 403] on textarea "Enter the question's answer" at bounding box center [84, 419] width 142 height 66
paste textarea "L&#x2019;IPTV est l&#xE9;gal tant que les contenus diffus&#xE9;s respectent les…"
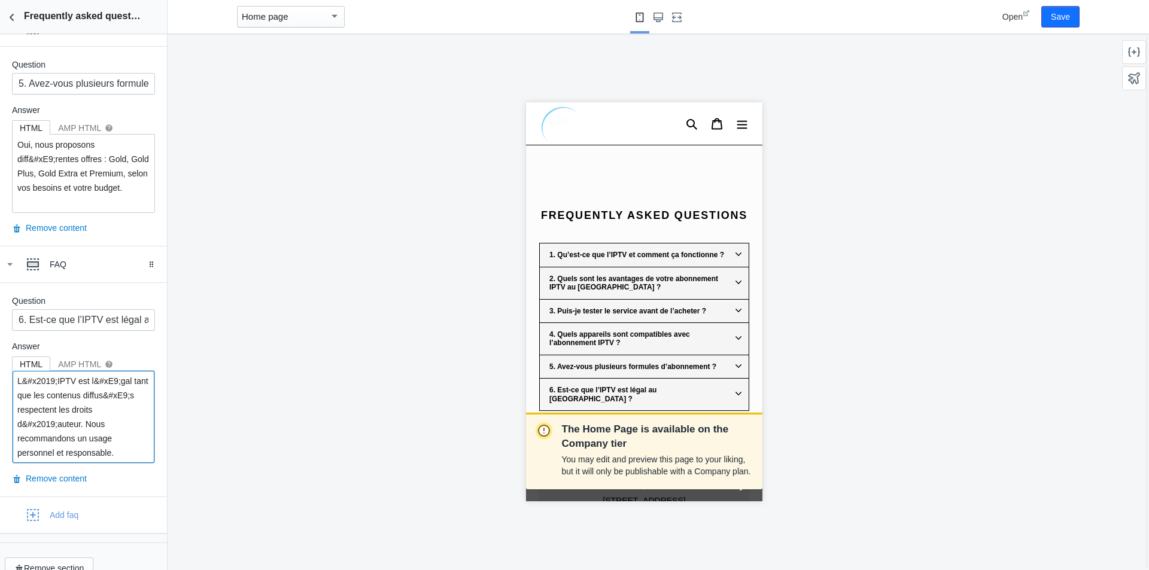
scroll to position [1362, 0]
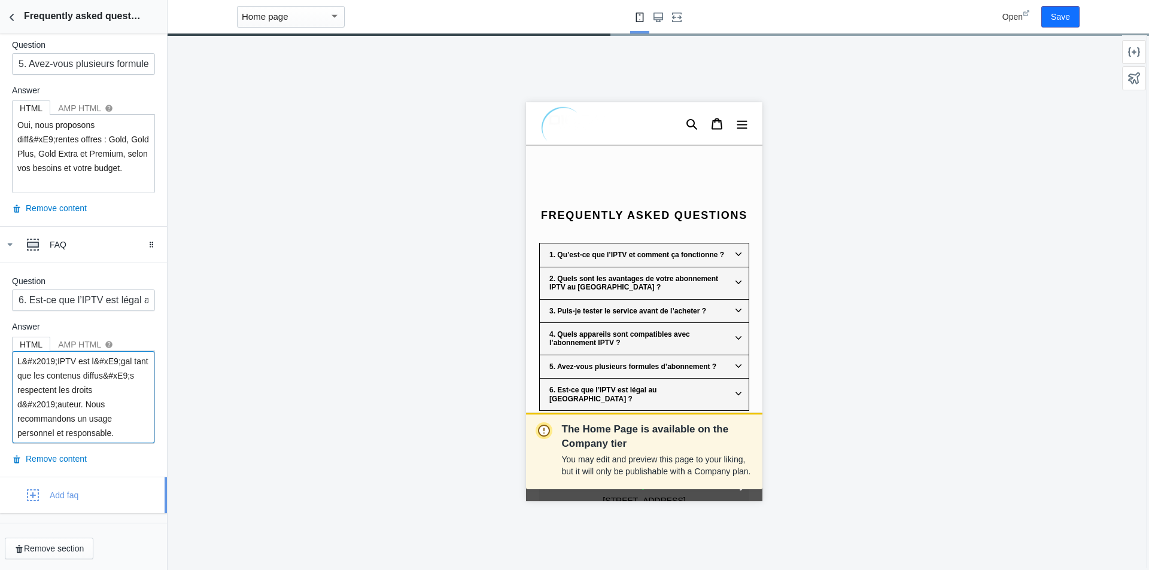
type textarea "L&#x2019;IPTV est l&#xE9;gal tant que les contenus diffus&#xE9;s respectent les…"
click at [86, 507] on div "Add faq" at bounding box center [83, 495] width 149 height 24
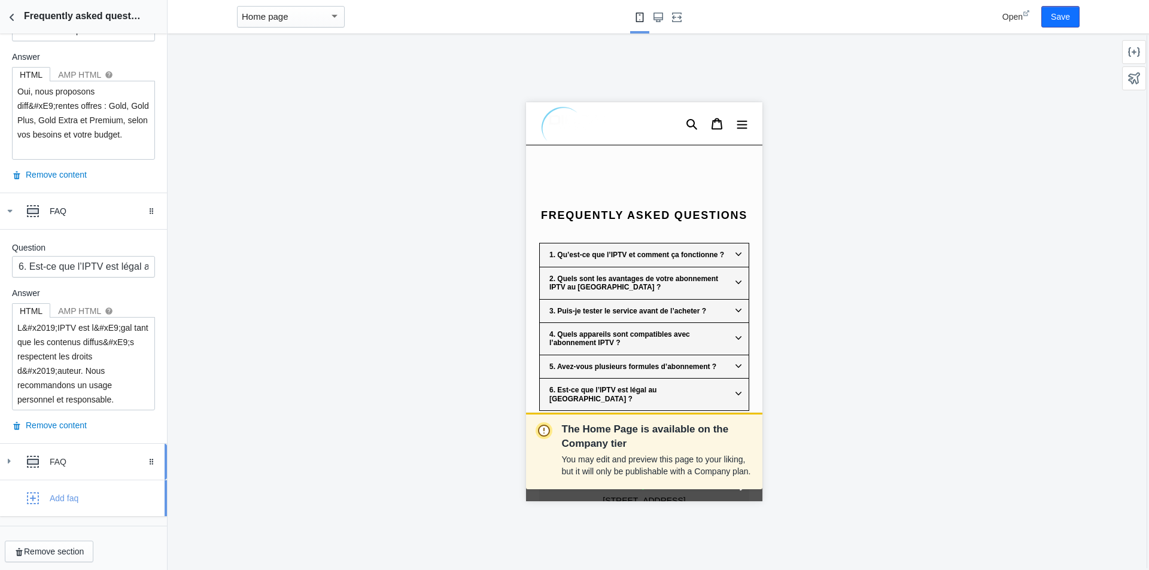
scroll to position [1398, 0]
click at [83, 458] on div "FAQ" at bounding box center [104, 459] width 108 height 12
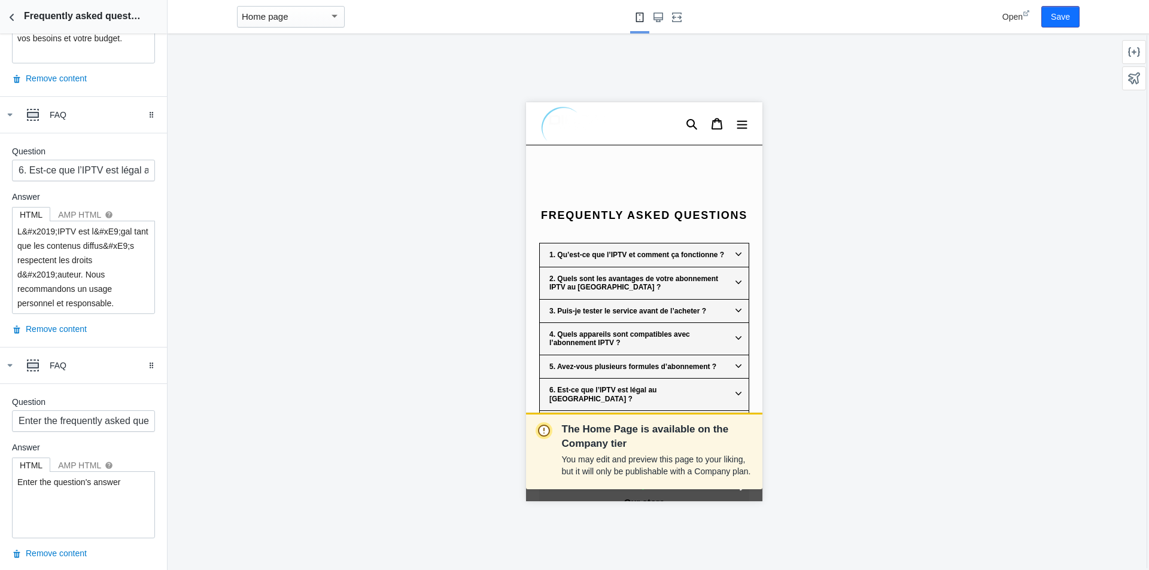
scroll to position [1578, 0]
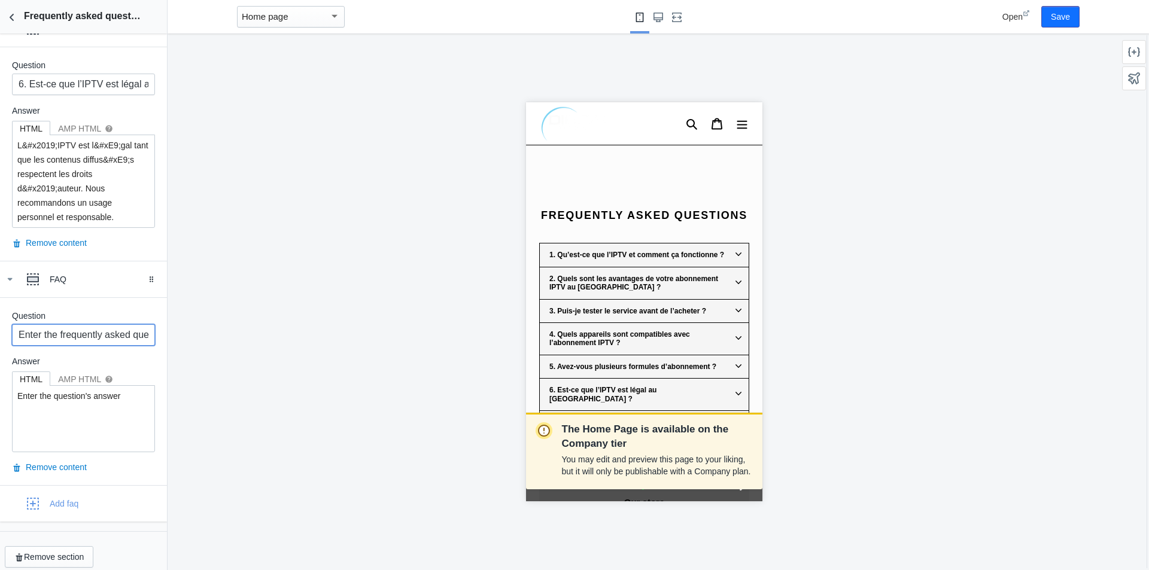
click at [85, 342] on input "Enter the frequently asked question" at bounding box center [83, 335] width 143 height 22
paste input "7. Comment recevoir mon abonnement IPTV après paiement ?"
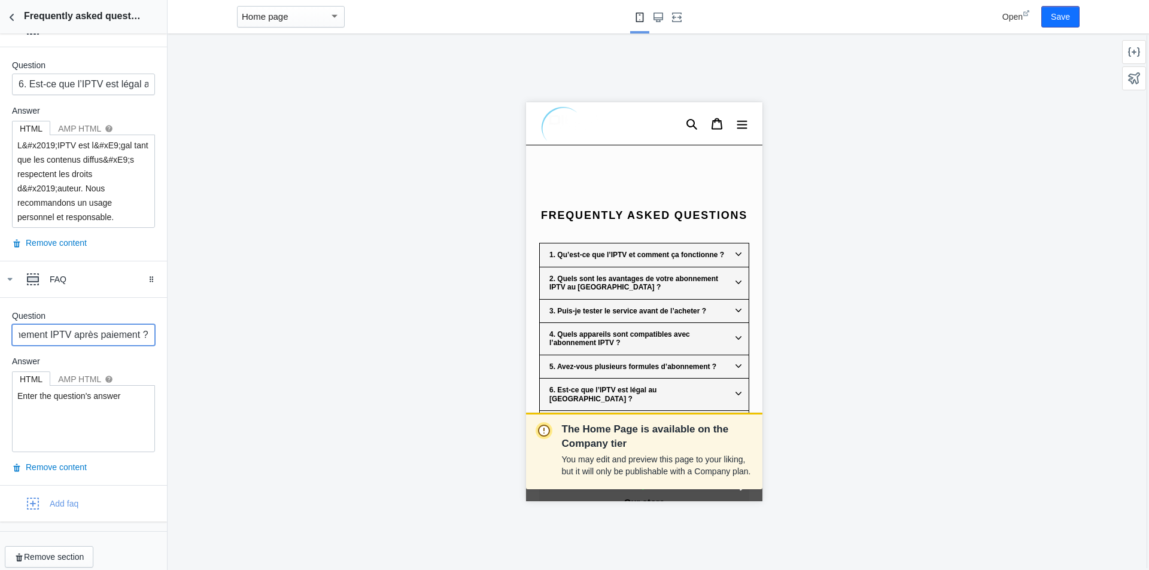
type input "7. Comment recevoir mon abonnement IPTV après paiement ?"
drag, startPoint x: 131, startPoint y: 401, endPoint x: 0, endPoint y: 400, distance: 131.0
click at [0, 400] on div "Question 7. Comment recevoir mon abonnement IPTV après paiement ? Answer HTML A…" at bounding box center [83, 391] width 167 height 188
paste textarea "Apr&#xE8;s le paiement, vous recevez vos identifiants IPTV imm&#xE9;diatement p…"
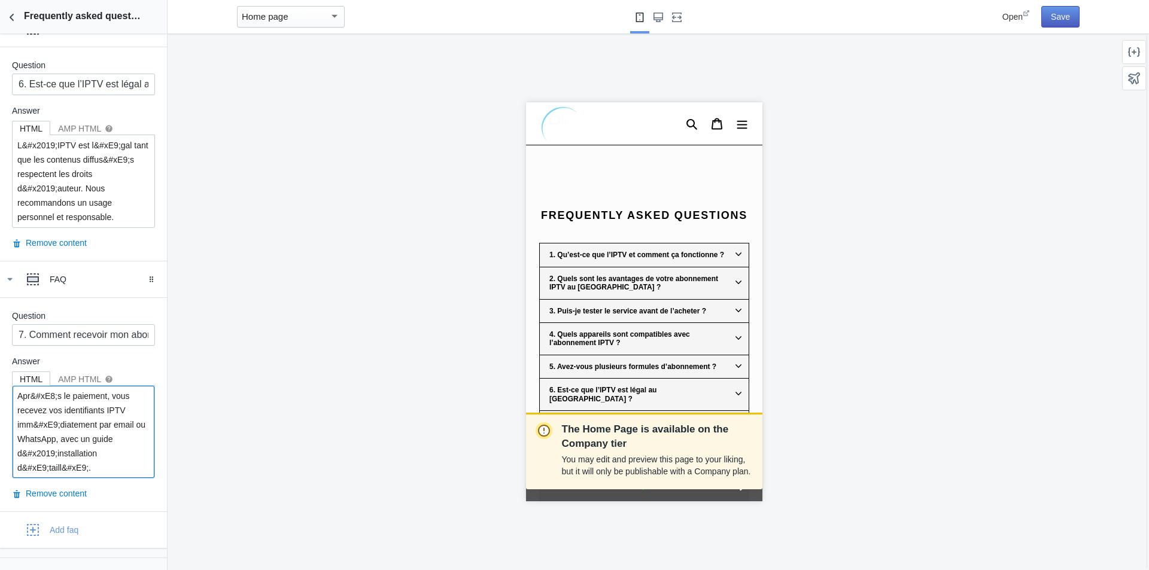
type textarea "Apr&#xE8;s le paiement, vous recevez vos identifiants IPTV imm&#xE9;diatement p…"
click at [1067, 25] on button "Save" at bounding box center [1060, 17] width 38 height 22
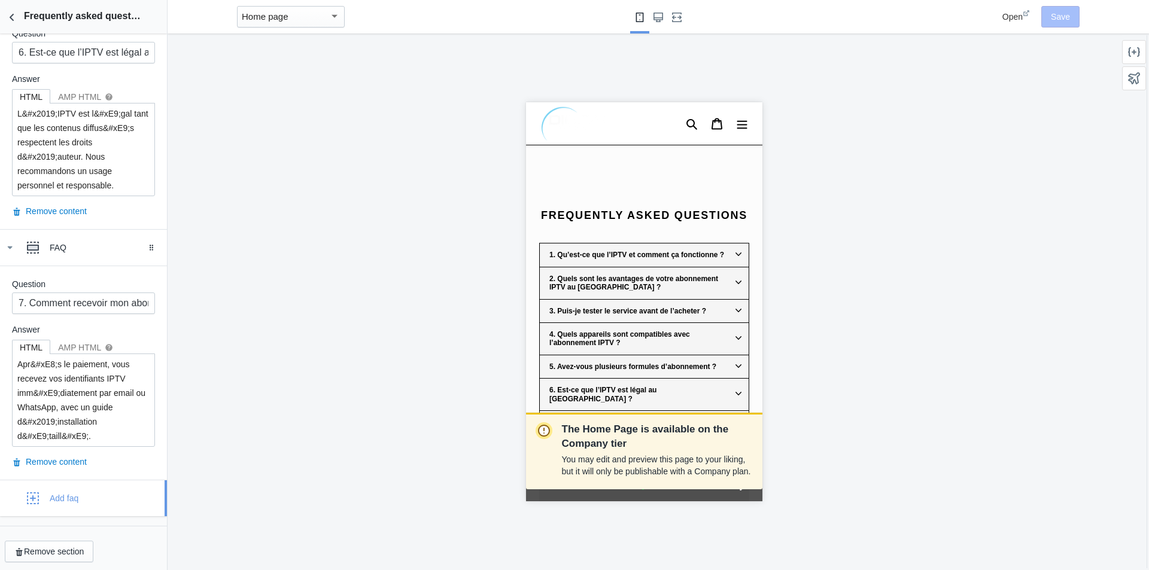
scroll to position [1612, 0]
click at [14, 15] on icon "Back to sections" at bounding box center [12, 17] width 12 height 12
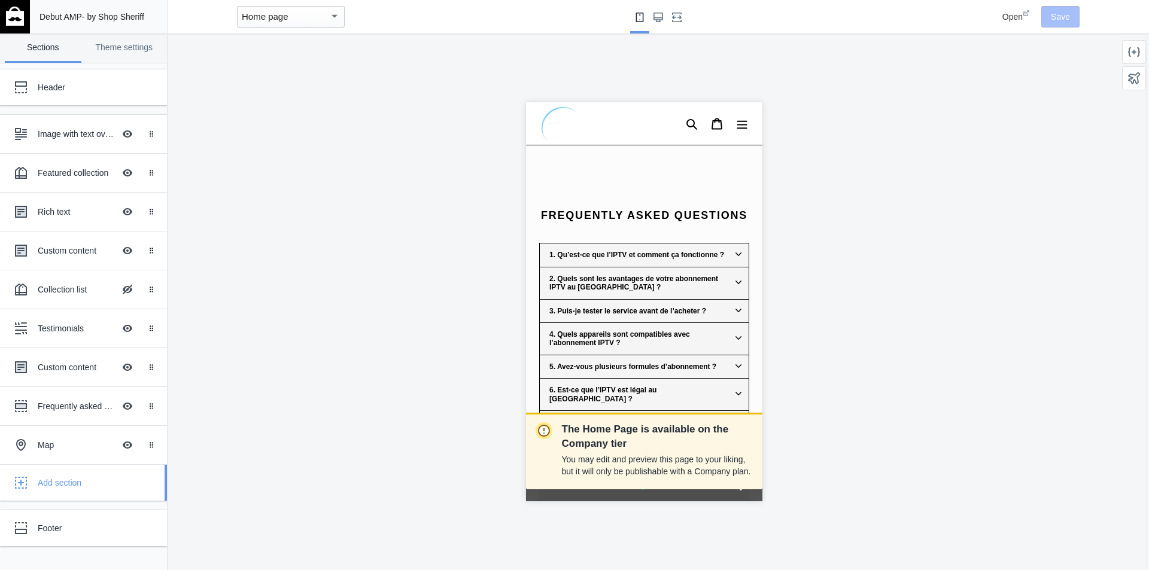
click at [23, 481] on icon "button" at bounding box center [21, 483] width 12 height 12
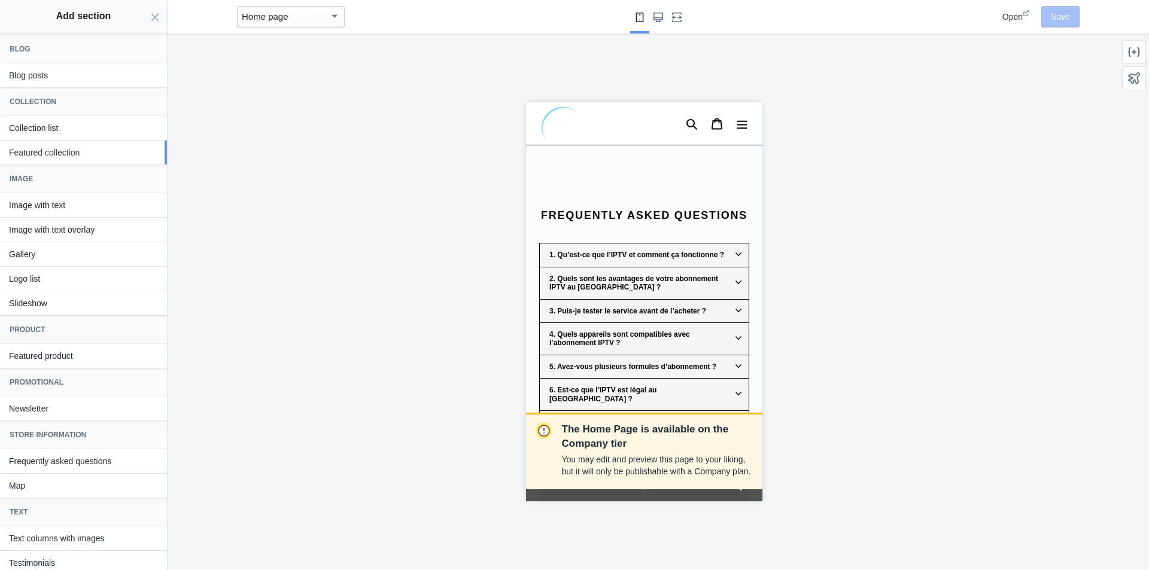
click at [68, 153] on button "Featured collection" at bounding box center [83, 153] width 167 height 24
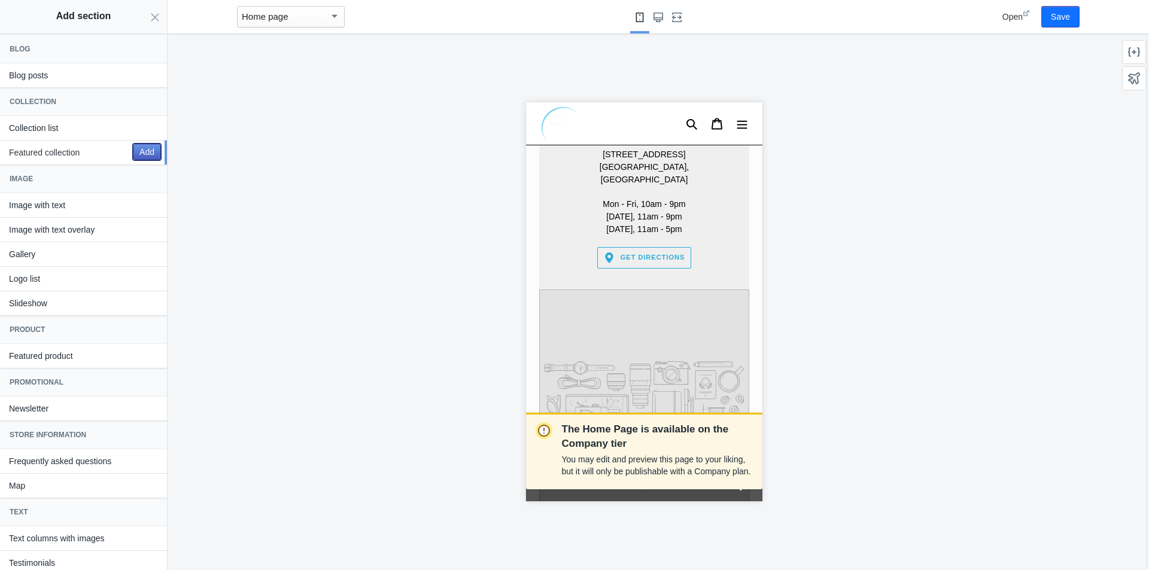
click at [139, 157] on button "Add" at bounding box center [147, 152] width 28 height 17
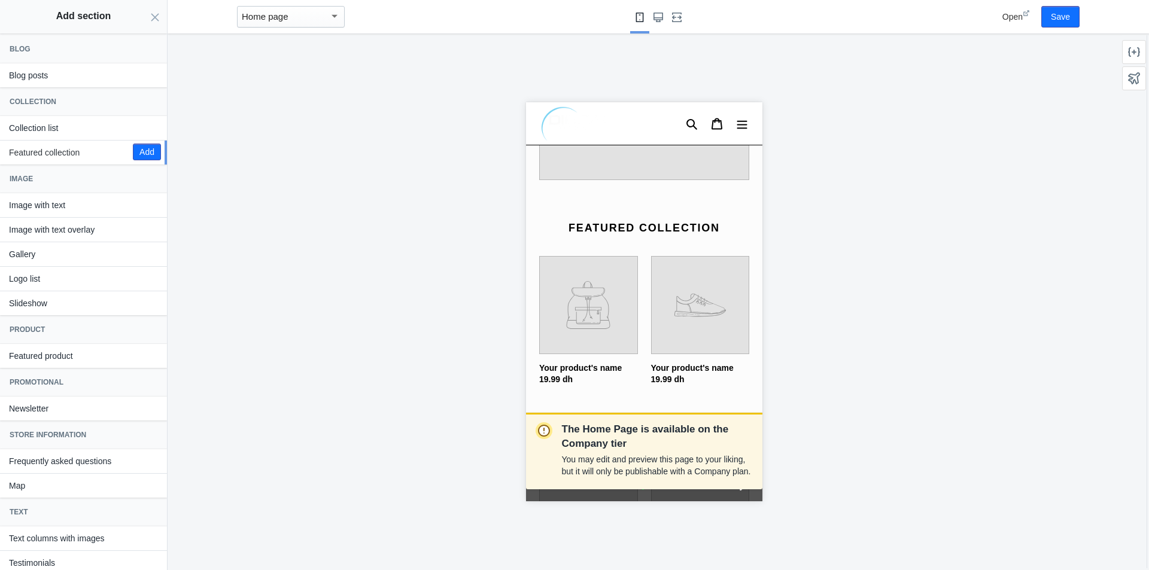
scroll to position [2662, 0]
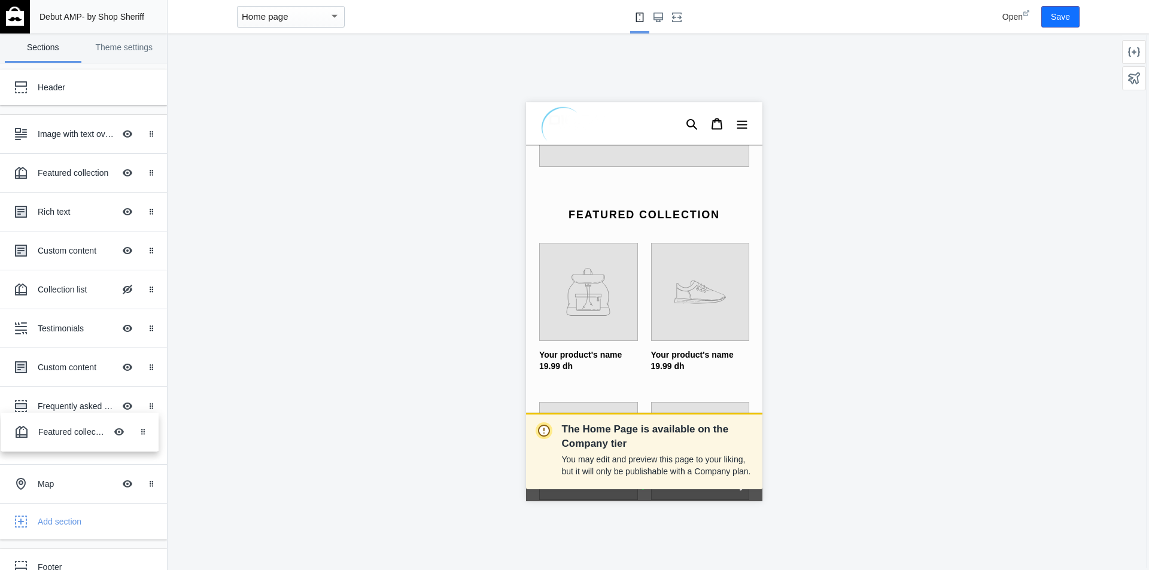
drag, startPoint x: 61, startPoint y: 479, endPoint x: 62, endPoint y: 428, distance: 51.5
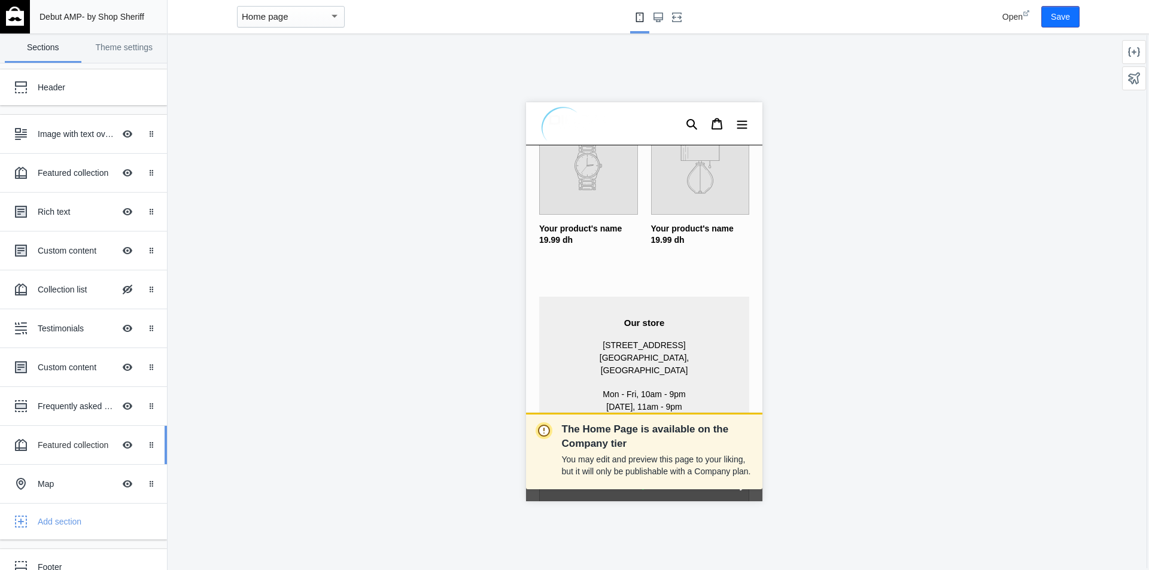
click at [68, 444] on div "Featured collection" at bounding box center [76, 445] width 77 height 12
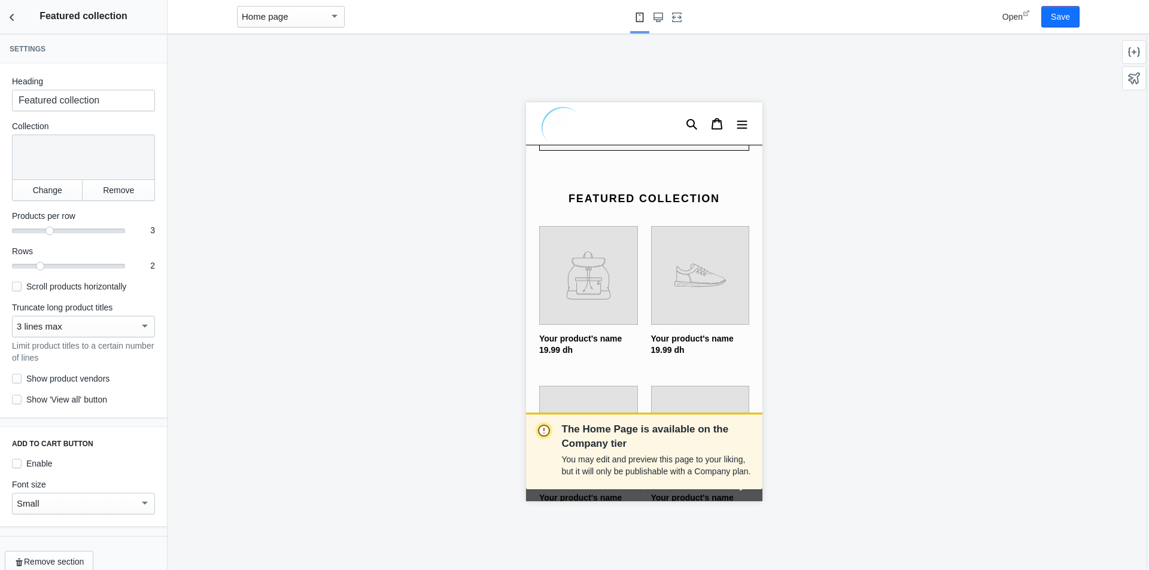
scroll to position [2230, 0]
click at [72, 170] on div at bounding box center [83, 157] width 143 height 45
click at [48, 194] on button "Change" at bounding box center [47, 190] width 71 height 22
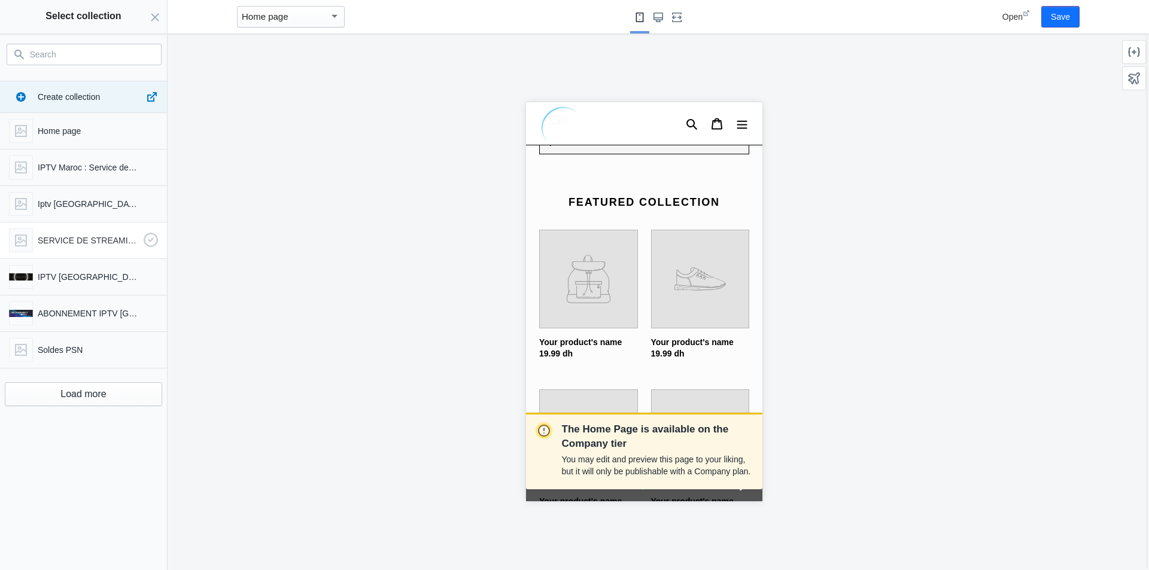
click at [104, 233] on div "SERVICE DE STREAMING" at bounding box center [81, 238] width 154 height 29
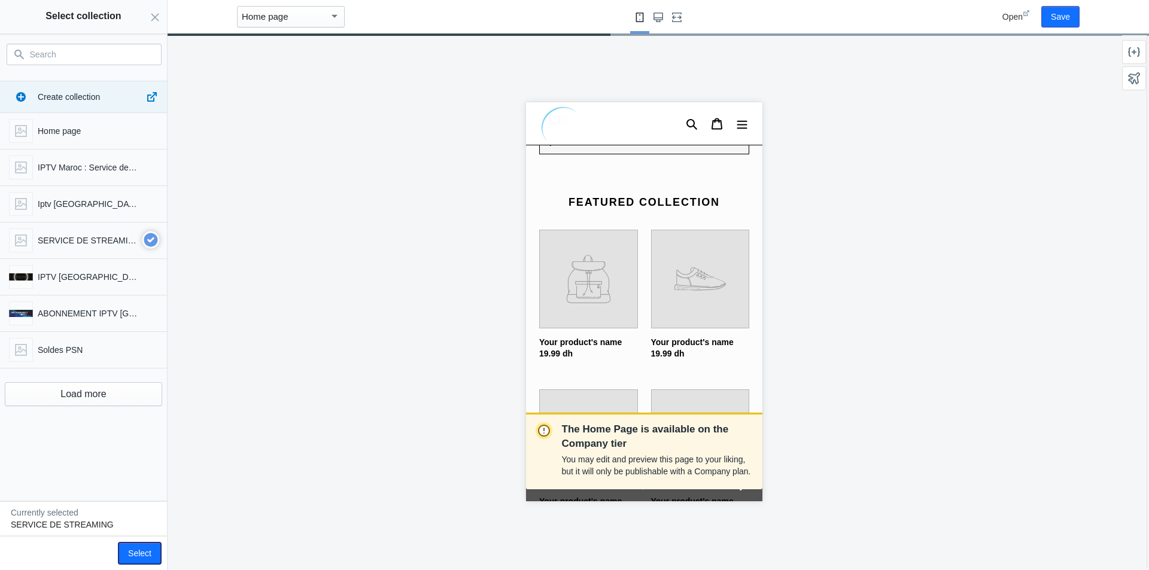
click at [150, 549] on button "Select" at bounding box center [139, 554] width 42 height 22
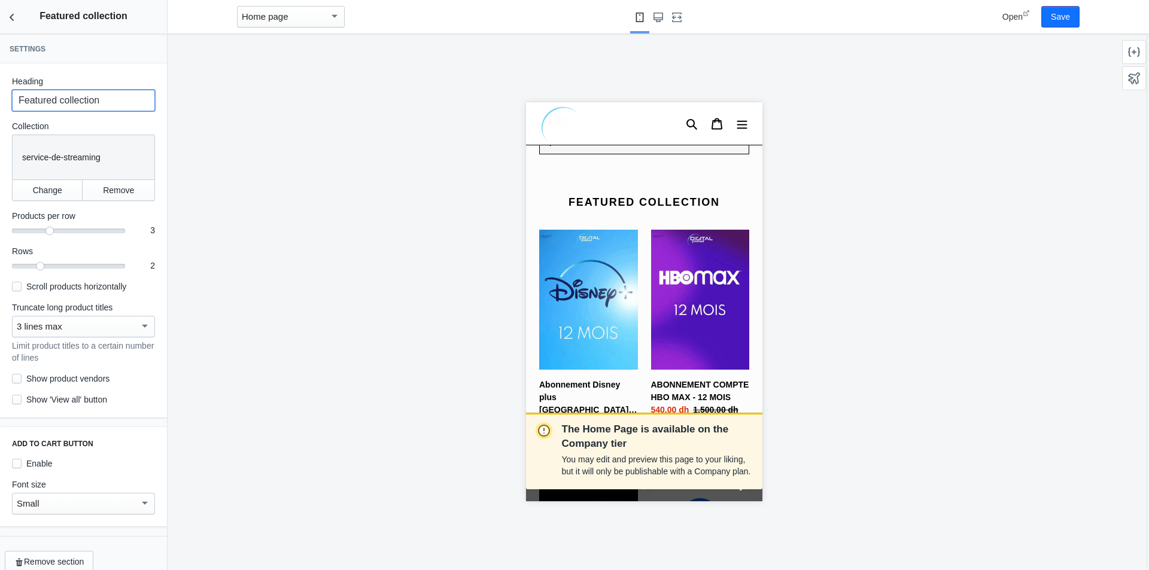
drag, startPoint x: 95, startPoint y: 109, endPoint x: 0, endPoint y: 99, distance: 95.6
click at [0, 99] on div "Heading Featured collection Collection Collection service-de-streaming Change R…" at bounding box center [83, 240] width 167 height 354
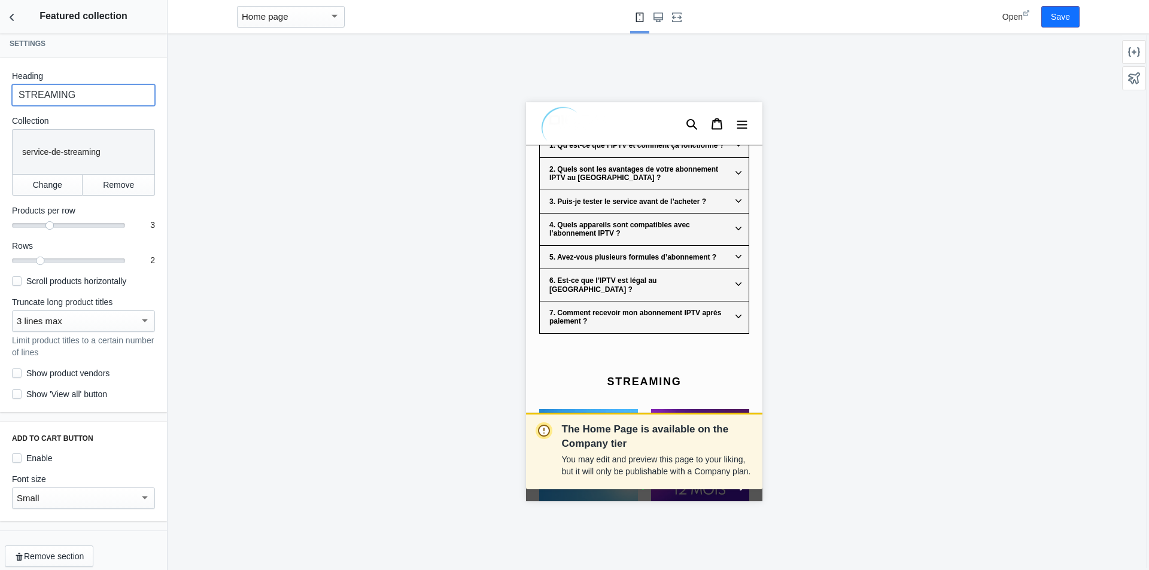
scroll to position [14, 0]
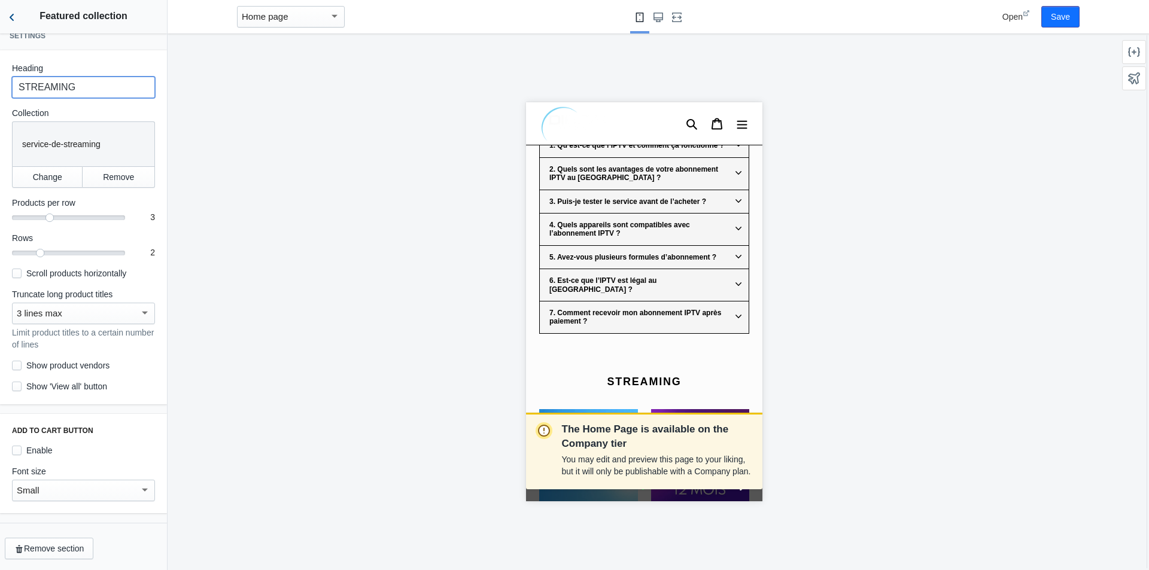
type input "STREAMING"
click at [18, 20] on button "Back to sections" at bounding box center [12, 17] width 24 height 34
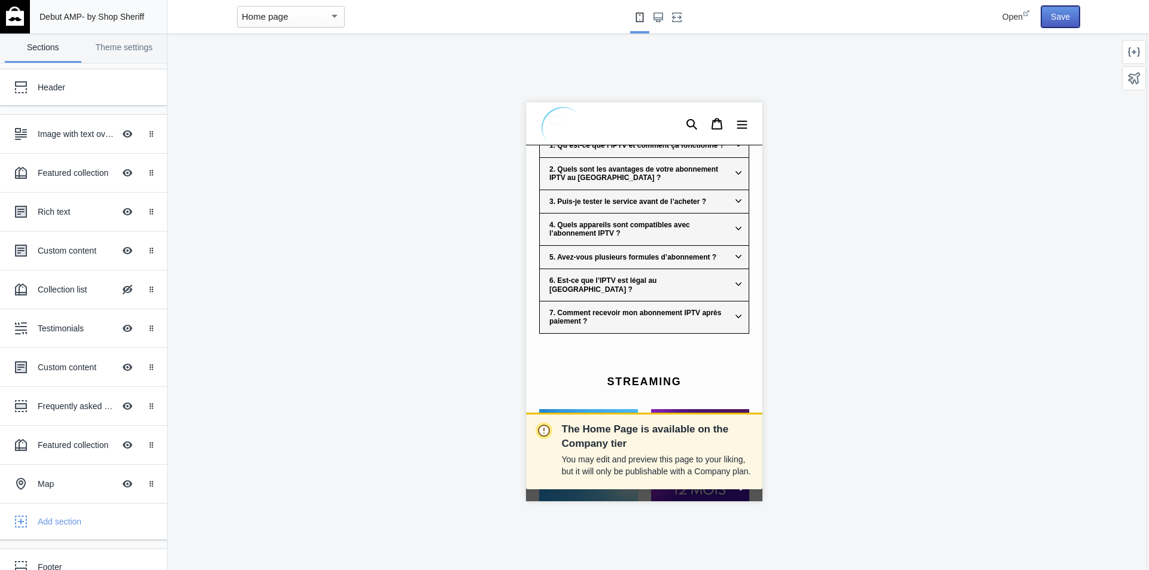
click at [1058, 12] on button "Save" at bounding box center [1060, 17] width 38 height 22
click at [120, 482] on button "Hide Image with text overlay" at bounding box center [127, 484] width 26 height 26
click at [54, 480] on div "Map" at bounding box center [76, 484] width 77 height 12
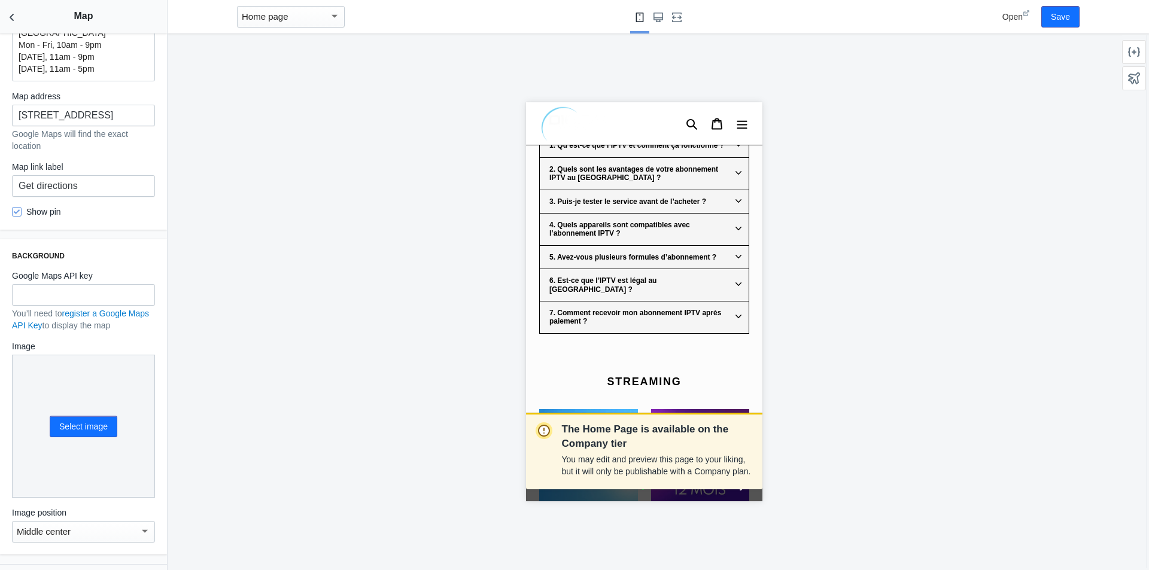
scroll to position [178, 0]
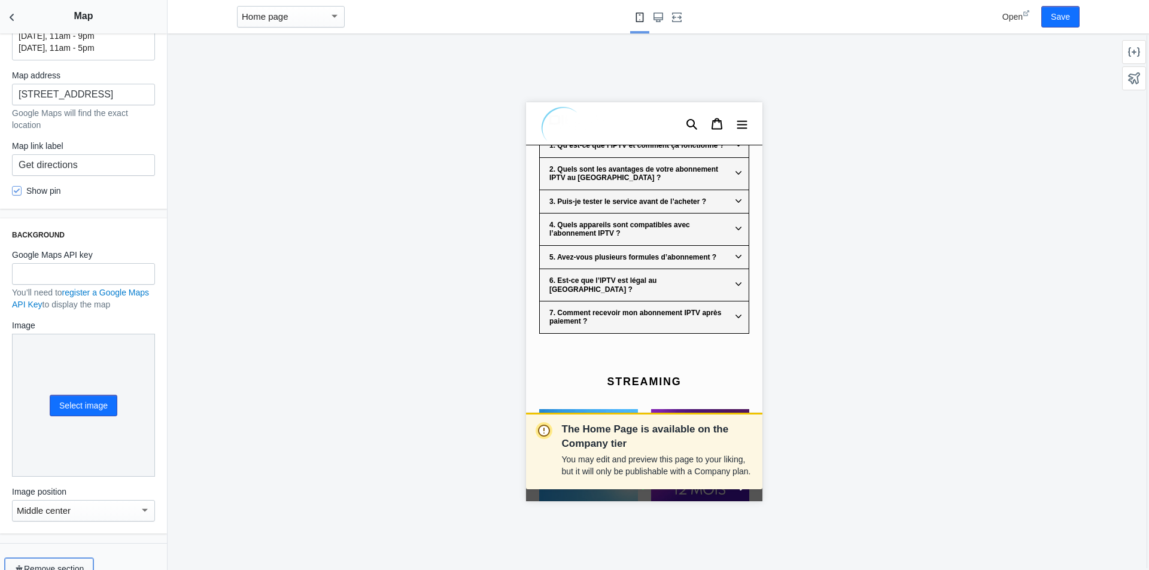
click at [77, 558] on button "Remove section" at bounding box center [49, 569] width 89 height 22
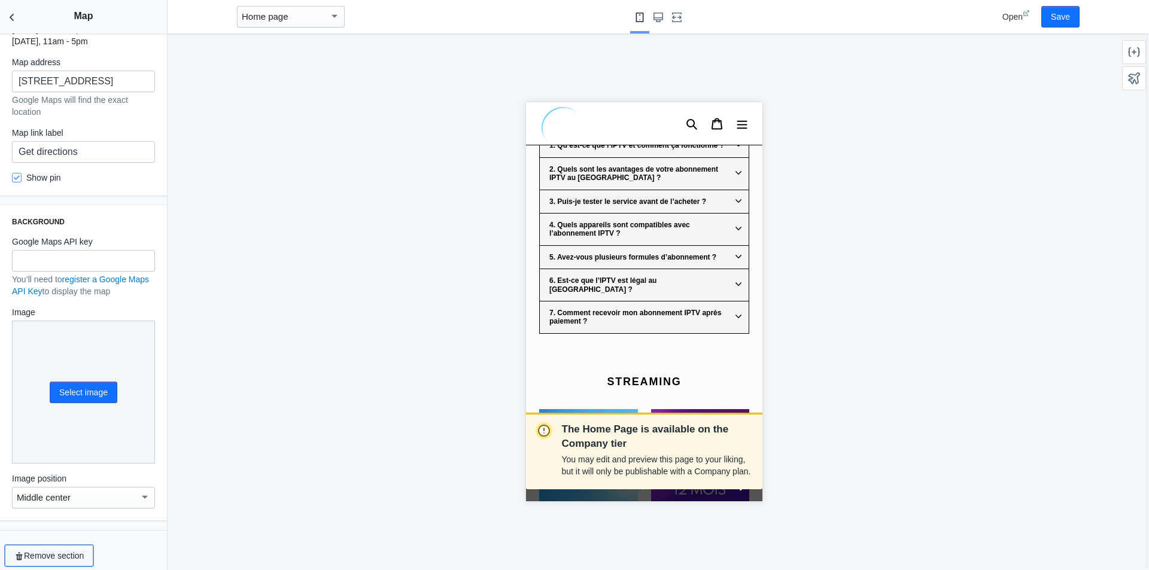
scroll to position [165, 0]
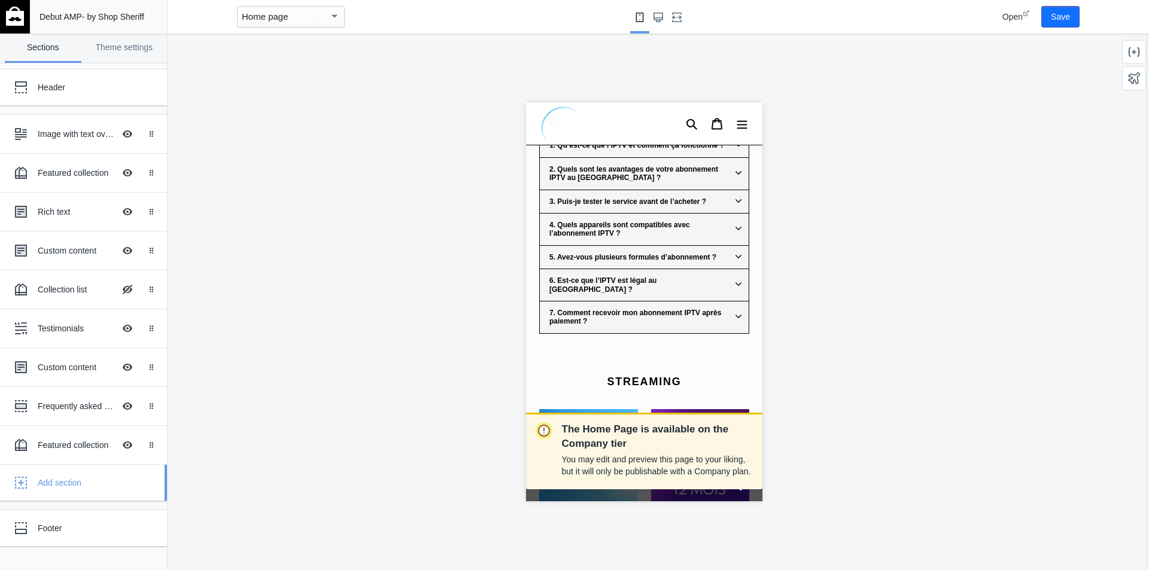
click at [31, 485] on div "button" at bounding box center [21, 483] width 24 height 24
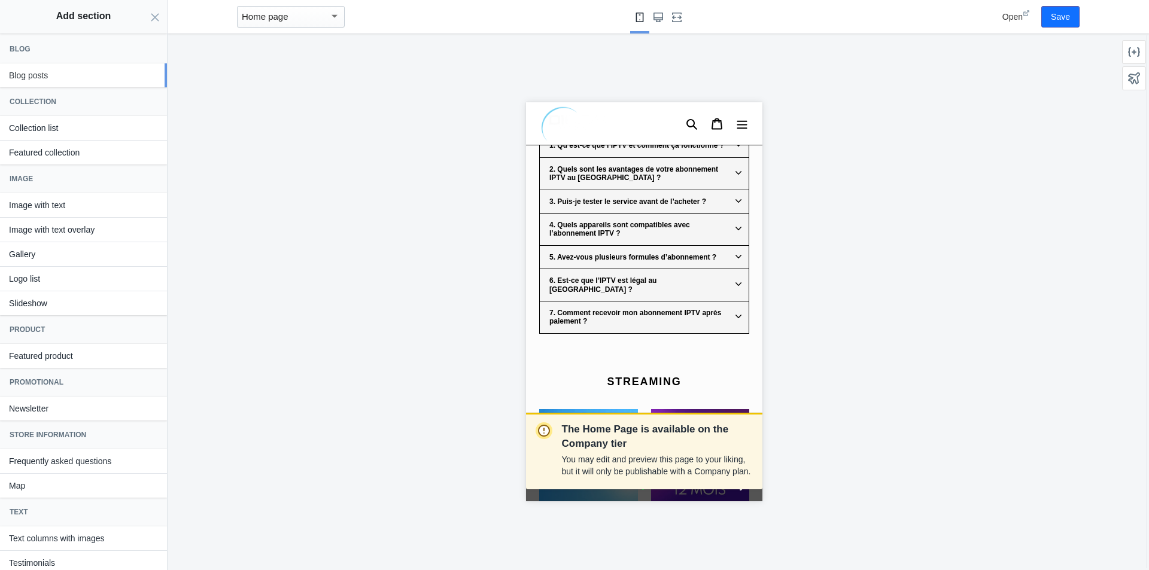
click at [38, 69] on button "Blog posts" at bounding box center [83, 75] width 167 height 24
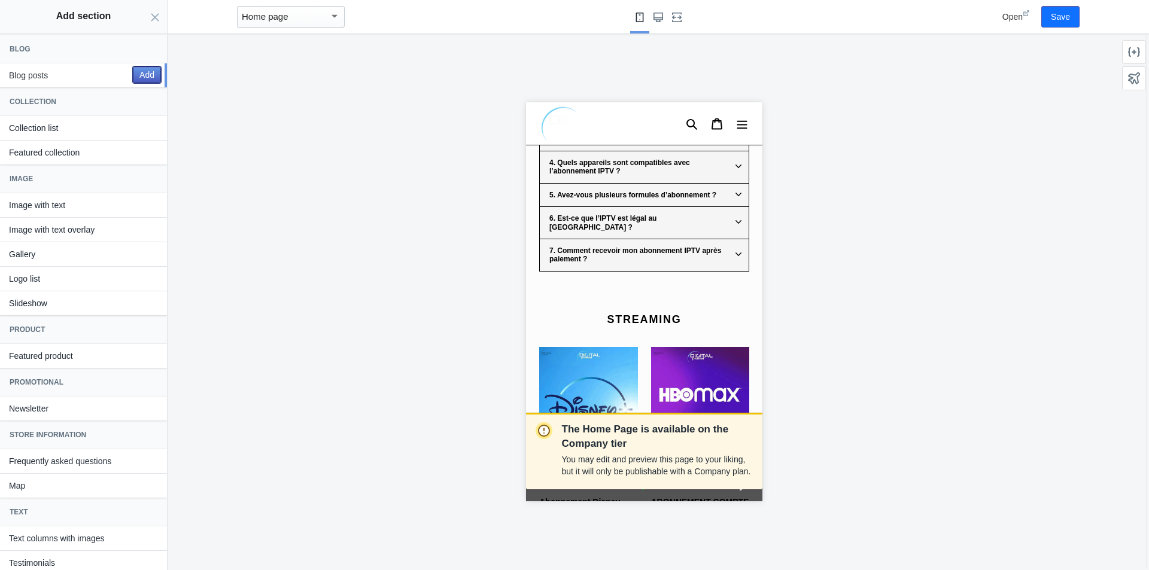
click at [133, 75] on button "Add" at bounding box center [147, 74] width 28 height 17
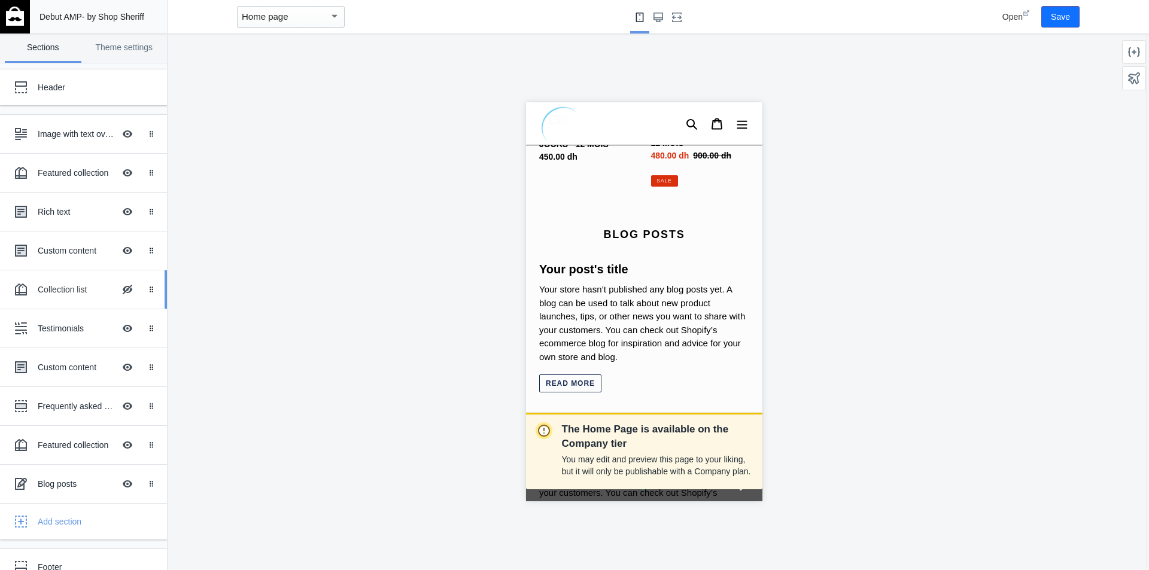
scroll to position [2985, 0]
click at [62, 479] on div "Blog posts" at bounding box center [76, 484] width 77 height 12
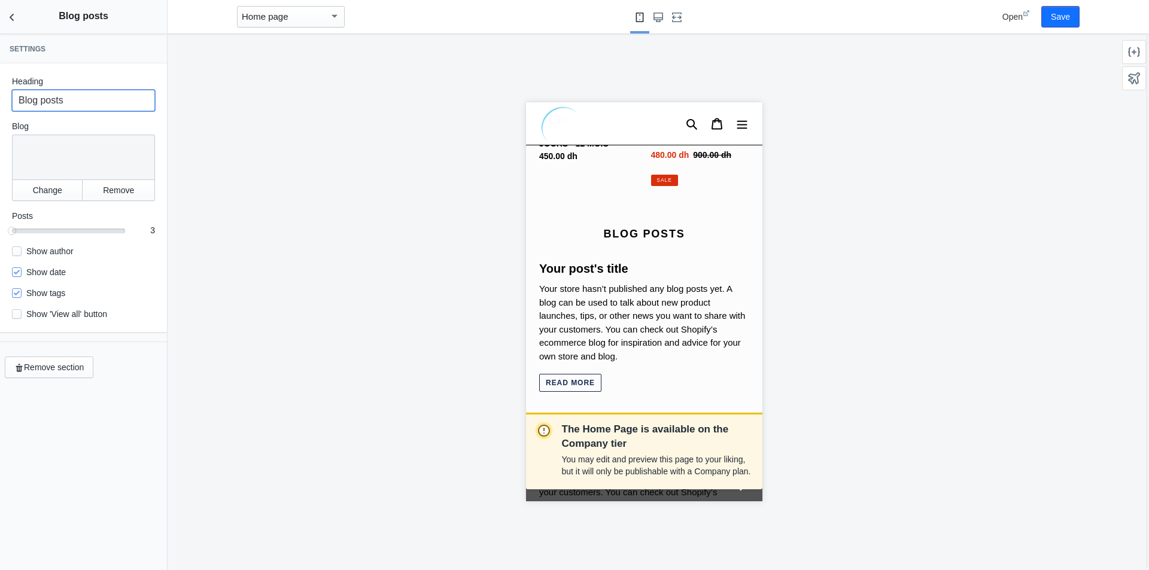
drag, startPoint x: 83, startPoint y: 100, endPoint x: 6, endPoint y: 89, distance: 77.3
click at [6, 89] on div "Heading Blog posts Blog Blog Change Remove Posts 3 3 Show author Show date Show…" at bounding box center [83, 197] width 167 height 269
type input "BLOG"
click at [37, 185] on button "Change" at bounding box center [47, 190] width 71 height 22
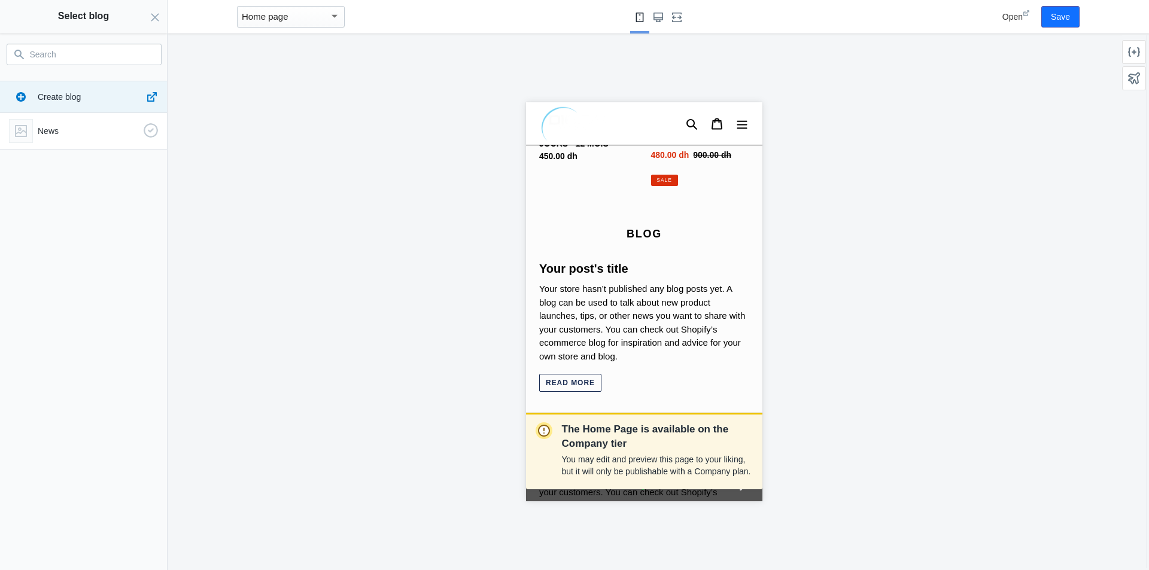
click at [78, 121] on div "News" at bounding box center [81, 128] width 154 height 29
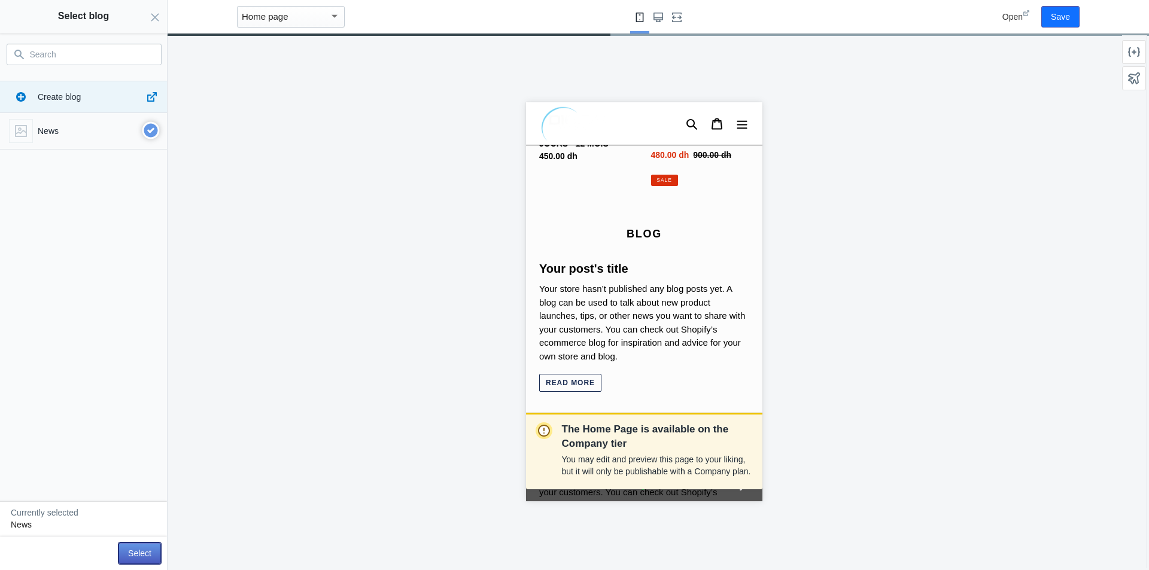
click at [146, 551] on button "Select" at bounding box center [139, 554] width 42 height 22
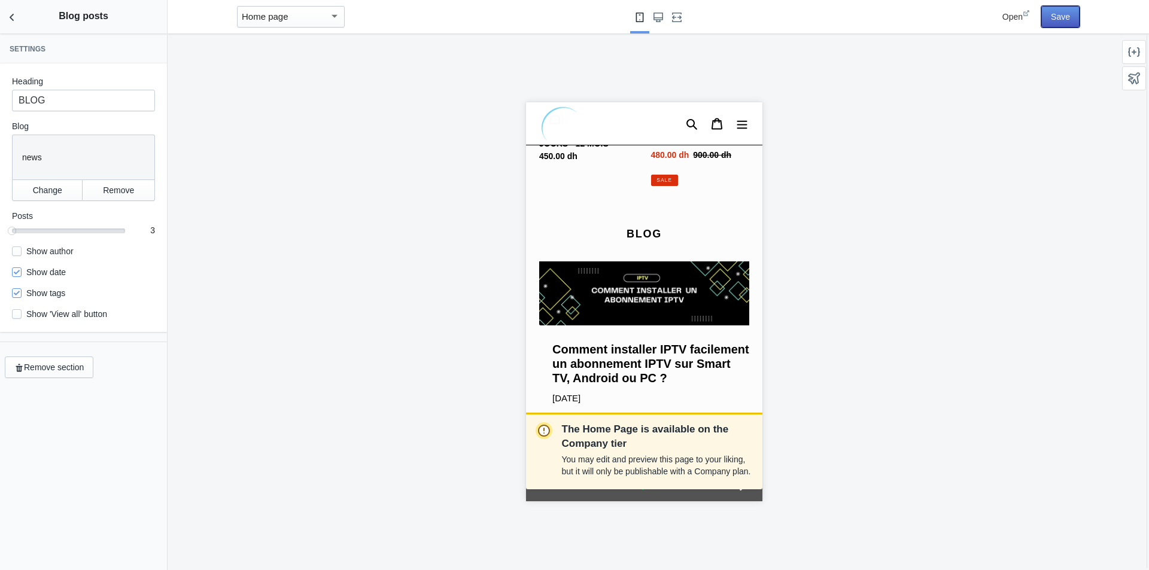
click at [1053, 23] on button "Save" at bounding box center [1060, 17] width 38 height 22
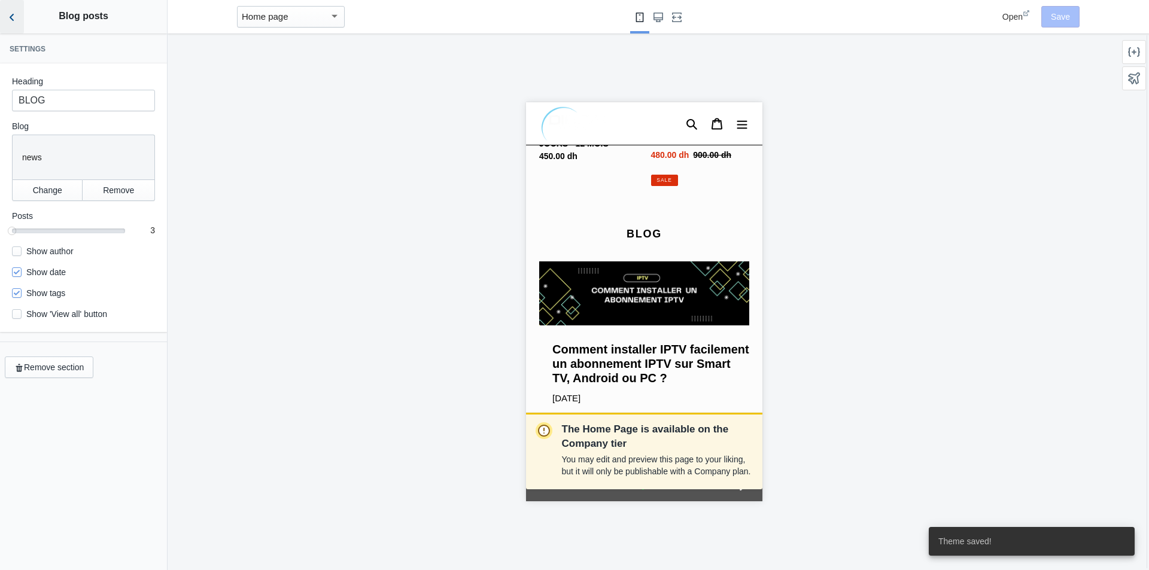
click at [8, 14] on icon "Back to sections" at bounding box center [12, 17] width 12 height 12
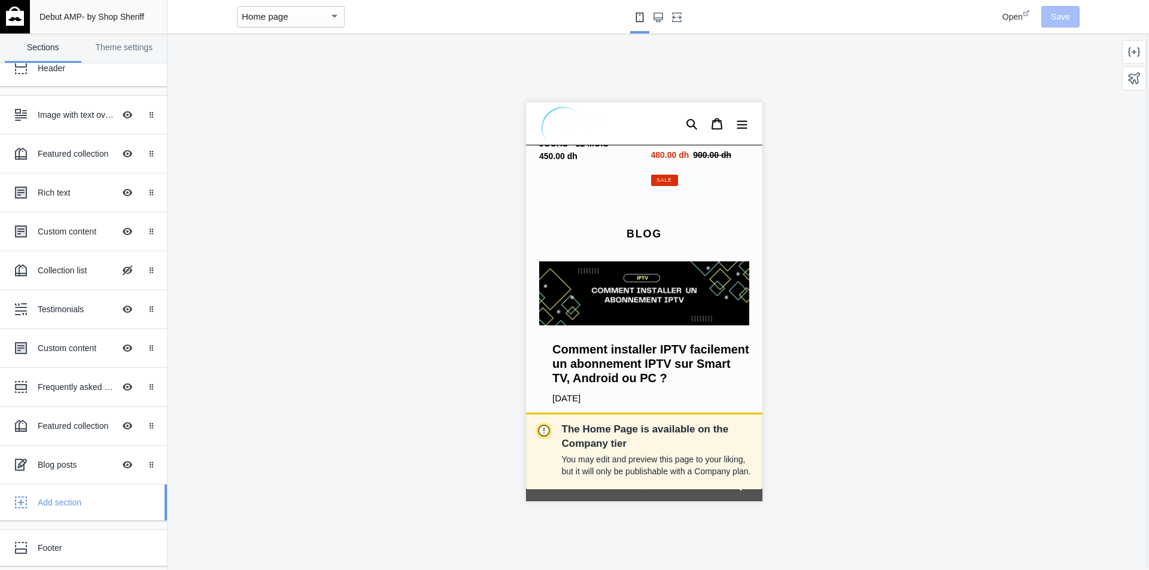
scroll to position [21, 0]
click at [73, 538] on div "Footer" at bounding box center [75, 546] width 132 height 24
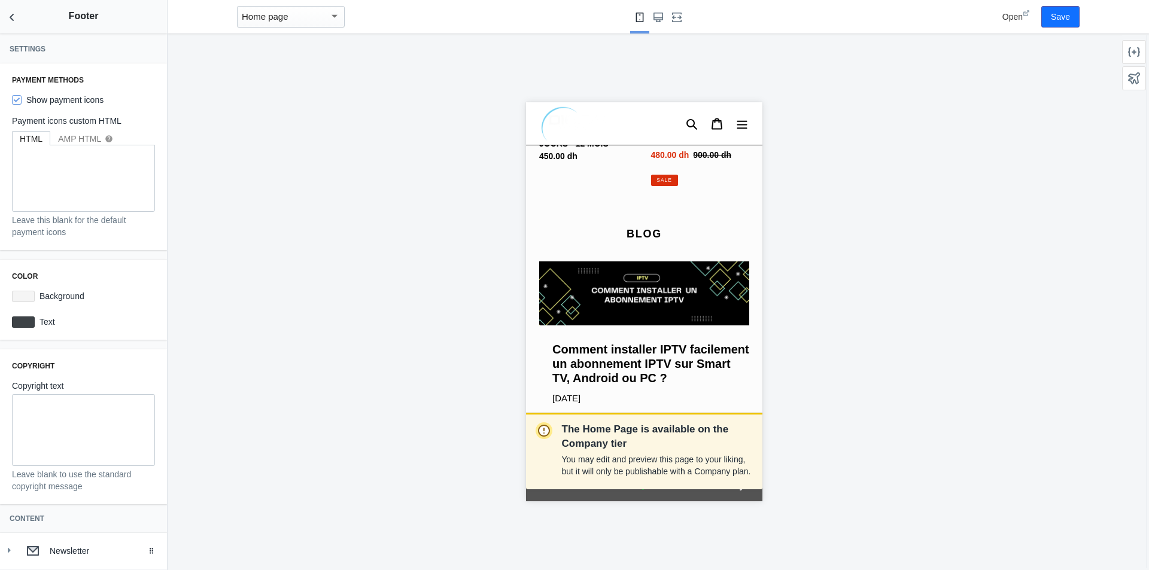
click at [90, 403] on p at bounding box center [84, 407] width 130 height 12
click at [144, 248] on div "Payment methods Show payment icons Payment icons custom HTML HTML AMP HTML help…" at bounding box center [83, 156] width 167 height 187
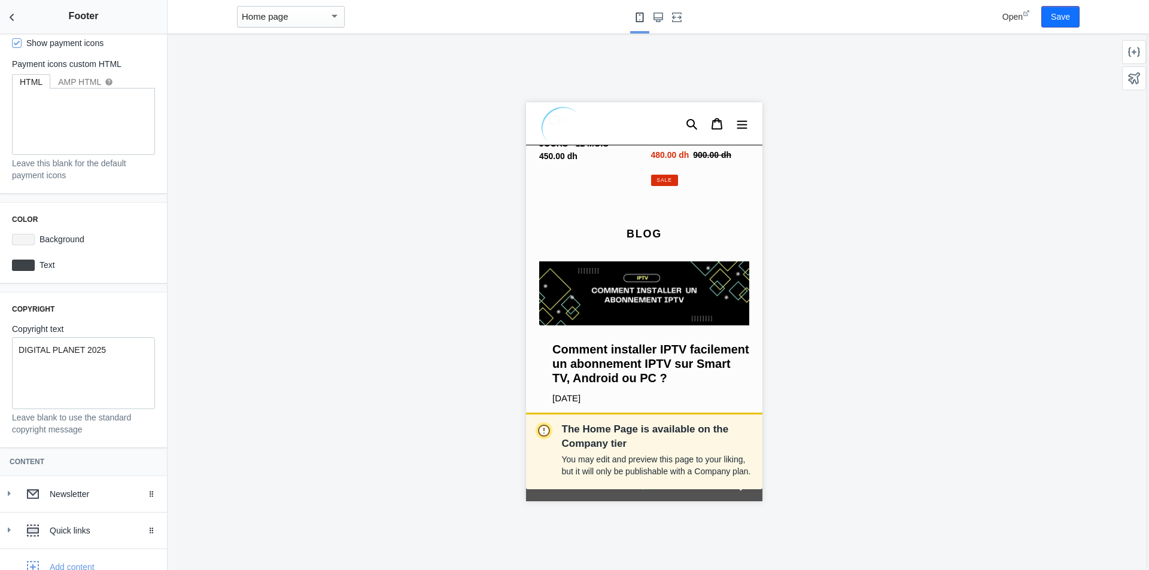
scroll to position [78, 0]
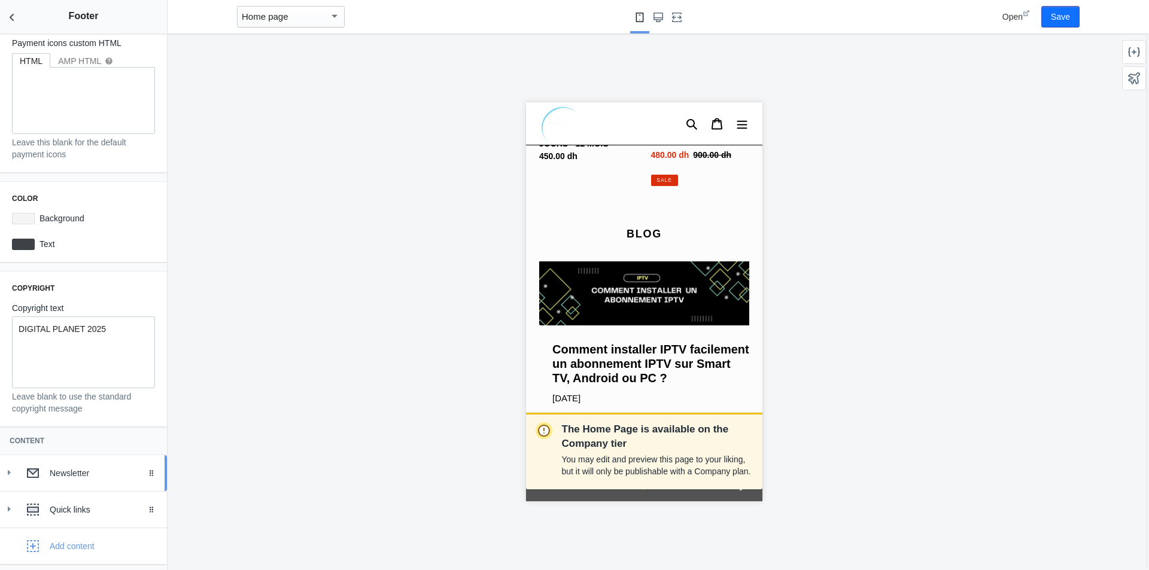
click at [75, 465] on div "Newsletter" at bounding box center [83, 473] width 149 height 24
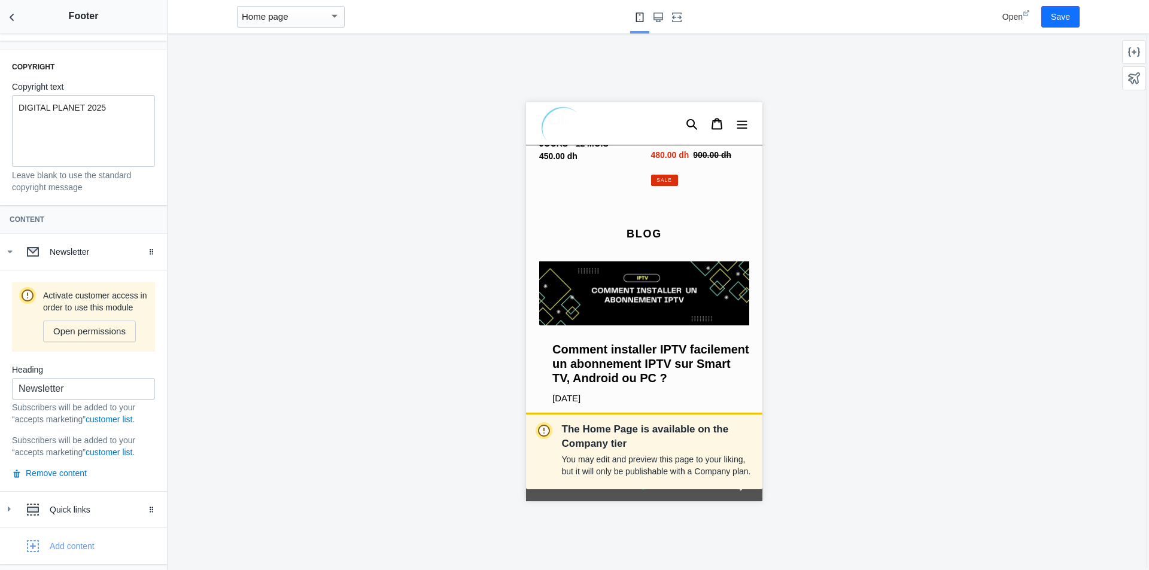
scroll to position [311, 0]
click at [72, 471] on button "Remove content" at bounding box center [49, 473] width 75 height 12
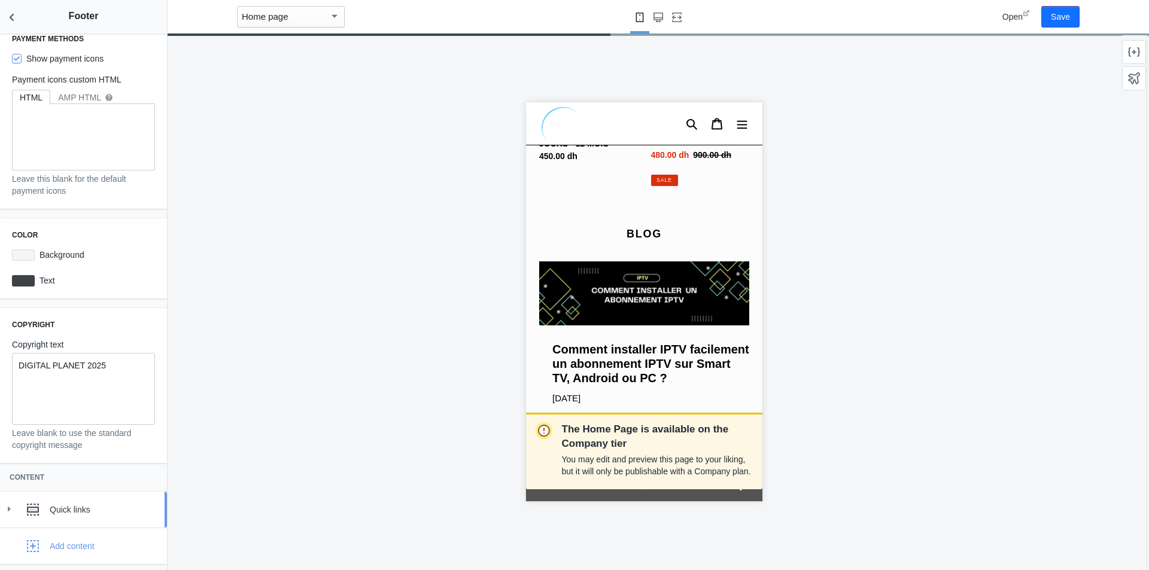
click at [78, 506] on div "Quick links" at bounding box center [104, 510] width 108 height 12
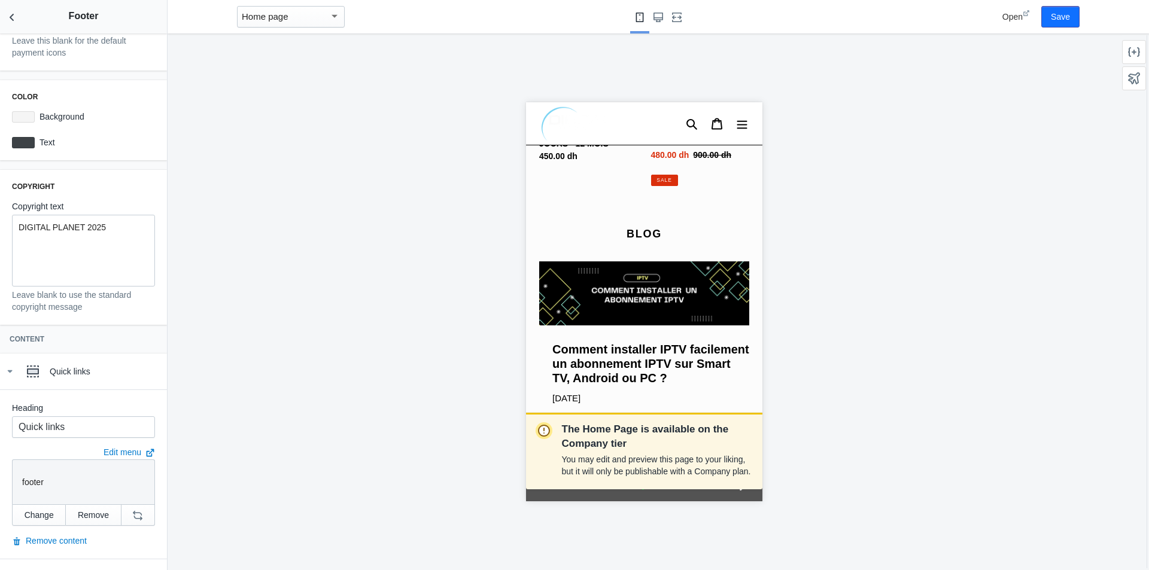
scroll to position [211, 0]
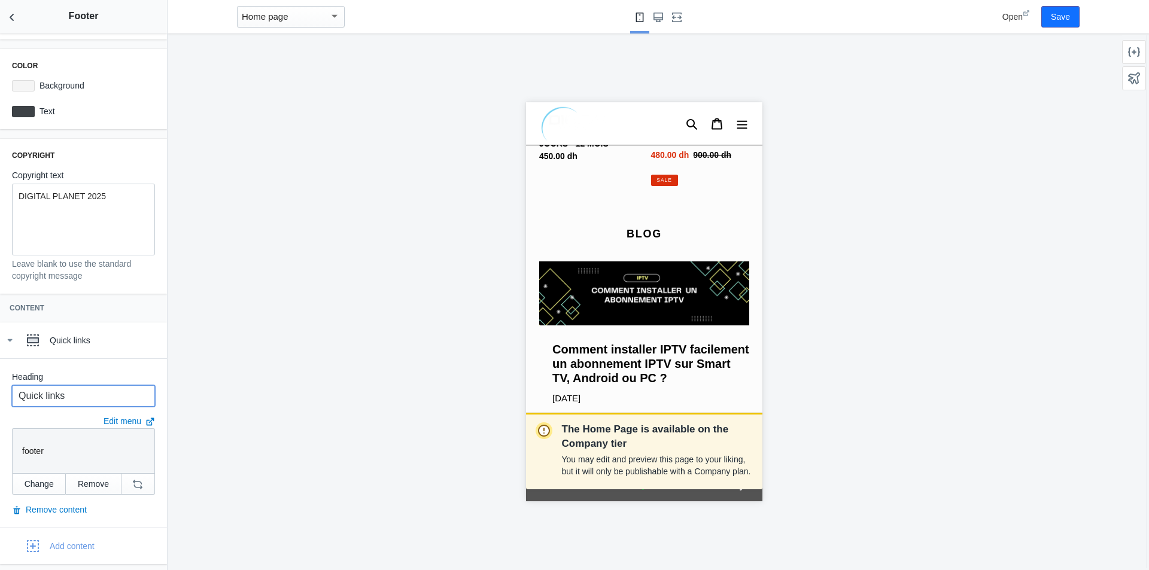
drag, startPoint x: 76, startPoint y: 399, endPoint x: 0, endPoint y: 400, distance: 76.0
click at [0, 400] on div "Heading Quick links Edit menu footer Change Remove Remove content" at bounding box center [83, 442] width 167 height 169
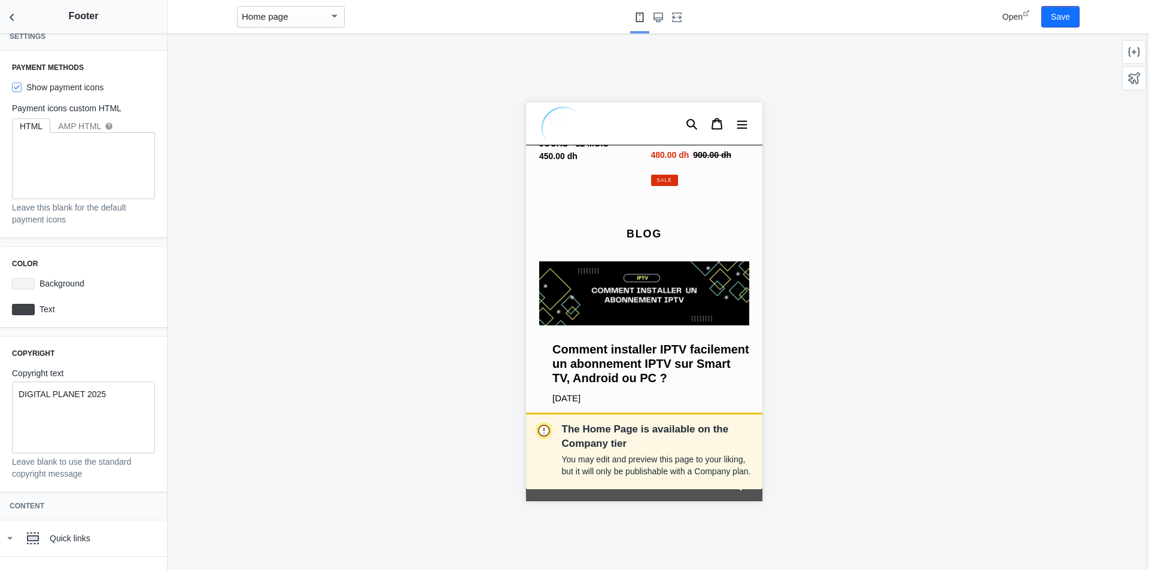
scroll to position [0, 0]
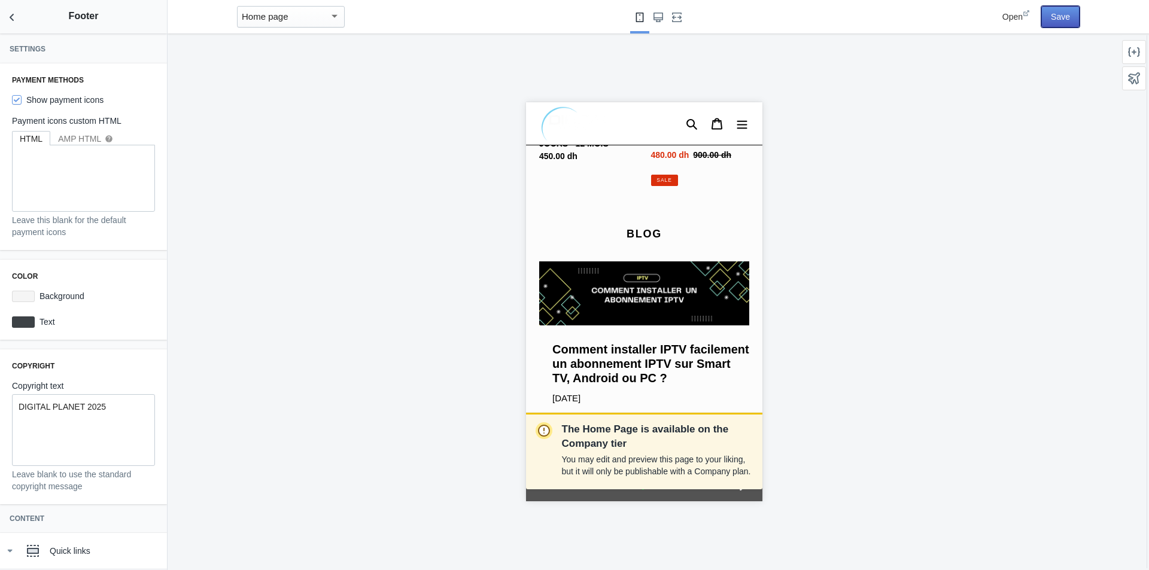
click at [1061, 21] on button "Save" at bounding box center [1060, 17] width 38 height 22
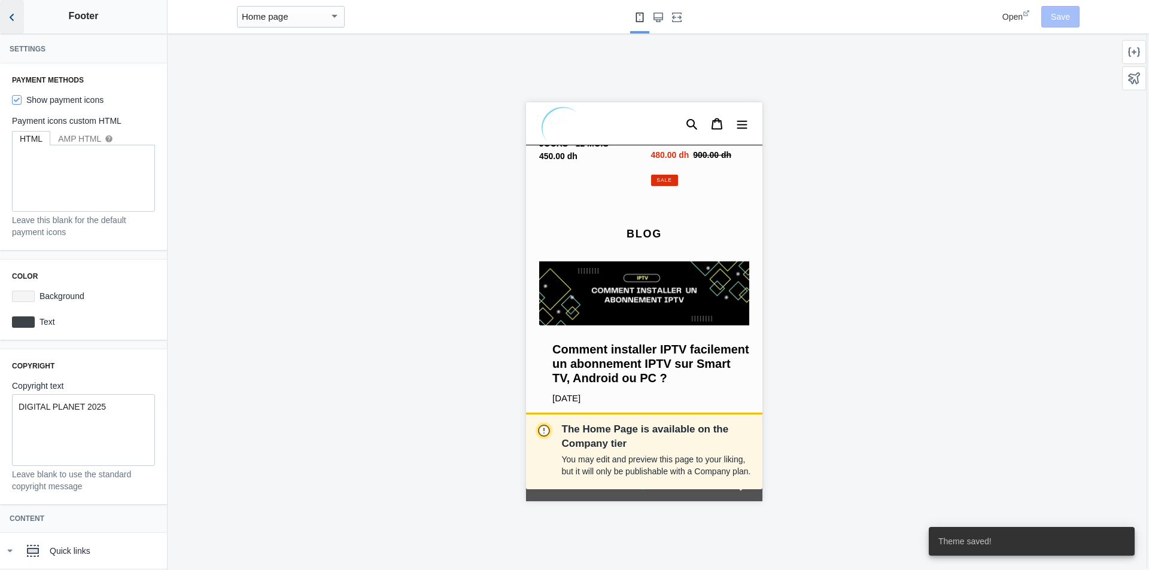
click at [17, 16] on icon "Back to sections" at bounding box center [12, 17] width 12 height 12
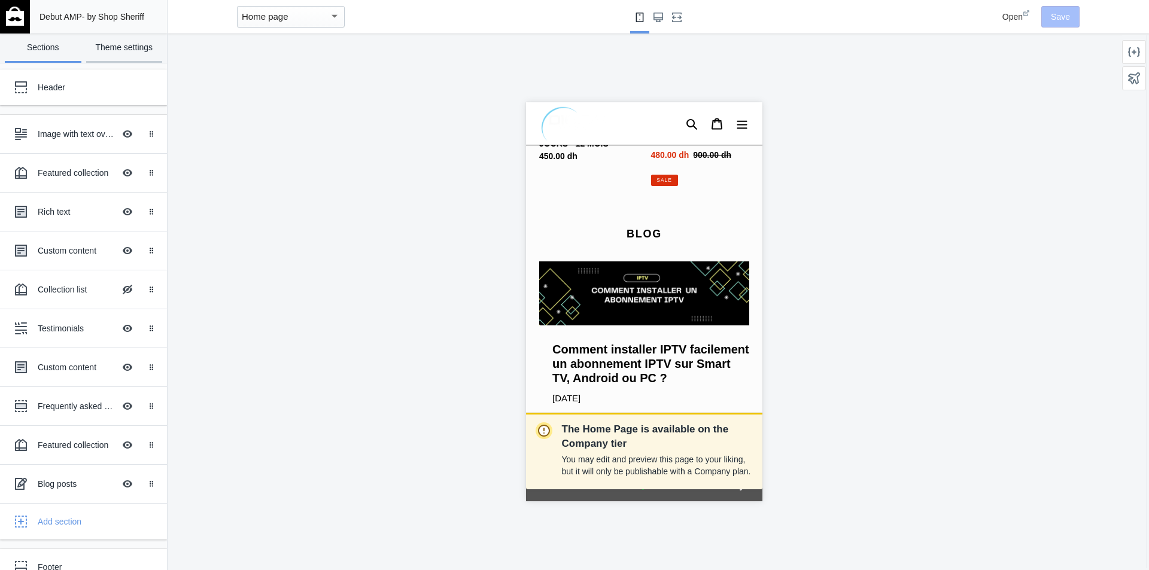
click at [120, 47] on link "Theme settings" at bounding box center [124, 48] width 77 height 29
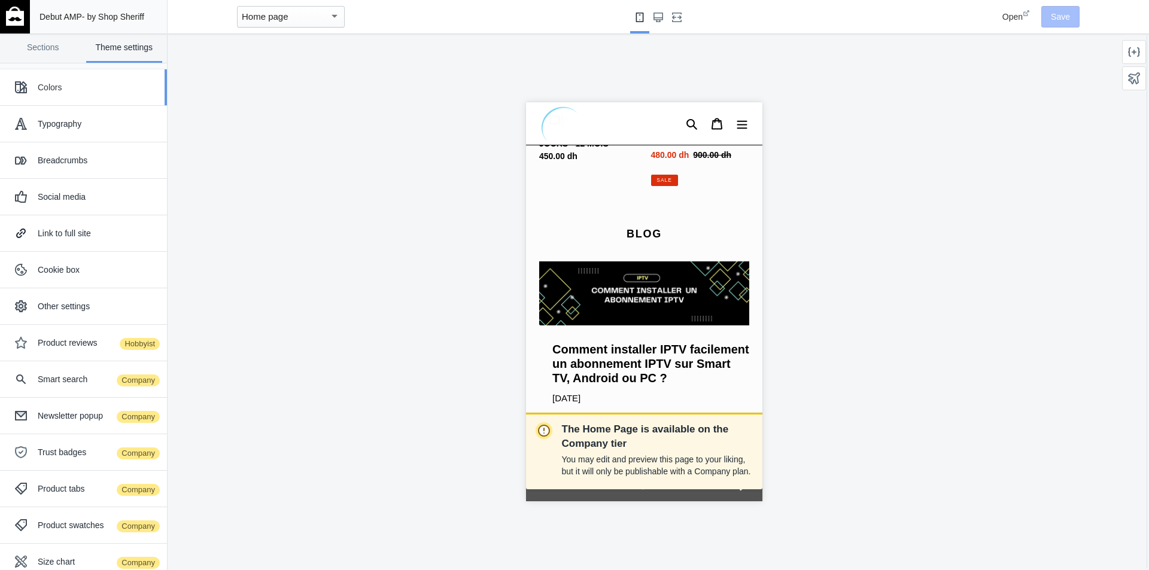
click at [71, 89] on div "Colors" at bounding box center [98, 87] width 120 height 12
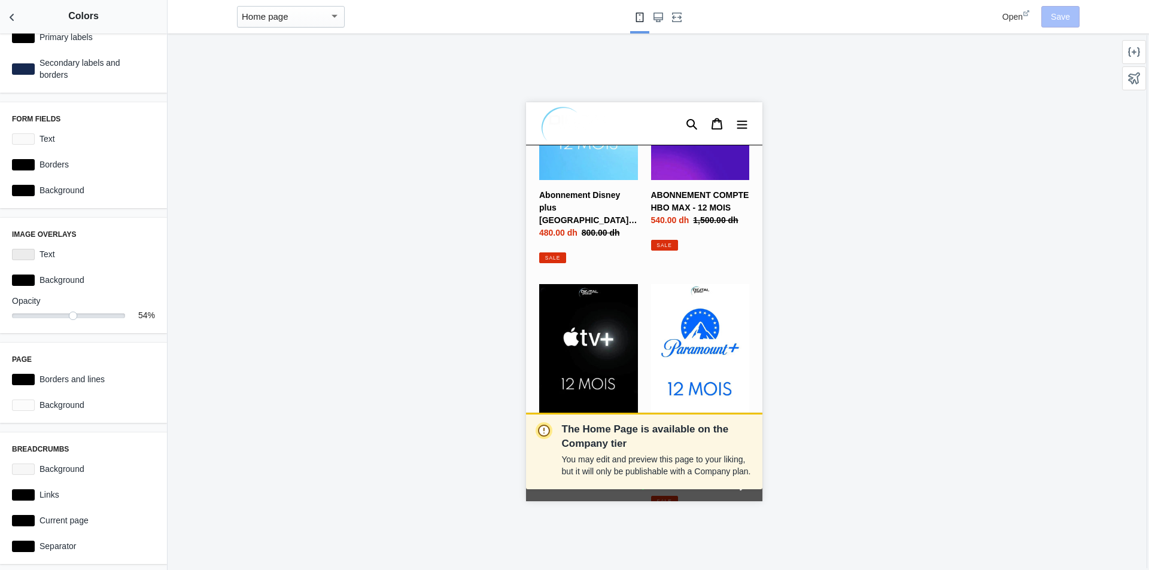
scroll to position [2387, 0]
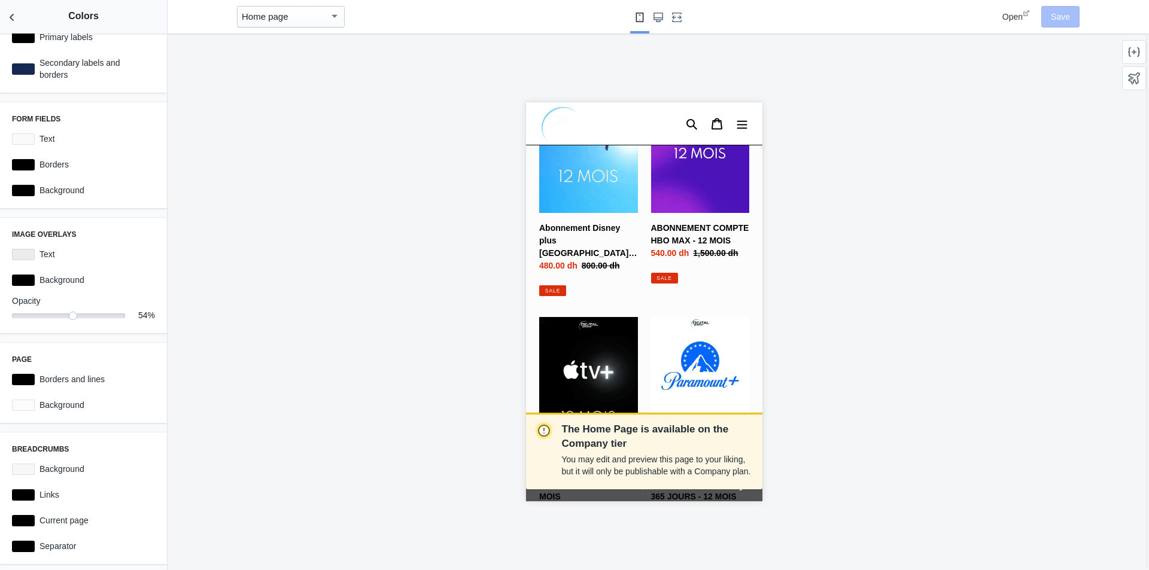
click at [625, 105] on div at bounding box center [601, 123] width 153 height 42
drag, startPoint x: 1218, startPoint y: 175, endPoint x: 622, endPoint y: 110, distance: 600.0
click at [622, 110] on div at bounding box center [582, 123] width 89 height 35
click at [678, 112] on link "Search" at bounding box center [690, 124] width 25 height 24
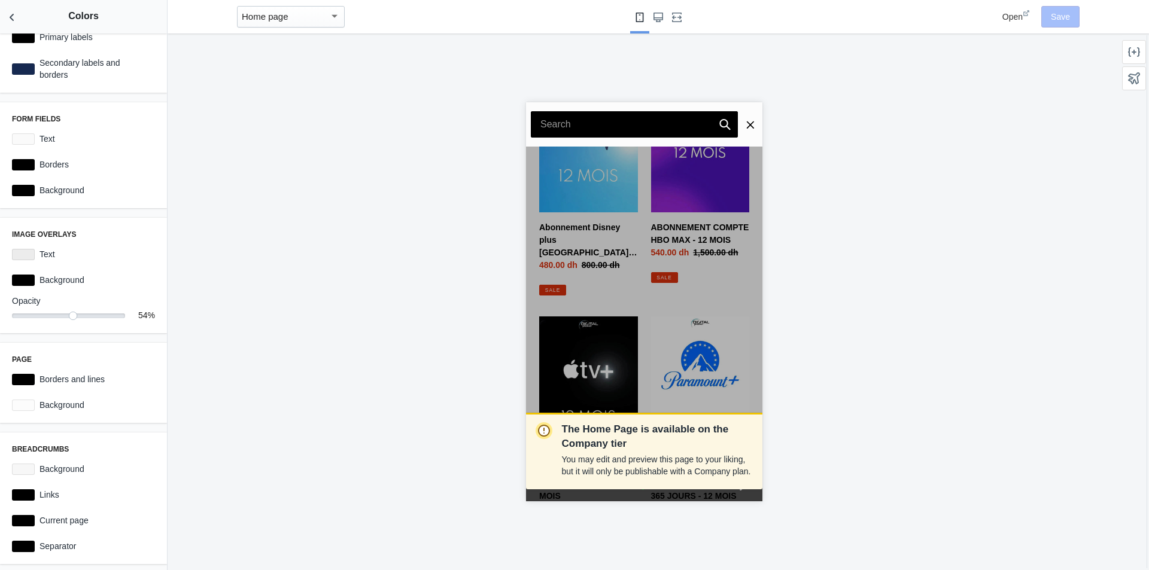
click at [747, 138] on div "Show more Submit Close search" at bounding box center [643, 124] width 236 height 44
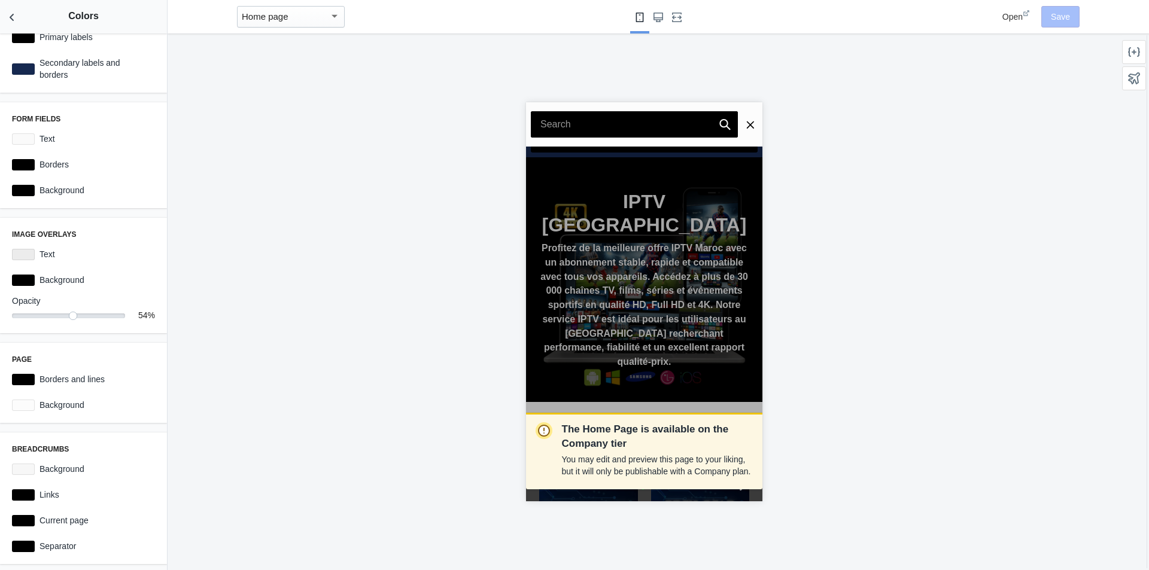
scroll to position [0, 0]
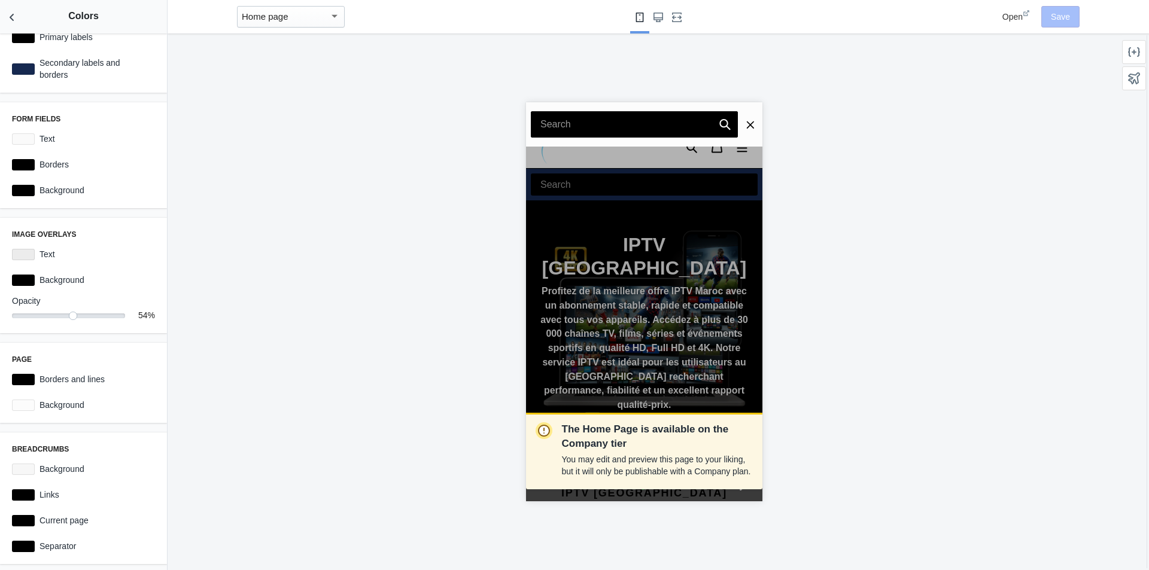
drag, startPoint x: 761, startPoint y: 139, endPoint x: 757, endPoint y: 127, distance: 12.5
drag, startPoint x: 757, startPoint y: 127, endPoint x: 1283, endPoint y: 203, distance: 530.7
click at [806, 159] on div "The Home Page is available on the Company tier You may edit and preview this pa…" at bounding box center [644, 302] width 952 height 537
click at [806, 160] on div "The Home Page is available on the Company tier You may edit and preview this pa…" at bounding box center [644, 302] width 952 height 537
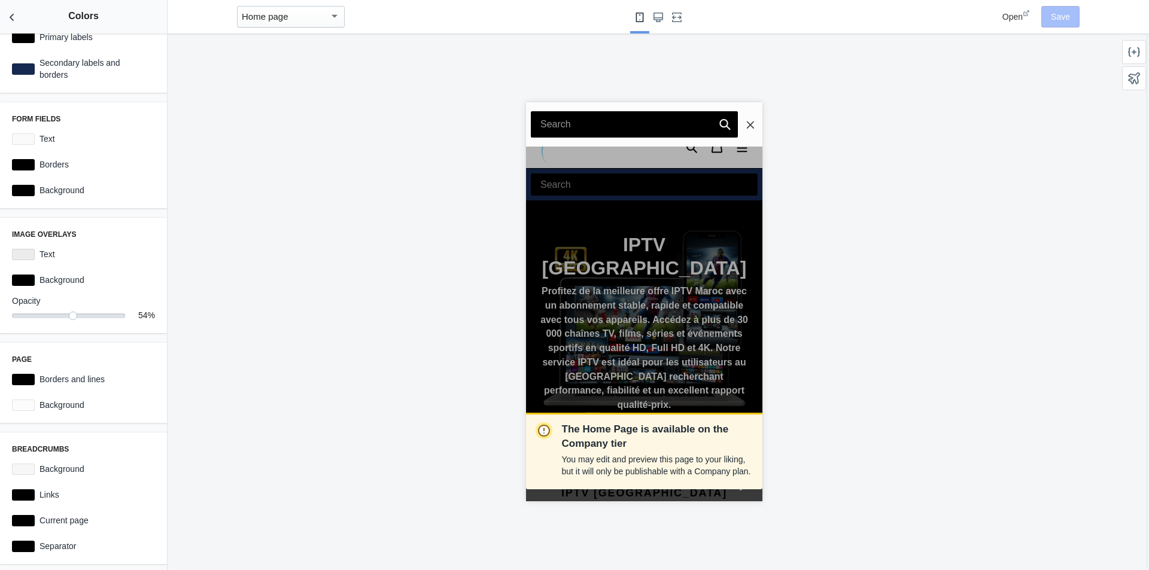
click at [745, 121] on icon "Search" at bounding box center [750, 124] width 10 height 10
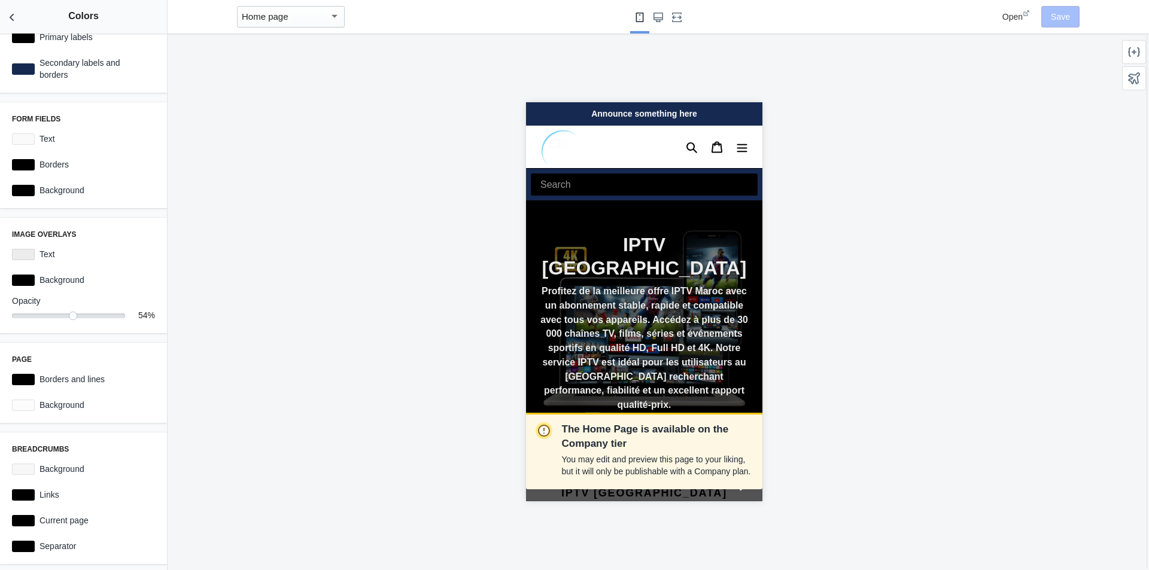
click at [685, 131] on div "ACCUEIL OFFRES IPTV STABLE IPTV MAROC BLOG IPTV STREAMING ABONNEMENT IPTV CONTA…" at bounding box center [643, 147] width 236 height 42
click at [319, 8] on div "Home page" at bounding box center [291, 17] width 108 height 22
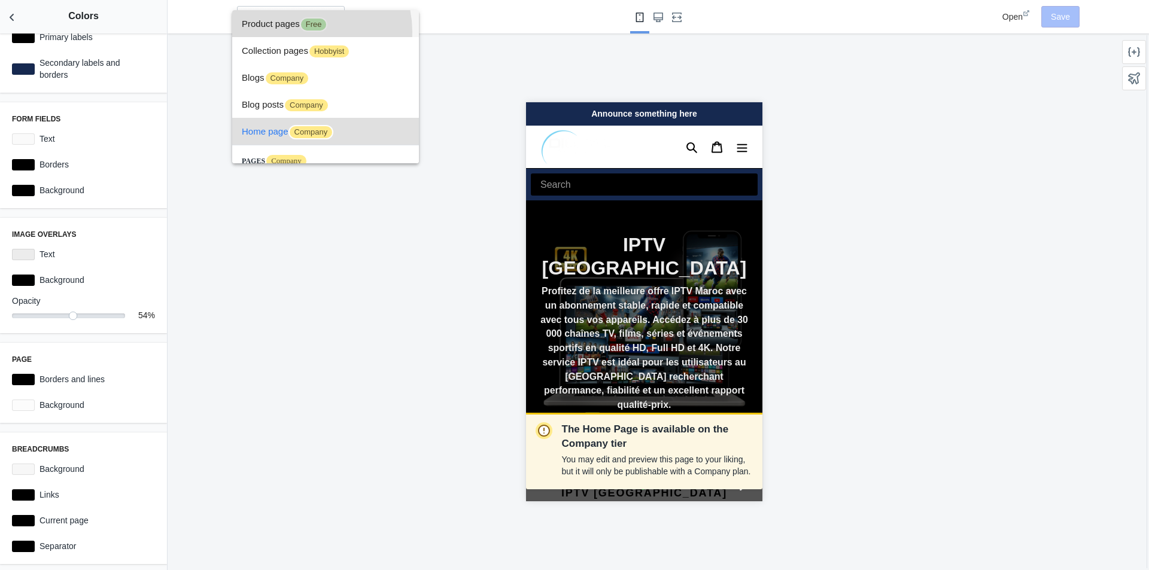
click at [303, 32] on span "Product pages Free" at bounding box center [326, 23] width 168 height 27
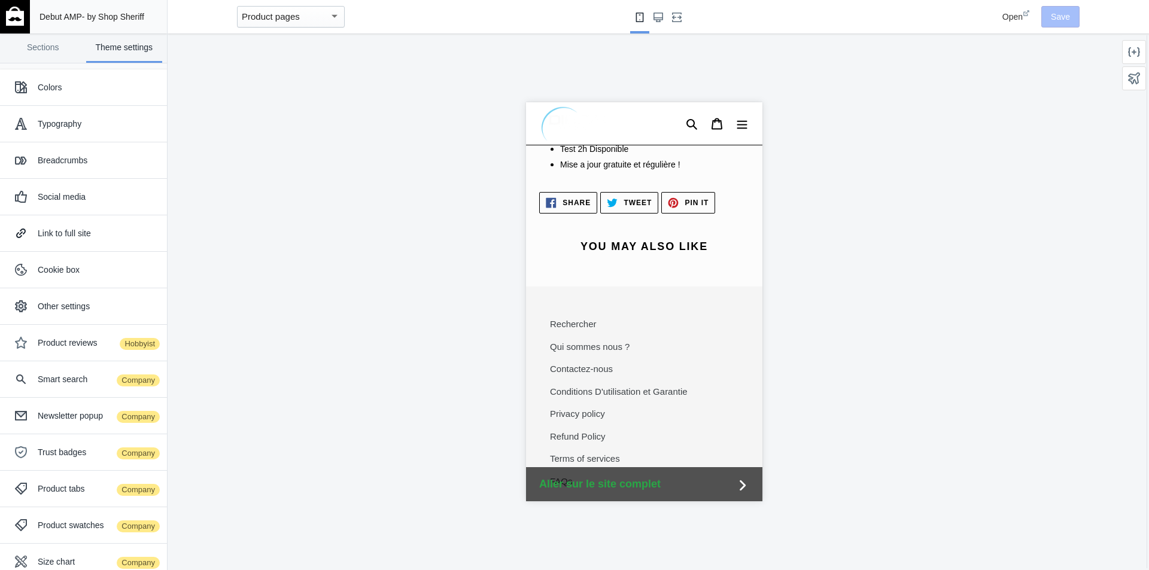
scroll to position [1140, 0]
drag, startPoint x: 756, startPoint y: 178, endPoint x: 1319, endPoint y: 544, distance: 672.0
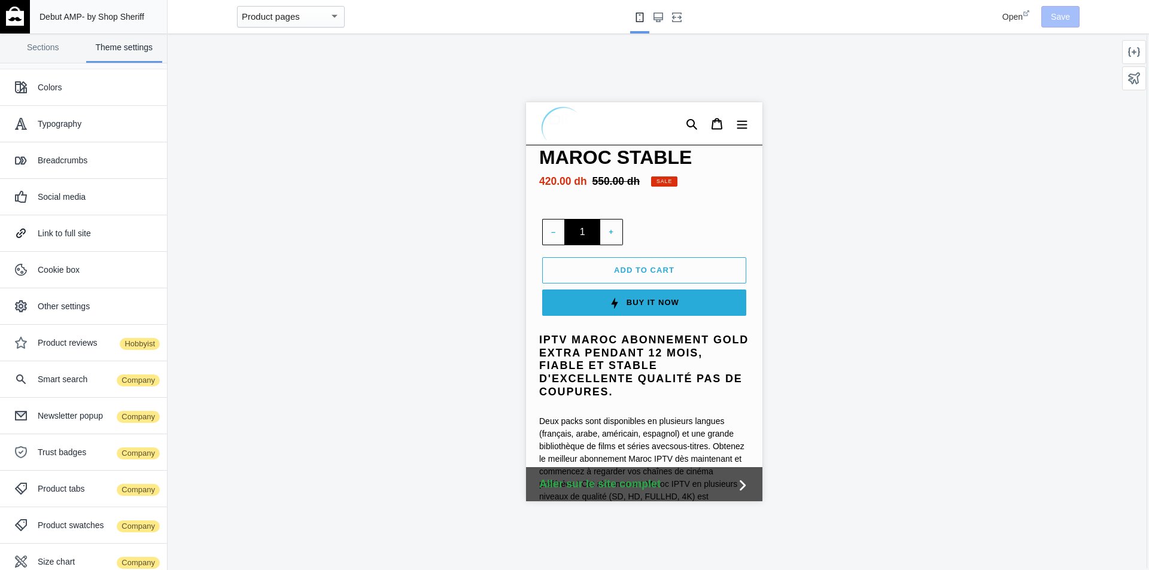
scroll to position [491, 0]
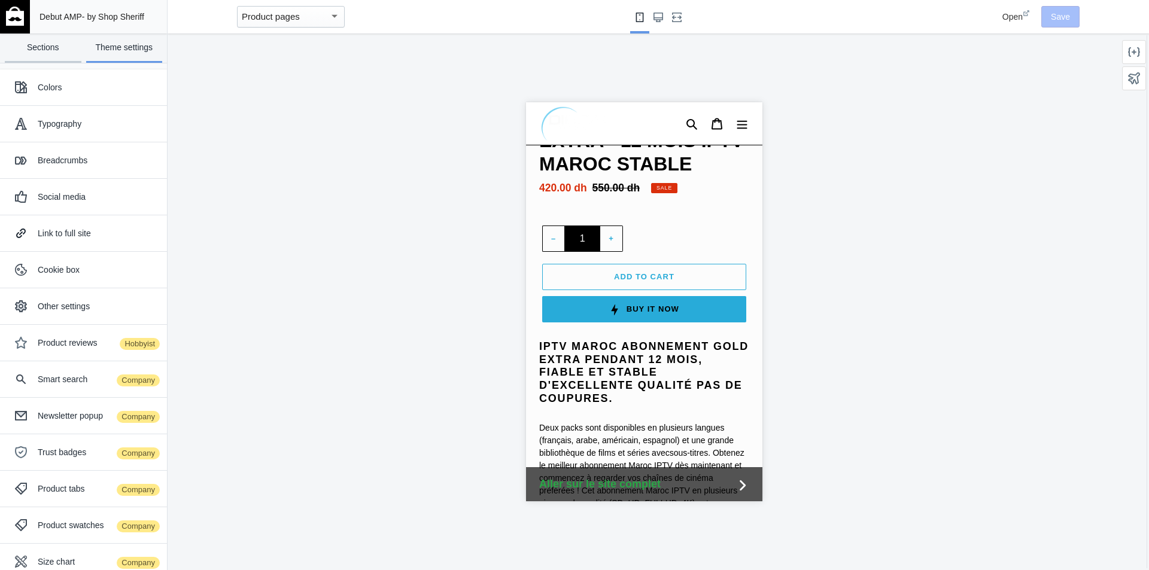
click at [45, 51] on link "Sections" at bounding box center [43, 48] width 77 height 29
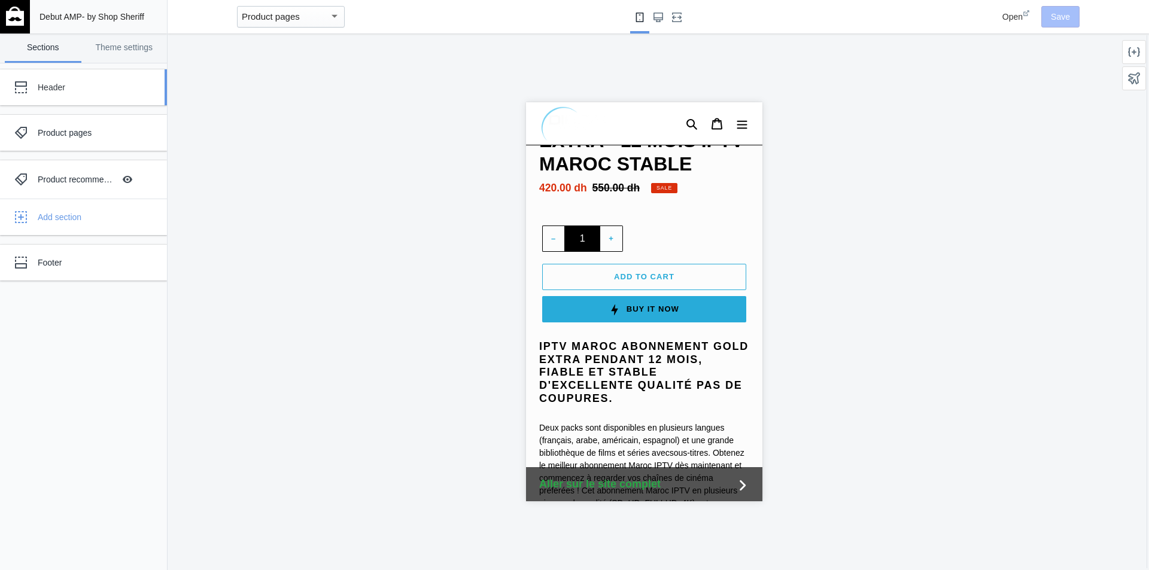
click at [69, 84] on div "Header" at bounding box center [89, 87] width 103 height 12
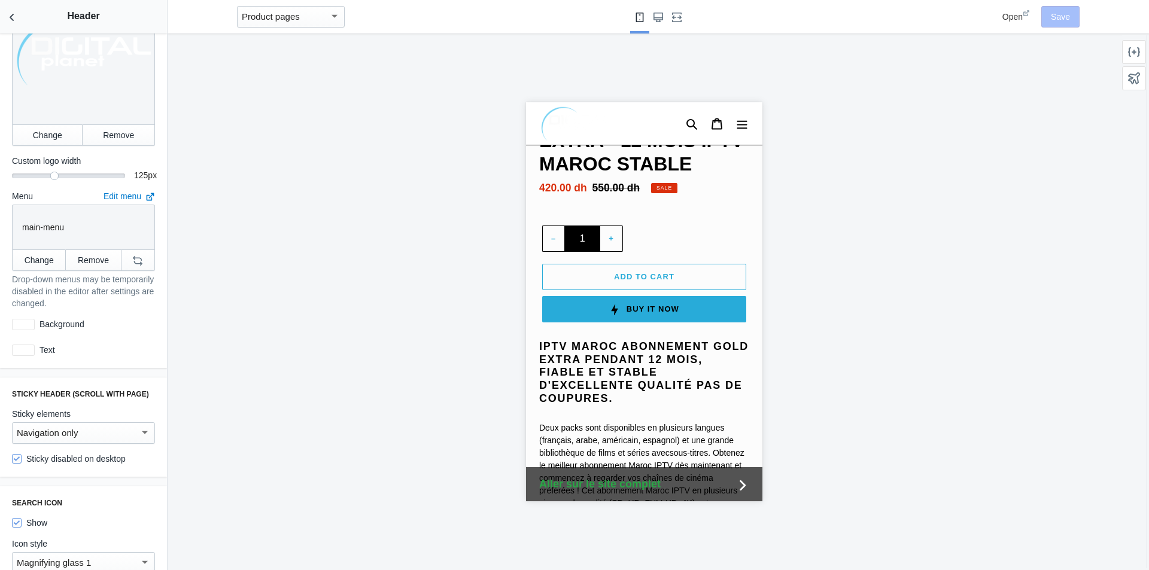
scroll to position [239, 0]
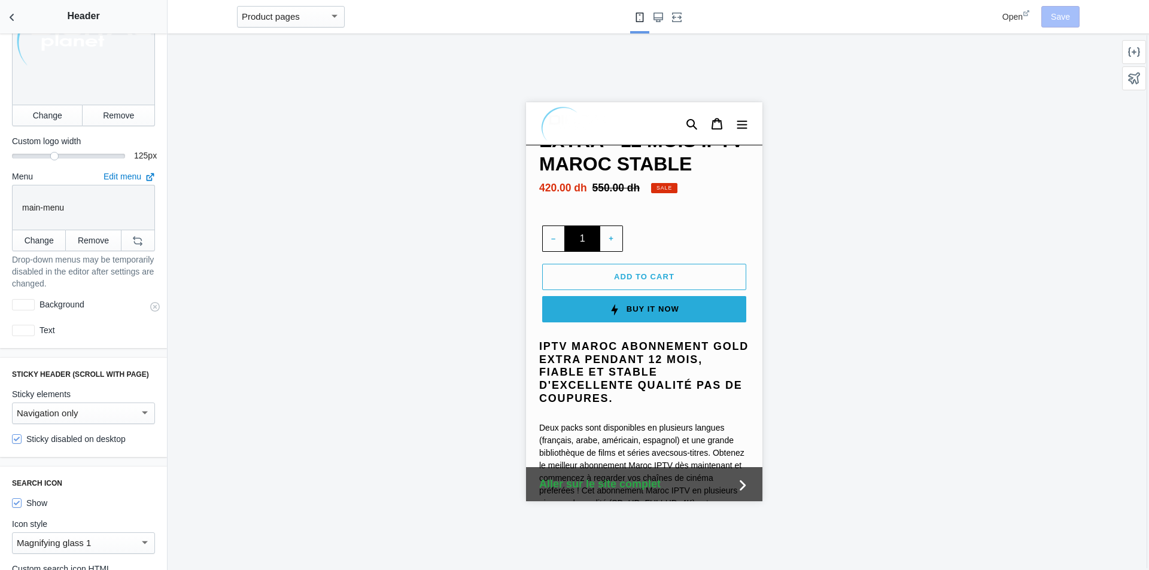
click at [16, 302] on div "Background #ffffff" at bounding box center [83, 305] width 153 height 22
click at [21, 299] on div at bounding box center [23, 304] width 23 height 11
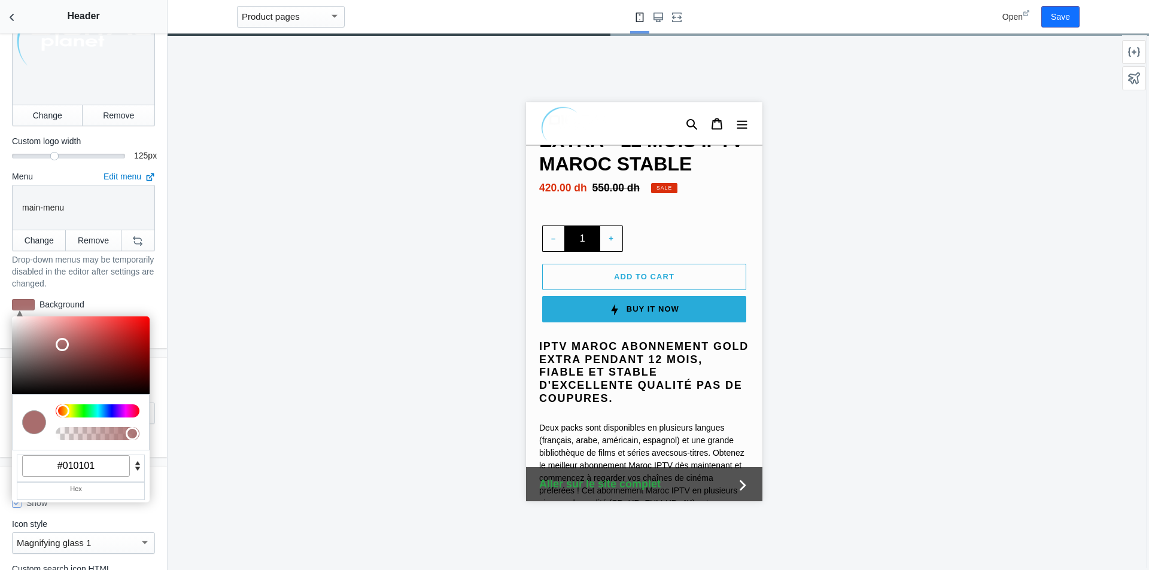
type input "#000000"
drag, startPoint x: 60, startPoint y: 334, endPoint x: 0, endPoint y: 401, distance: 90.7
click at [0, 401] on div "Settings Mobile logo alignment Left Centered Large screen logo alignment Left C…" at bounding box center [83, 302] width 167 height 537
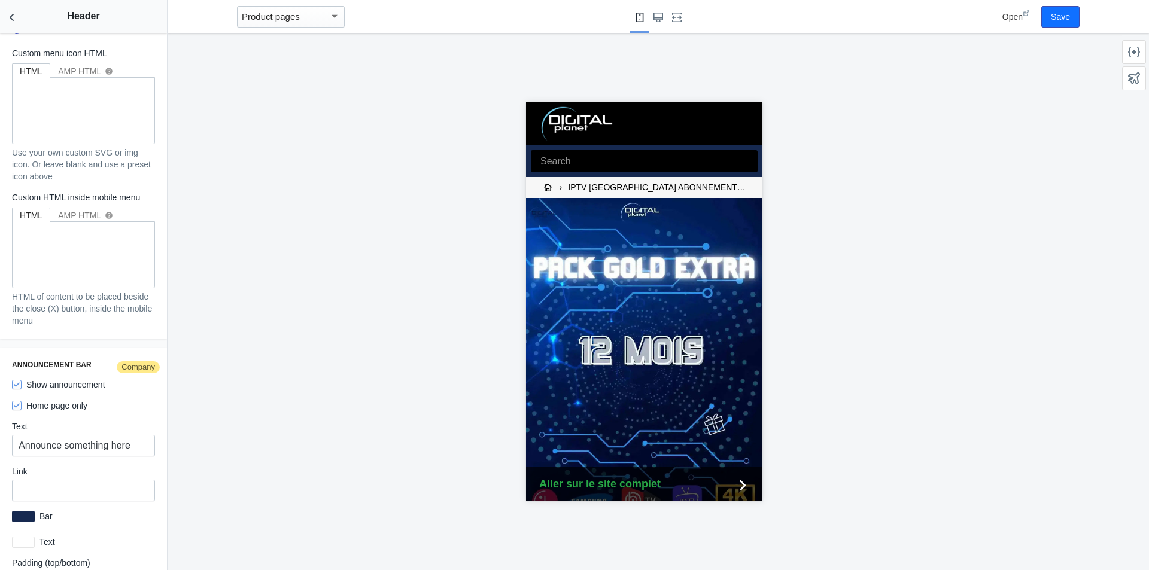
scroll to position [1735, 0]
click at [102, 436] on input "Announce something here" at bounding box center [83, 443] width 143 height 22
paste input "IPTV Maroc – Plus de 30 000 Chaînes à Votre Porté"
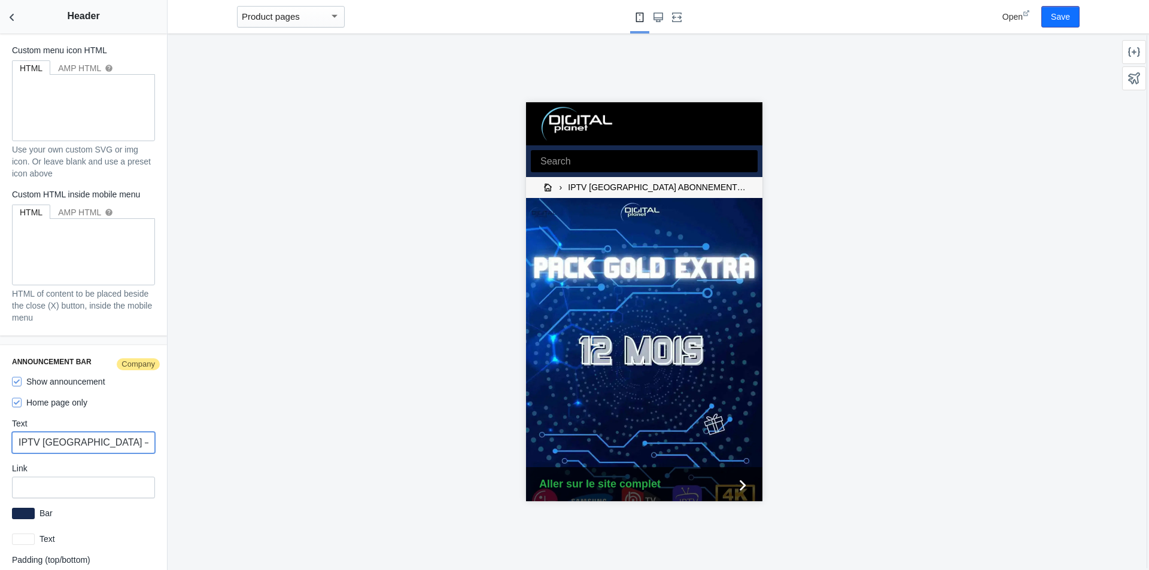
scroll to position [0, 97]
type input "IPTV [GEOGRAPHIC_DATA] – Plus de 30 000 Chaînes à [GEOGRAPHIC_DATA]"
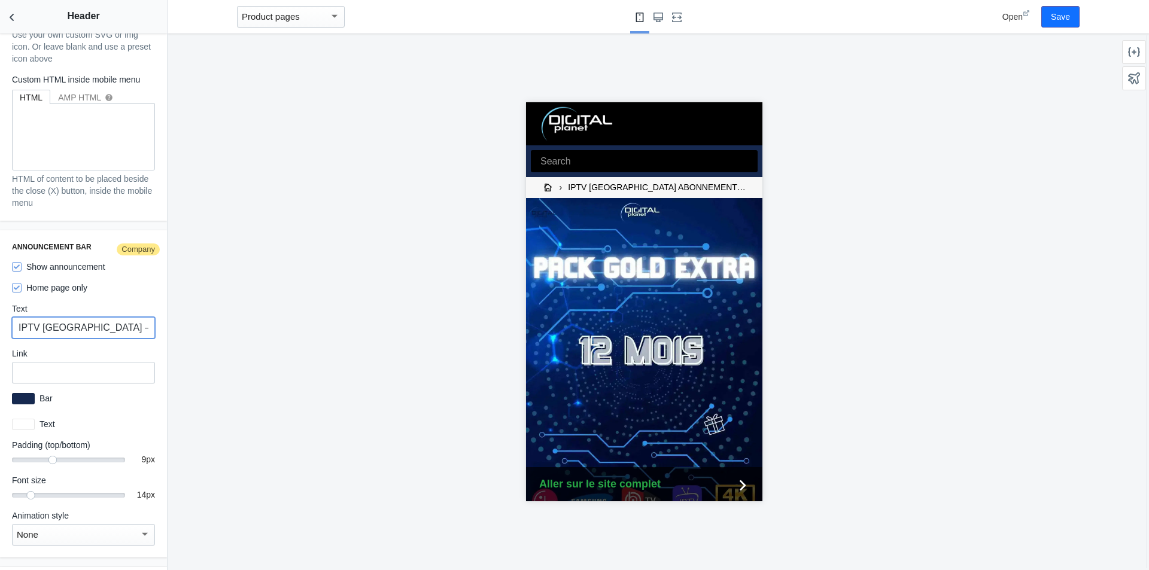
scroll to position [1854, 0]
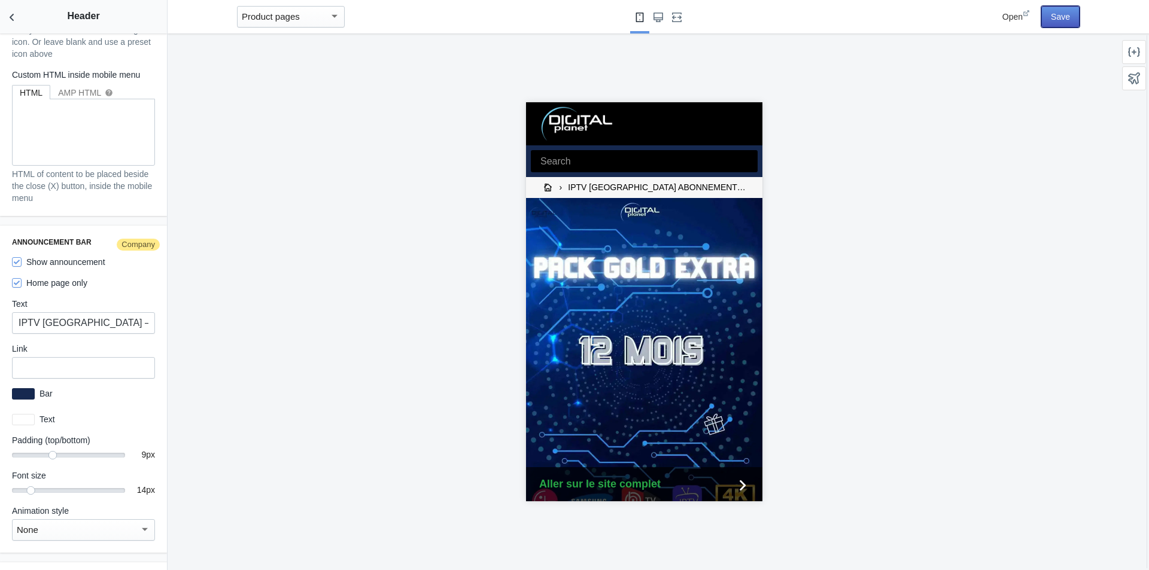
click at [1064, 19] on button "Save" at bounding box center [1060, 17] width 38 height 22
click at [19, 20] on button "Back to sections" at bounding box center [12, 17] width 24 height 34
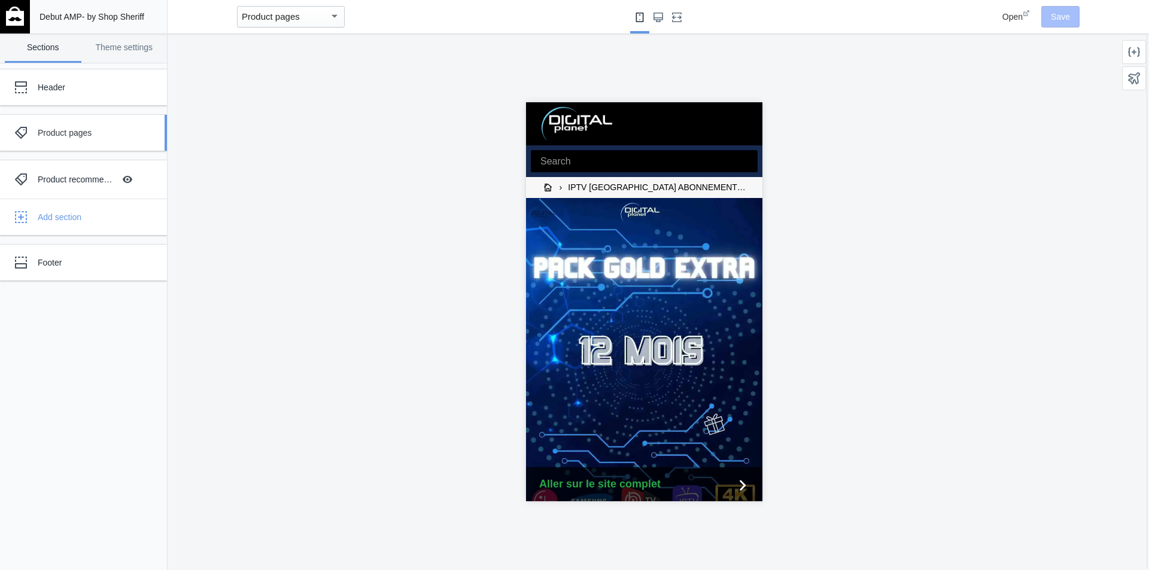
click at [87, 132] on div "Product pages" at bounding box center [89, 133] width 103 height 12
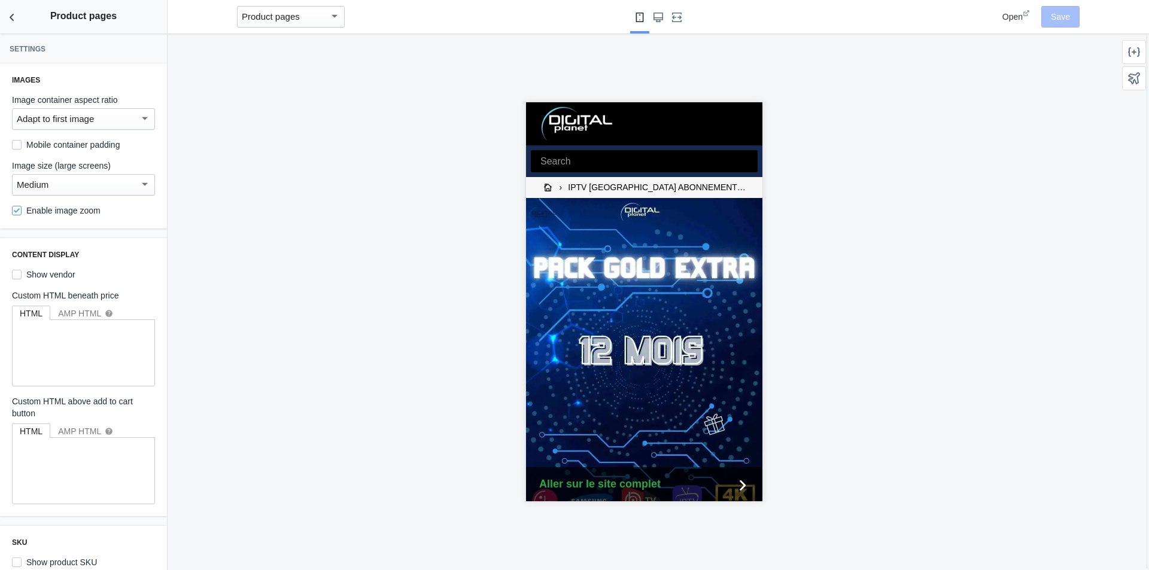
click at [121, 124] on div "Adapt to first image" at bounding box center [78, 119] width 123 height 14
click at [72, 151] on span "Square" at bounding box center [79, 146] width 124 height 27
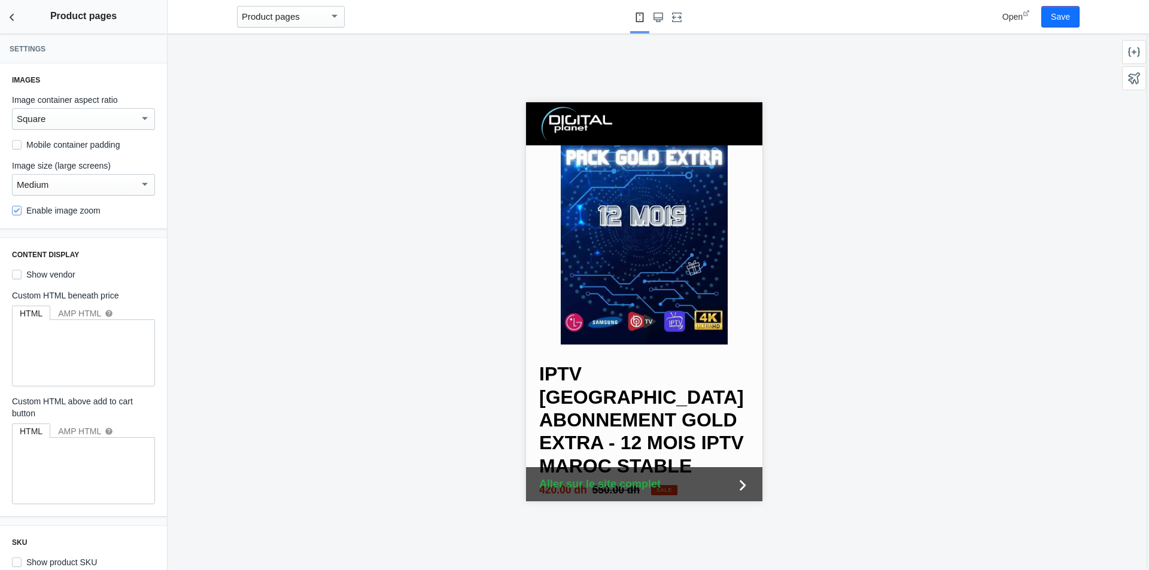
scroll to position [0, 0]
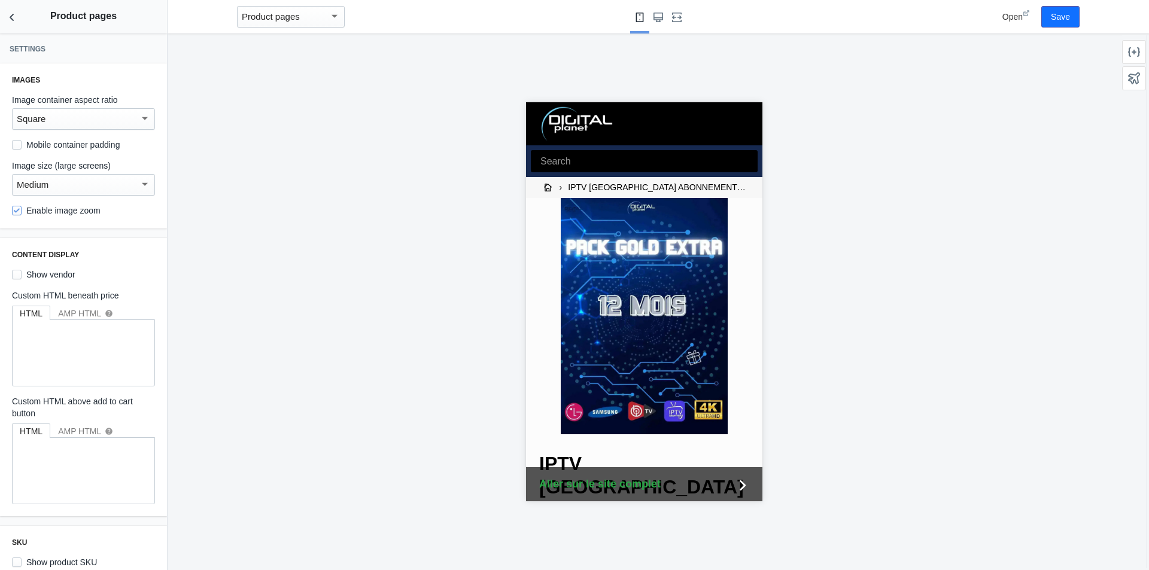
click at [53, 278] on label "Show vendor" at bounding box center [43, 275] width 63 height 12
click at [22, 278] on input "Show vendor" at bounding box center [17, 275] width 10 height 10
checkbox input "true"
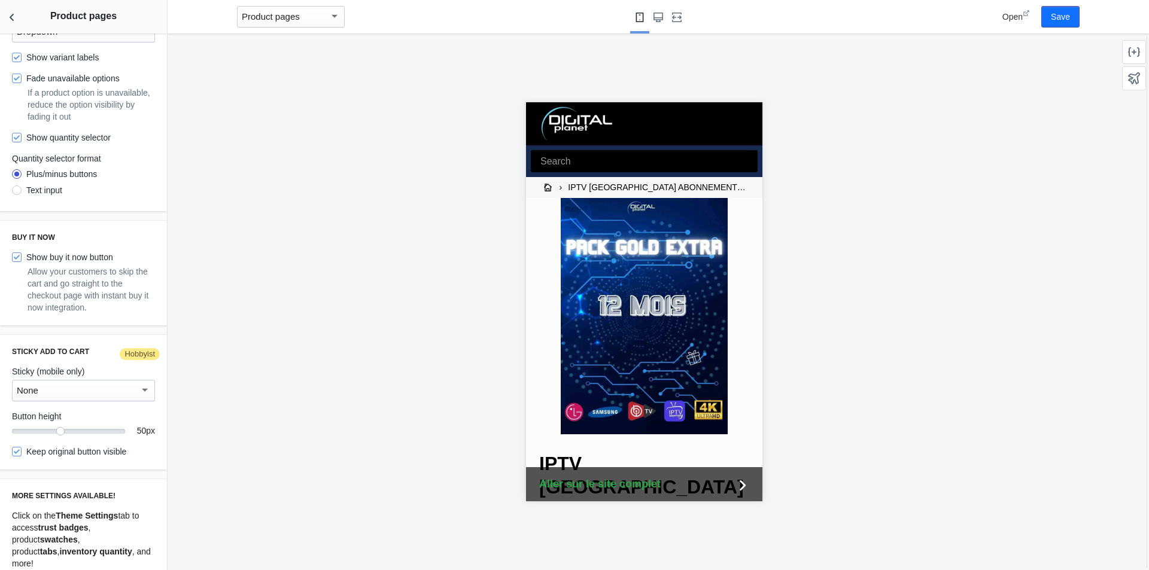
scroll to position [738, 0]
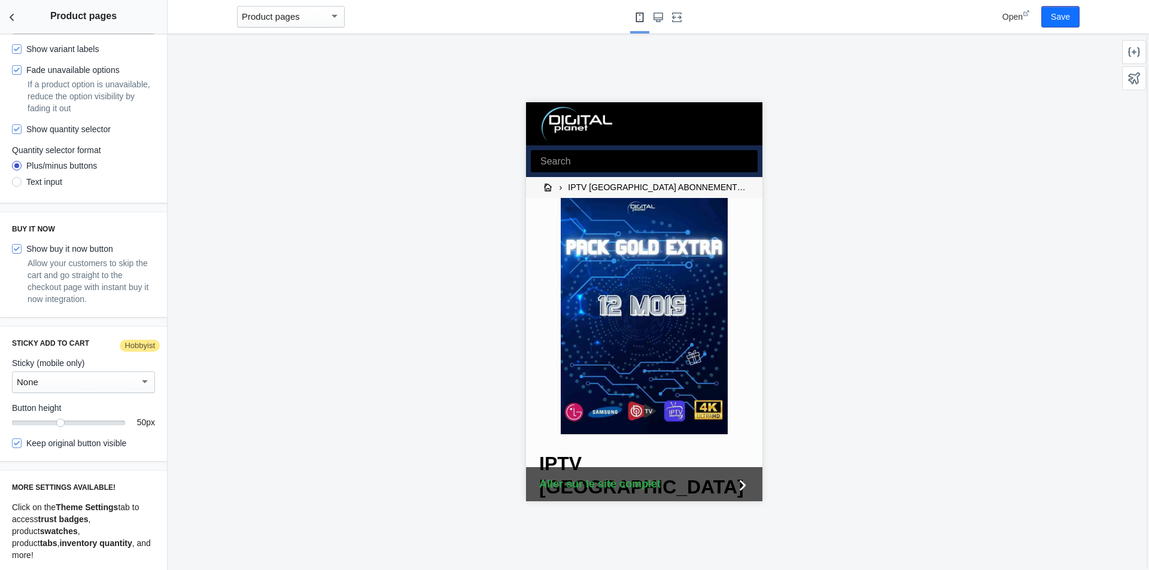
click at [122, 381] on div "None" at bounding box center [78, 382] width 123 height 14
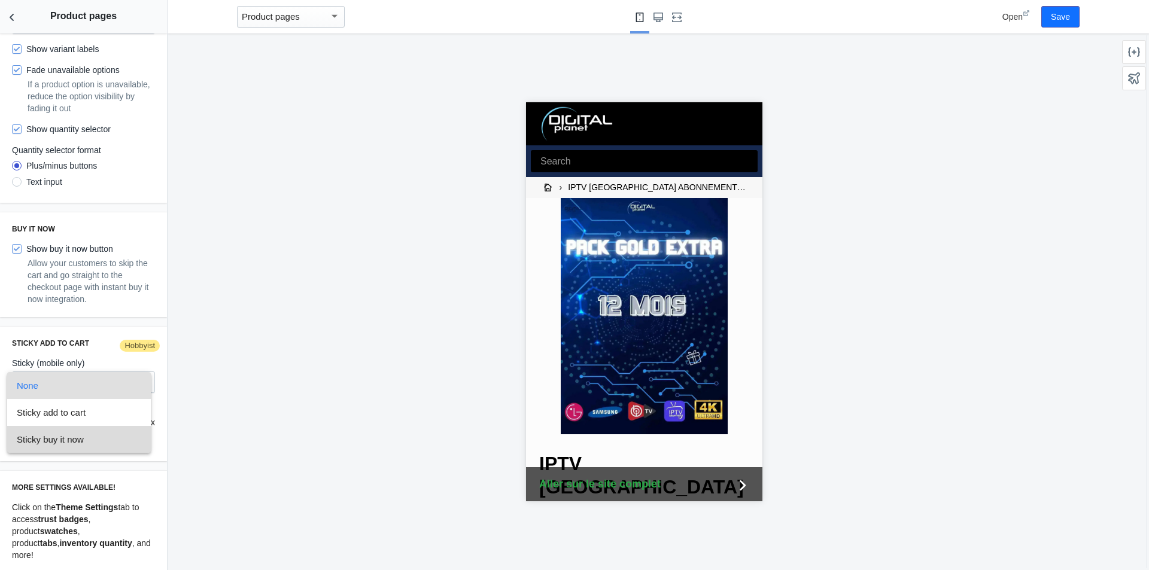
click at [87, 438] on span "Sticky buy it now" at bounding box center [79, 439] width 124 height 27
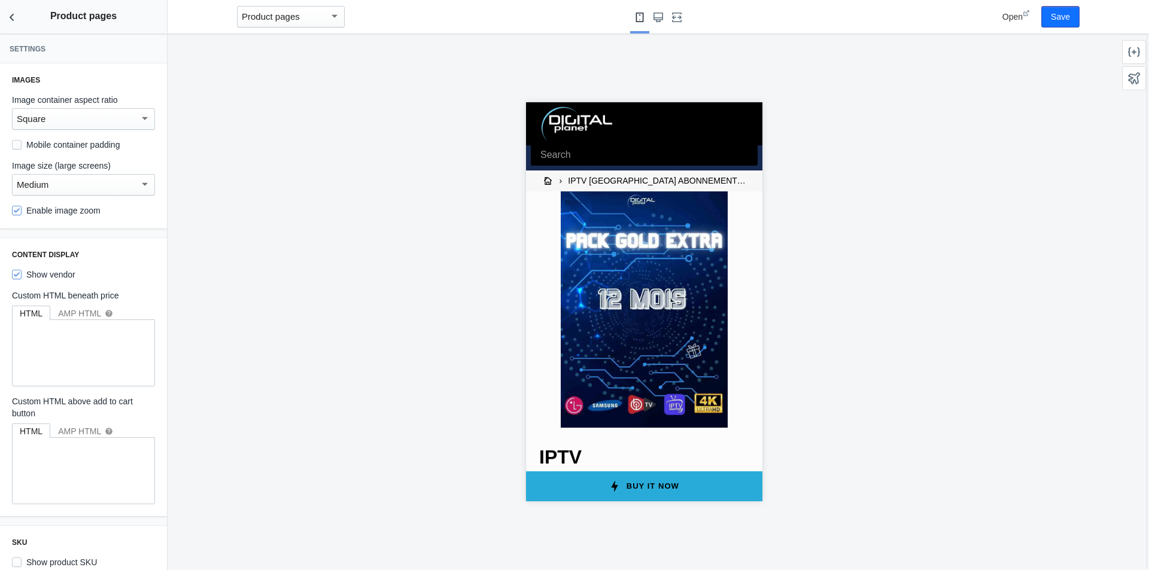
scroll to position [0, 0]
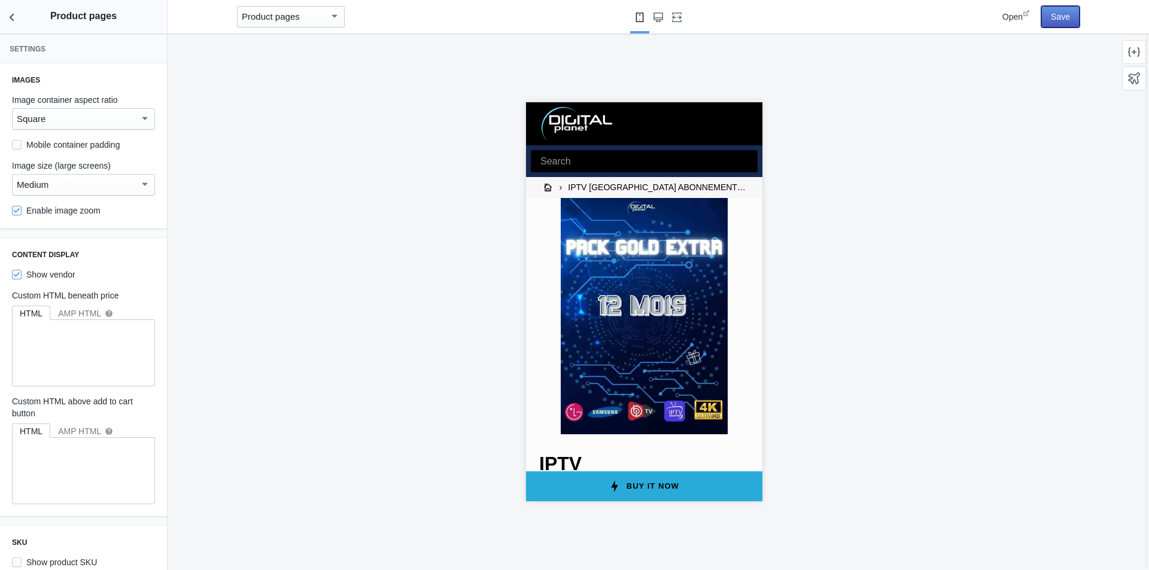
click at [1067, 22] on button "Save" at bounding box center [1060, 17] width 38 height 22
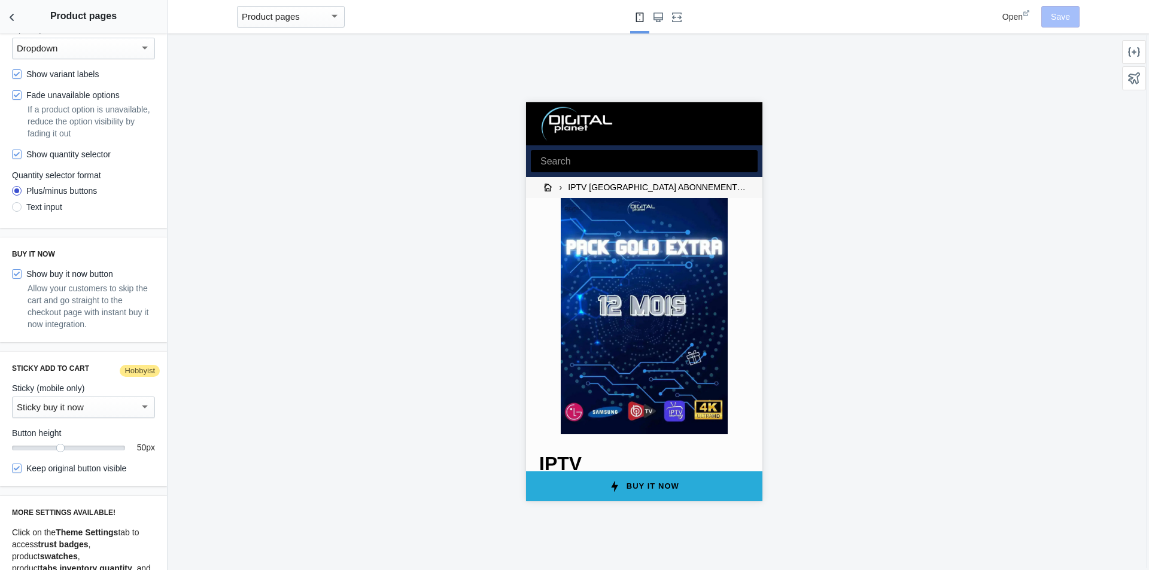
scroll to position [738, 0]
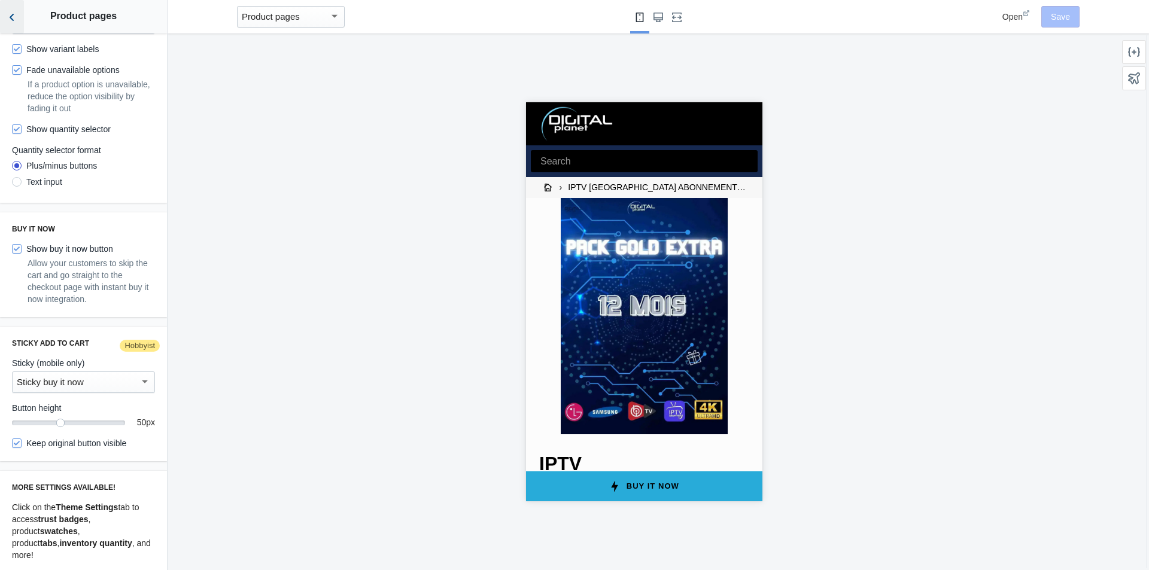
click at [13, 19] on icon "Back to sections" at bounding box center [12, 17] width 12 height 12
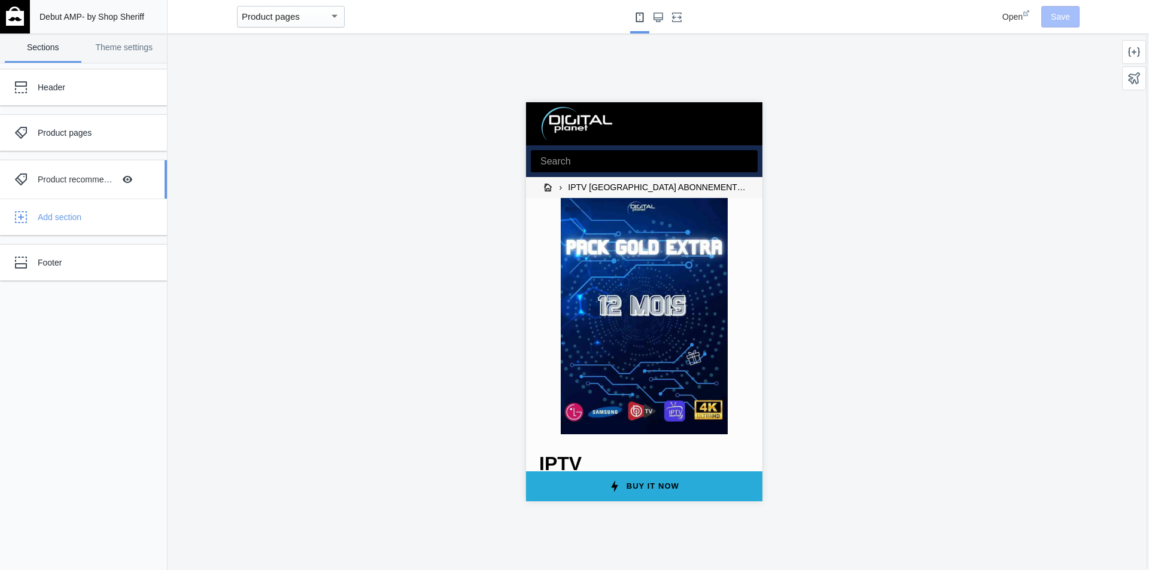
click at [89, 184] on div "Product recommendations" at bounding box center [76, 179] width 77 height 12
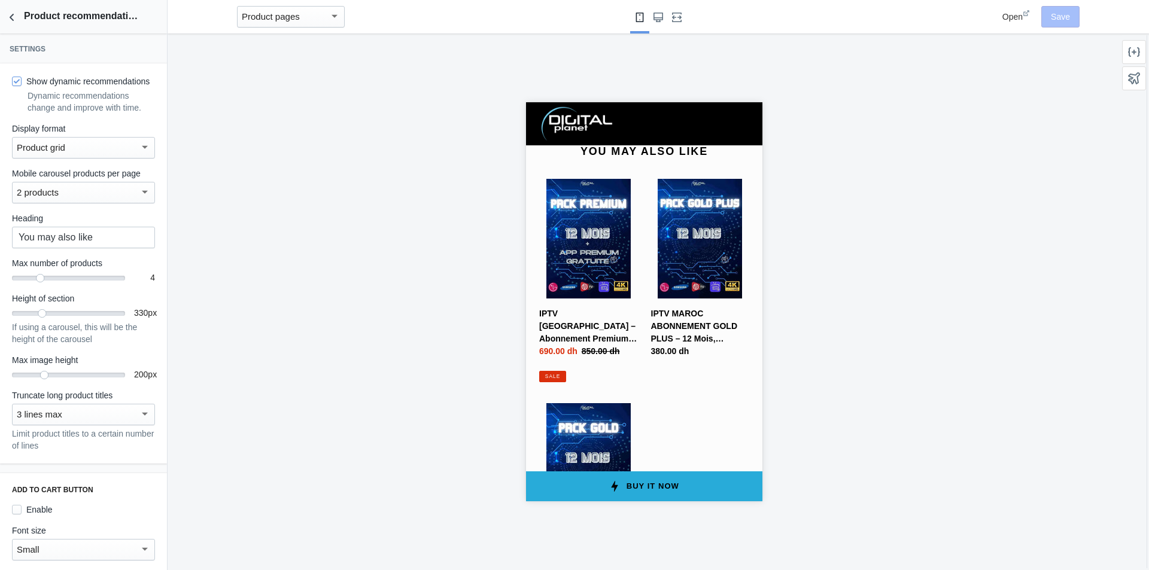
scroll to position [1135, 0]
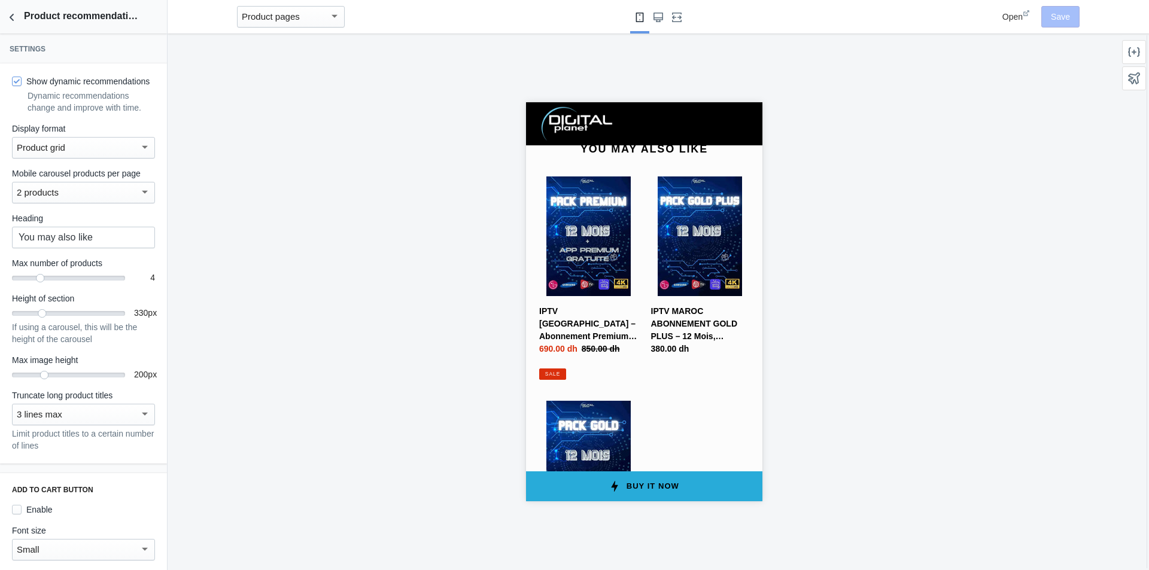
click at [112, 155] on div "Product grid" at bounding box center [78, 148] width 123 height 14
click at [84, 191] on span "Product carousel" at bounding box center [79, 187] width 124 height 27
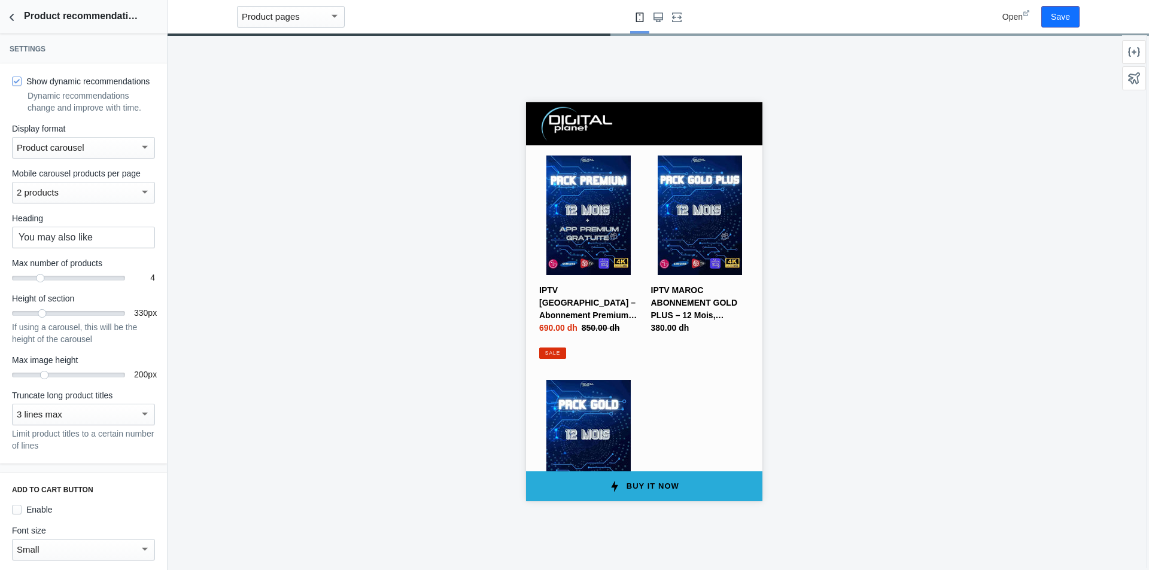
scroll to position [0, 0]
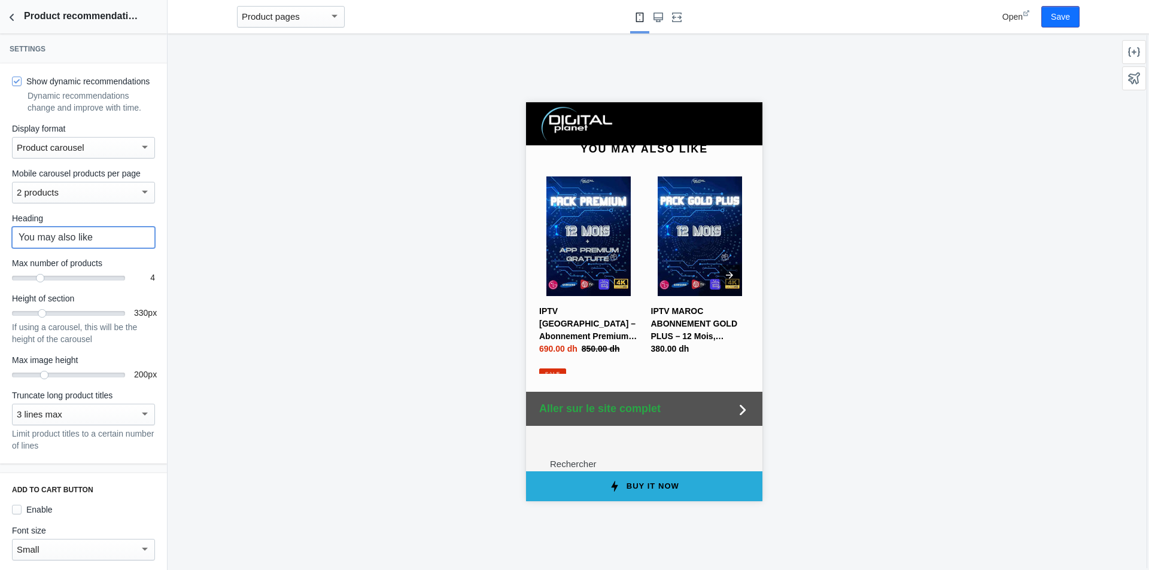
drag, startPoint x: 117, startPoint y: 252, endPoint x: 0, endPoint y: 249, distance: 116.7
click at [0, 248] on div "Show dynamic recommendations Dynamic recommendations change and improve with ti…" at bounding box center [83, 263] width 167 height 400
paste input "Vous pourriez aussi aimer"
type input "Vous pourriez aussi aimer"
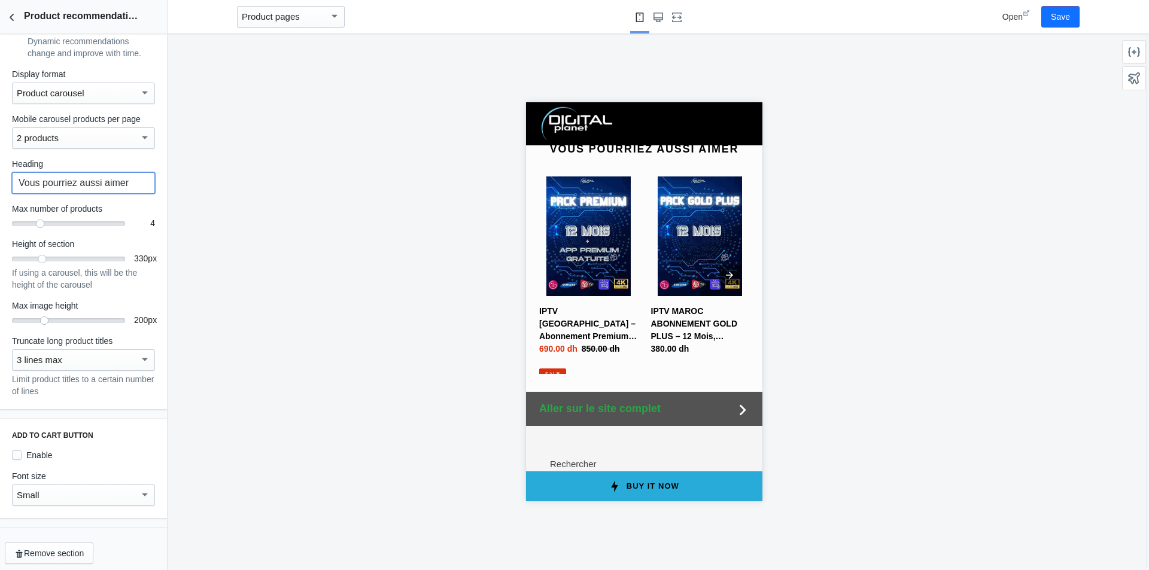
scroll to position [74, 0]
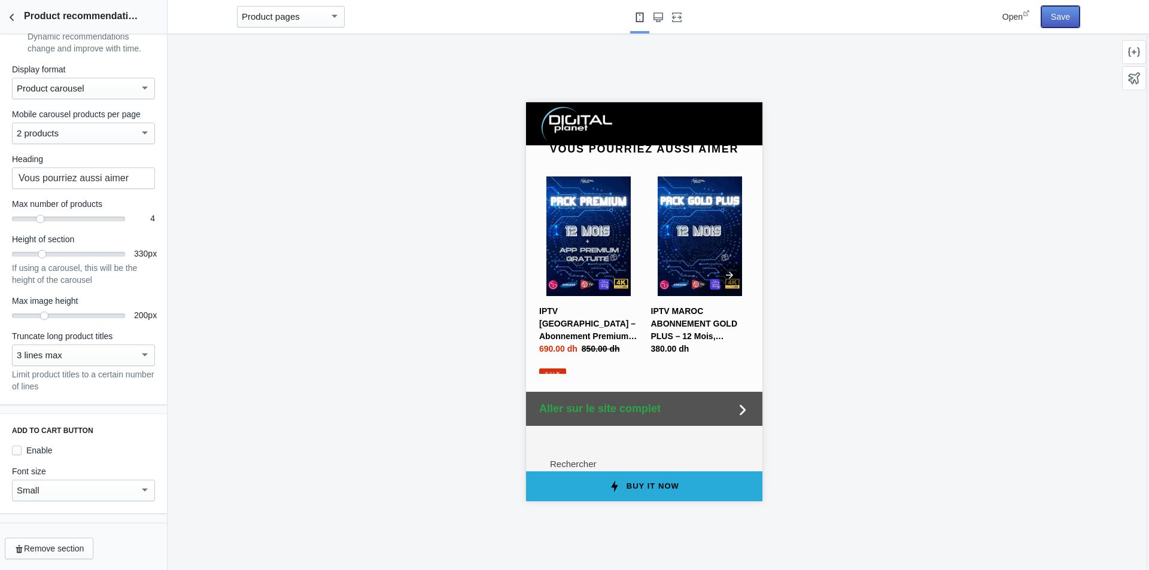
click at [1064, 20] on button "Save" at bounding box center [1060, 17] width 38 height 22
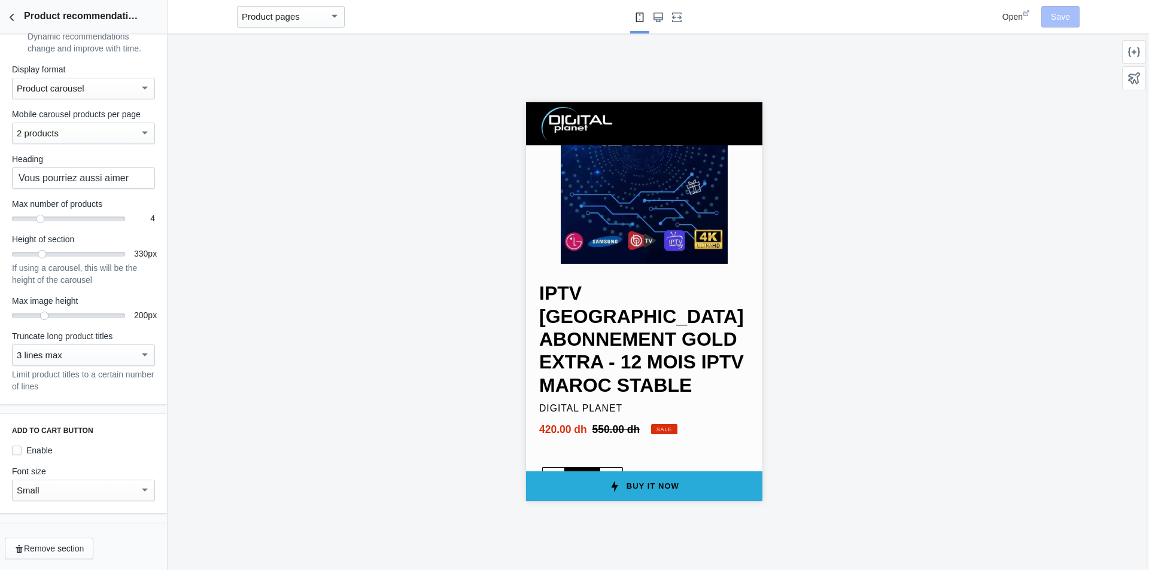
scroll to position [0, 0]
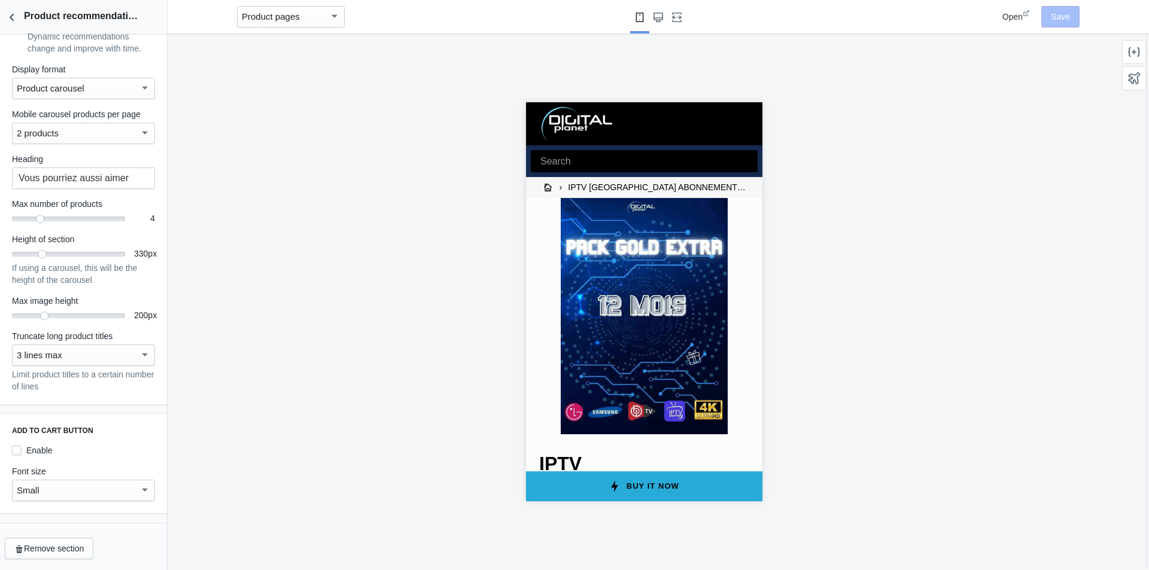
drag, startPoint x: 757, startPoint y: 418, endPoint x: 1288, endPoint y: 254, distance: 555.4
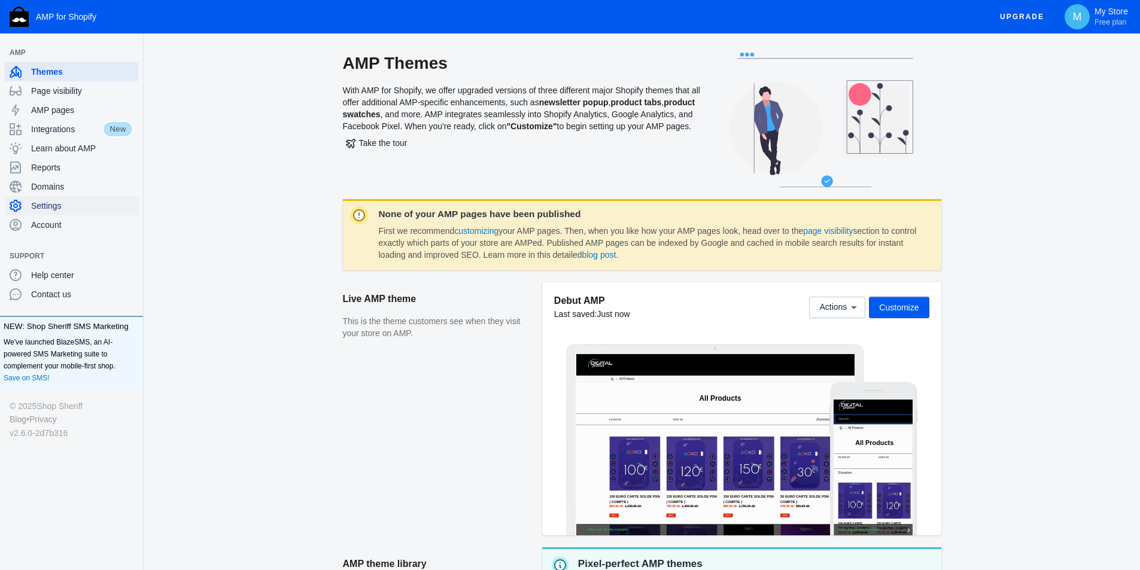
click at [65, 211] on span "Settings" at bounding box center [82, 206] width 102 height 12
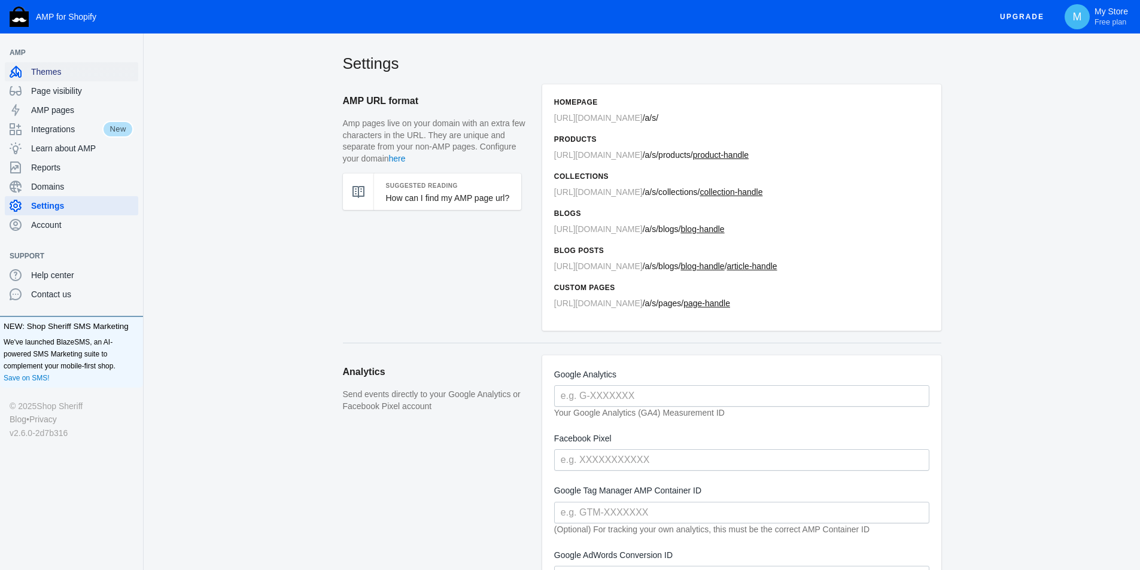
click at [59, 71] on span "Themes" at bounding box center [82, 72] width 102 height 12
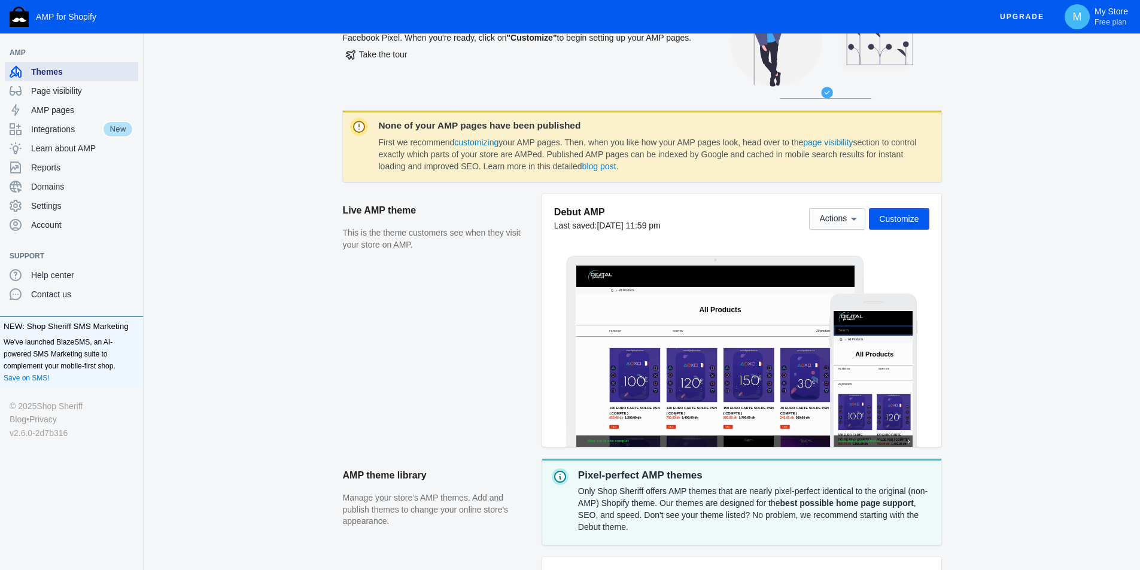
scroll to position [60, 0]
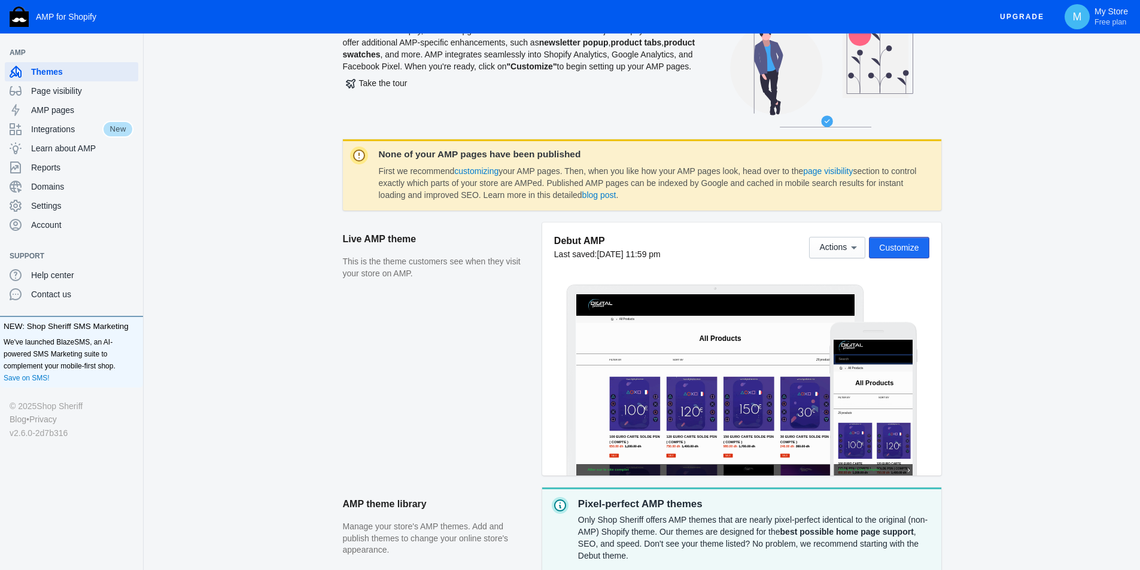
click at [915, 252] on span "Customize" at bounding box center [898, 248] width 39 height 10
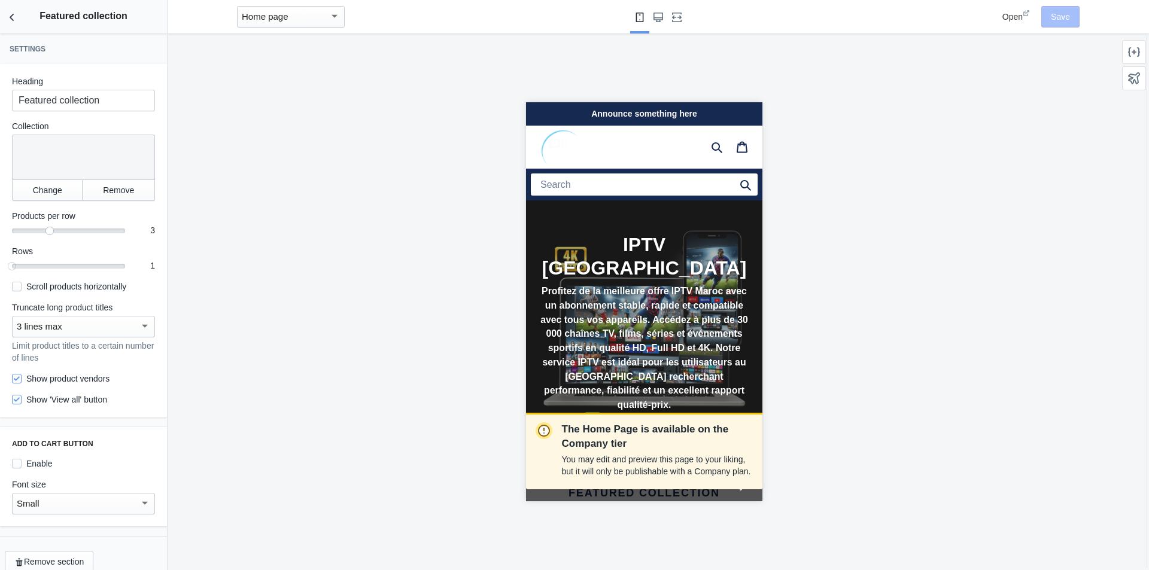
scroll to position [355, 0]
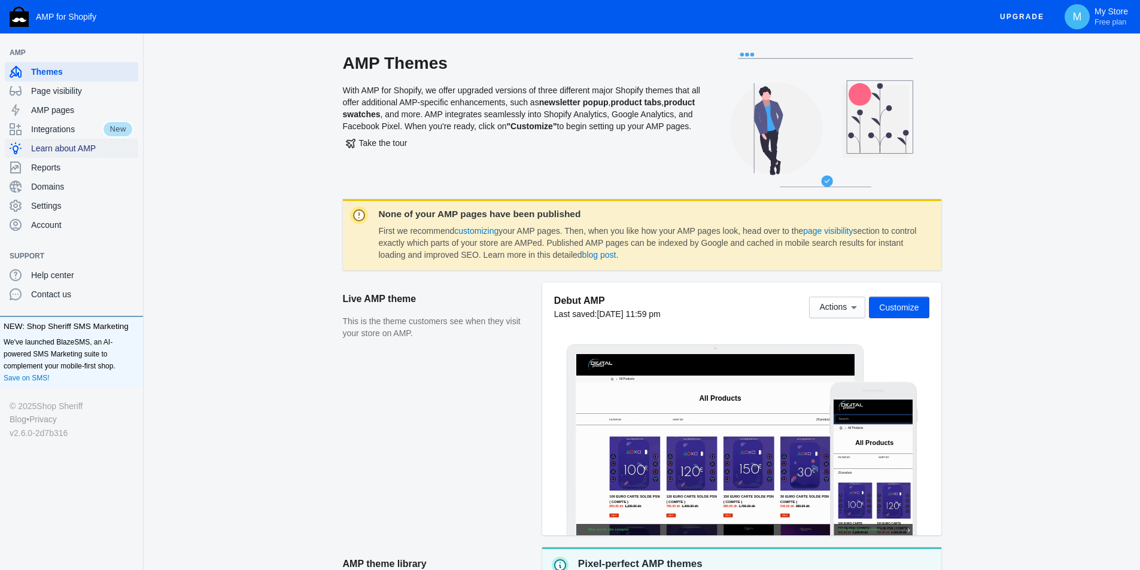
click at [78, 148] on span "Learn about AMP" at bounding box center [82, 148] width 102 height 12
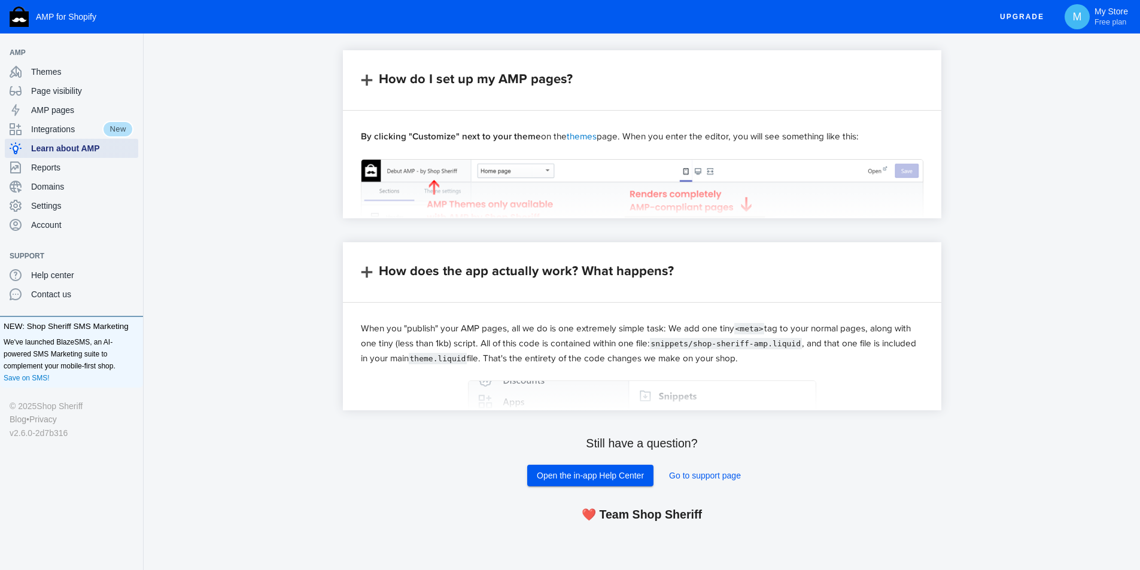
scroll to position [1024, 0]
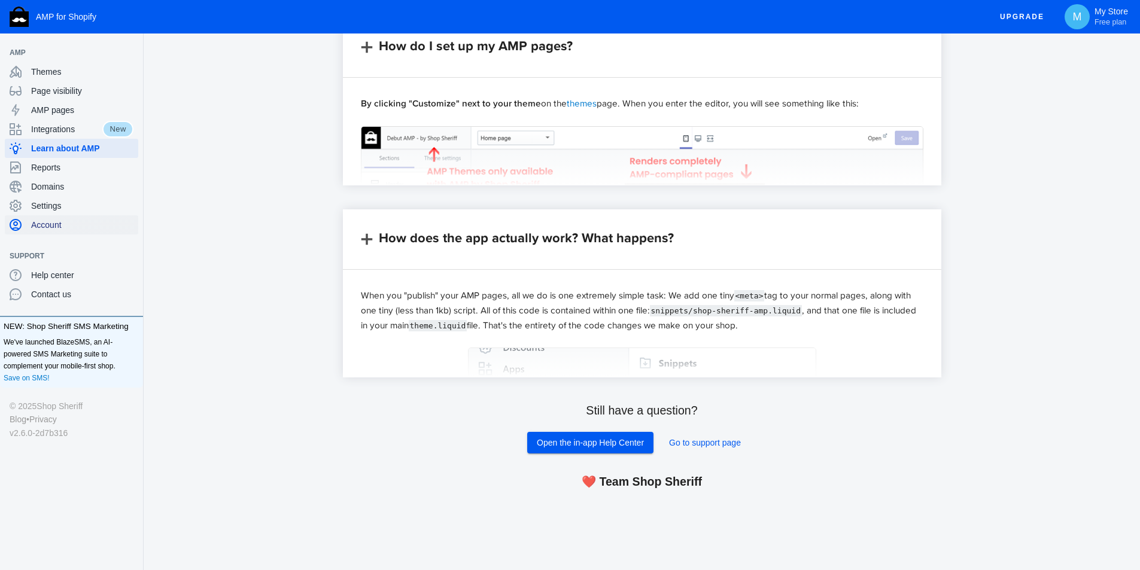
click at [44, 223] on span "Account" at bounding box center [82, 225] width 102 height 12
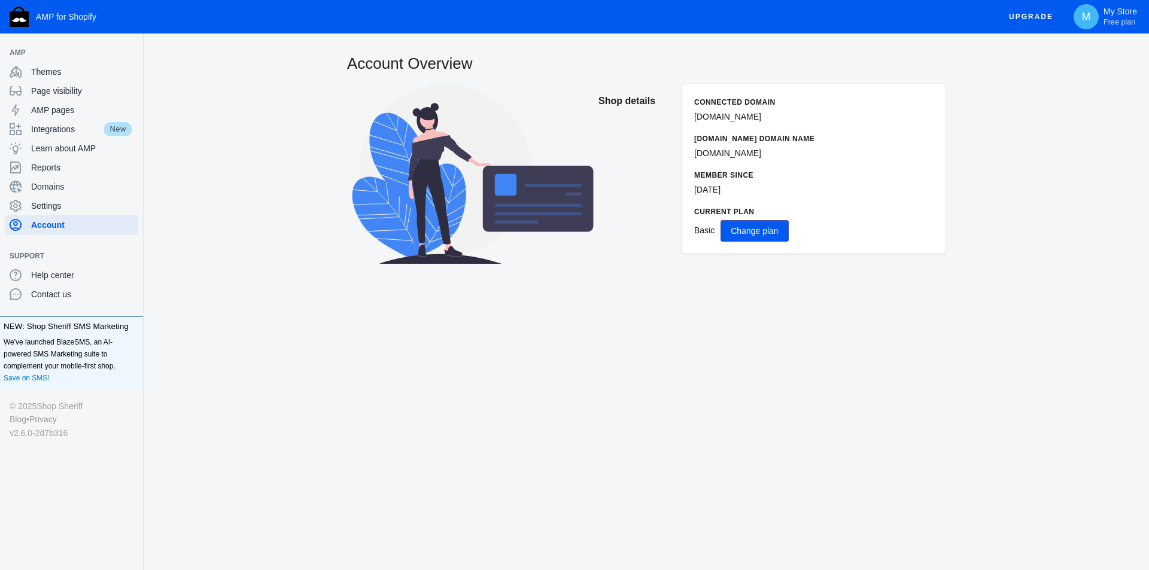
click at [759, 233] on span "Change plan" at bounding box center [753, 231] width 47 height 10
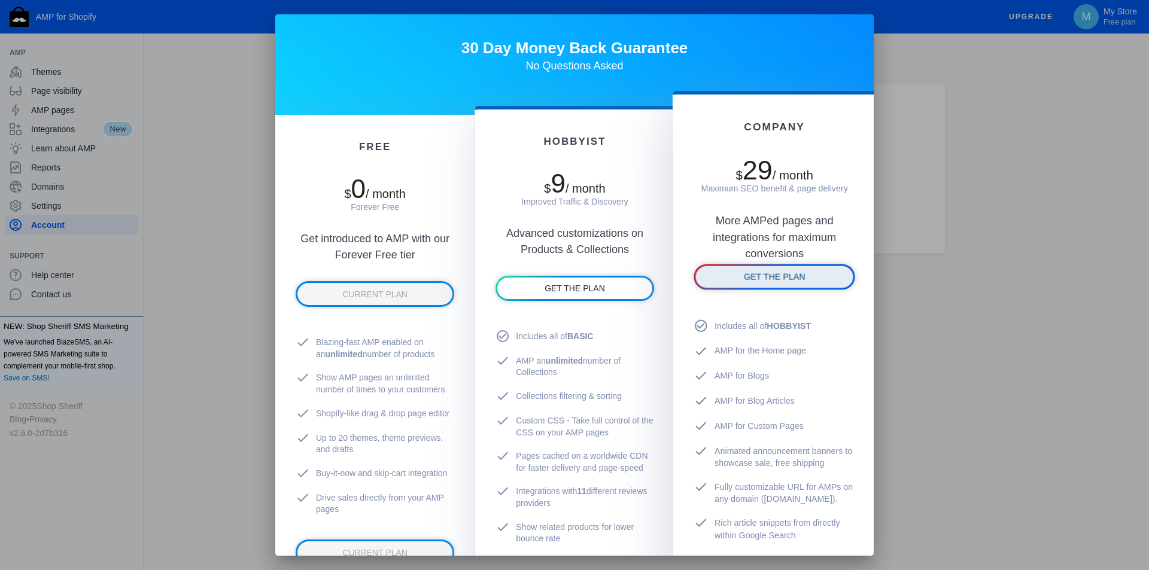
click at [780, 281] on span "GET THE PLAN" at bounding box center [774, 277] width 62 height 10
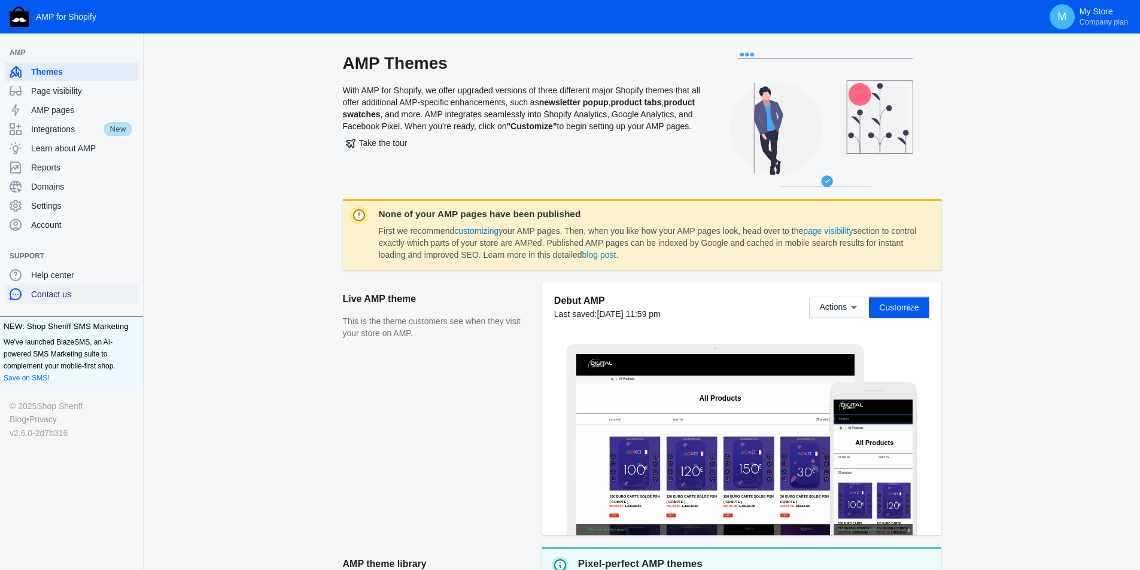
click at [60, 293] on span "Contact us" at bounding box center [82, 294] width 102 height 12
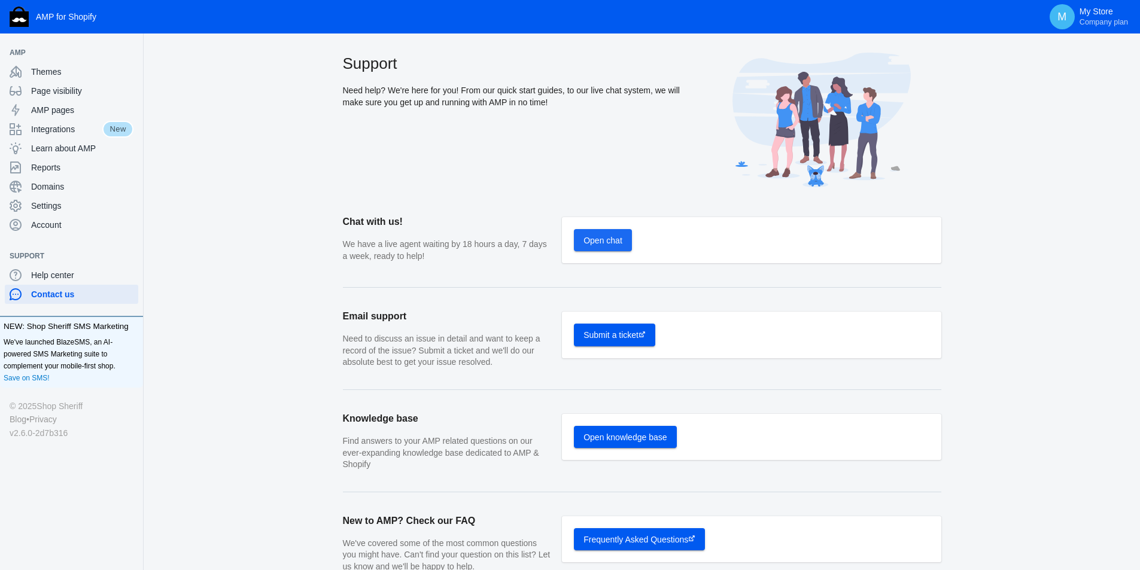
click at [594, 240] on span "Open chat" at bounding box center [602, 241] width 39 height 10
click at [1050, 101] on div "Support Need help? We're here for you! From our quick start guides, to our live…" at bounding box center [642, 402] width 996 height 698
click at [58, 77] on span "Themes" at bounding box center [82, 72] width 102 height 12
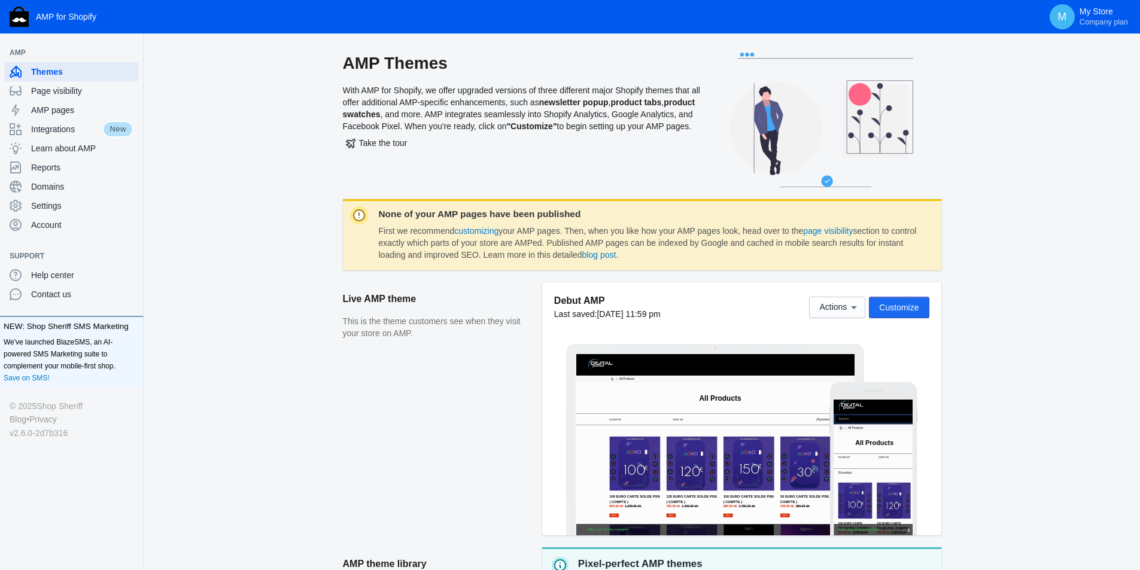
click at [904, 307] on span "Customize" at bounding box center [898, 308] width 39 height 10
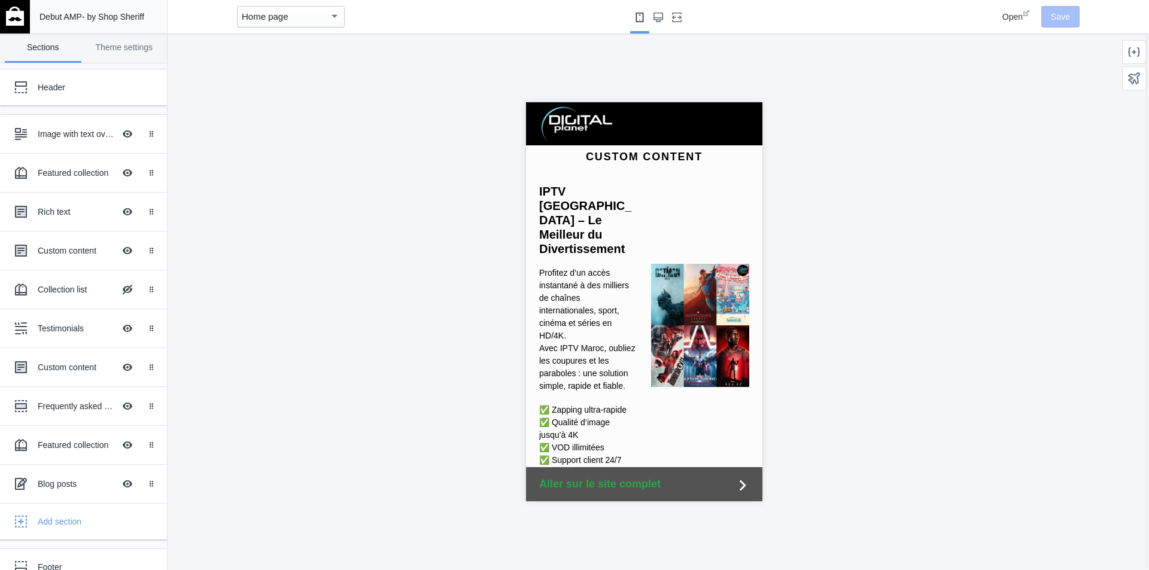
scroll to position [1484, 0]
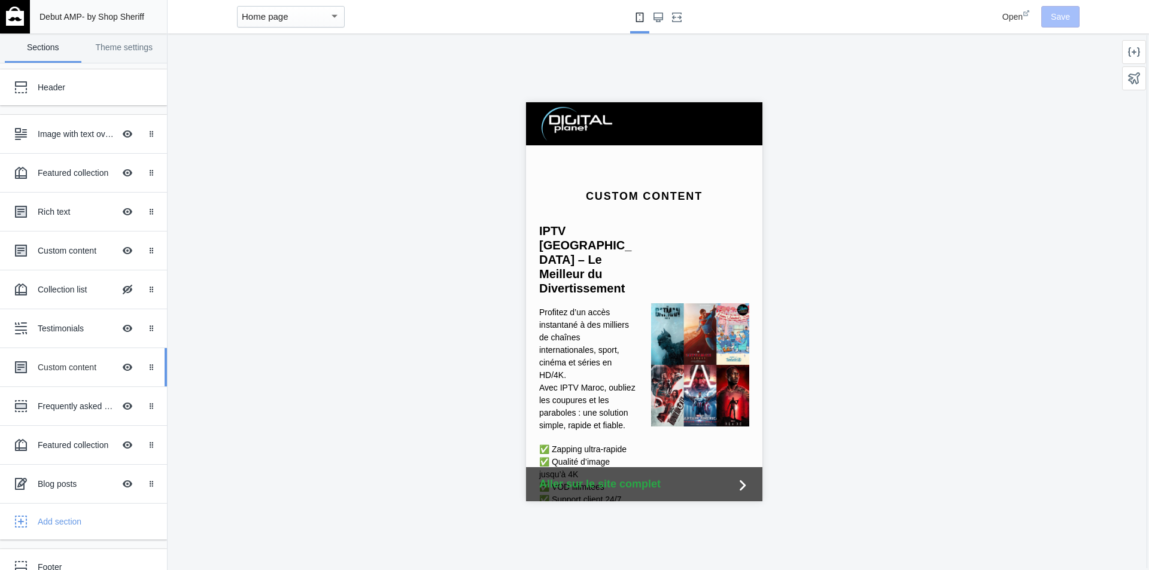
click at [60, 364] on div "Custom content" at bounding box center [76, 367] width 77 height 12
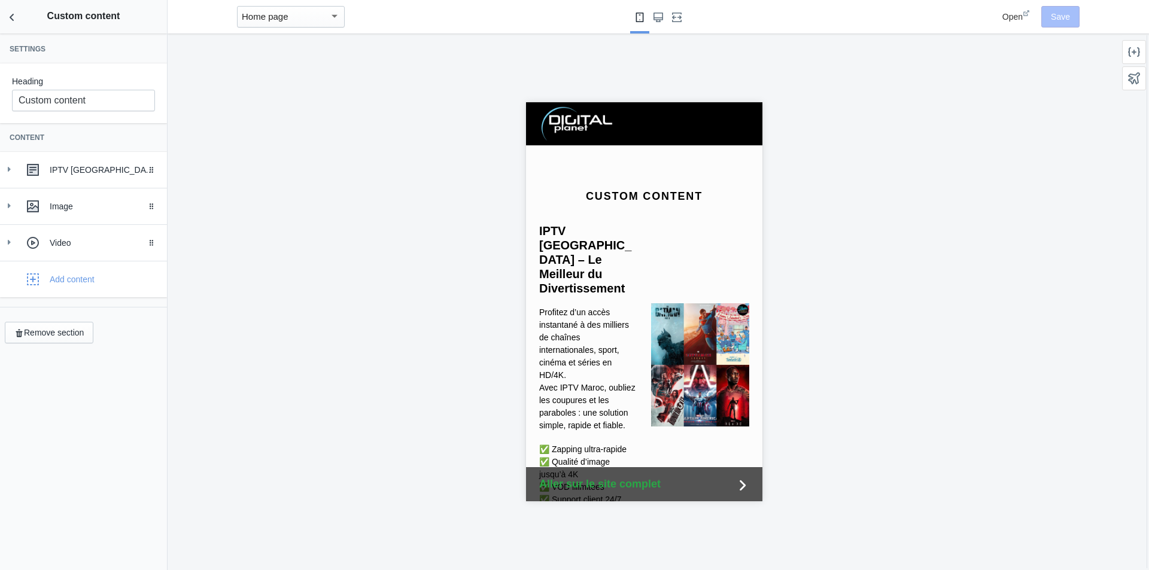
scroll to position [1486, 0]
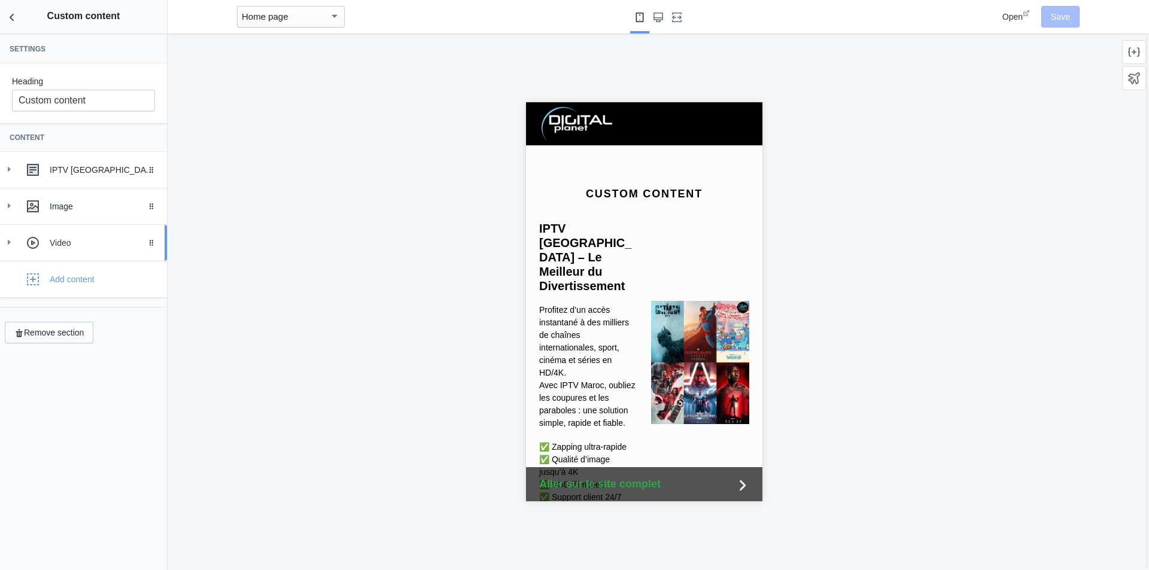
click at [84, 237] on div "Video" at bounding box center [104, 243] width 108 height 12
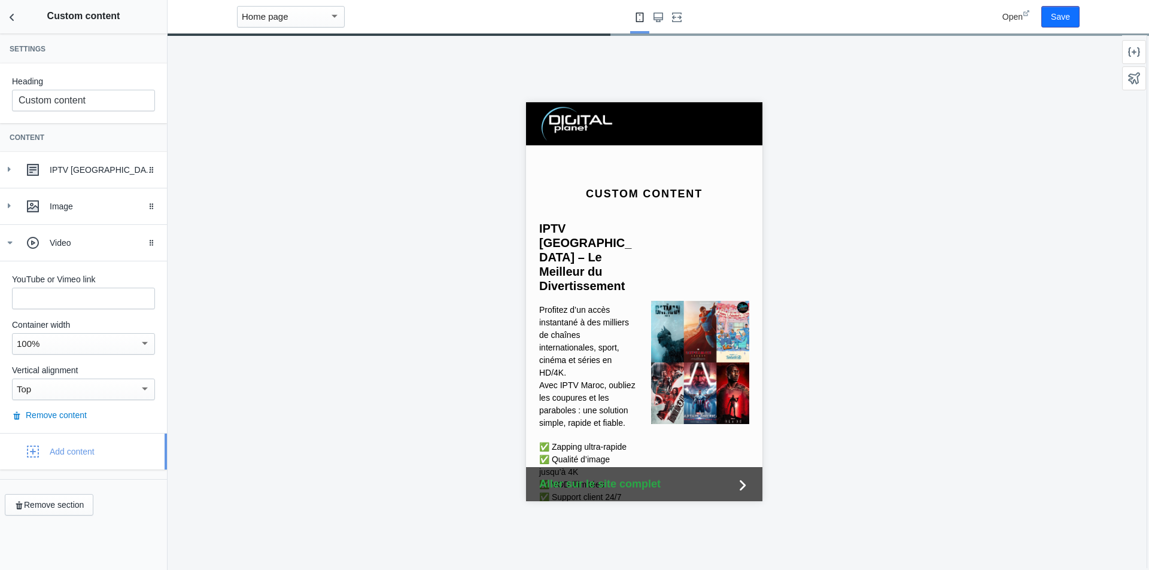
scroll to position [21, 0]
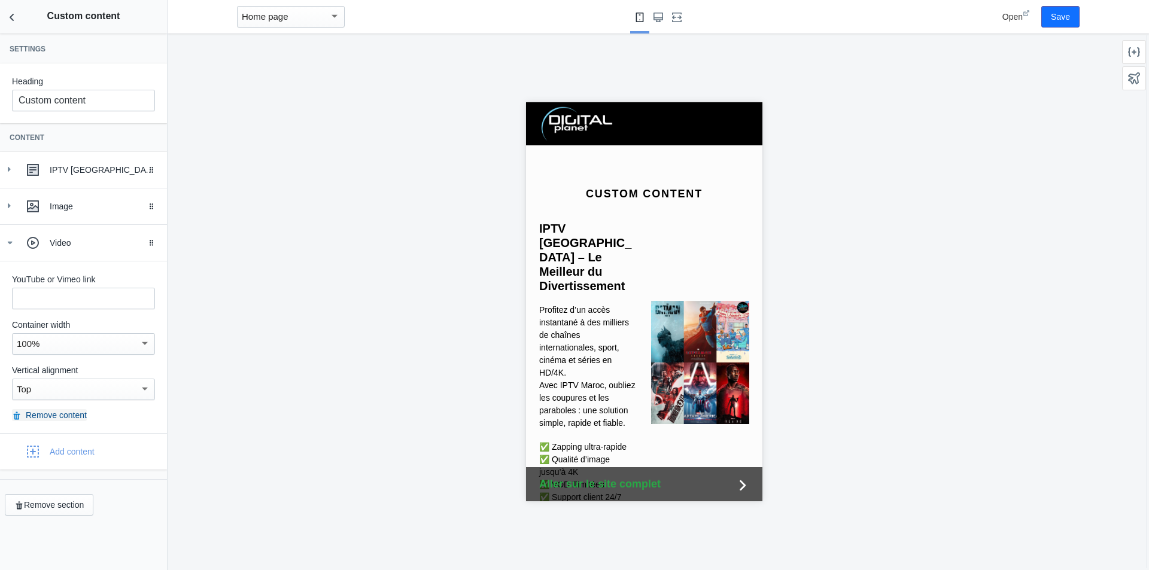
click at [57, 417] on button "Remove content" at bounding box center [49, 415] width 75 height 12
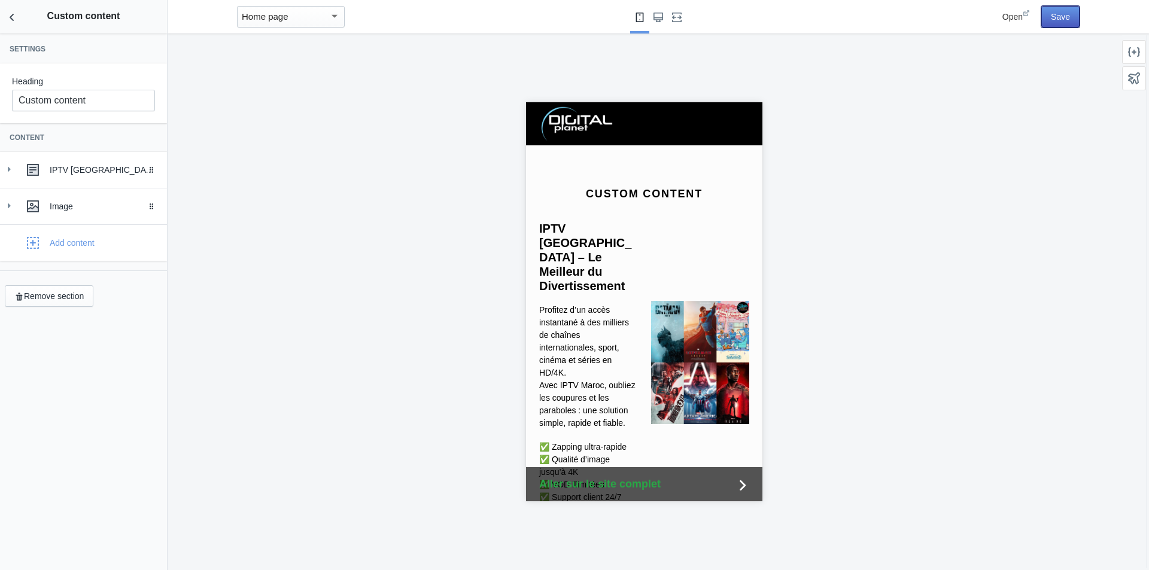
click at [1055, 13] on button "Save" at bounding box center [1060, 17] width 38 height 22
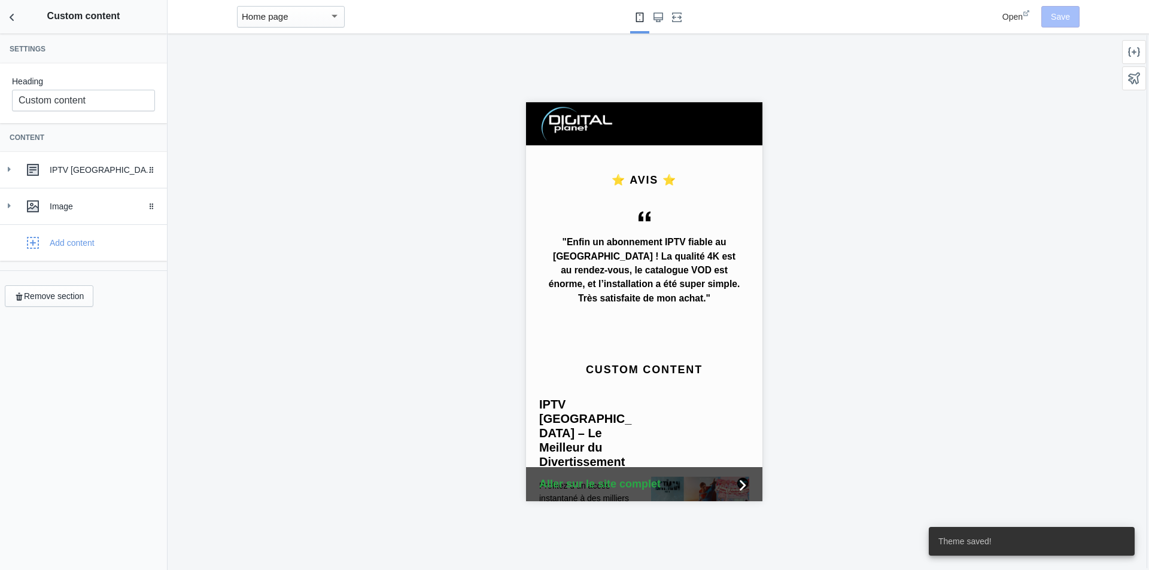
scroll to position [1307, 0]
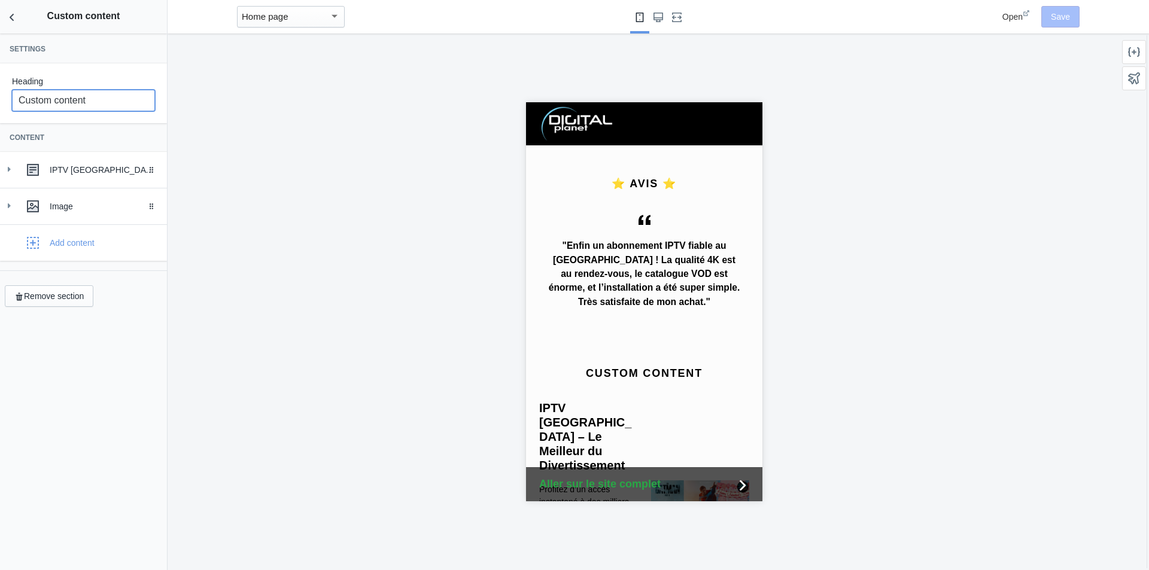
drag, startPoint x: 102, startPoint y: 93, endPoint x: 0, endPoint y: 78, distance: 103.4
click at [0, 78] on div "Heading Custom content" at bounding box center [83, 93] width 167 height 60
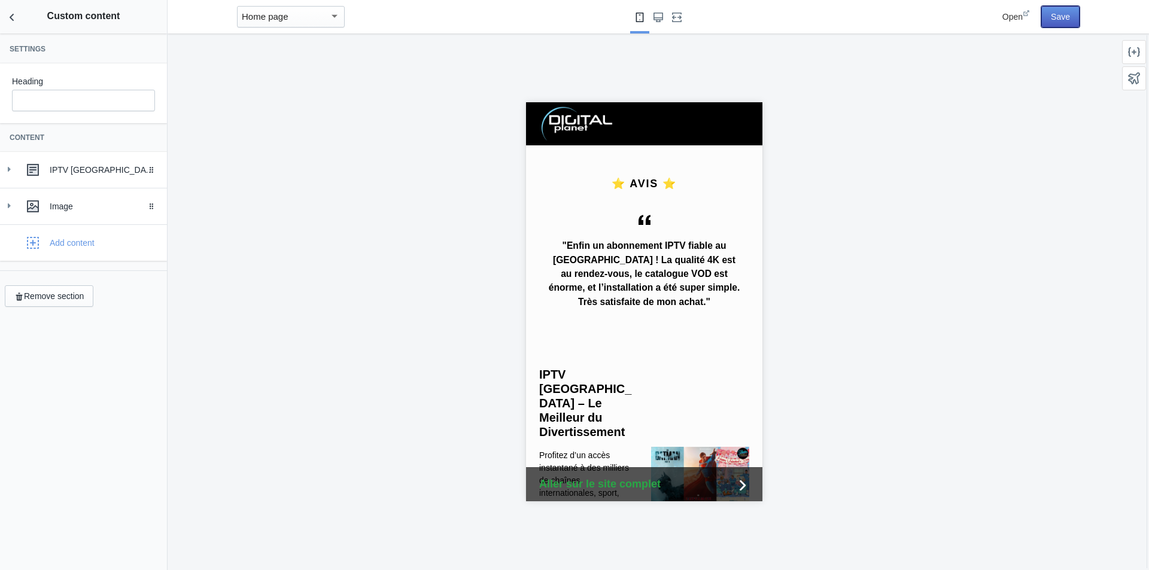
click at [1060, 23] on button "Save" at bounding box center [1060, 17] width 38 height 22
click at [14, 15] on icon "Back to sections" at bounding box center [12, 17] width 12 height 12
